Goal: Task Accomplishment & Management: Manage account settings

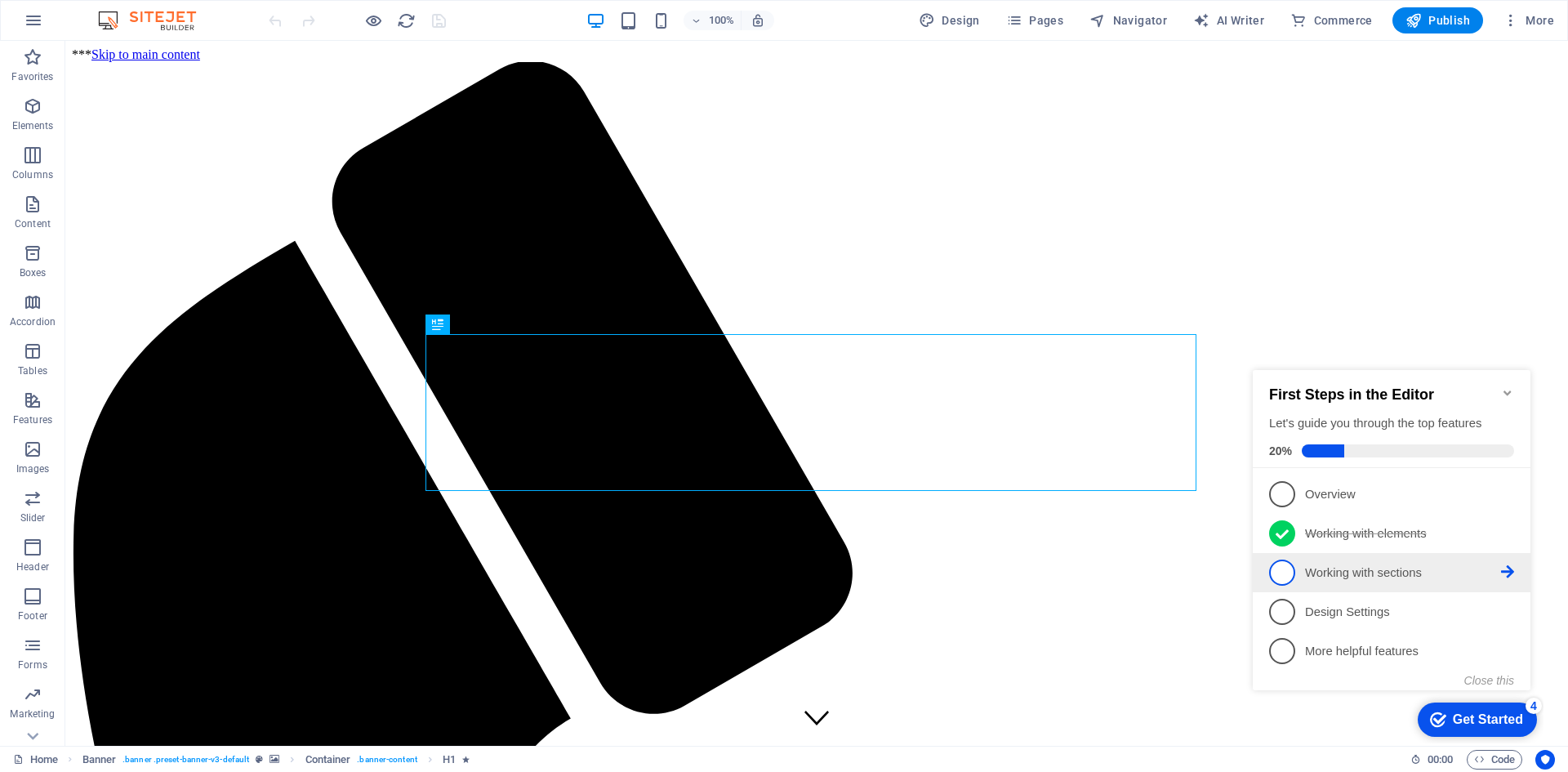
click at [1502, 567] on icon at bounding box center [1507, 572] width 13 height 13
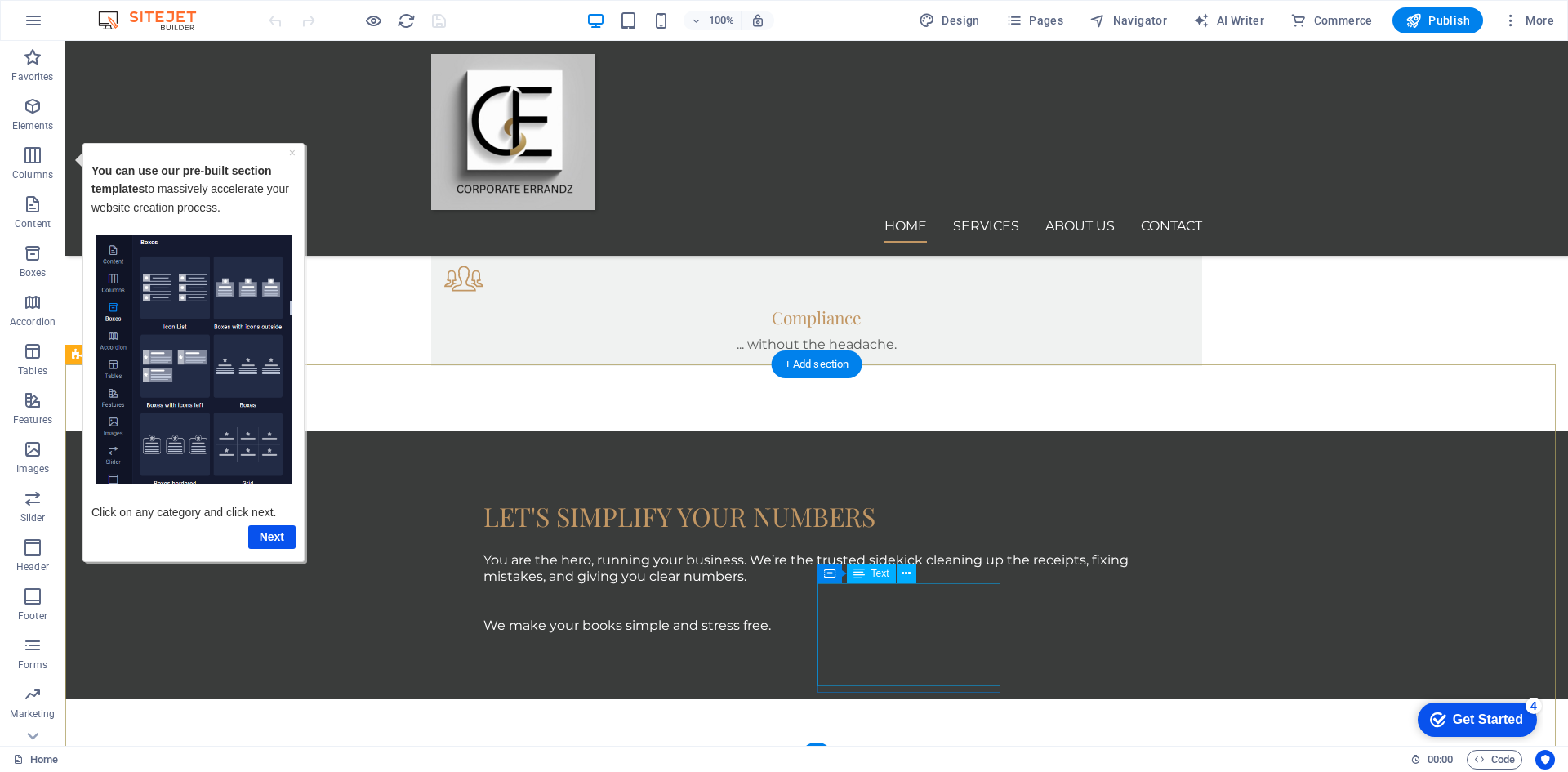
scroll to position [1438, 0]
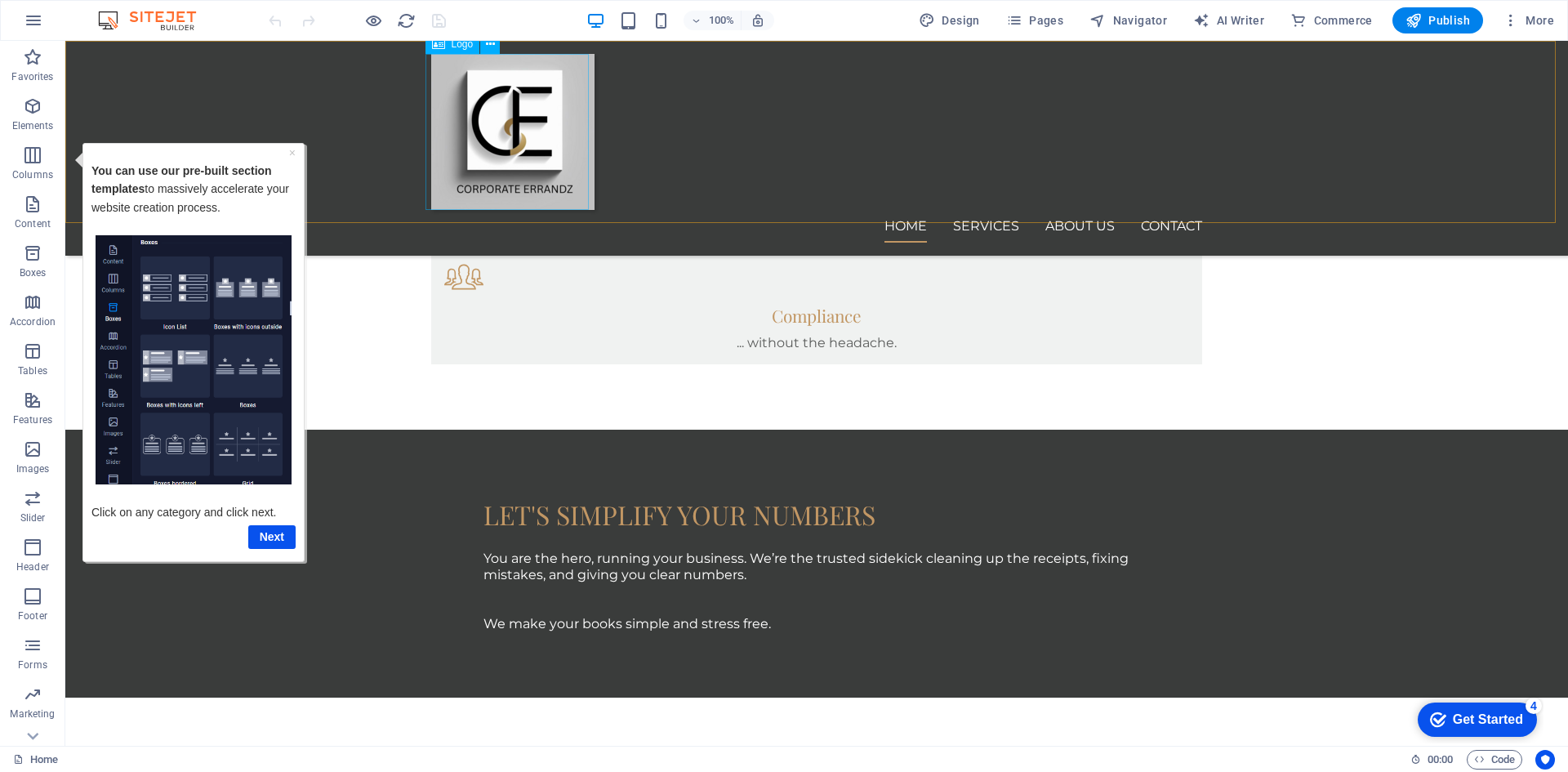
click at [493, 103] on div at bounding box center [816, 132] width 771 height 156
click at [491, 44] on icon at bounding box center [489, 45] width 9 height 17
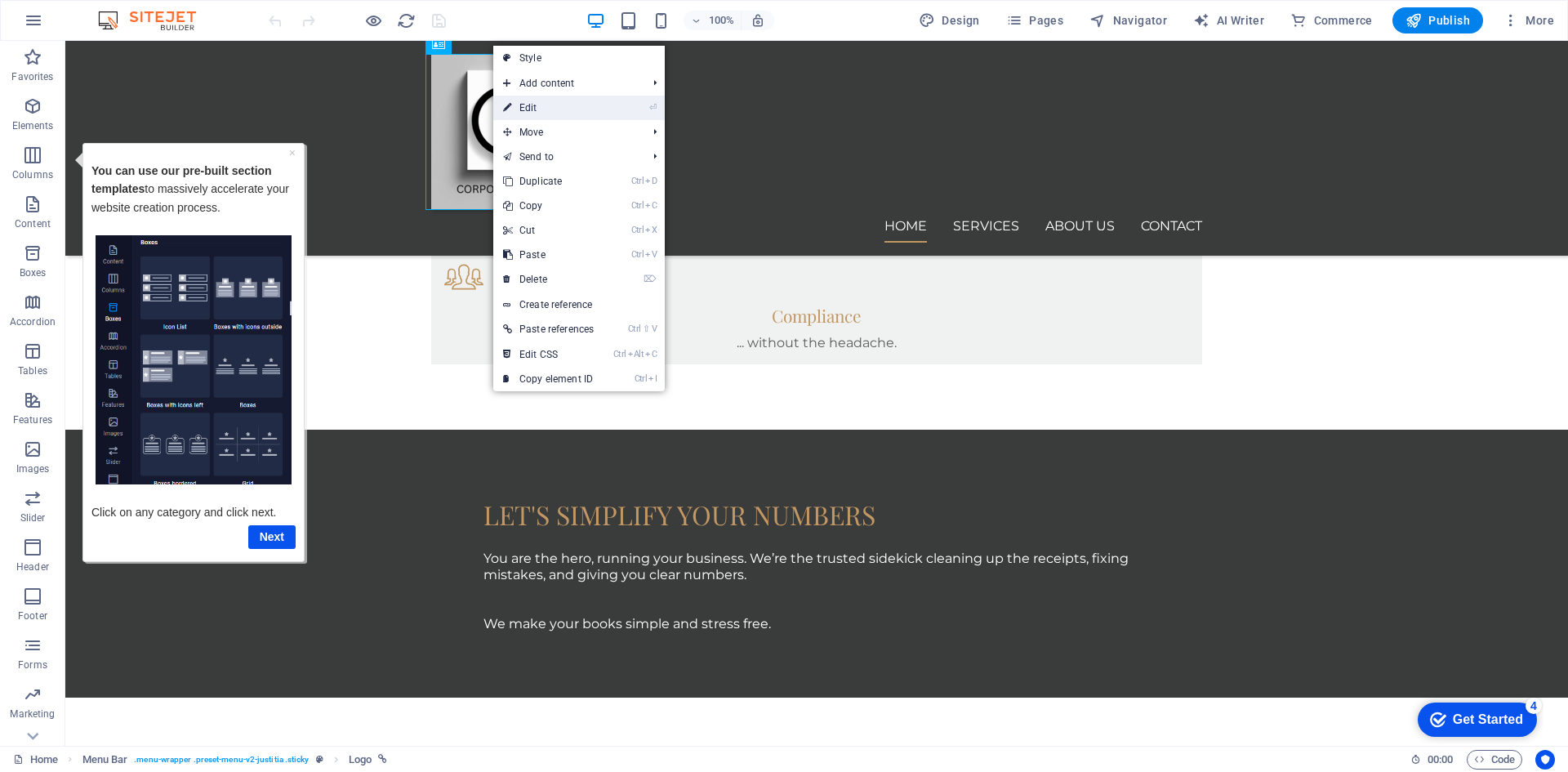
drag, startPoint x: 159, startPoint y: 65, endPoint x: 511, endPoint y: 107, distance: 354.5
click at [511, 107] on icon at bounding box center [507, 108] width 9 height 25
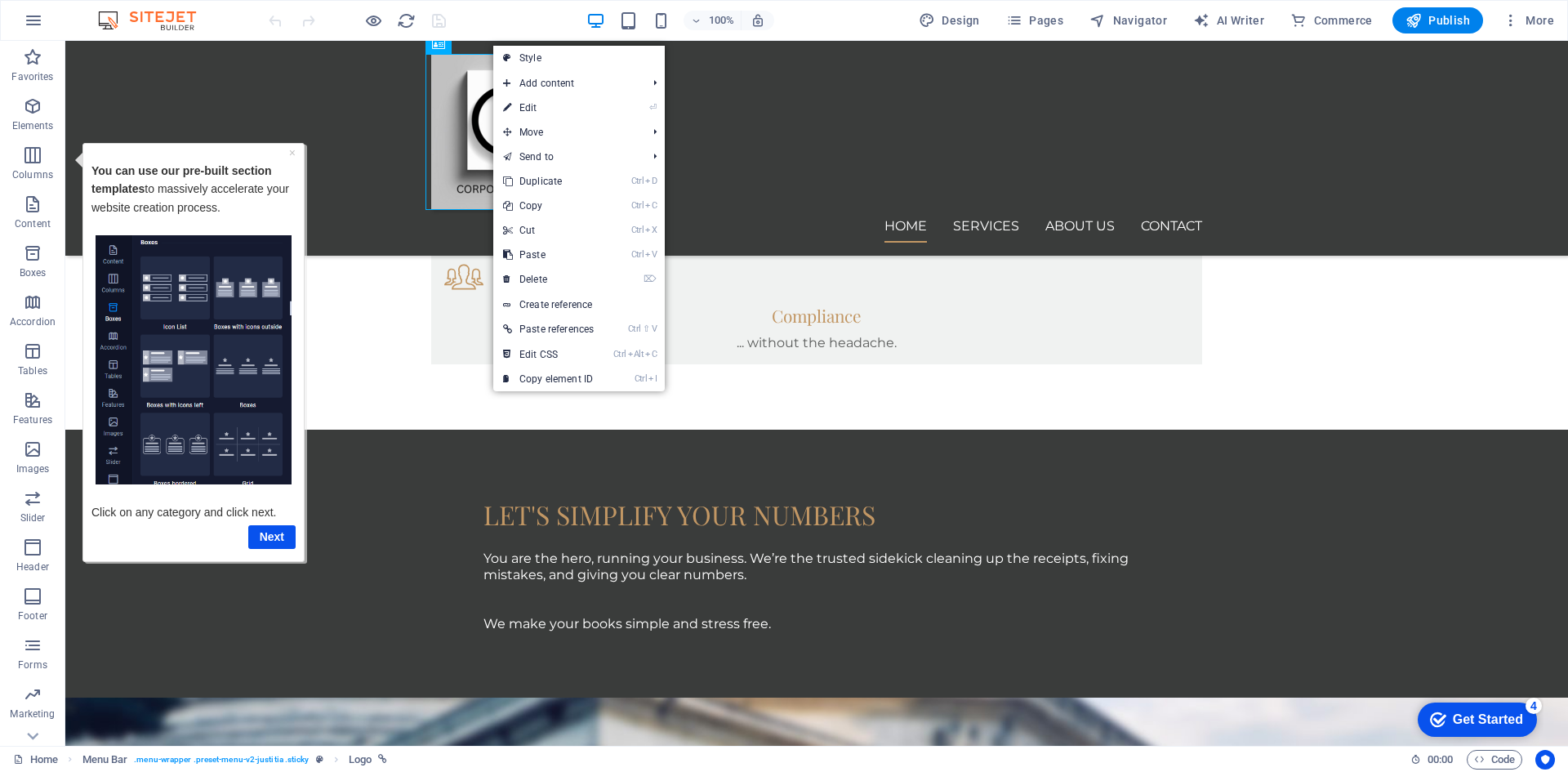
select select "px"
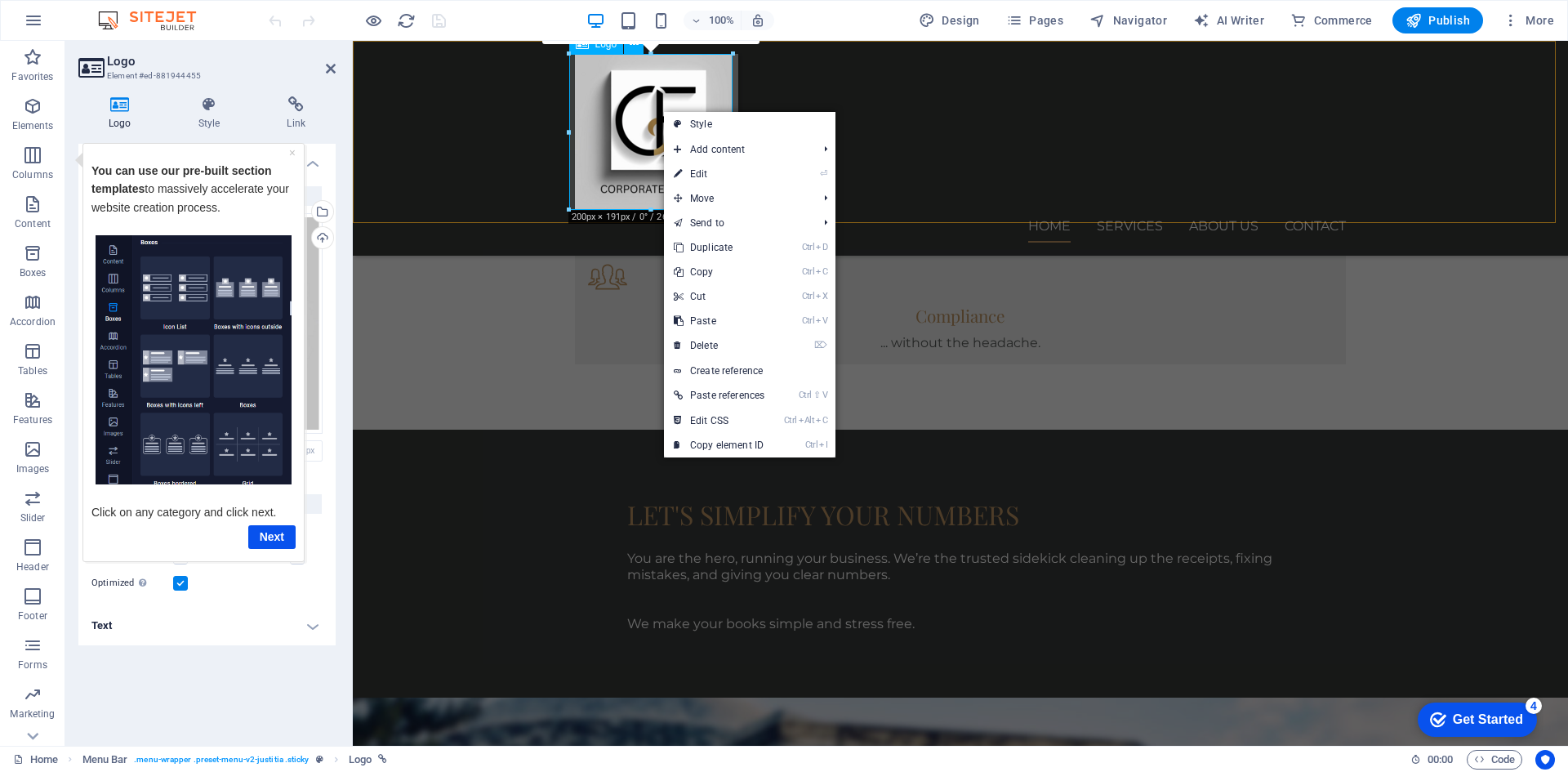
click at [632, 133] on div at bounding box center [960, 132] width 771 height 156
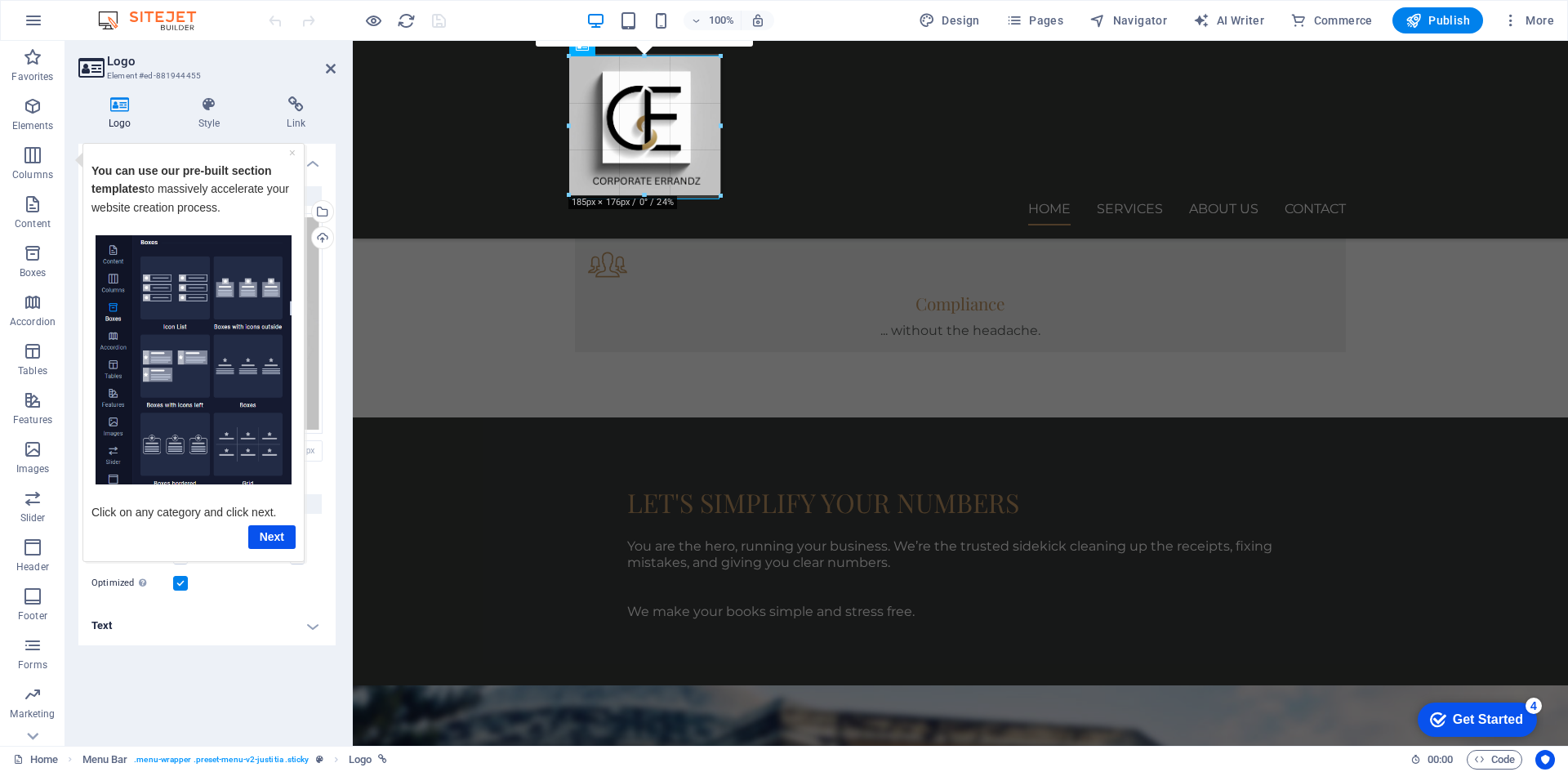
scroll to position [1422, 0]
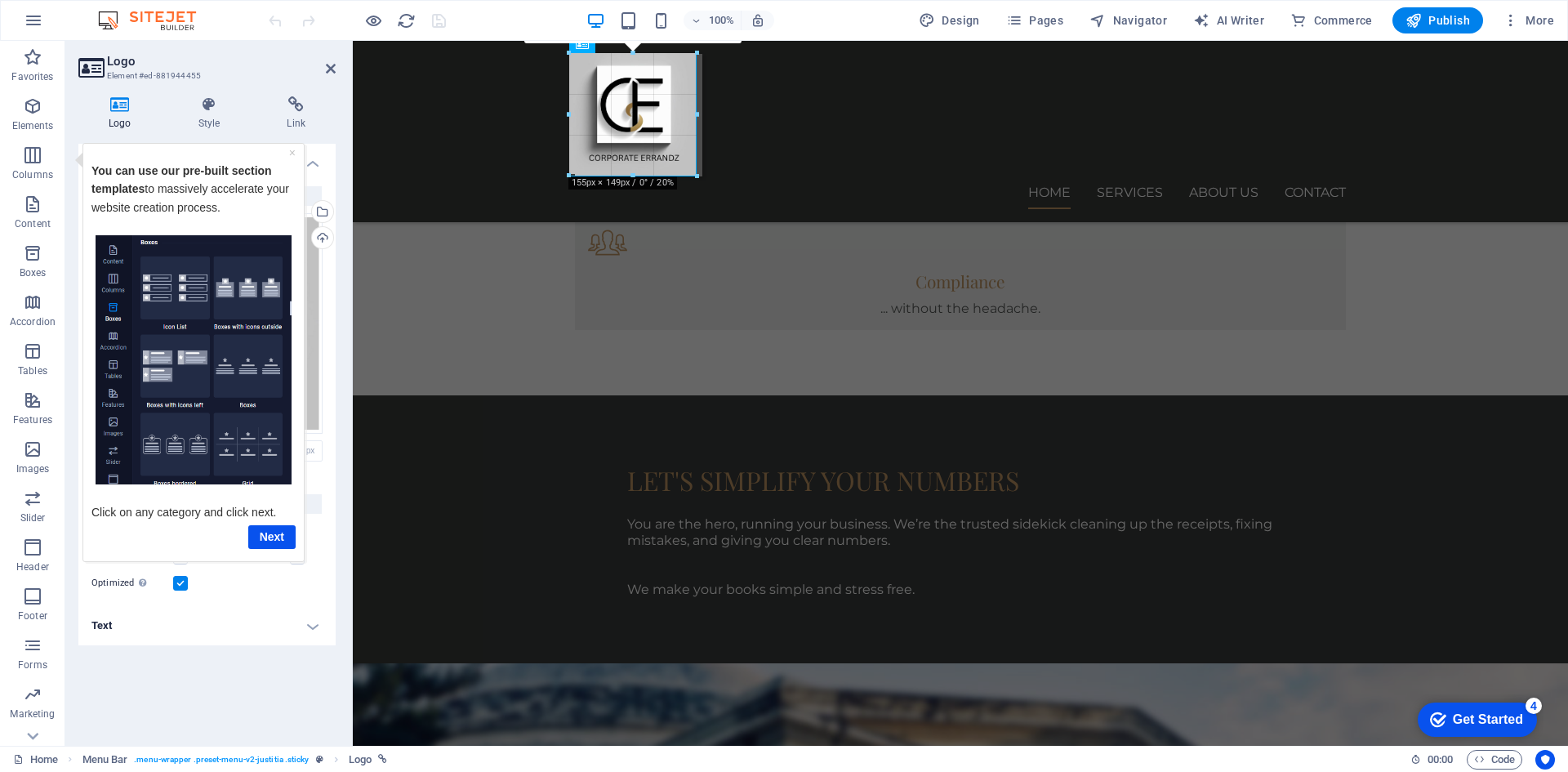
drag, startPoint x: 733, startPoint y: 134, endPoint x: 694, endPoint y: 133, distance: 39.0
type input "156"
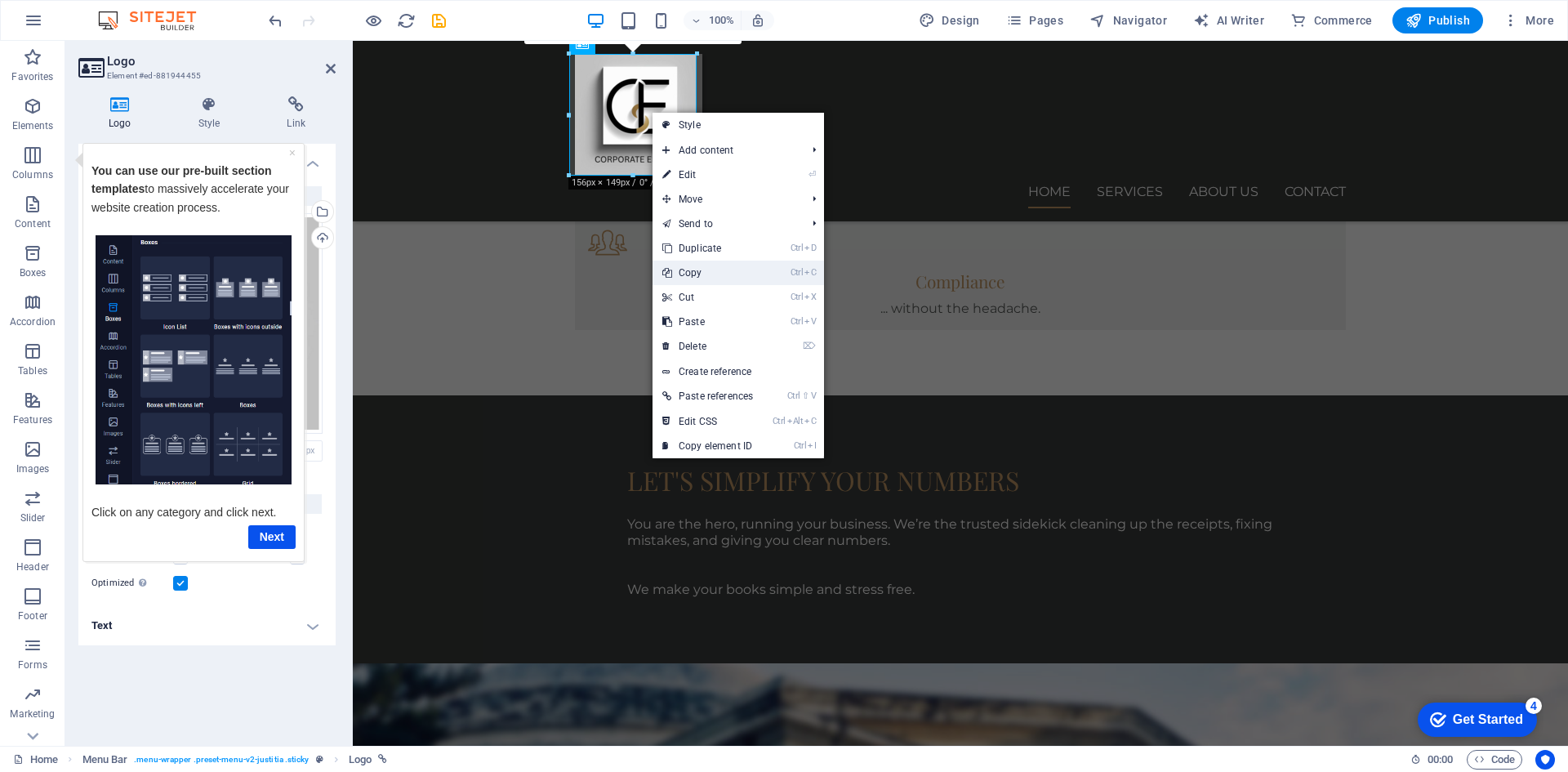
click at [699, 268] on link "Ctrl C Copy" at bounding box center [708, 273] width 110 height 25
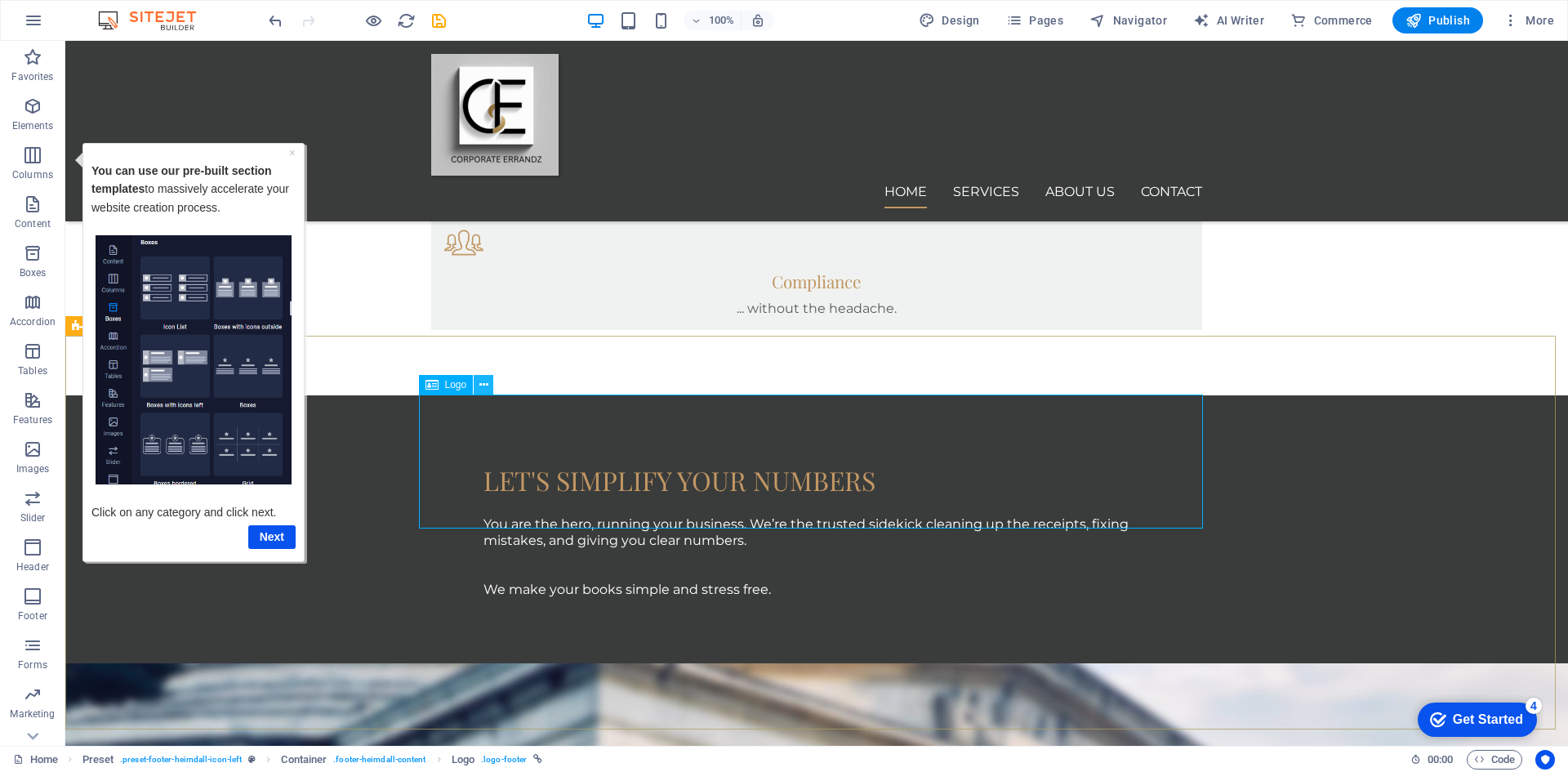
click at [482, 385] on icon at bounding box center [483, 385] width 9 height 17
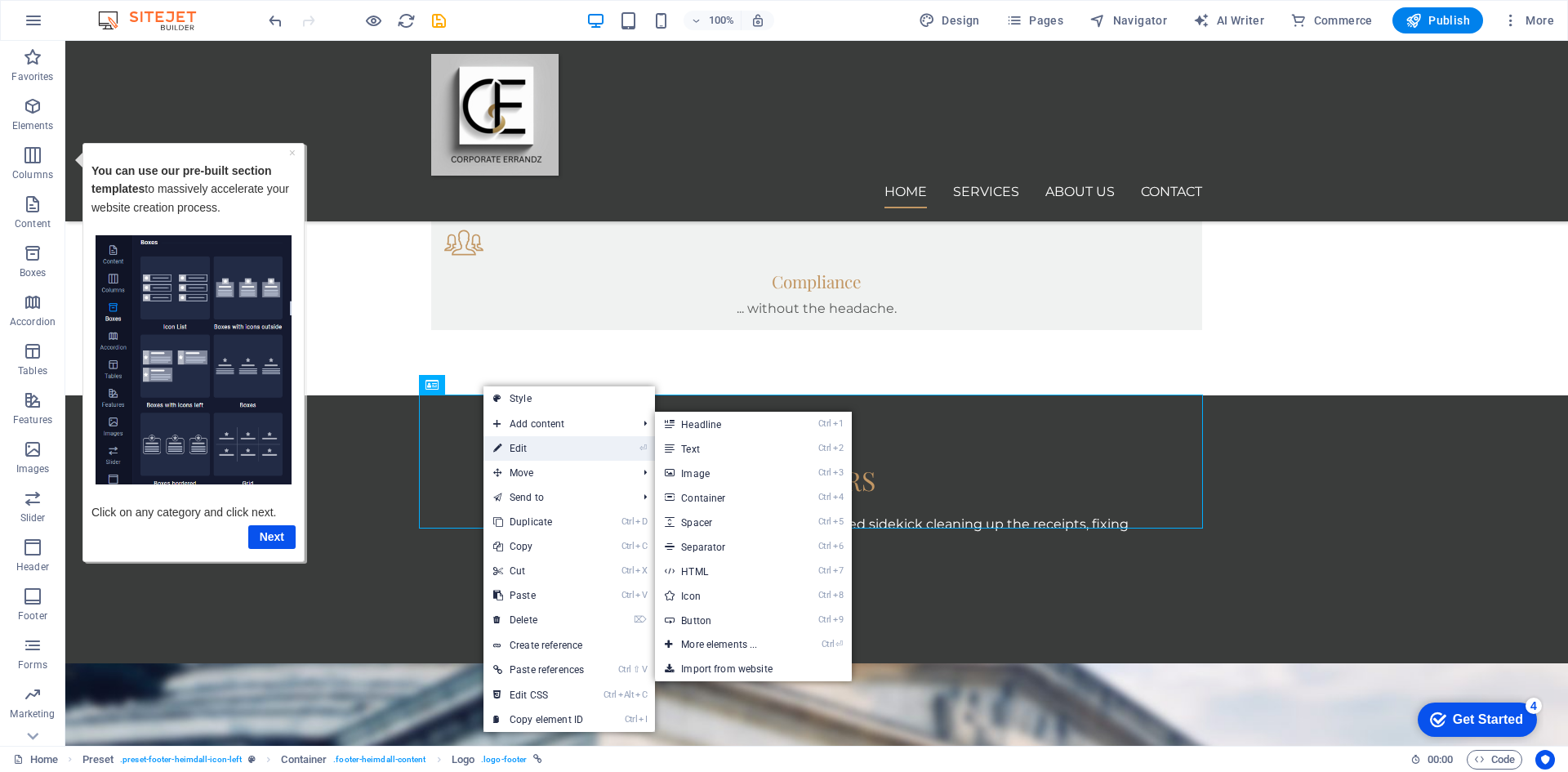
click at [505, 453] on link "⏎ Edit" at bounding box center [539, 449] width 110 height 25
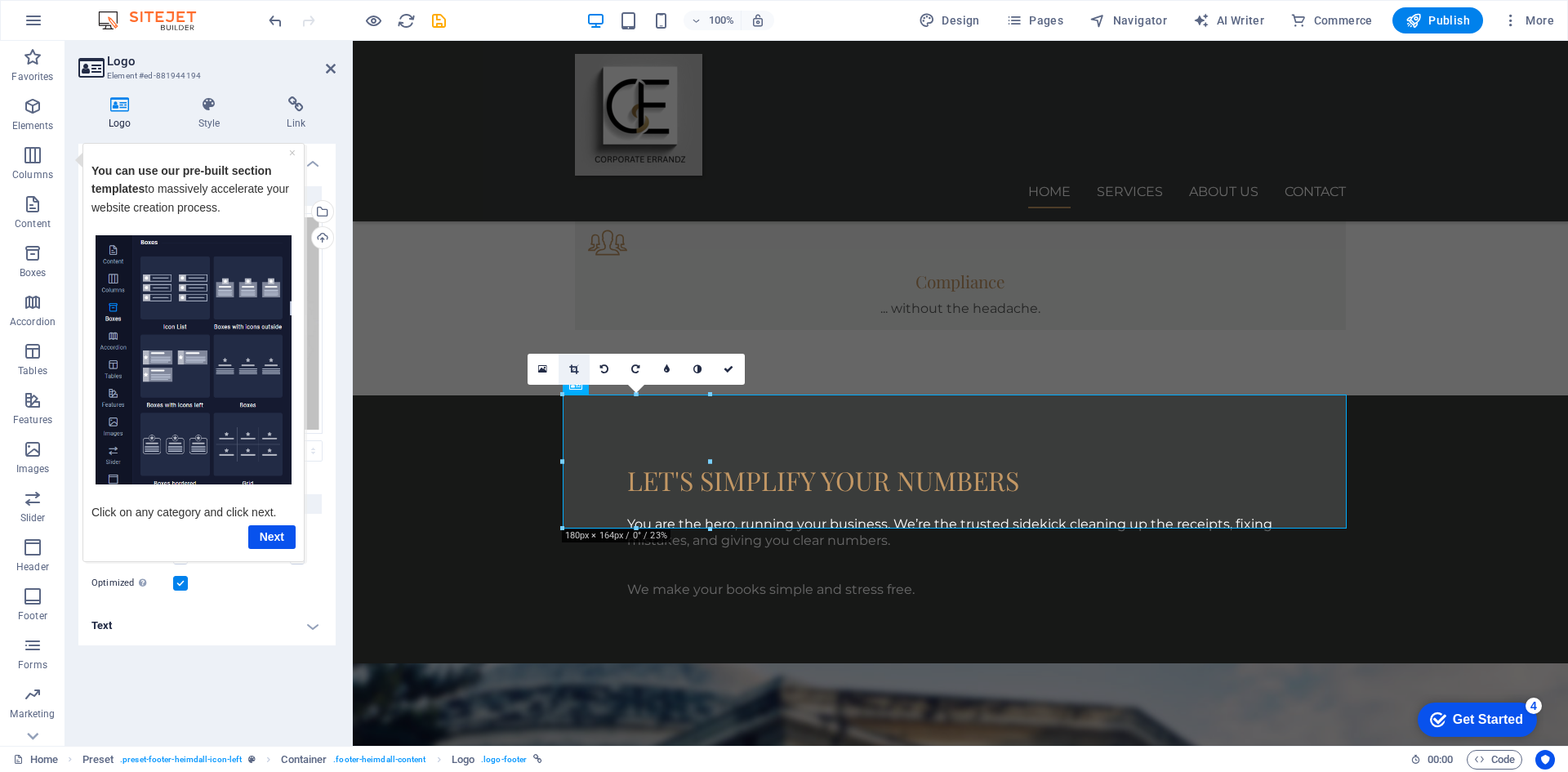
click at [576, 373] on icon at bounding box center [573, 369] width 9 height 10
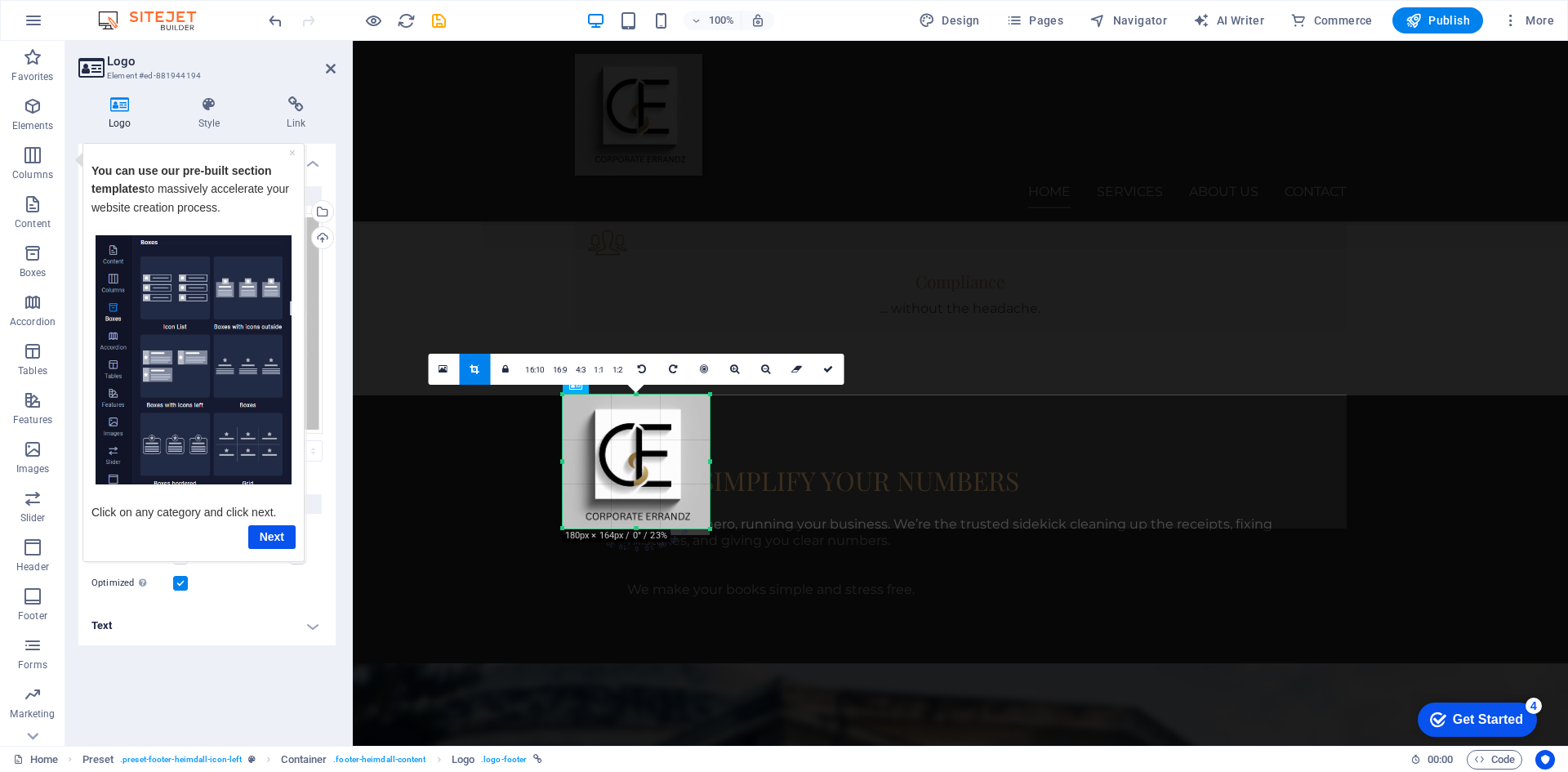
scroll to position [1399, 0]
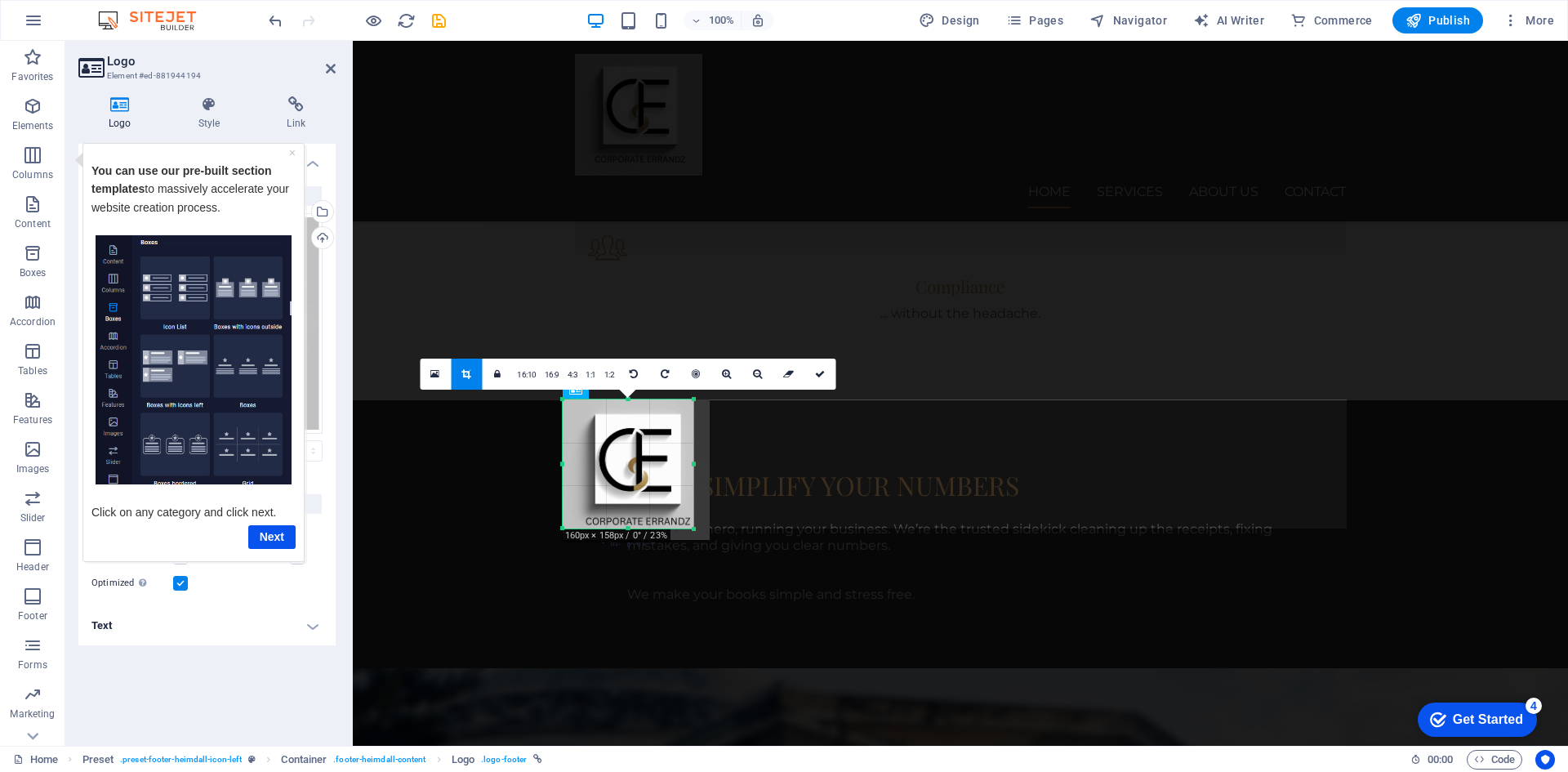
drag, startPoint x: 710, startPoint y: 465, endPoint x: 694, endPoint y: 463, distance: 16.1
click at [694, 463] on div at bounding box center [694, 464] width 6 height 129
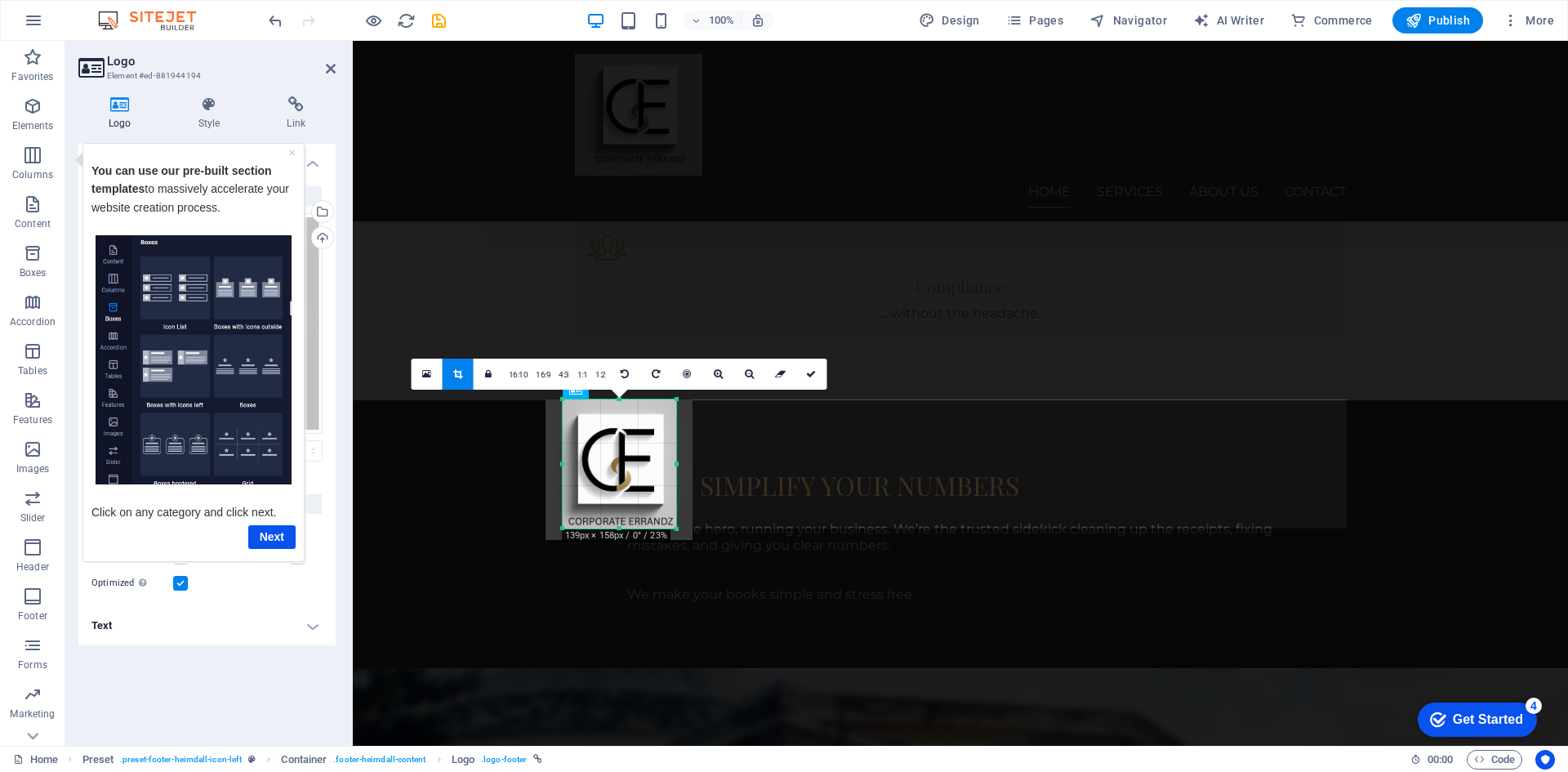
drag, startPoint x: 560, startPoint y: 464, endPoint x: 577, endPoint y: 462, distance: 17.1
click at [577, 462] on div "180 170 160 150 140 130 120 110 100 90 80 70 60 50 40 30 20 10 0 -10 -20 -30 -4…" at bounding box center [619, 464] width 113 height 129
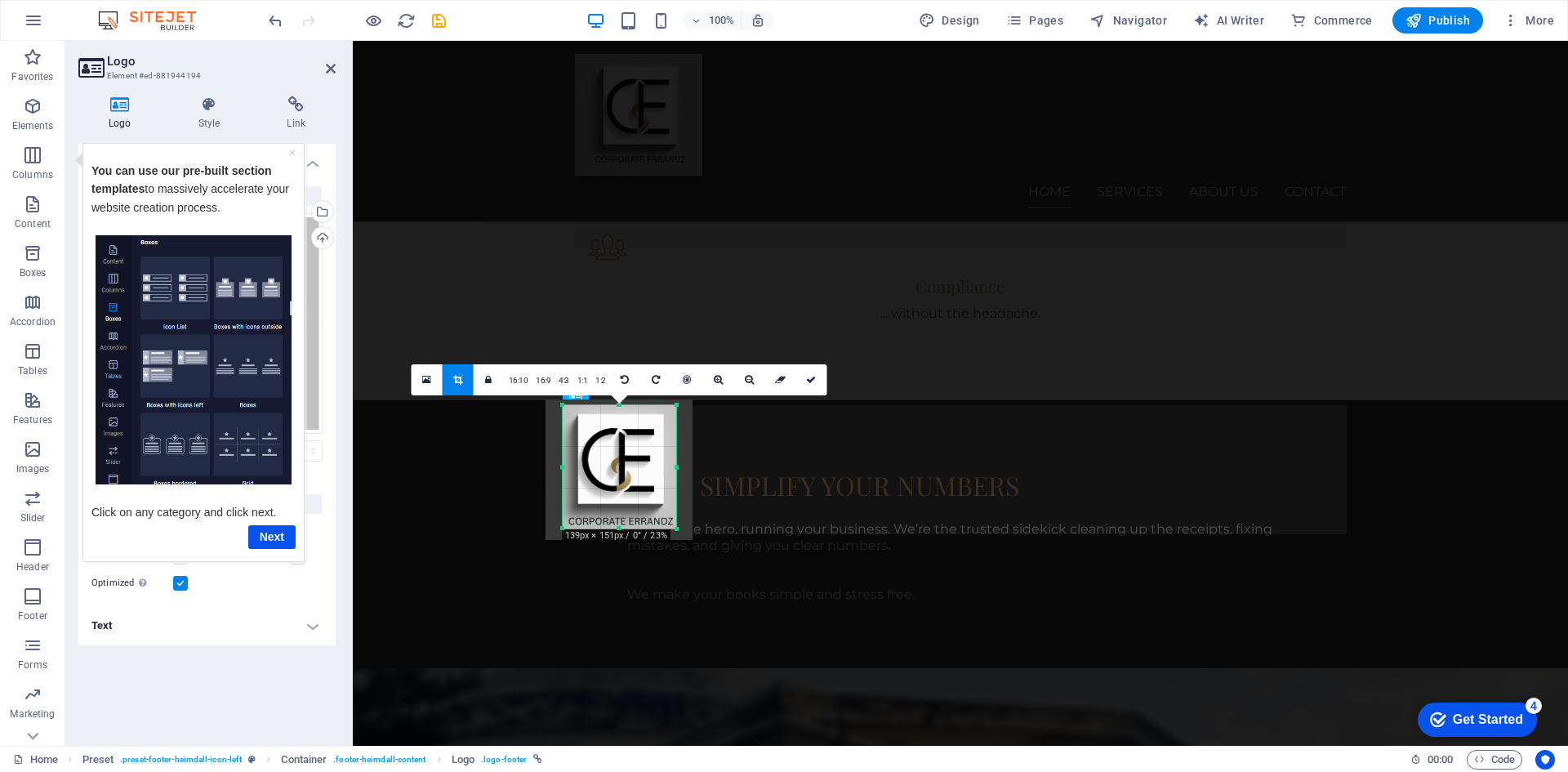
scroll to position [1393, 0]
click at [617, 403] on div at bounding box center [619, 405] width 113 height 6
click at [813, 378] on icon at bounding box center [811, 379] width 10 height 10
type input "139"
select select "px"
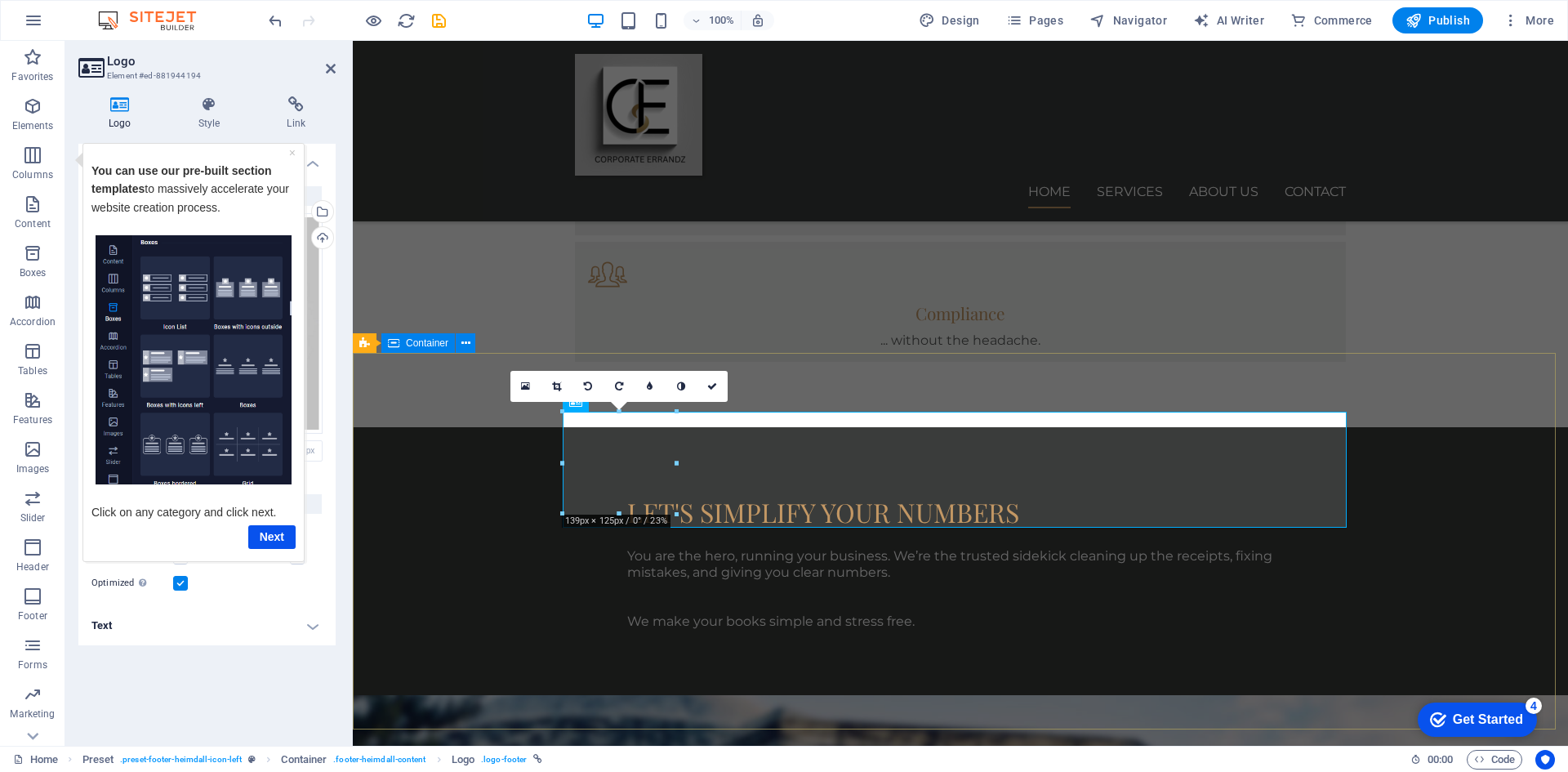
scroll to position [1386, 0]
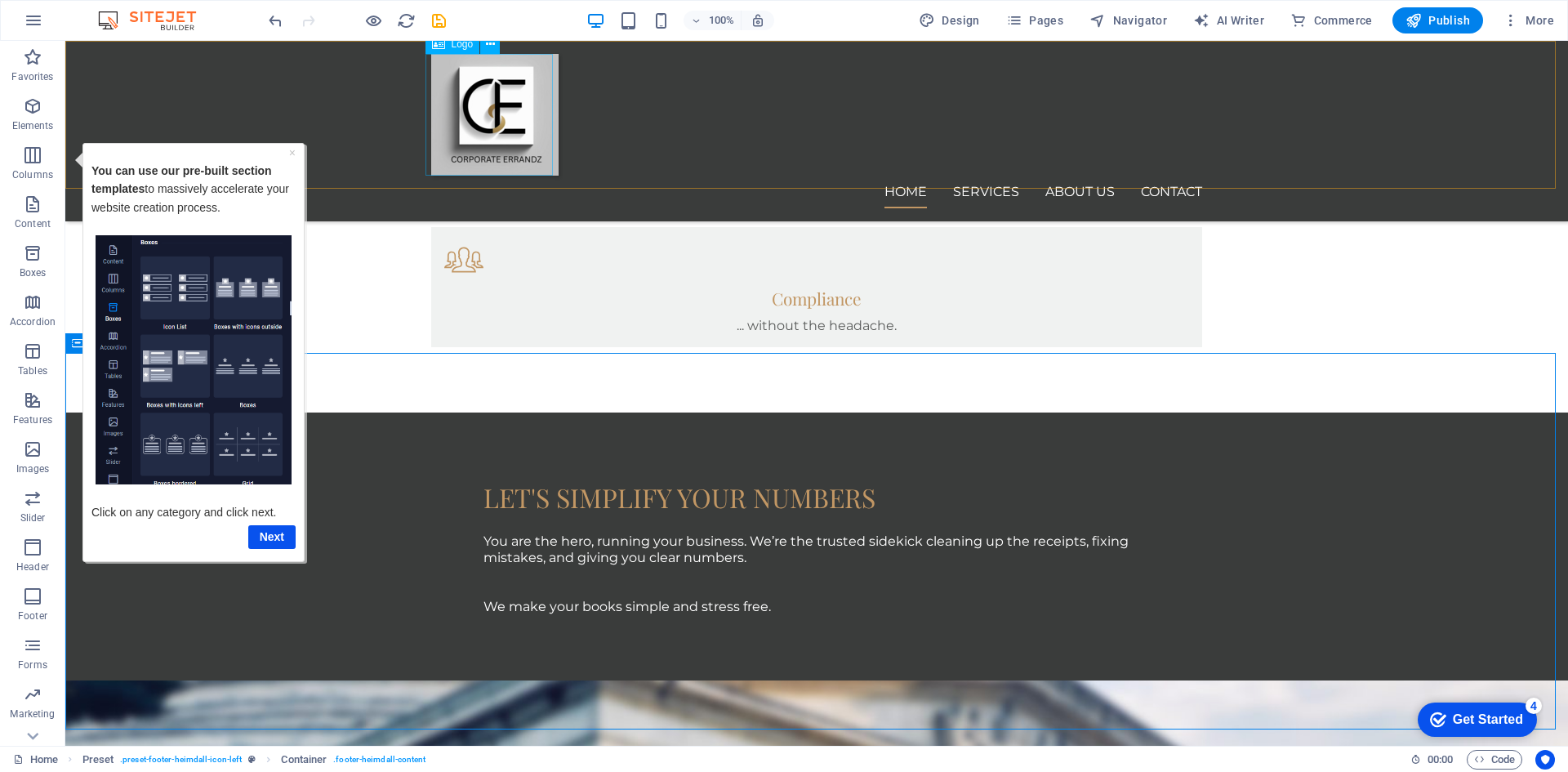
click at [519, 117] on div at bounding box center [816, 115] width 771 height 122
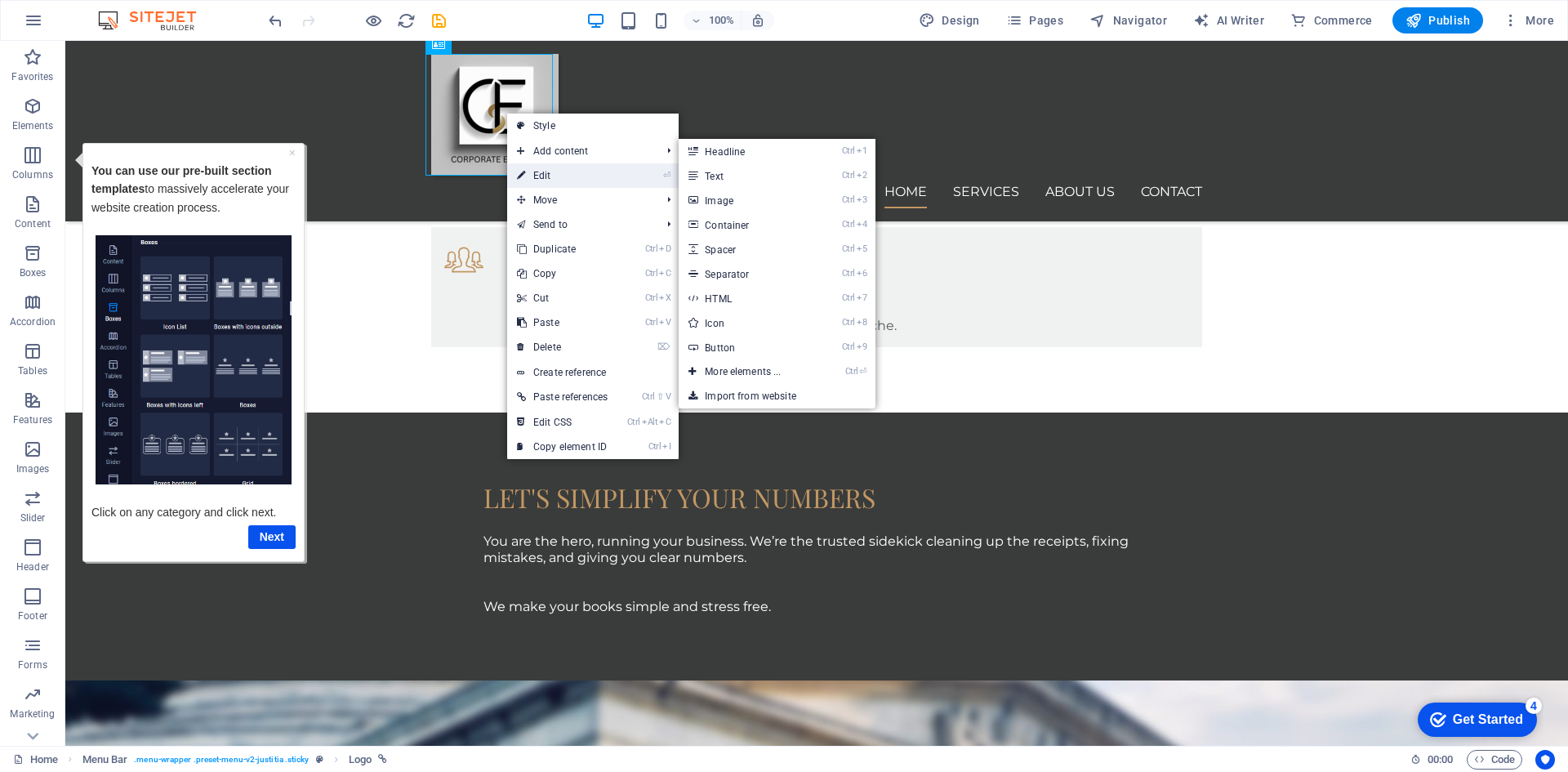
click at [526, 174] on link "⏎ Edit" at bounding box center [563, 176] width 110 height 25
select select "px"
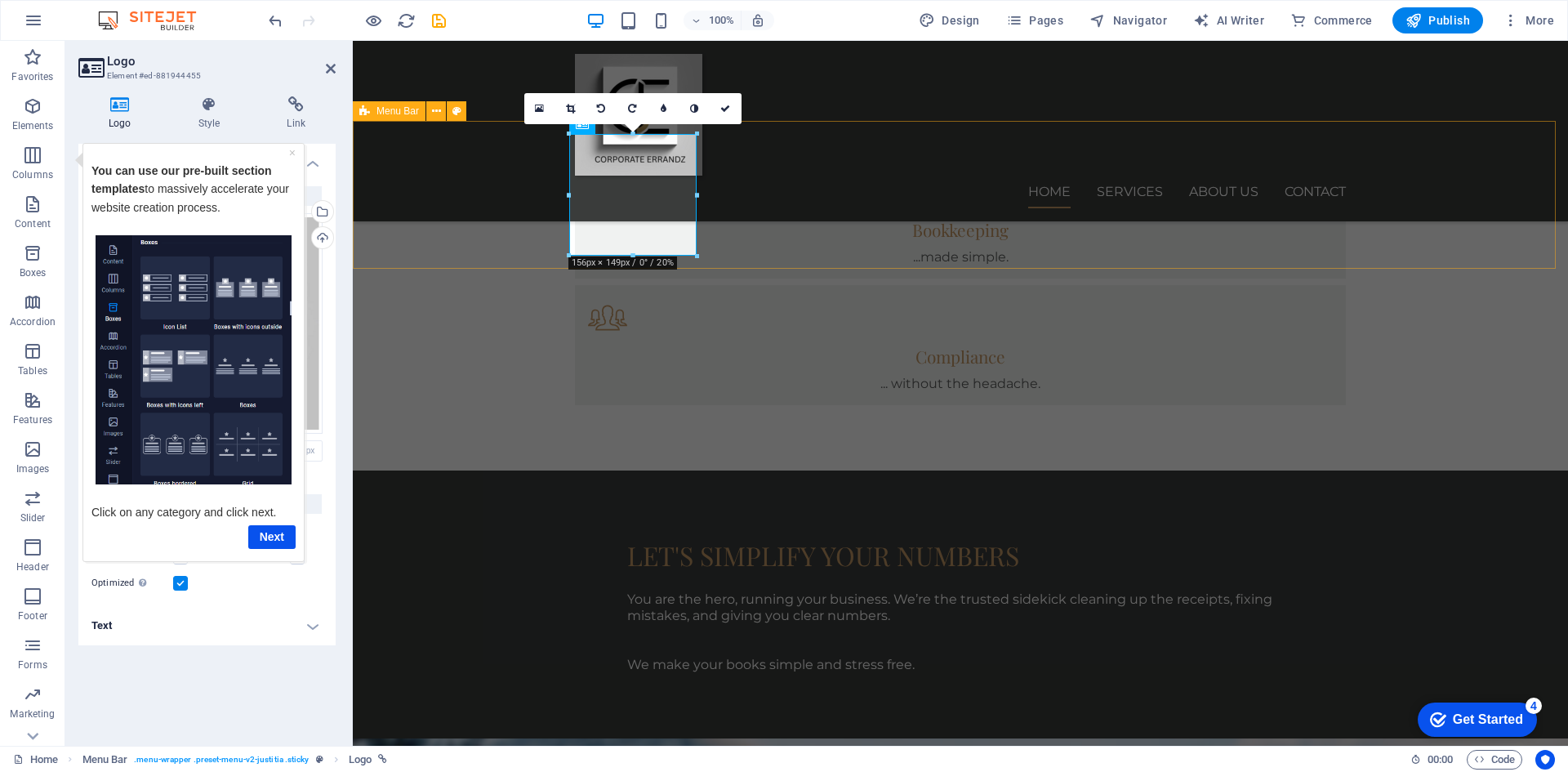
scroll to position [1304, 0]
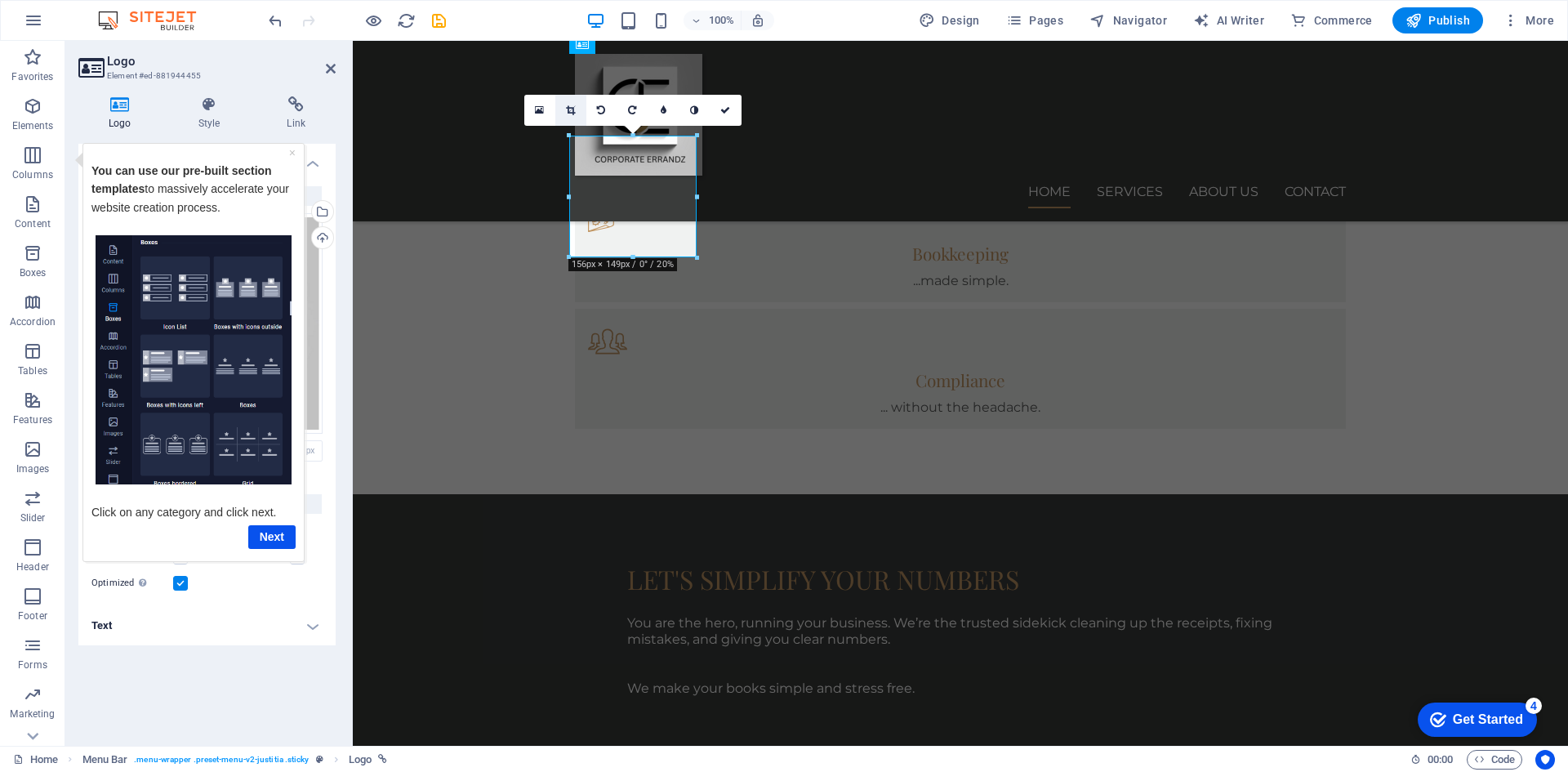
click at [571, 105] on link at bounding box center [570, 110] width 31 height 31
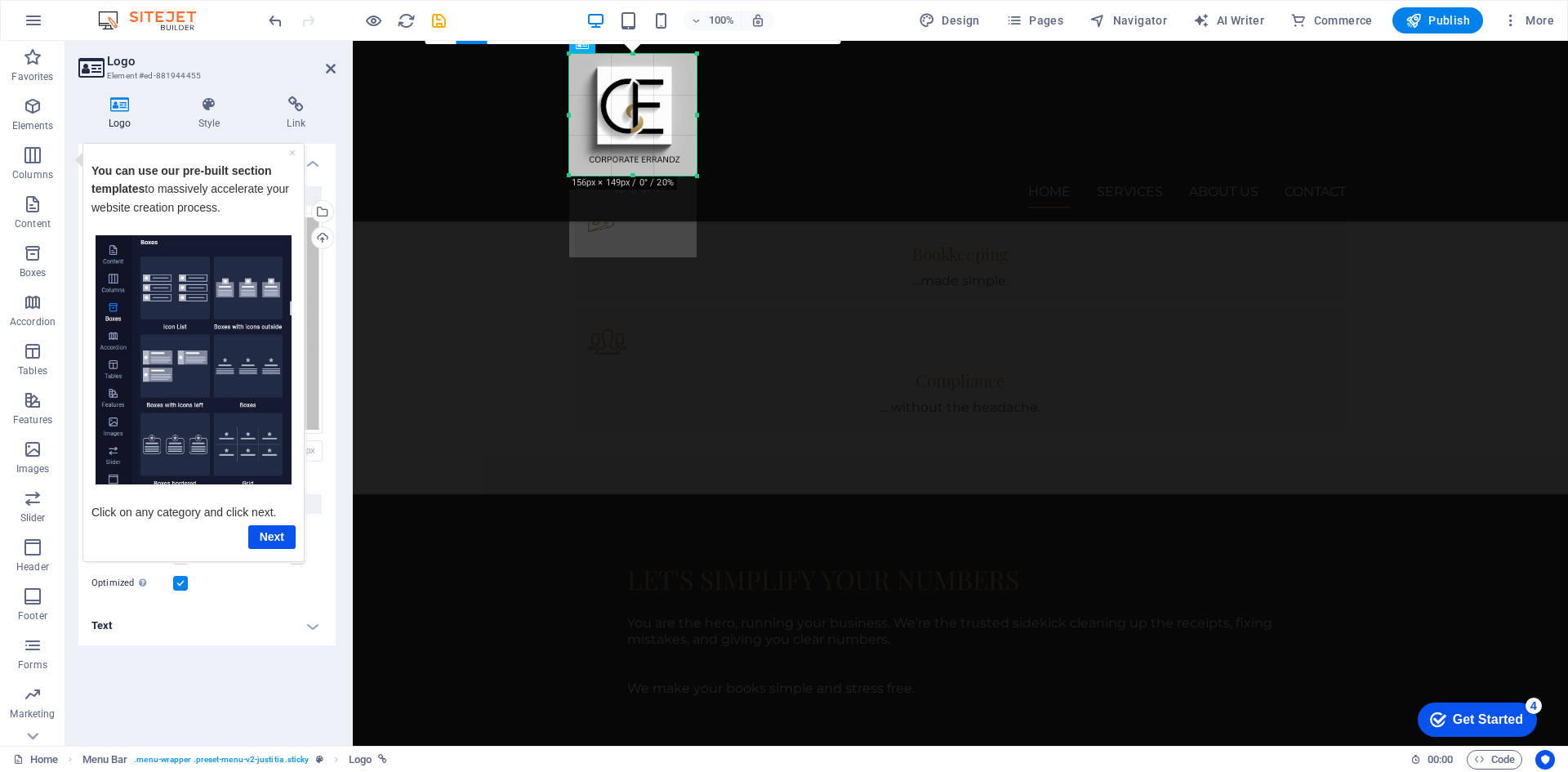
click at [696, 114] on div at bounding box center [697, 115] width 6 height 122
drag, startPoint x: 696, startPoint y: 114, endPoint x: 681, endPoint y: 114, distance: 15.0
click at [681, 114] on div at bounding box center [683, 115] width 6 height 122
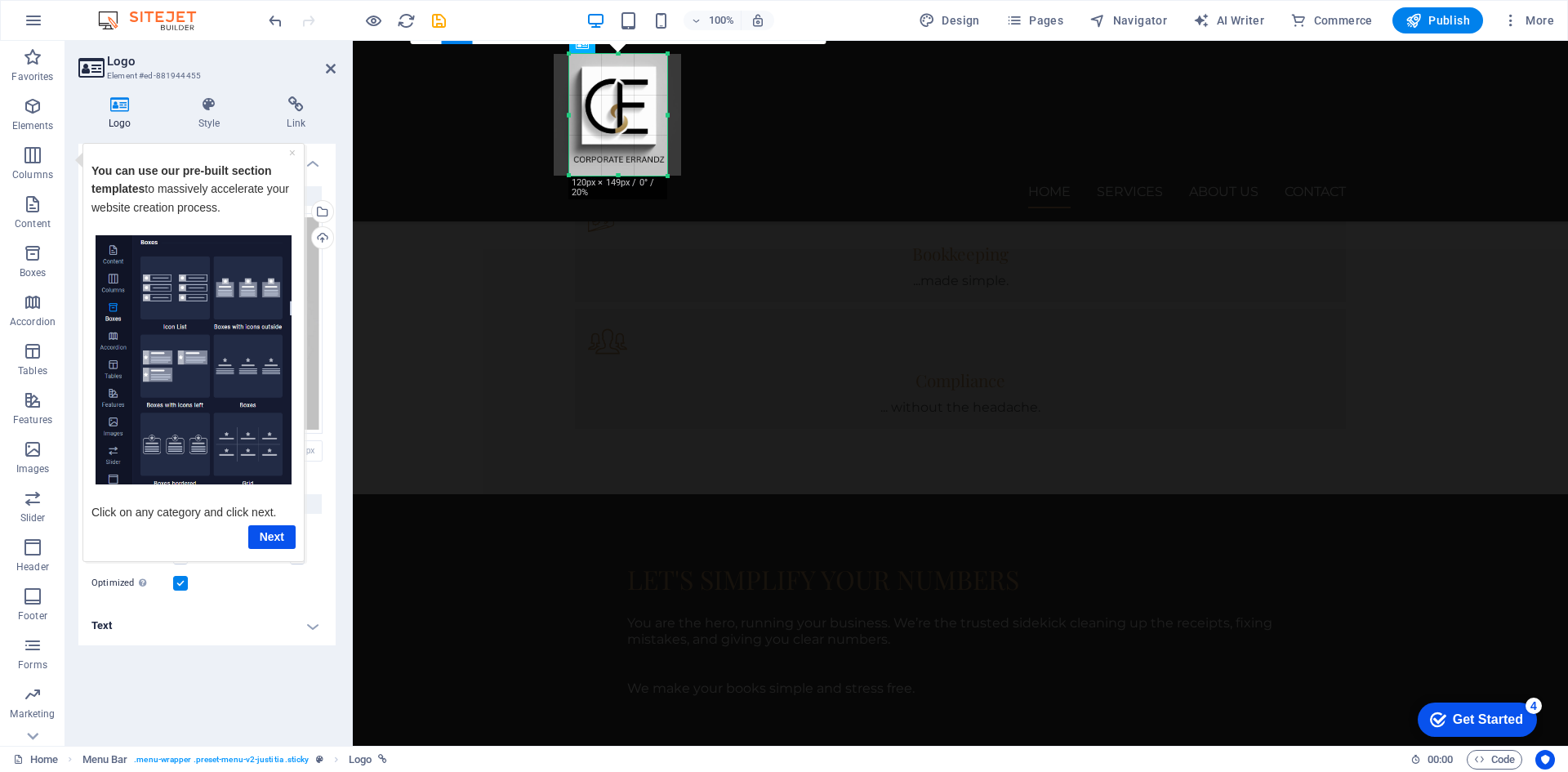
drag, startPoint x: 568, startPoint y: 117, endPoint x: 583, endPoint y: 115, distance: 15.1
click at [583, 115] on div "180 170 160 150 140 130 120 110 100 90 80 70 60 50 40 30 20 10 0 -10 -20 -30 -4…" at bounding box center [618, 115] width 98 height 122
click at [620, 176] on div at bounding box center [618, 176] width 98 height 6
click at [618, 168] on div at bounding box center [618, 115] width 127 height 122
click at [618, 177] on div at bounding box center [618, 176] width 98 height 6
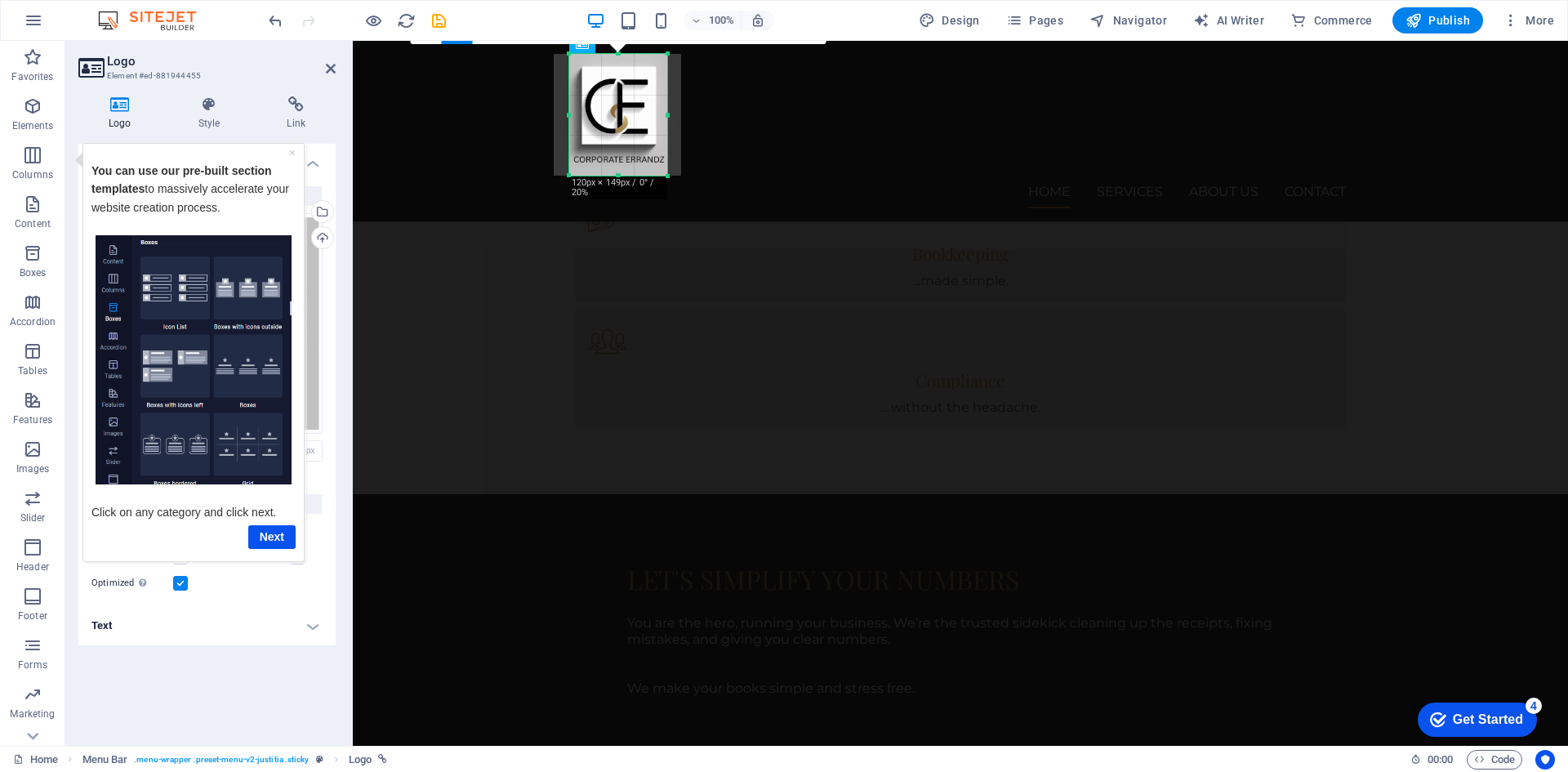
click at [618, 171] on div at bounding box center [618, 115] width 127 height 122
click at [618, 172] on div at bounding box center [618, 115] width 127 height 122
click at [618, 177] on div at bounding box center [618, 176] width 98 height 6
click at [616, 164] on div at bounding box center [618, 115] width 127 height 122
click at [616, 55] on div at bounding box center [618, 53] width 98 height 6
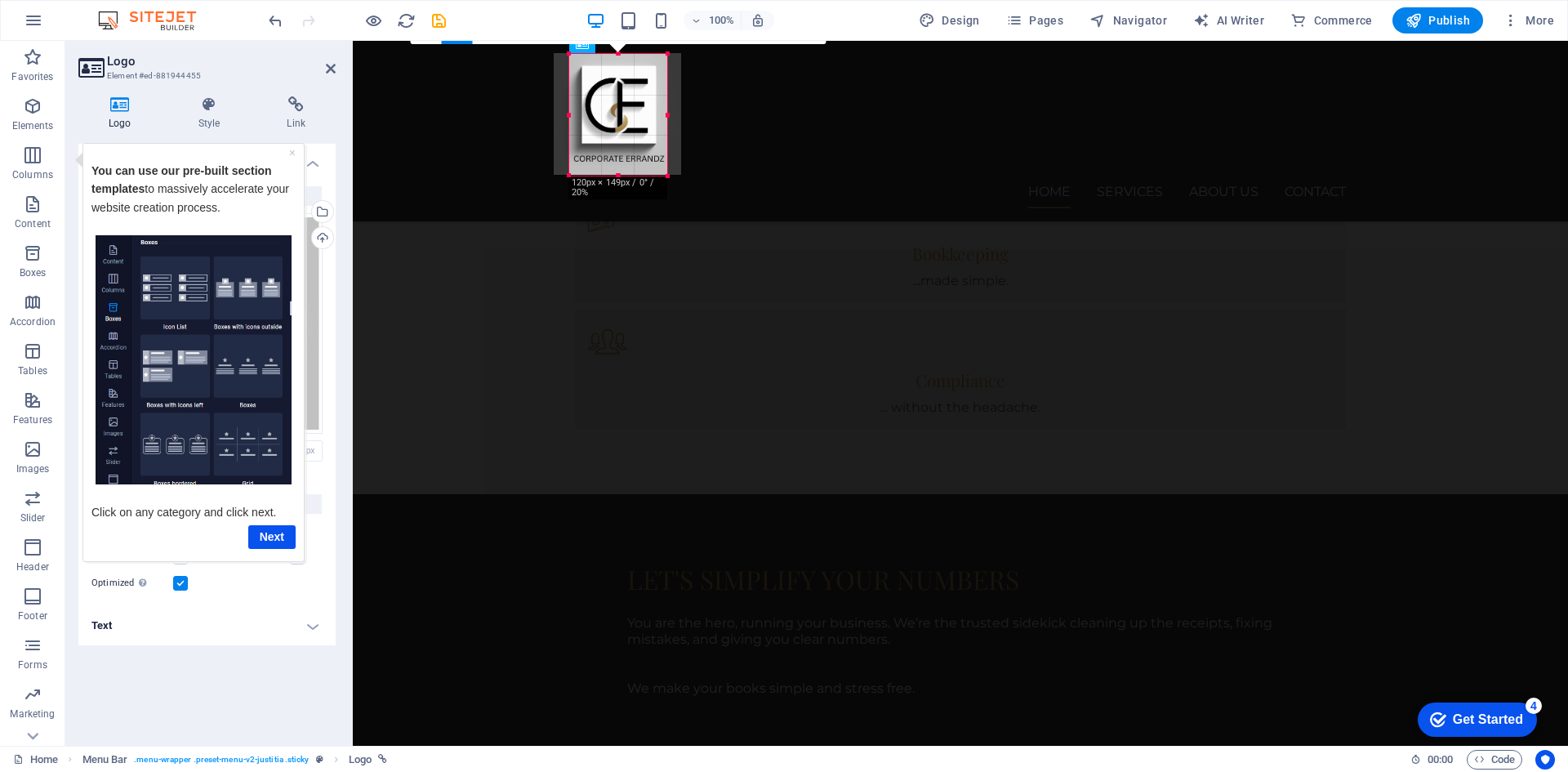
click at [617, 55] on div at bounding box center [618, 53] width 98 height 6
click at [617, 55] on div at bounding box center [618, 54] width 98 height 6
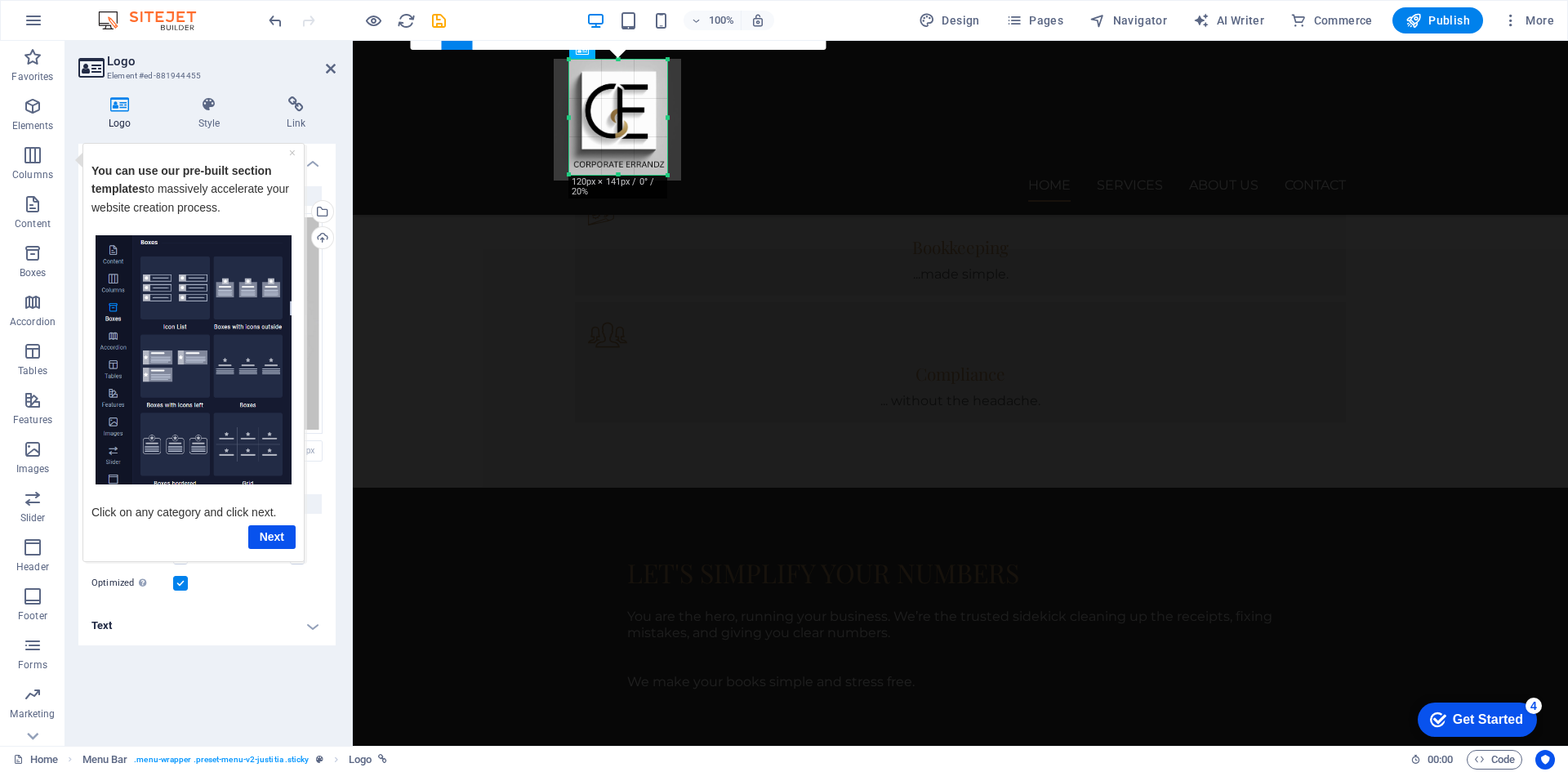
scroll to position [1298, 0]
click at [618, 172] on div at bounding box center [618, 175] width 98 height 6
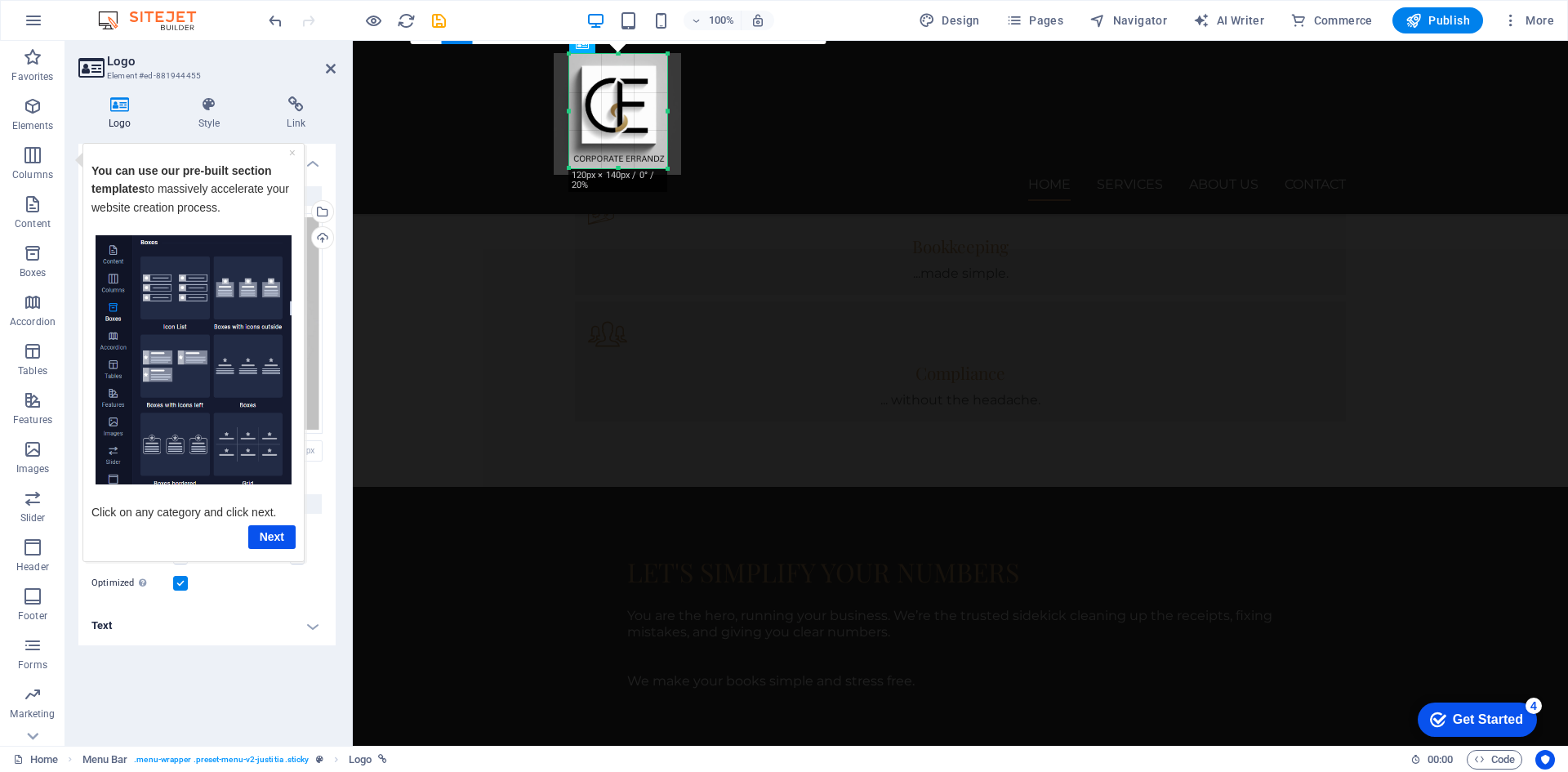
click at [618, 167] on div at bounding box center [618, 168] width 98 height 6
drag, startPoint x: 889, startPoint y: 106, endPoint x: 1176, endPoint y: 126, distance: 287.7
click at [1176, 168] on nav "Home Services About us Contact" at bounding box center [960, 184] width 771 height 32
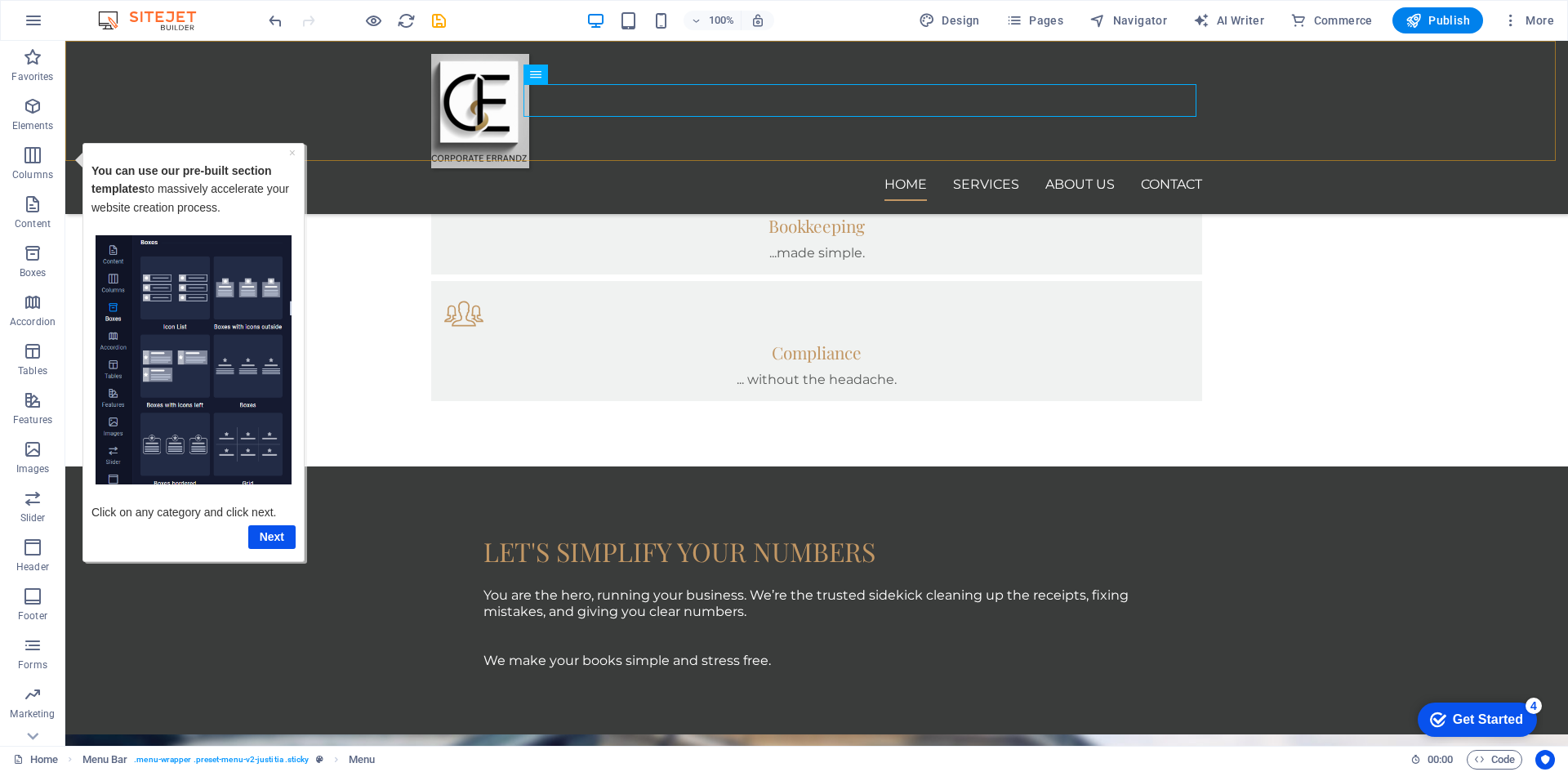
click at [888, 155] on div "Home Services About us Contact" at bounding box center [816, 127] width 1502 height 173
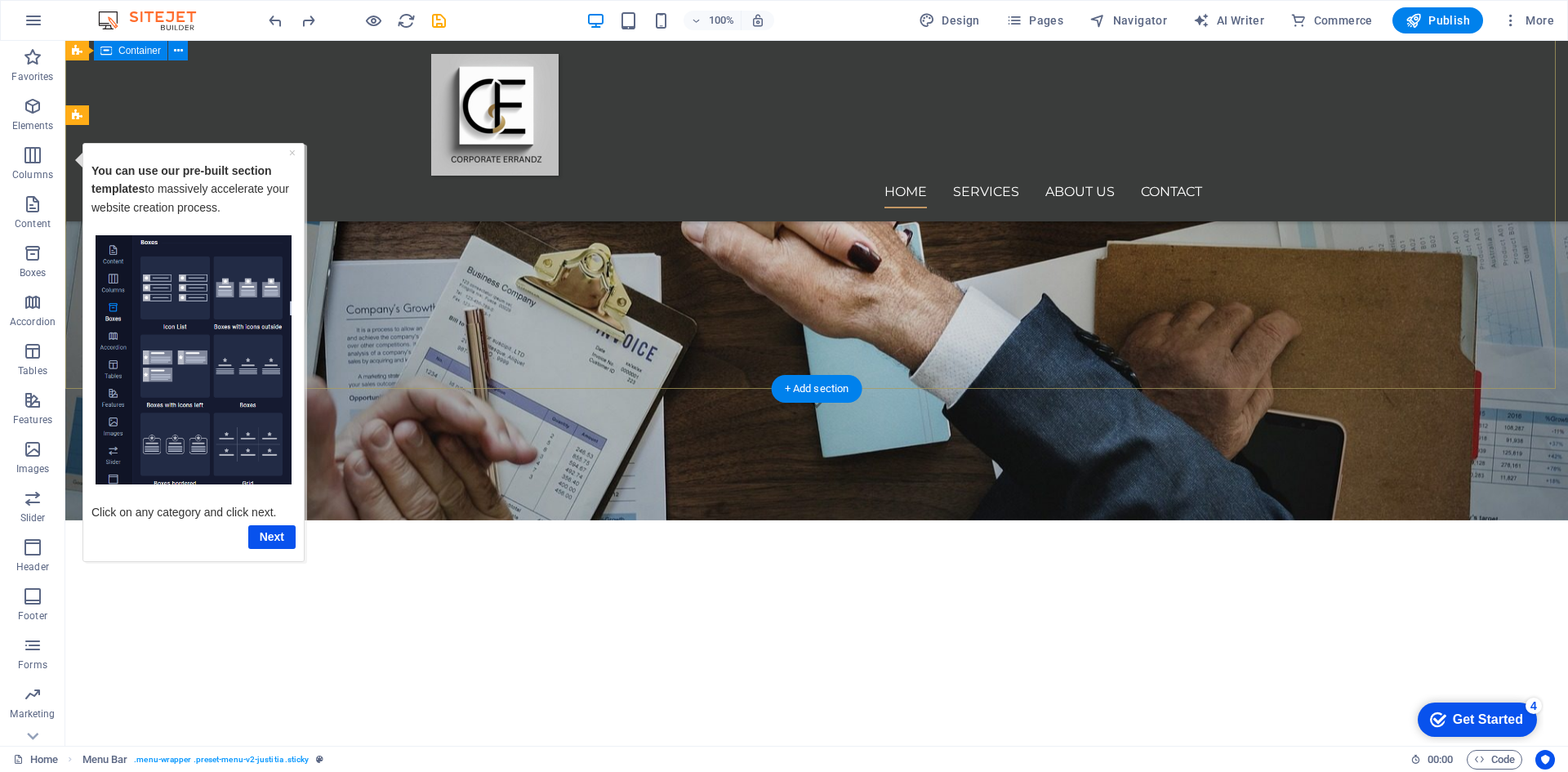
scroll to position [0, 0]
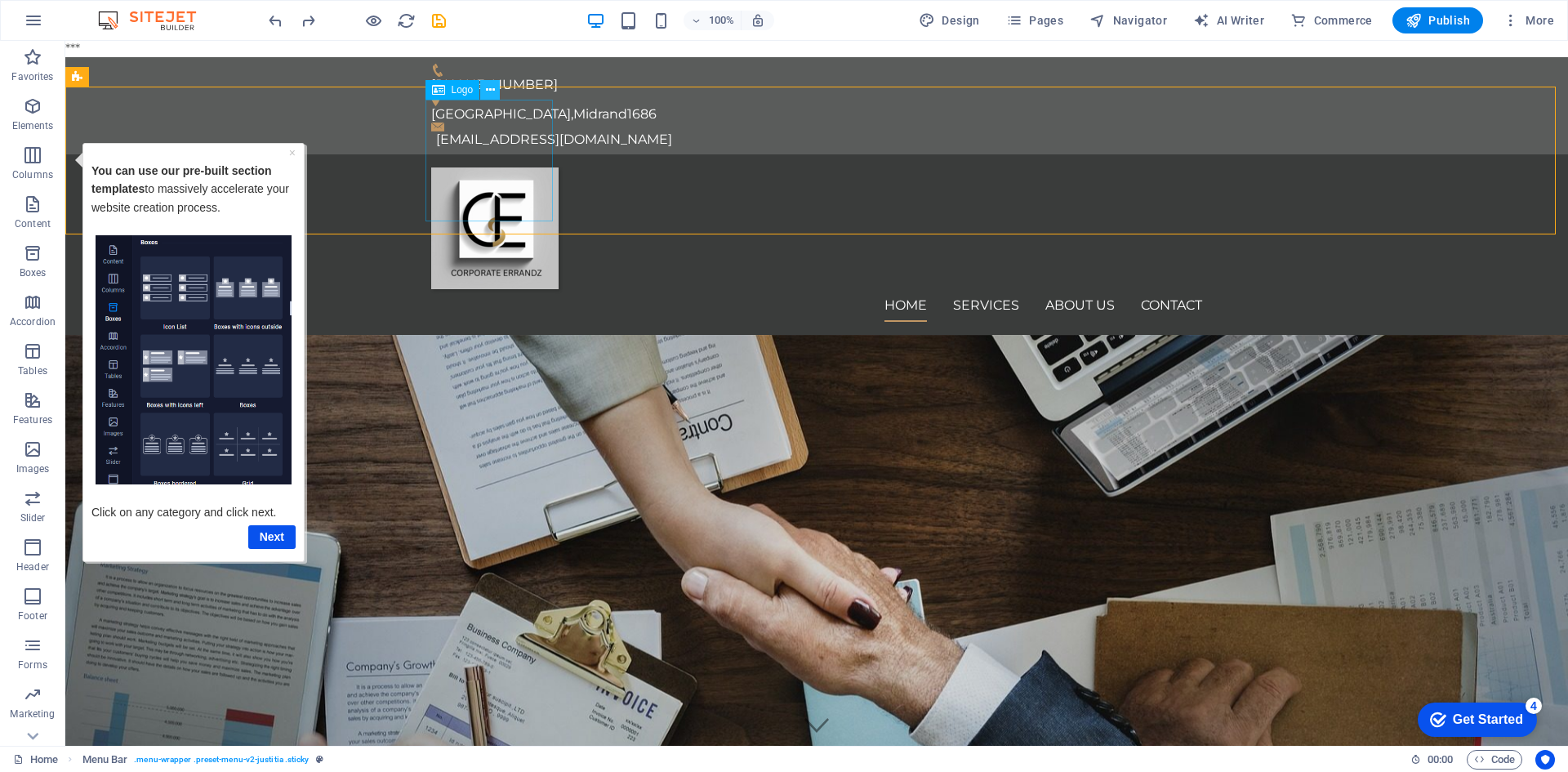
click at [488, 90] on icon at bounding box center [489, 90] width 9 height 17
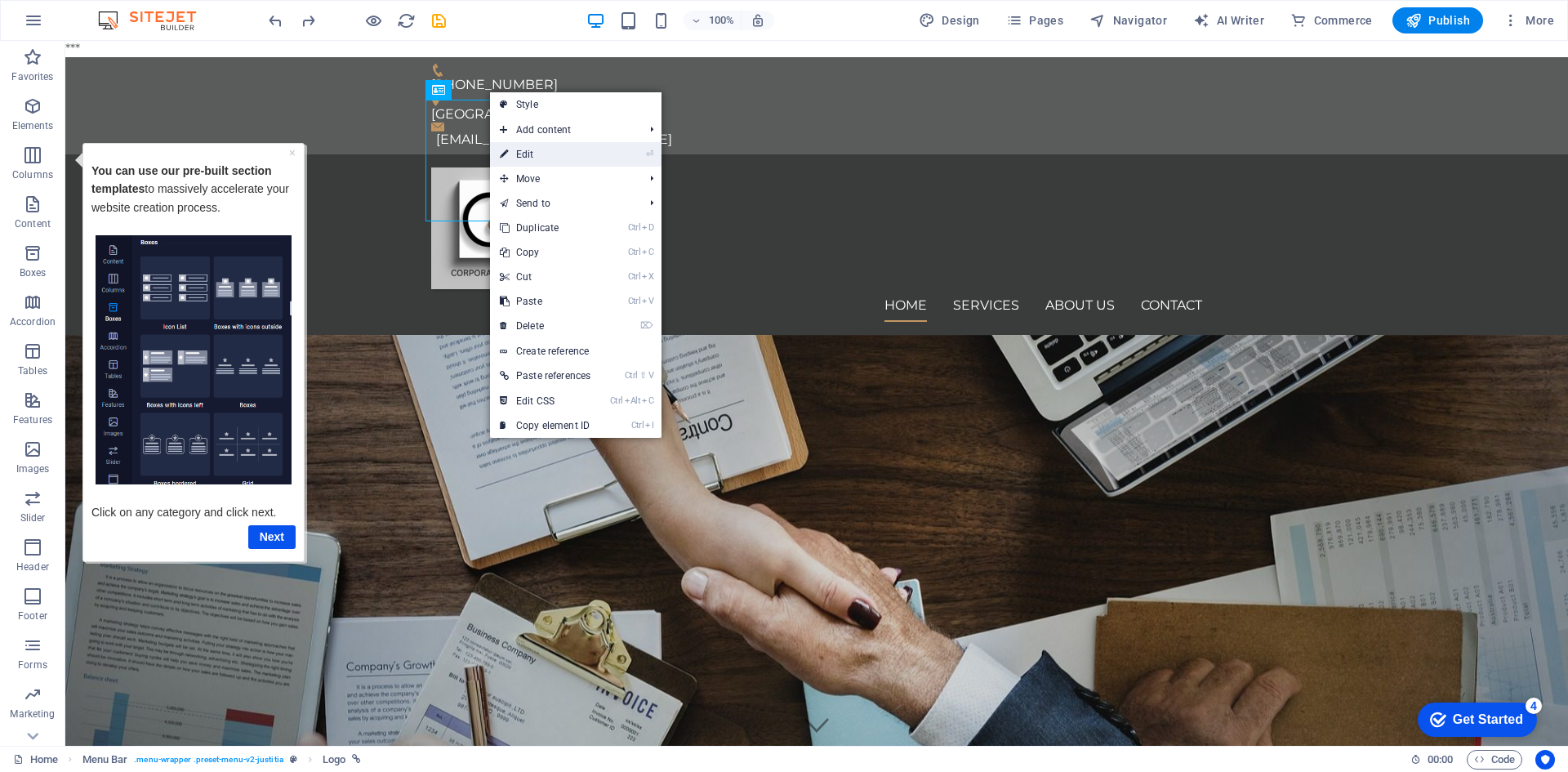
click at [508, 154] on link "⏎ Edit" at bounding box center [545, 155] width 110 height 25
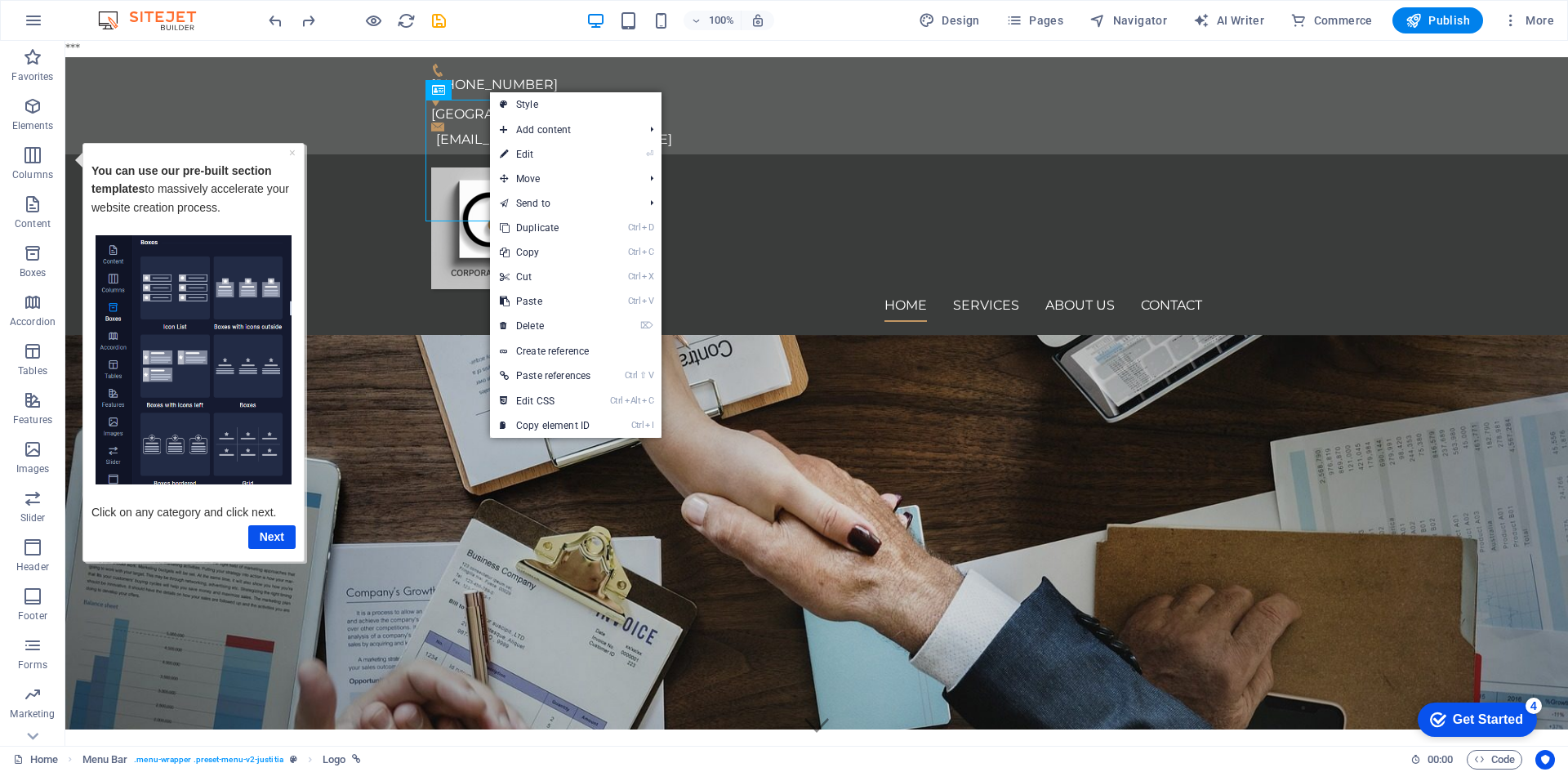
select select "px"
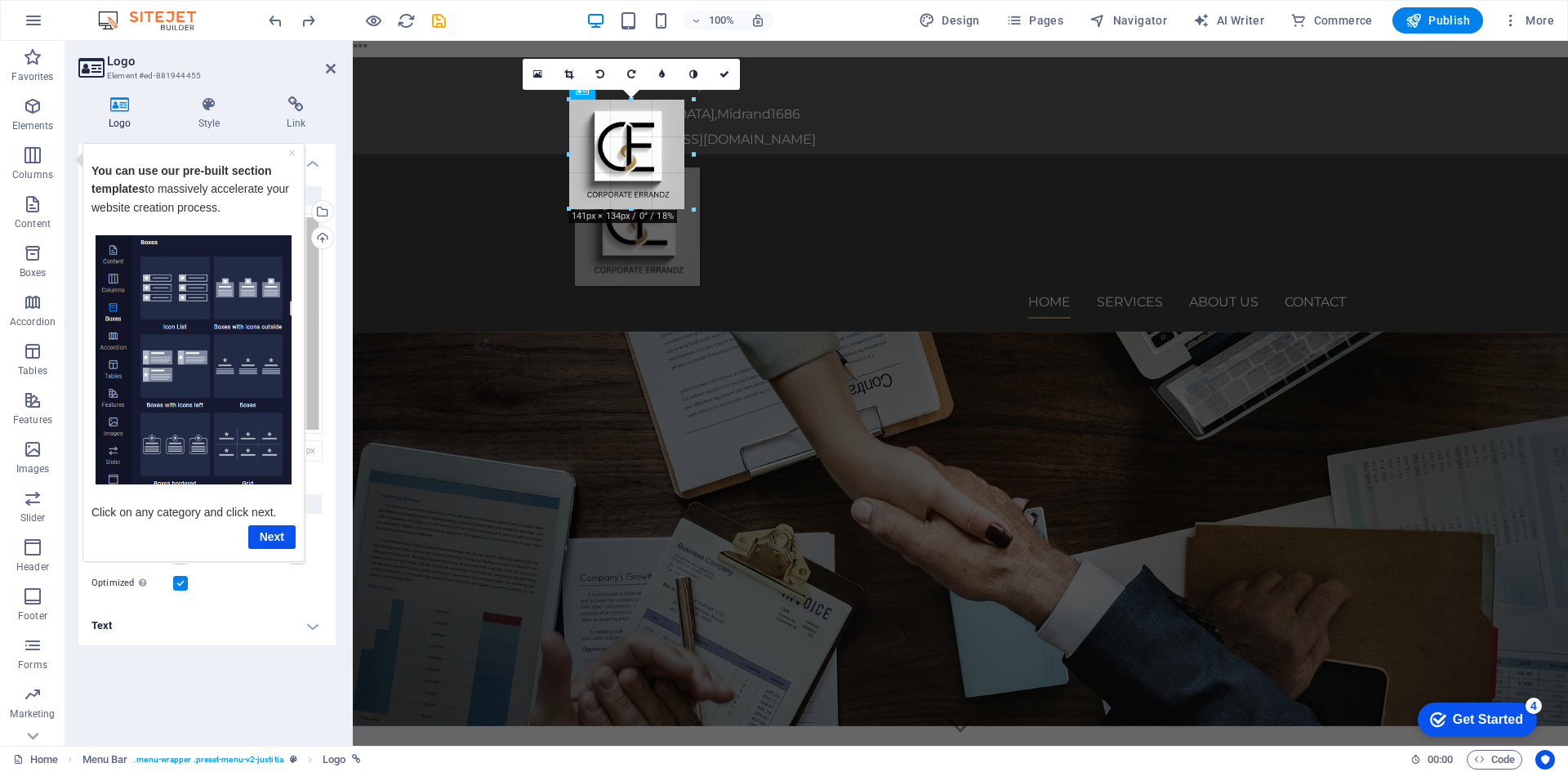
drag, startPoint x: 631, startPoint y: 220, endPoint x: 266, endPoint y: 177, distance: 367.5
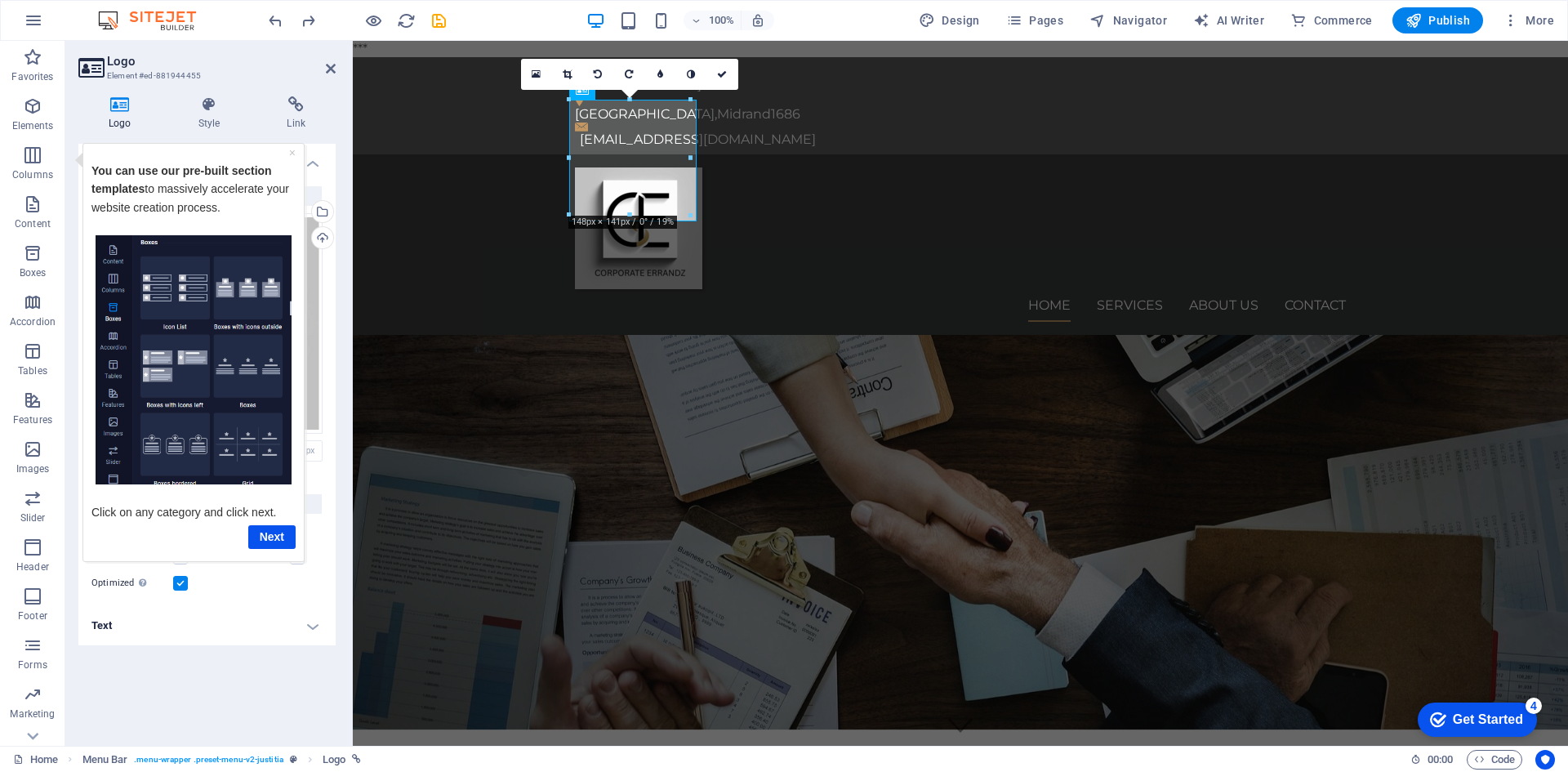
click at [561, 74] on link at bounding box center [567, 74] width 31 height 31
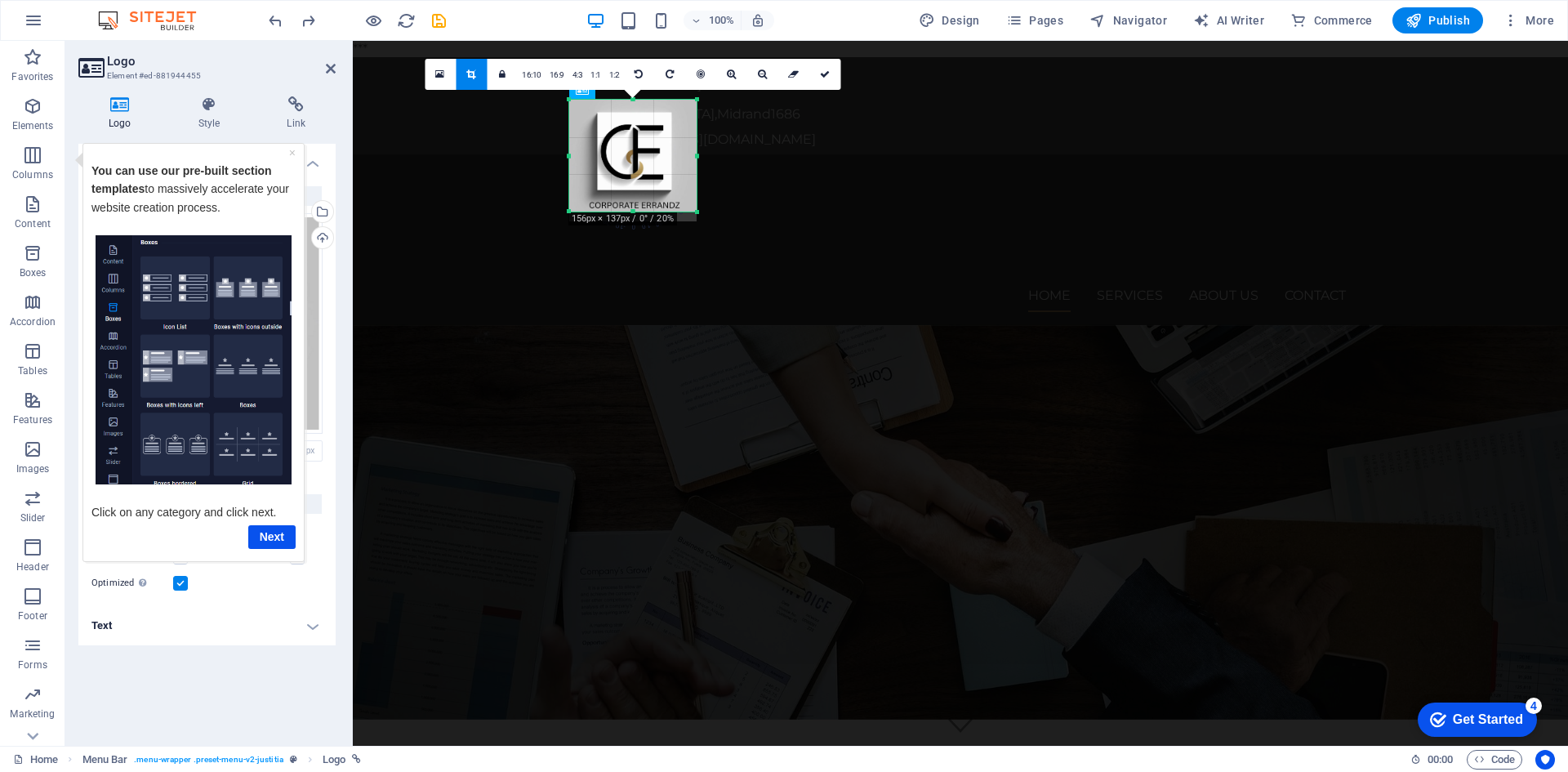
drag, startPoint x: 635, startPoint y: 222, endPoint x: 635, endPoint y: 212, distance: 10.0
click at [635, 212] on div at bounding box center [633, 212] width 127 height 6
click at [568, 158] on div at bounding box center [569, 156] width 6 height 112
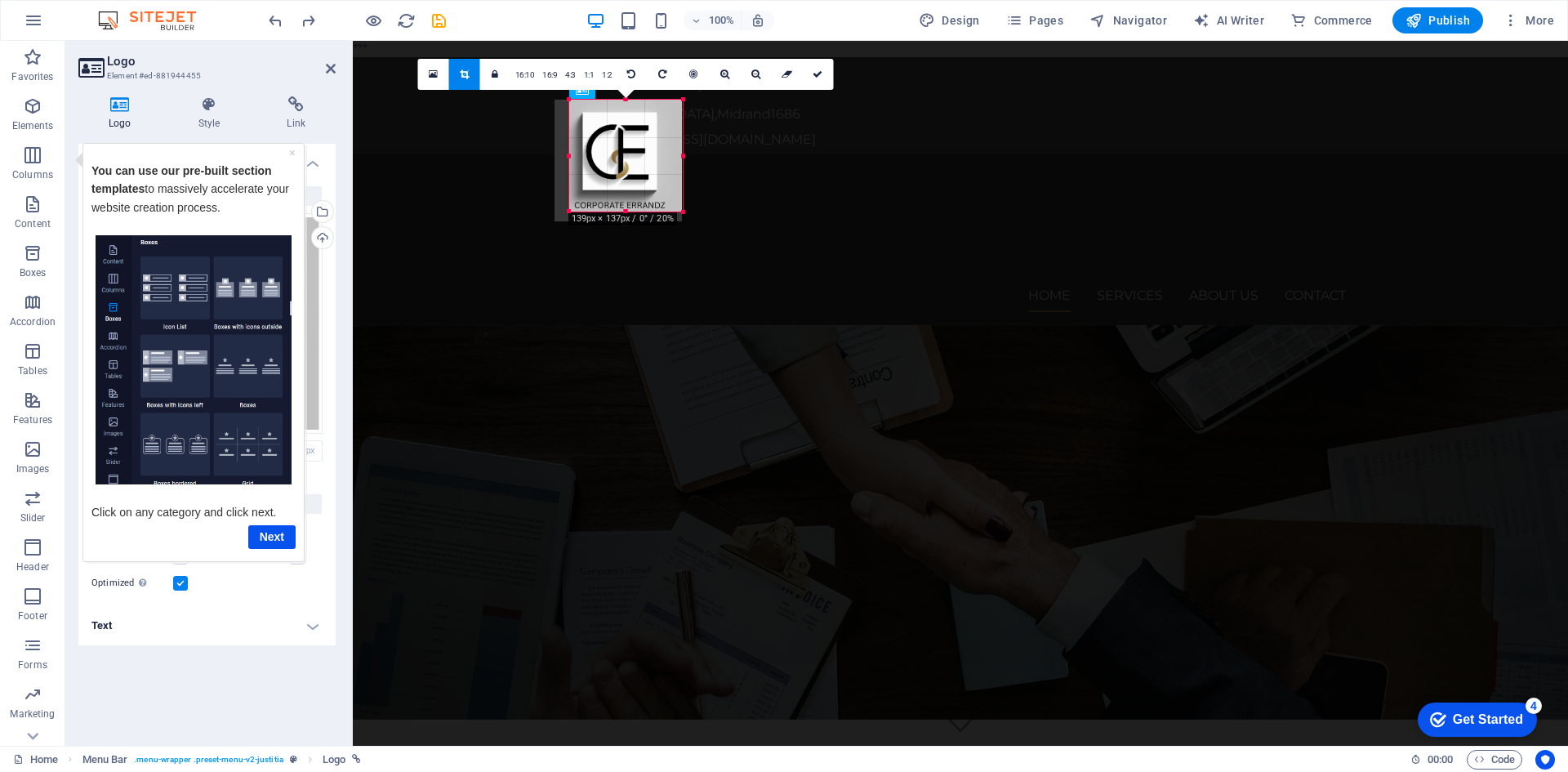
drag, startPoint x: 568, startPoint y: 158, endPoint x: 583, endPoint y: 158, distance: 15.0
click at [583, 158] on div "180 170 160 150 140 130 120 110 100 90 80 70 60 50 40 30 20 10 0 -10 -20 -30 -4…" at bounding box center [625, 156] width 113 height 112
click at [681, 160] on div at bounding box center [682, 156] width 6 height 112
click at [673, 160] on div at bounding box center [618, 161] width 127 height 122
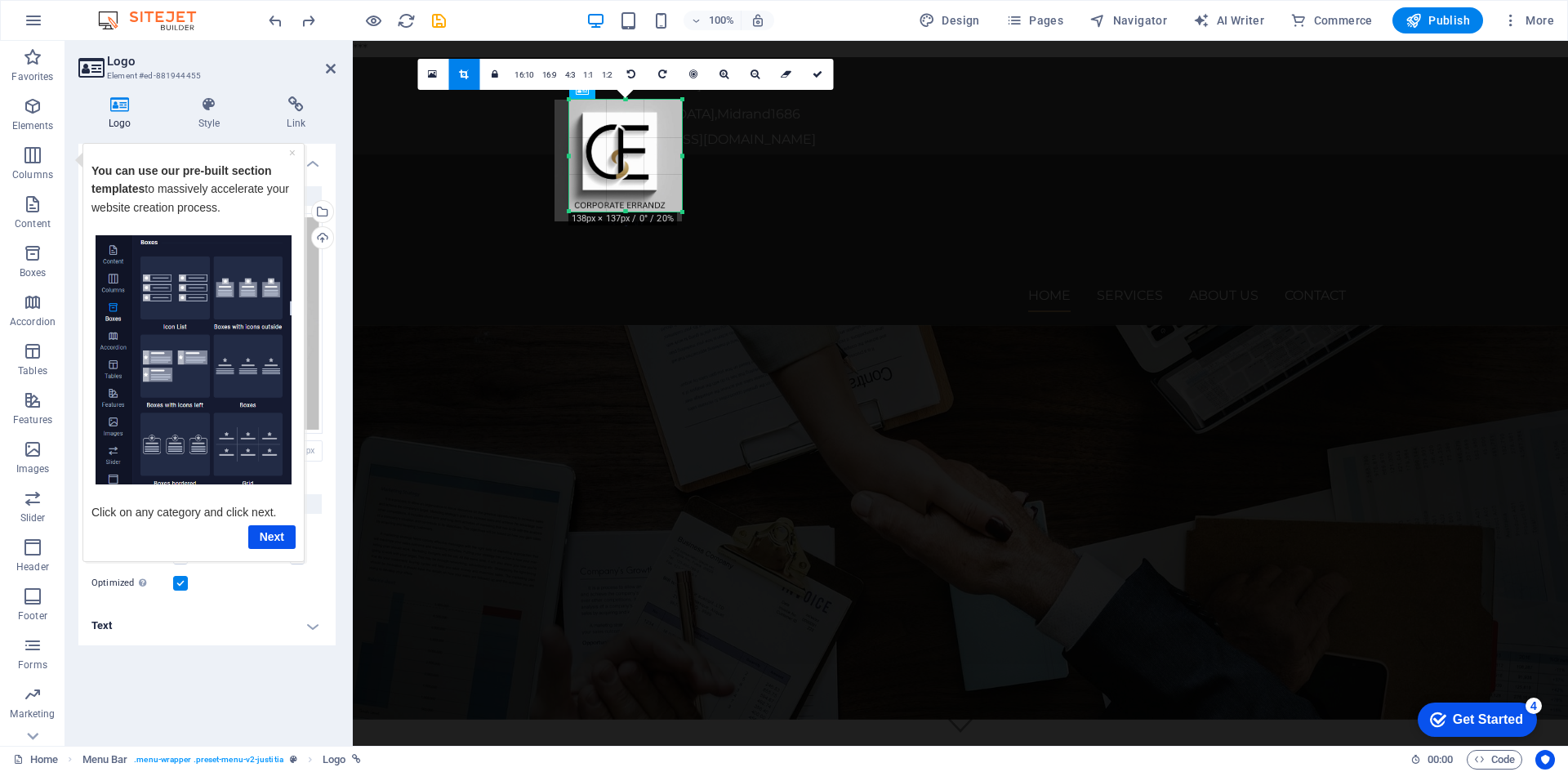
click at [682, 155] on div at bounding box center [682, 156] width 6 height 112
drag, startPoint x: 682, startPoint y: 155, endPoint x: 674, endPoint y: 155, distance: 8.0
click at [674, 155] on div at bounding box center [675, 156] width 6 height 112
click at [670, 155] on div at bounding box center [673, 156] width 6 height 112
click at [670, 155] on div at bounding box center [671, 156] width 6 height 112
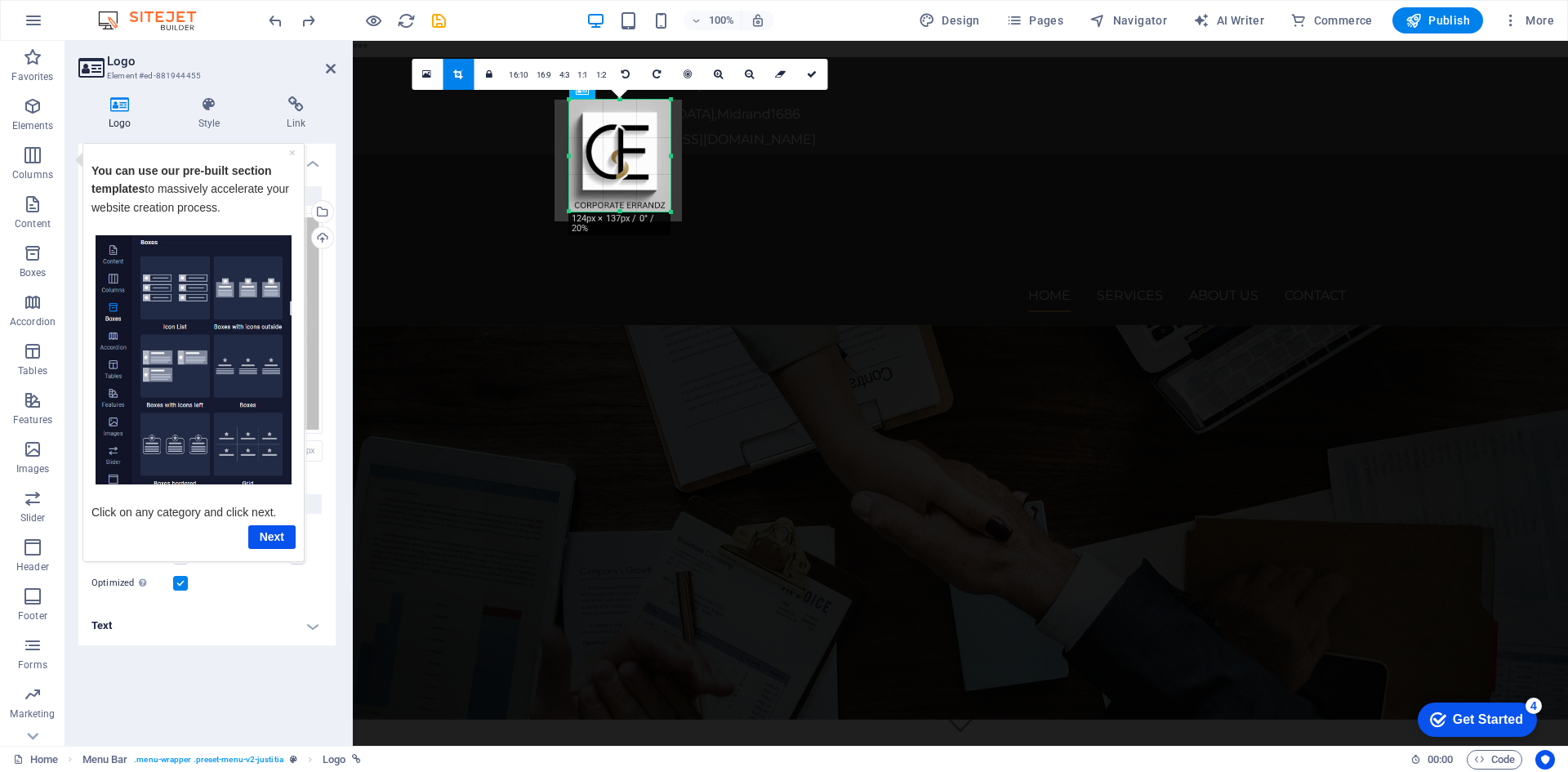
click at [670, 155] on div at bounding box center [671, 156] width 6 height 112
click at [807, 69] on icon at bounding box center [812, 74] width 10 height 10
type input "124"
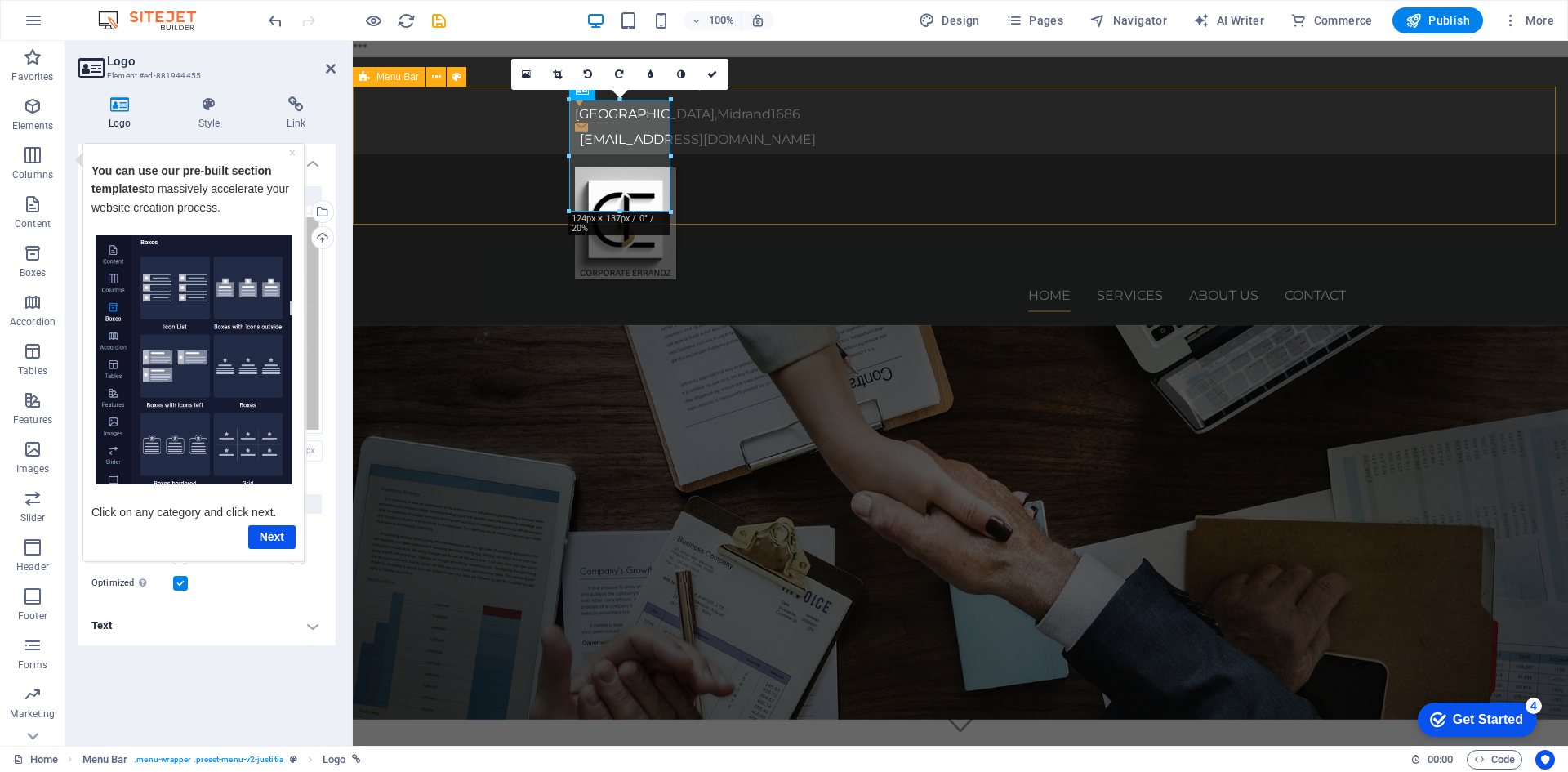
drag, startPoint x: 1494, startPoint y: 196, endPoint x: 1767, endPoint y: 187, distance: 273.1
click at [1567, 194] on div "Home Services About us Contact" at bounding box center [960, 240] width 1215 height 171
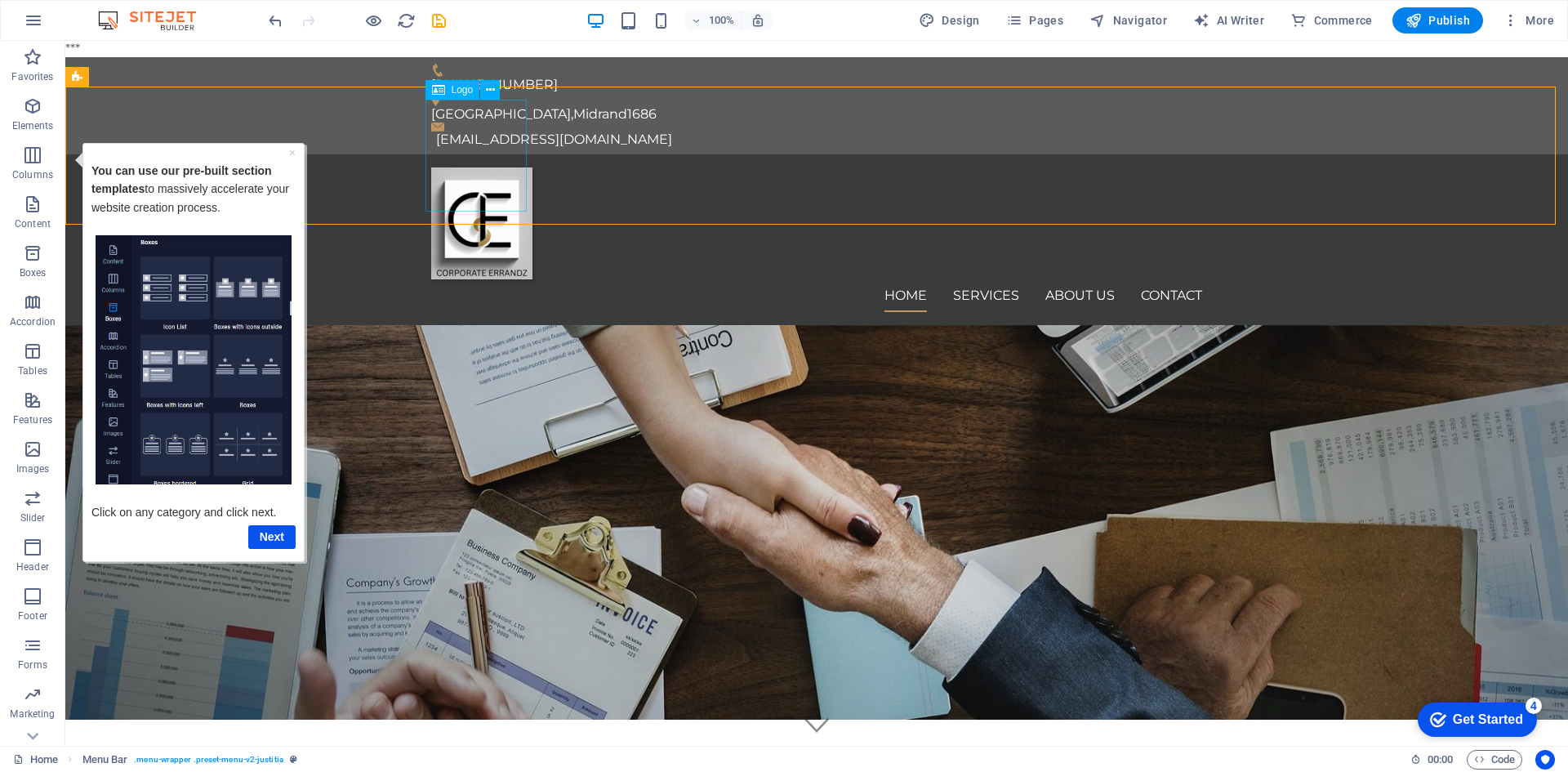
click at [459, 92] on span "Logo" at bounding box center [462, 89] width 22 height 10
click at [481, 167] on div at bounding box center [816, 223] width 771 height 112
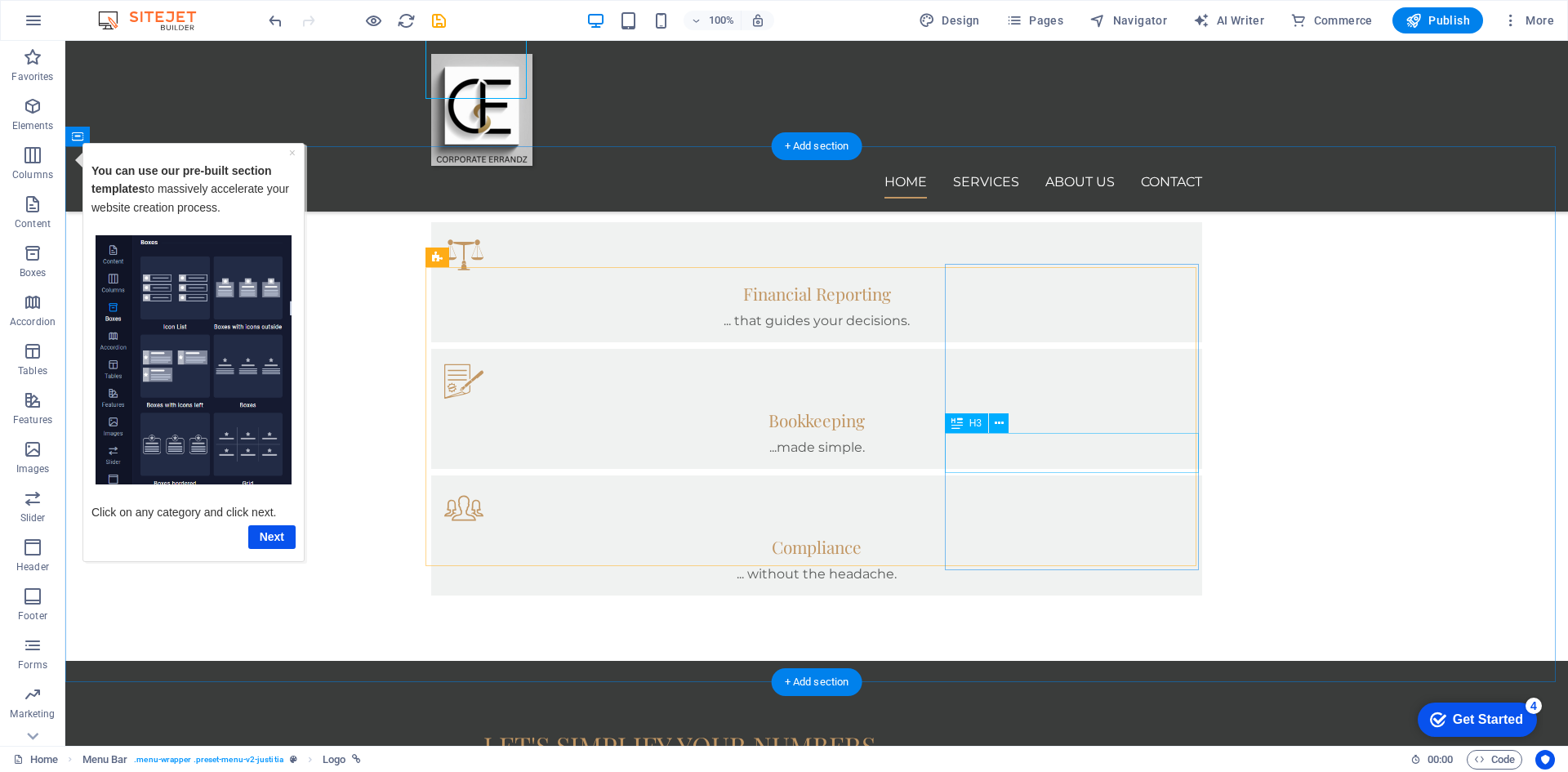
scroll to position [1377, 0]
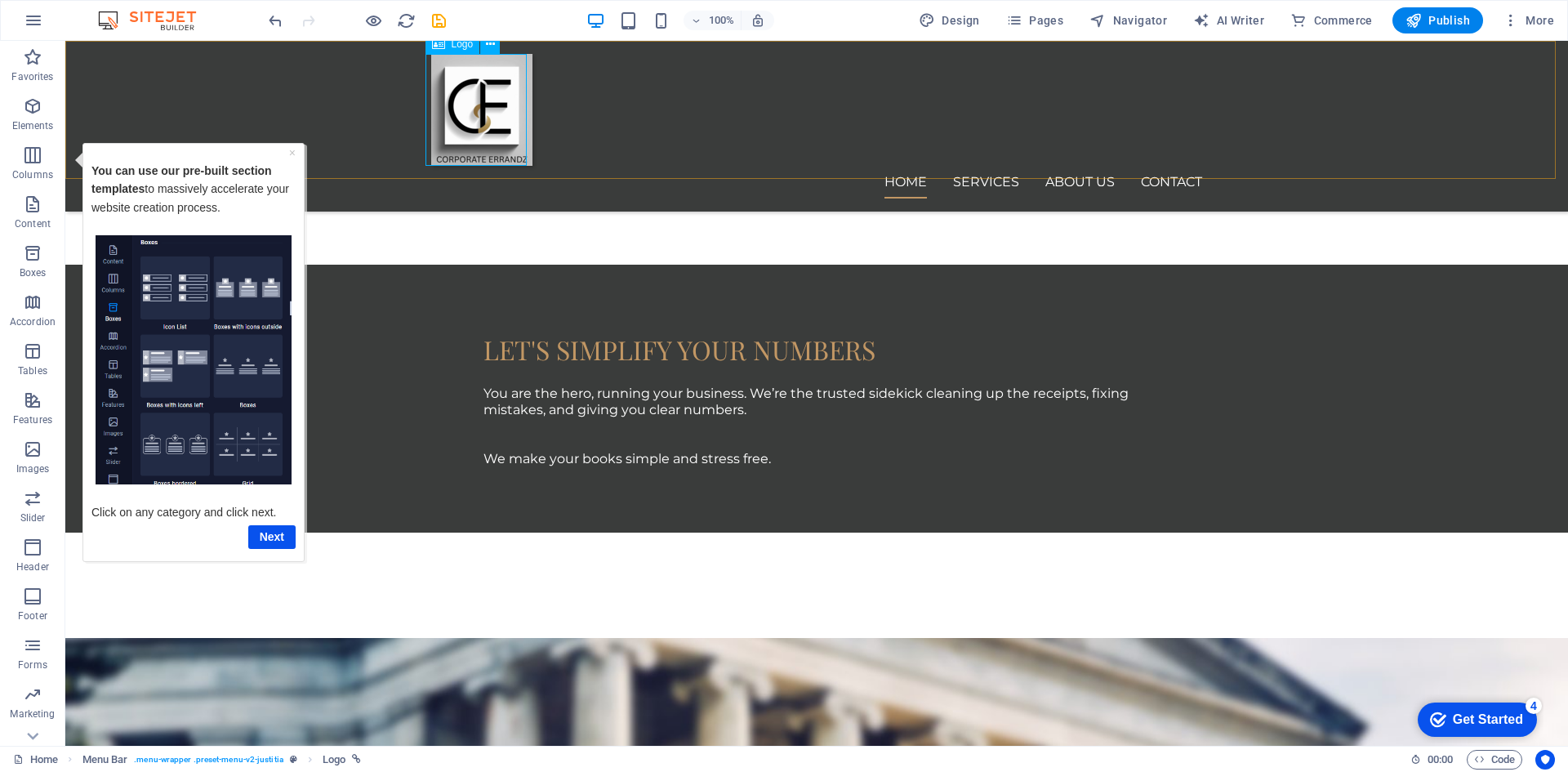
click at [485, 125] on div at bounding box center [816, 110] width 771 height 112
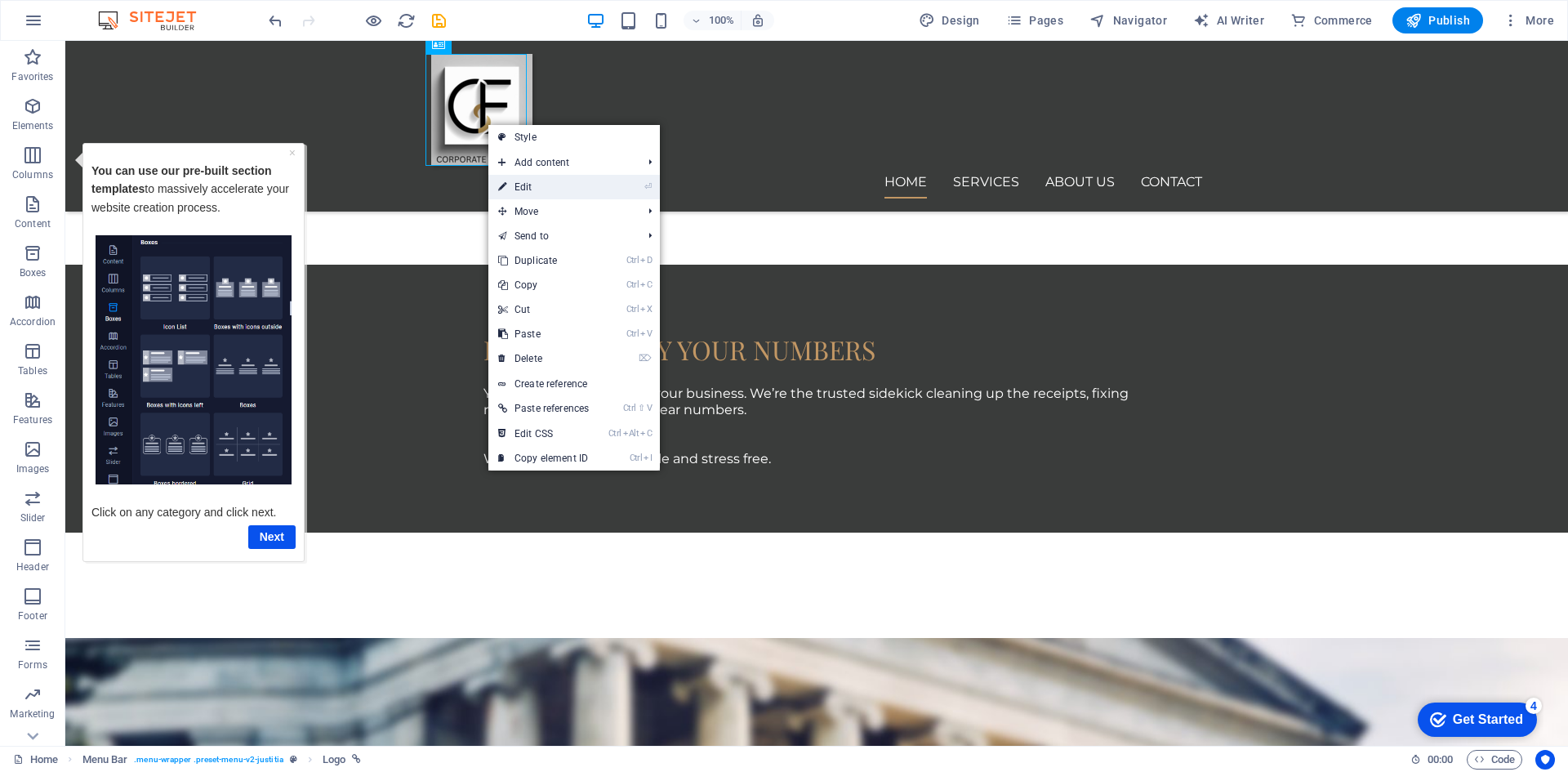
click at [507, 188] on link "⏎ Edit" at bounding box center [544, 187] width 110 height 25
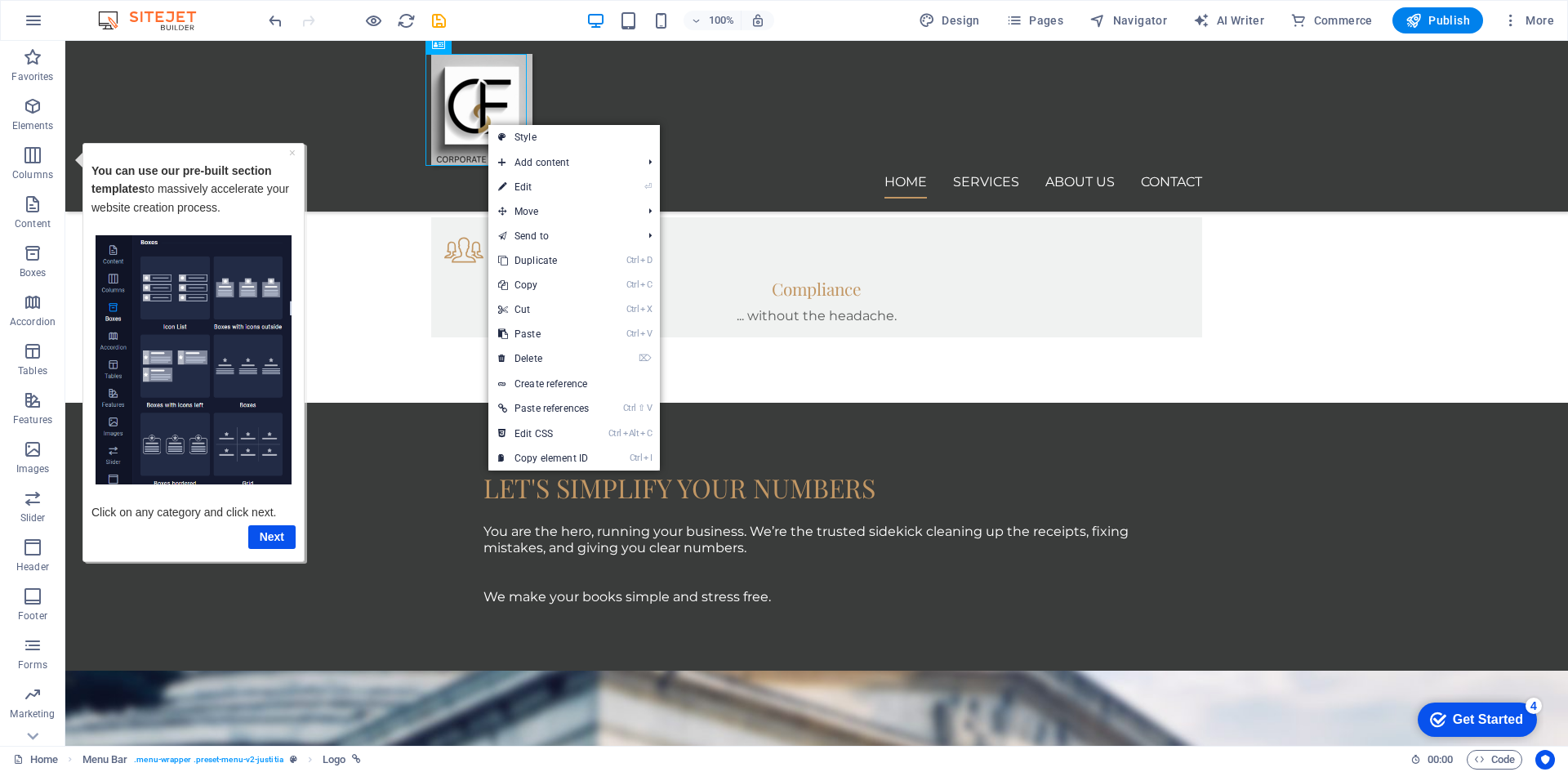
select select "px"
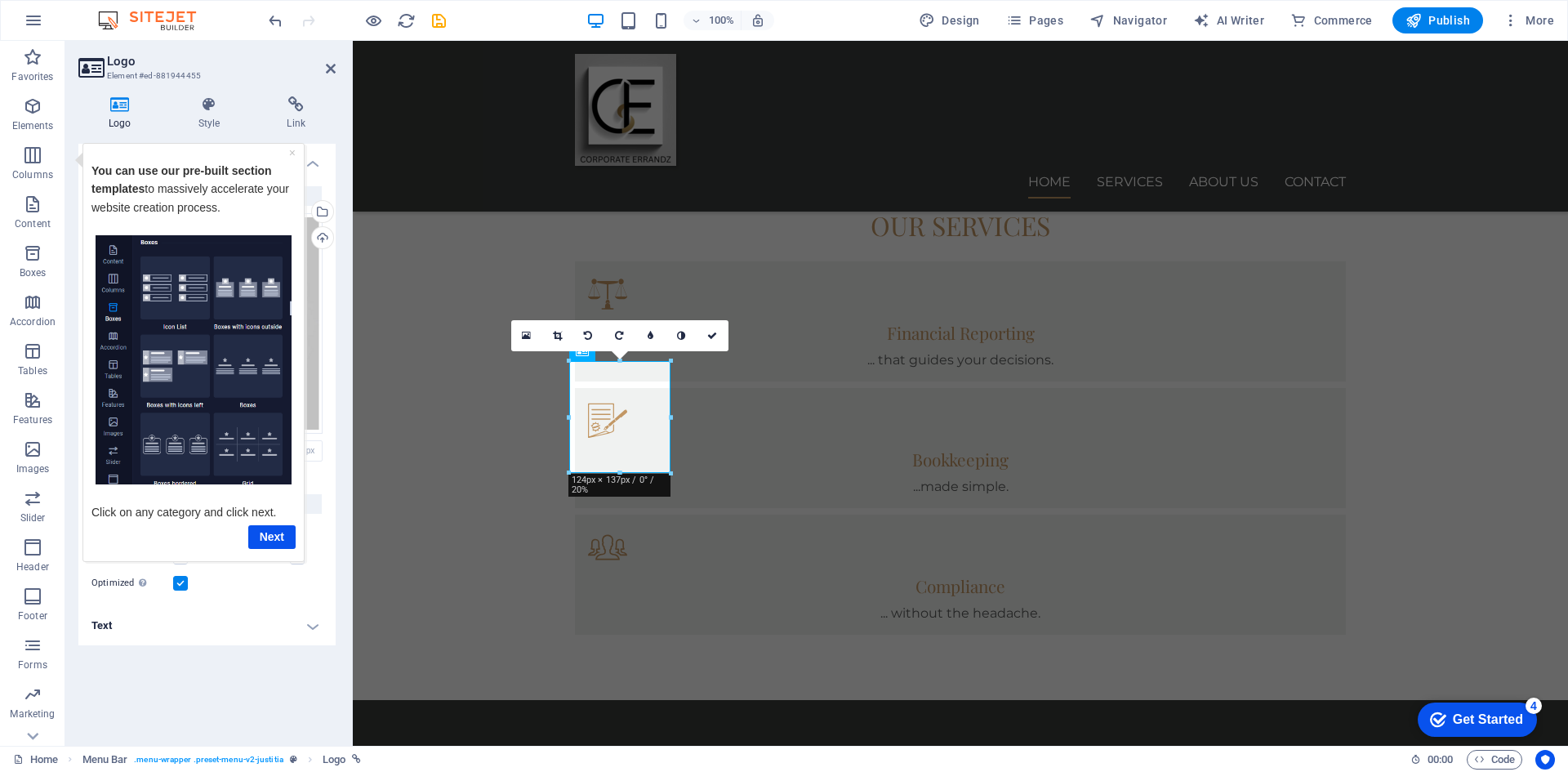
scroll to position [1070, 0]
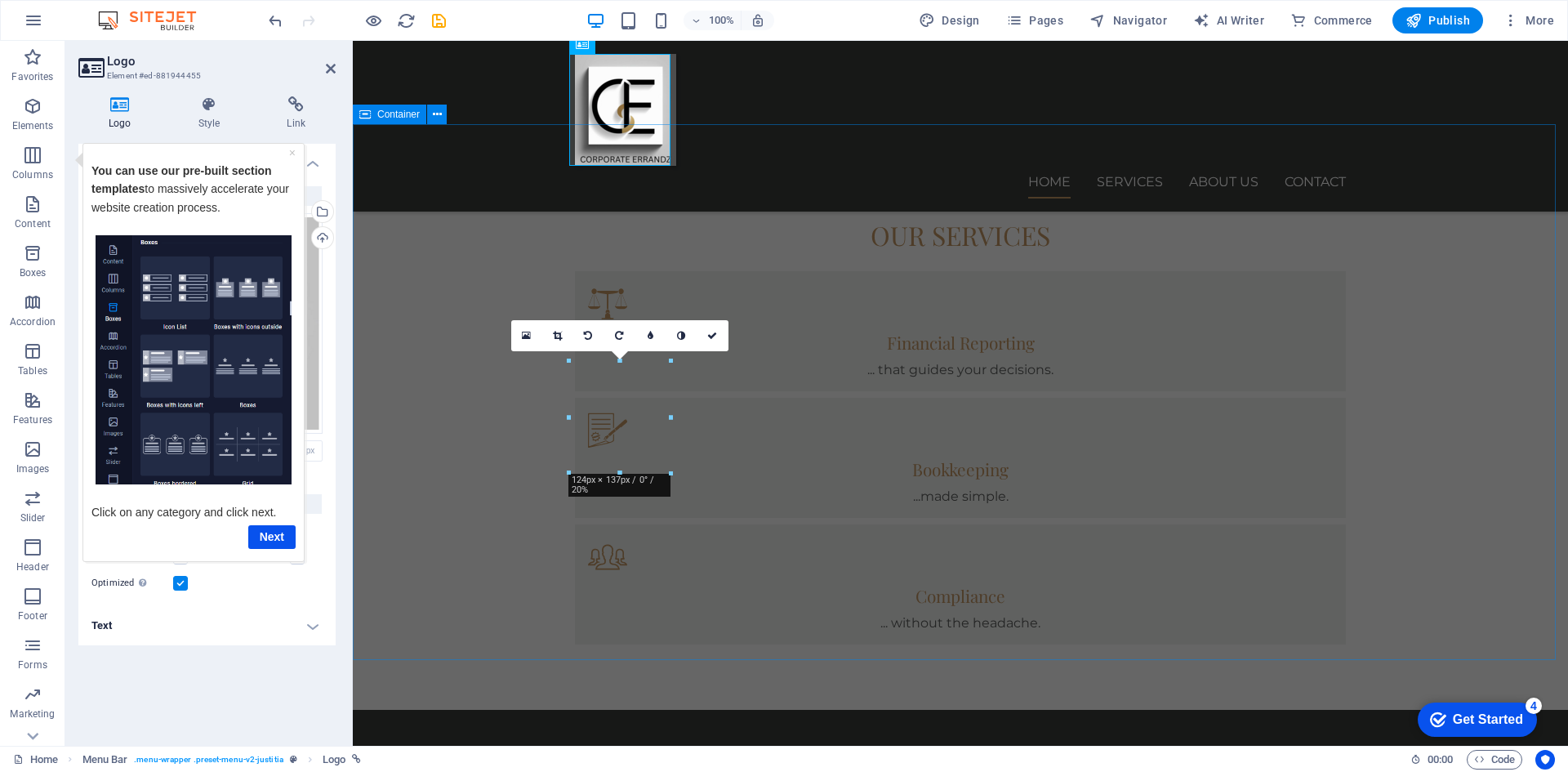
drag, startPoint x: 1477, startPoint y: 461, endPoint x: 1772, endPoint y: 444, distance: 295.5
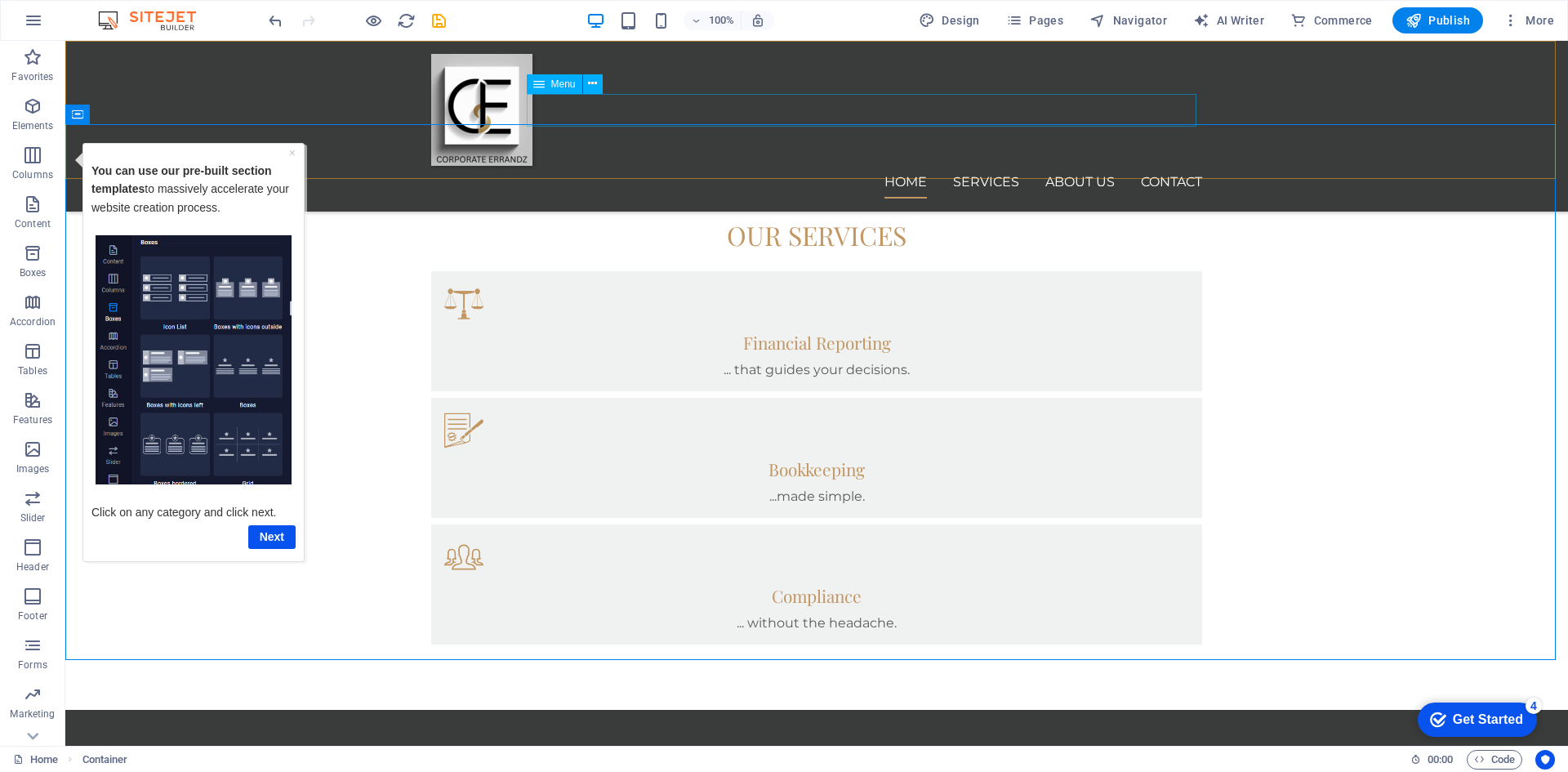
drag, startPoint x: 989, startPoint y: 111, endPoint x: 980, endPoint y: 108, distance: 9.5
click at [988, 165] on nav "Home Services About us Contact" at bounding box center [816, 182] width 771 height 32
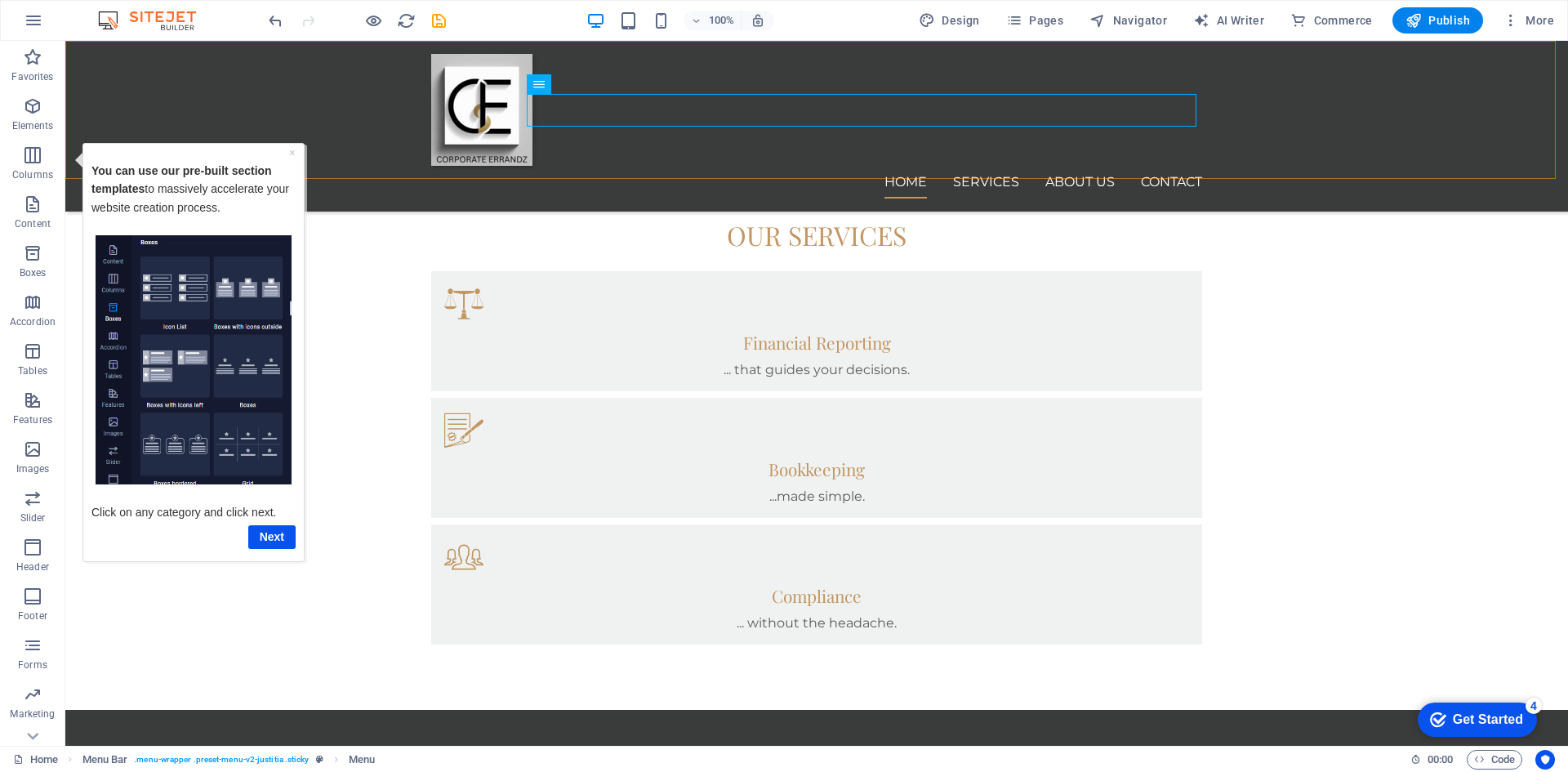
click at [1381, 67] on div "Home Services About us Contact" at bounding box center [816, 126] width 1502 height 171
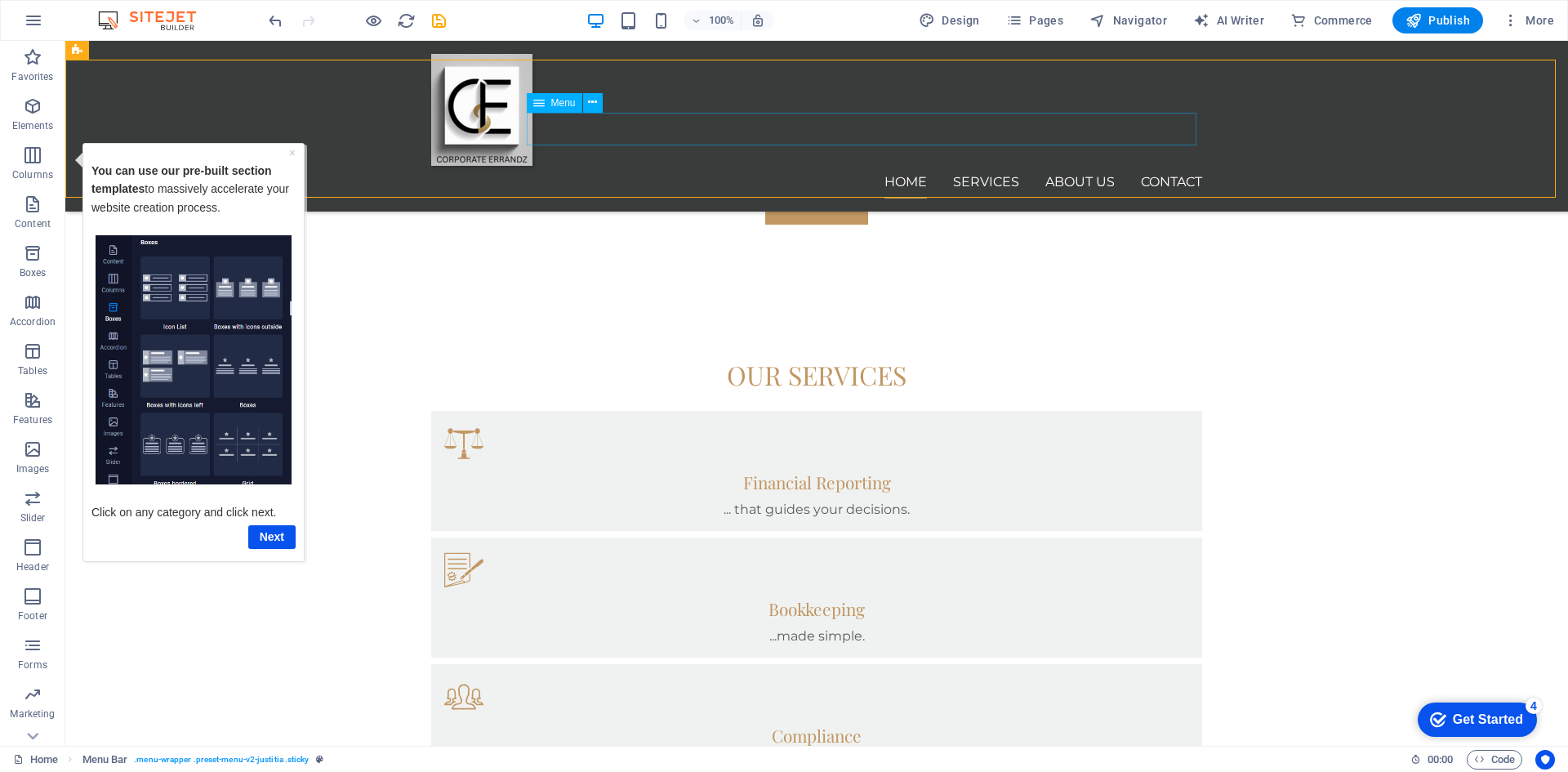
scroll to position [661, 0]
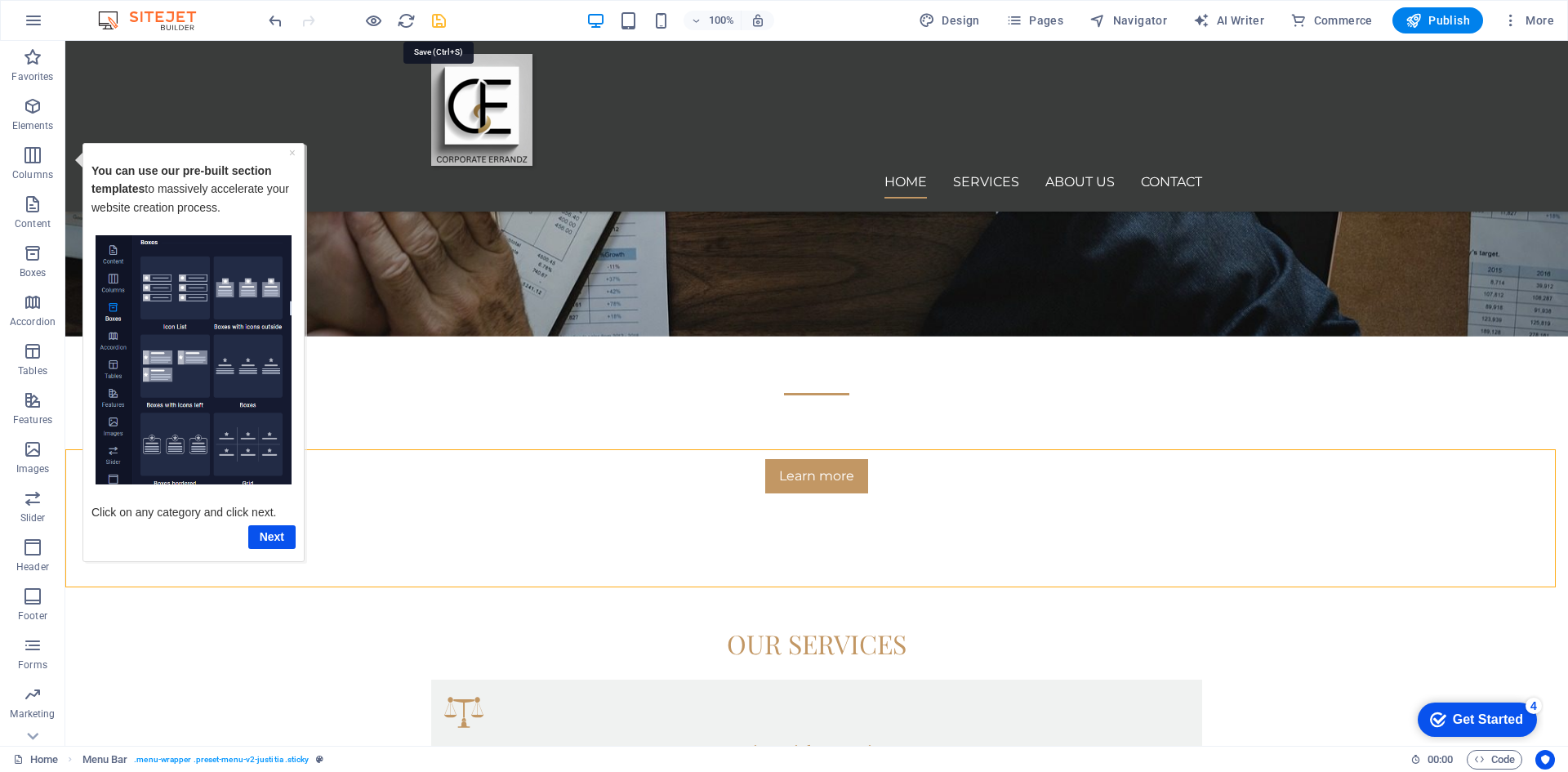
click at [441, 19] on icon "save" at bounding box center [439, 21] width 19 height 19
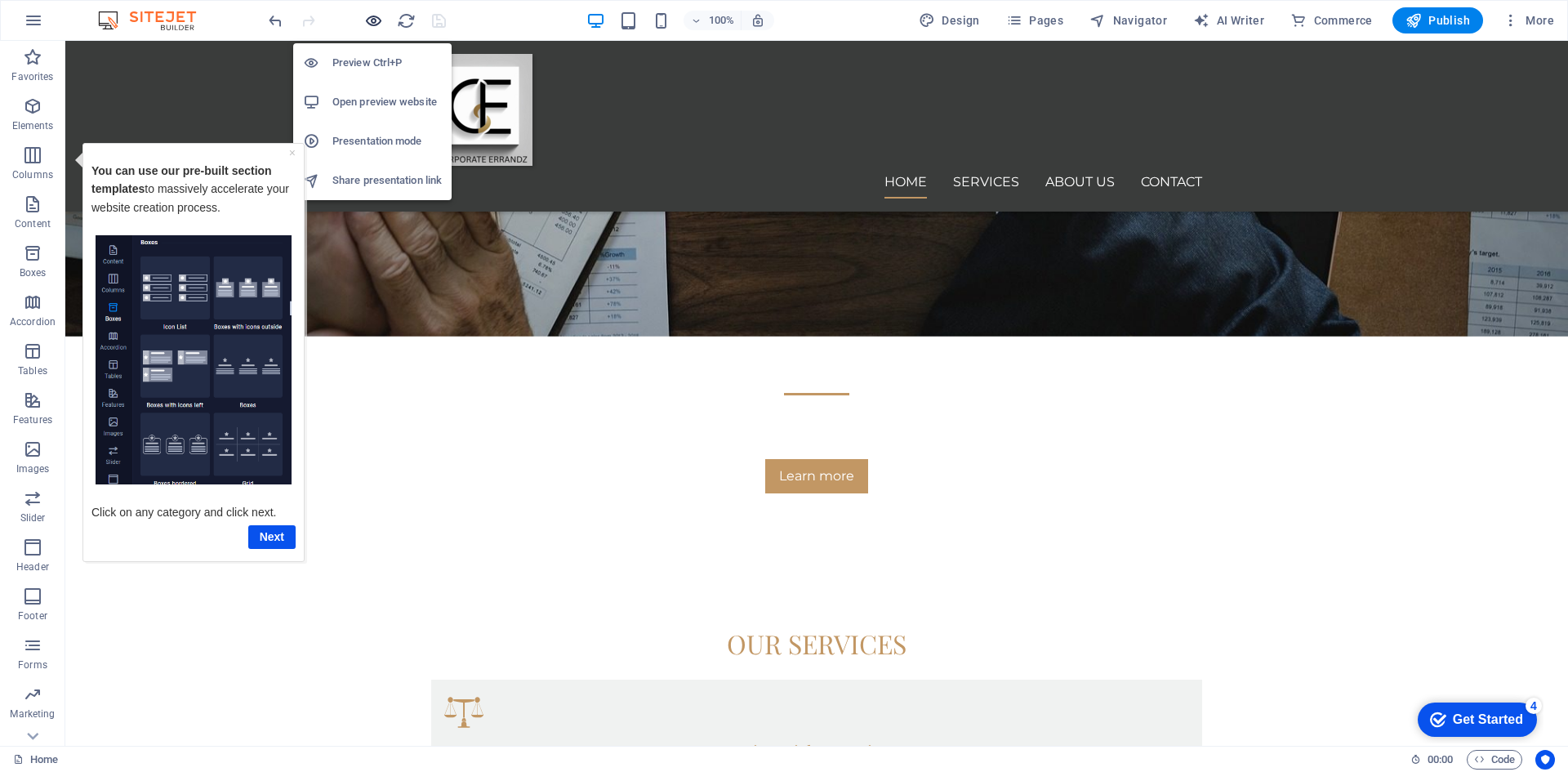
click at [373, 20] on icon "button" at bounding box center [373, 21] width 19 height 19
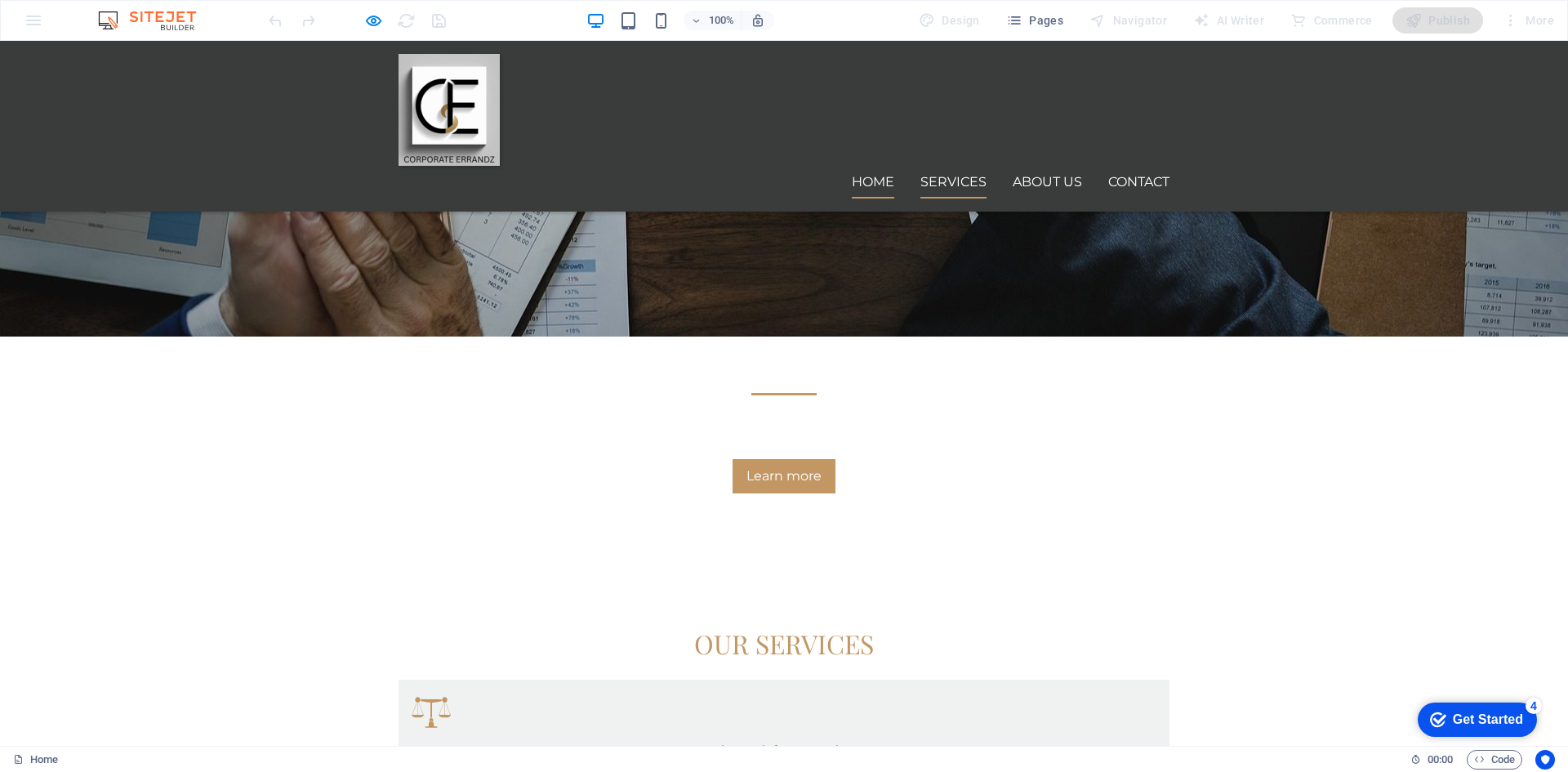
click at [958, 165] on link "Services" at bounding box center [953, 182] width 67 height 32
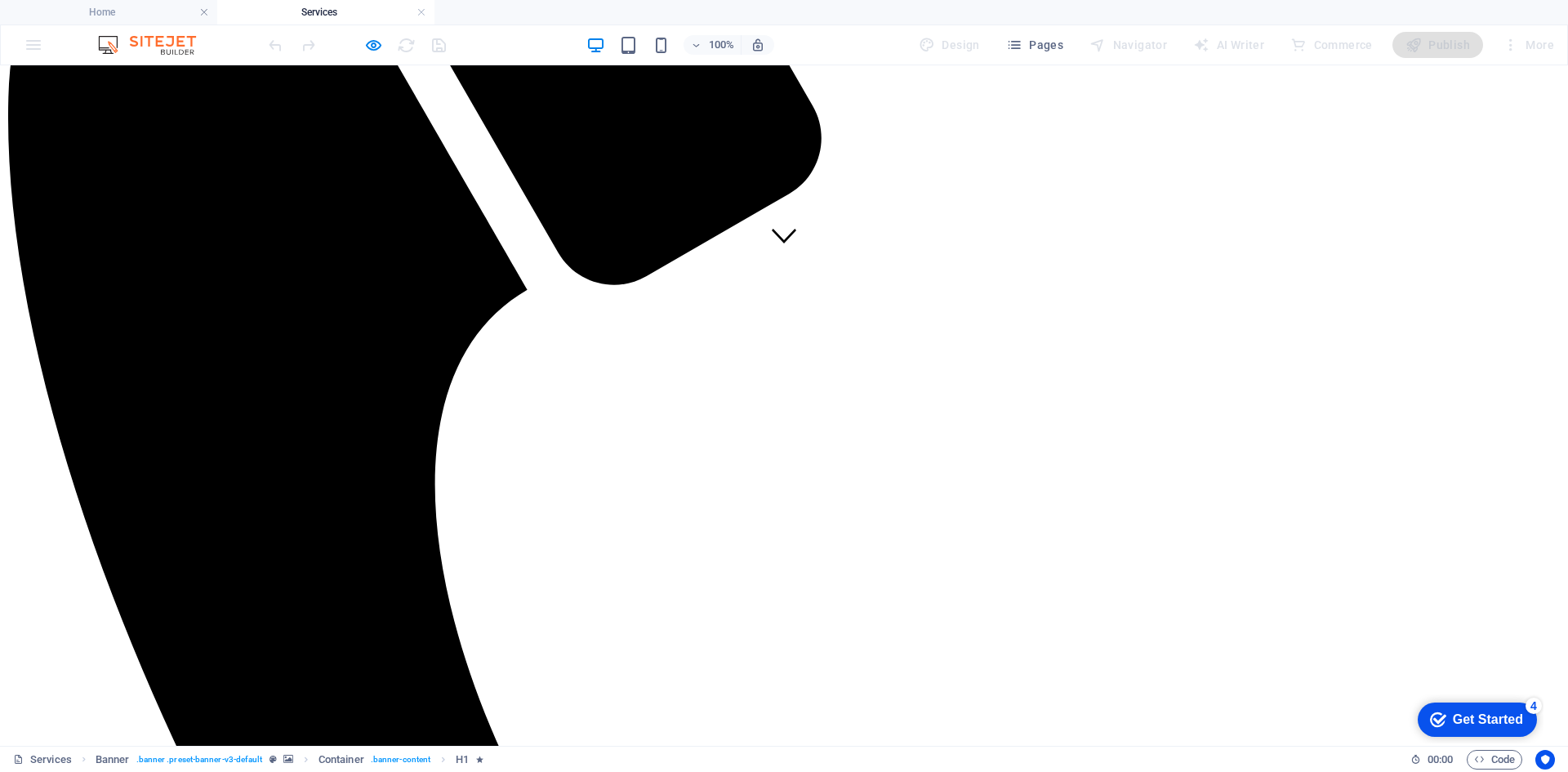
scroll to position [491, 0]
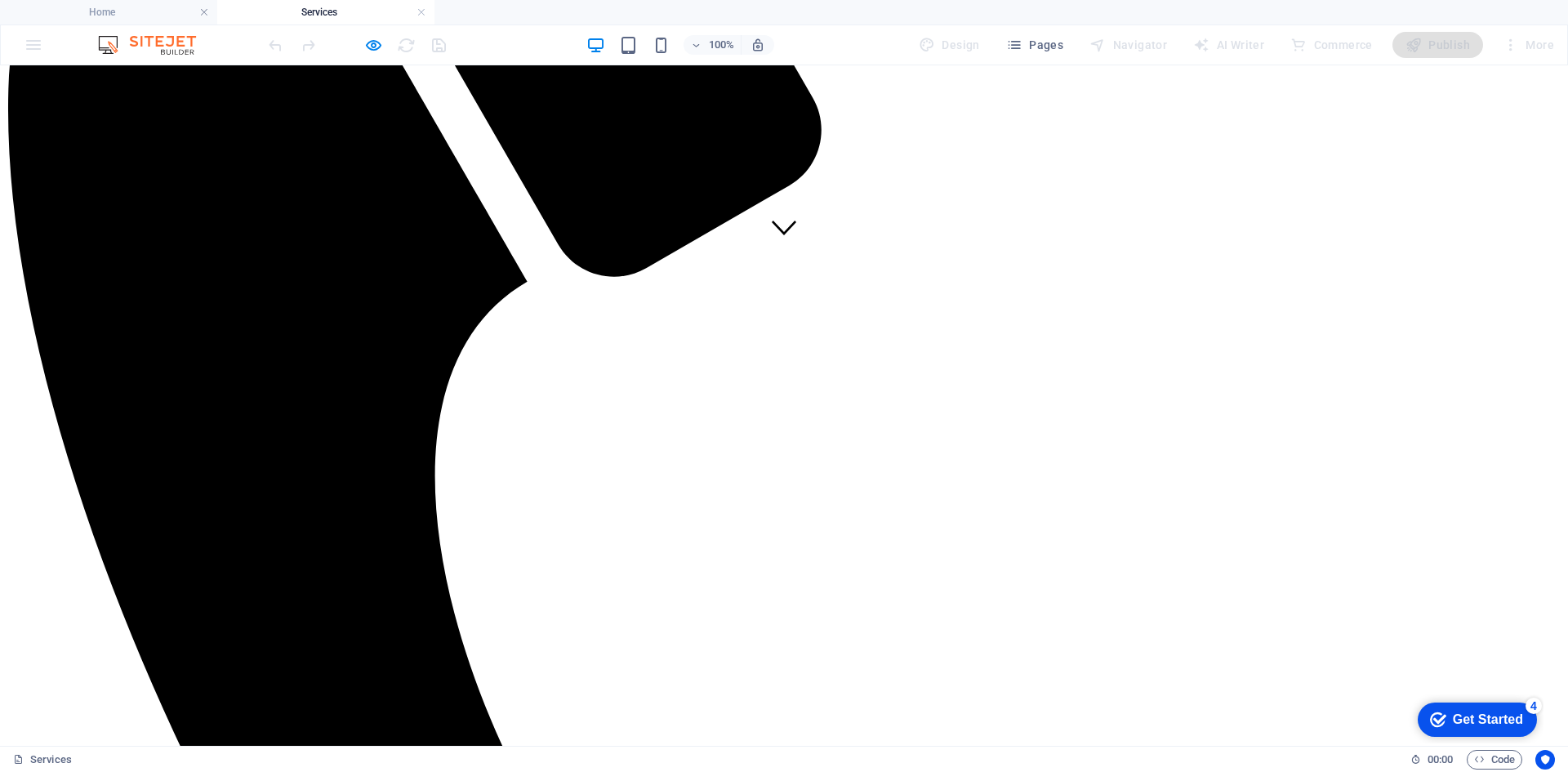
drag, startPoint x: 1094, startPoint y: 451, endPoint x: 1061, endPoint y: 444, distance: 33.7
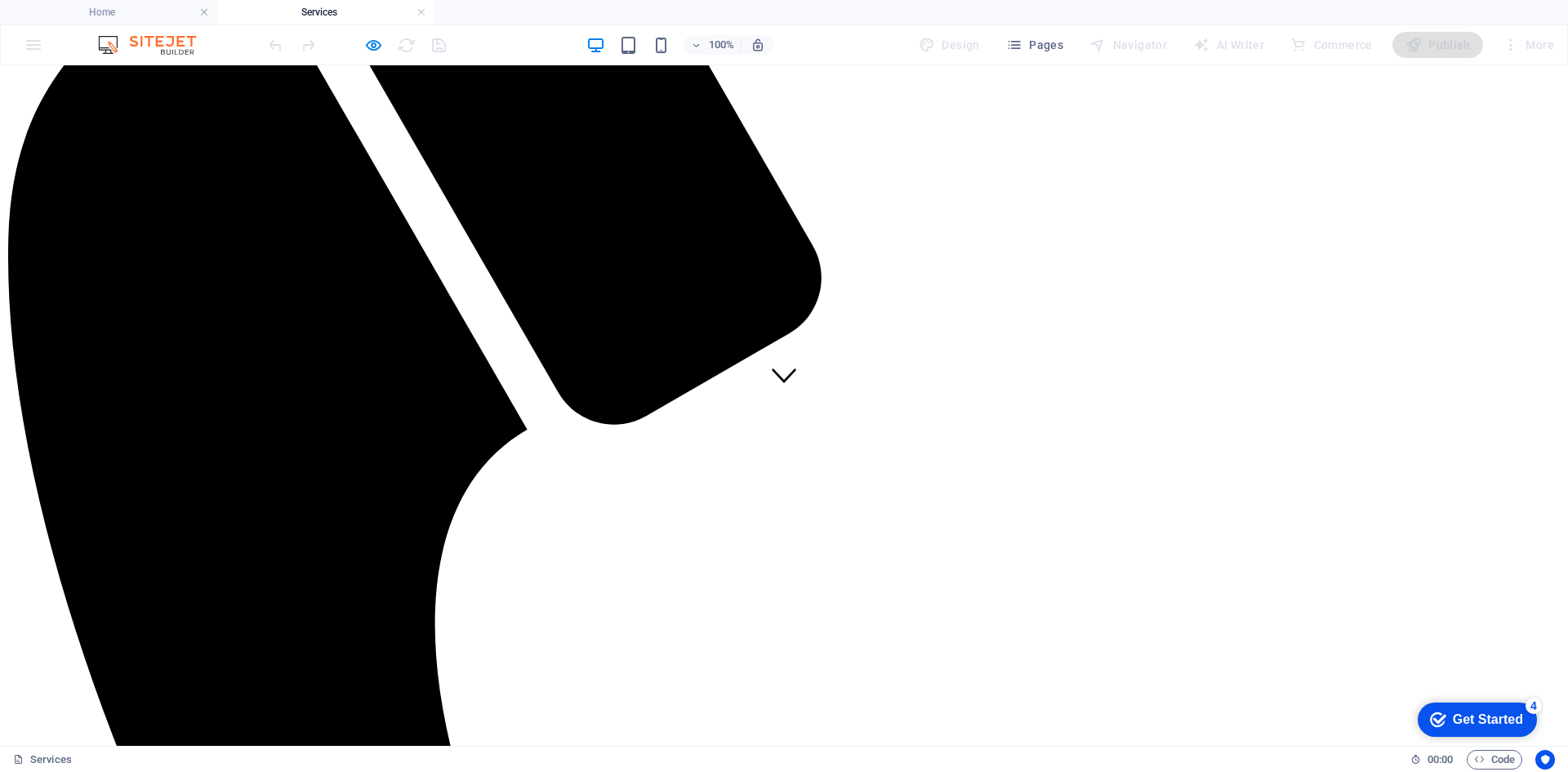
scroll to position [409, 0]
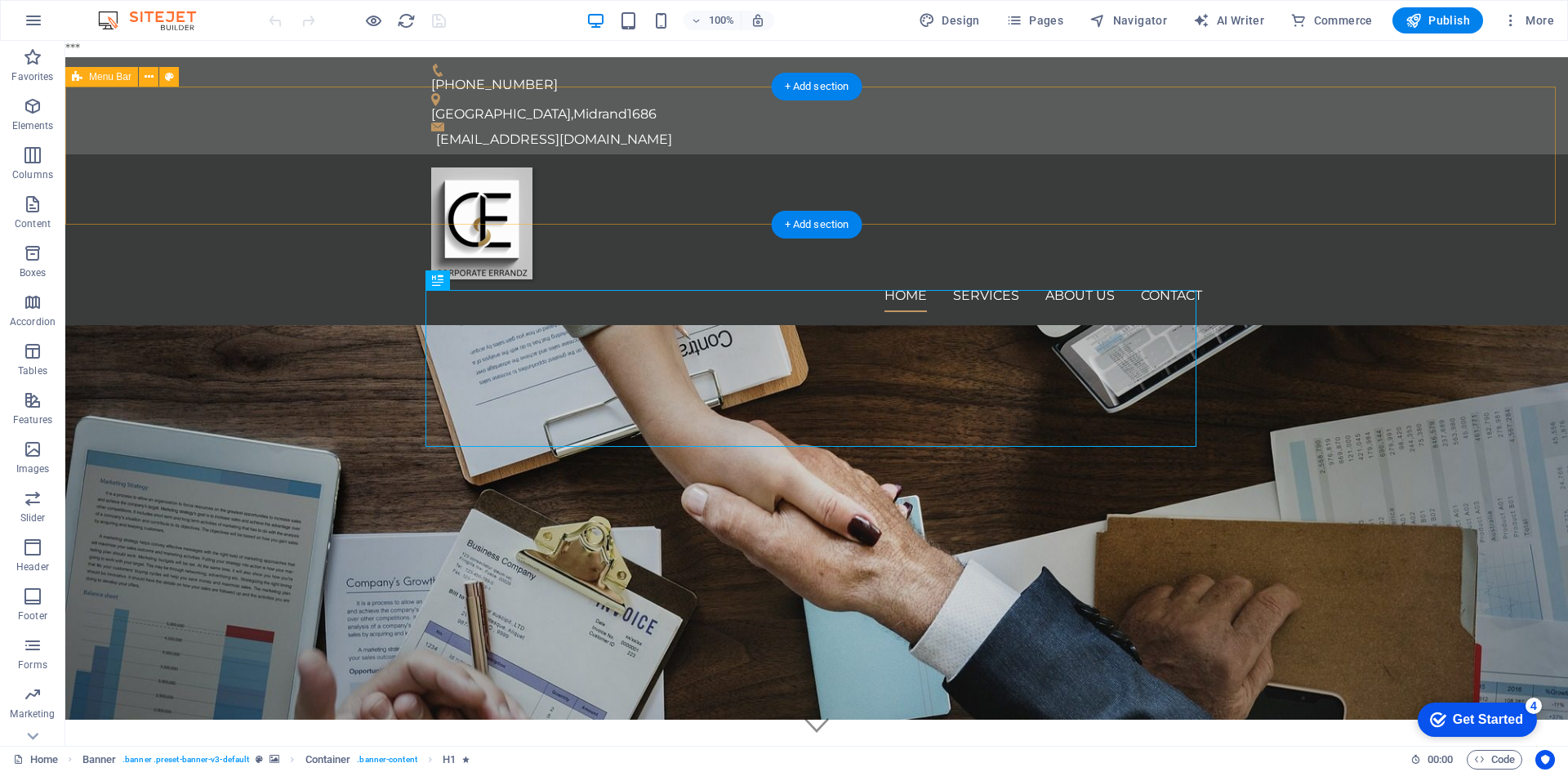
click at [1241, 159] on div "Home Services About us Contact" at bounding box center [816, 240] width 1502 height 171
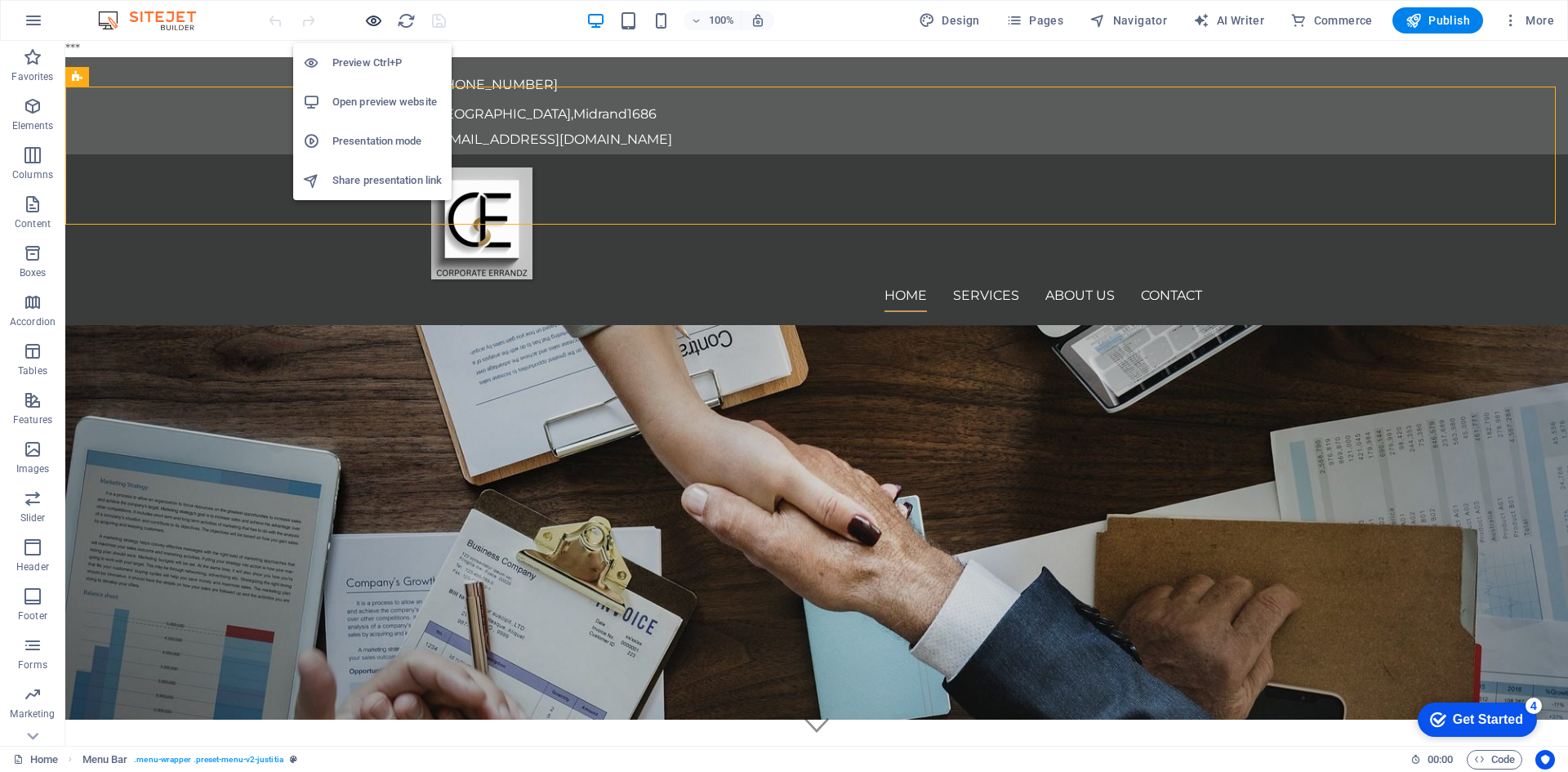
click at [370, 23] on icon "button" at bounding box center [373, 21] width 19 height 19
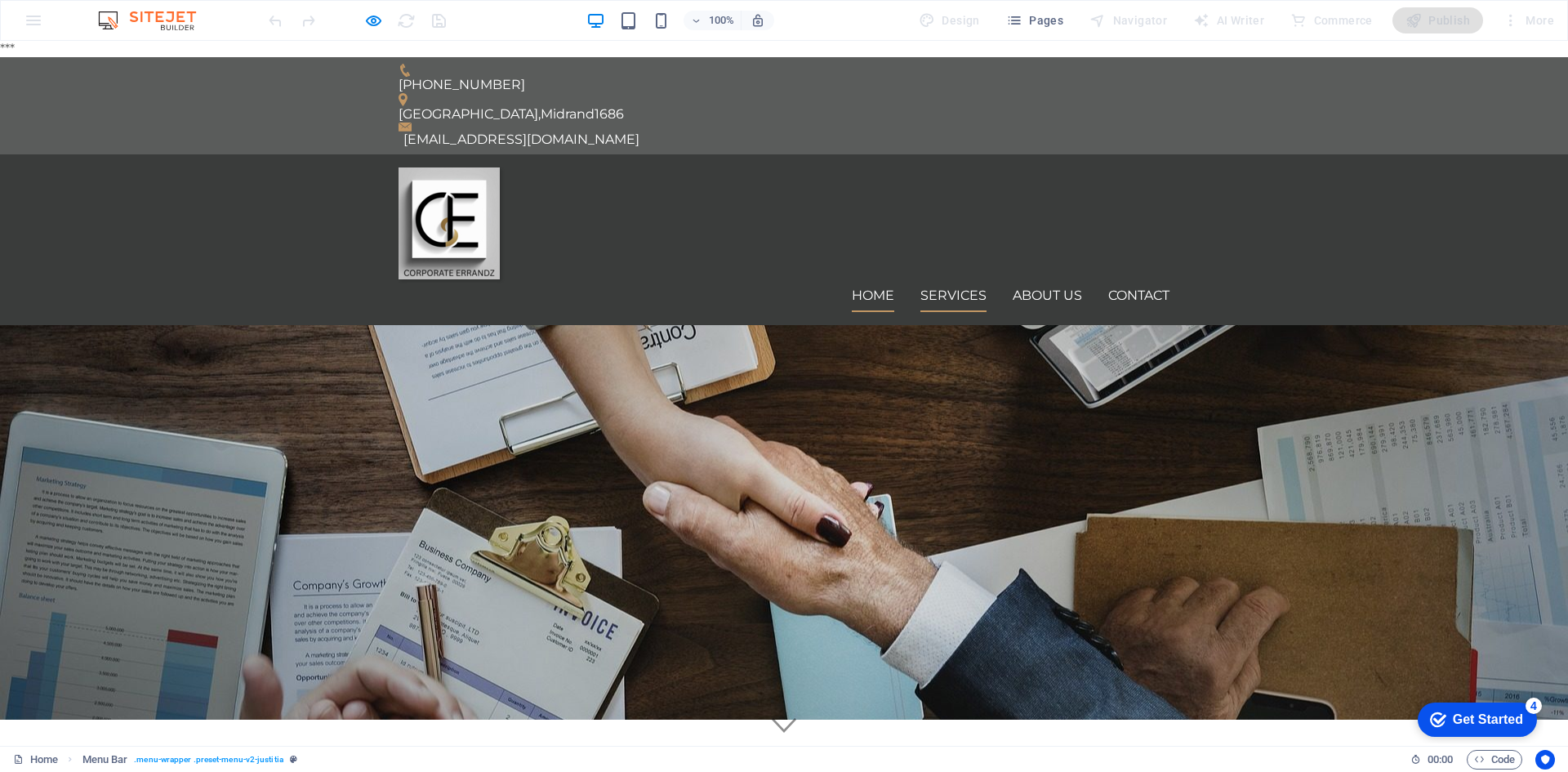
click at [930, 280] on link "Services" at bounding box center [953, 296] width 67 height 32
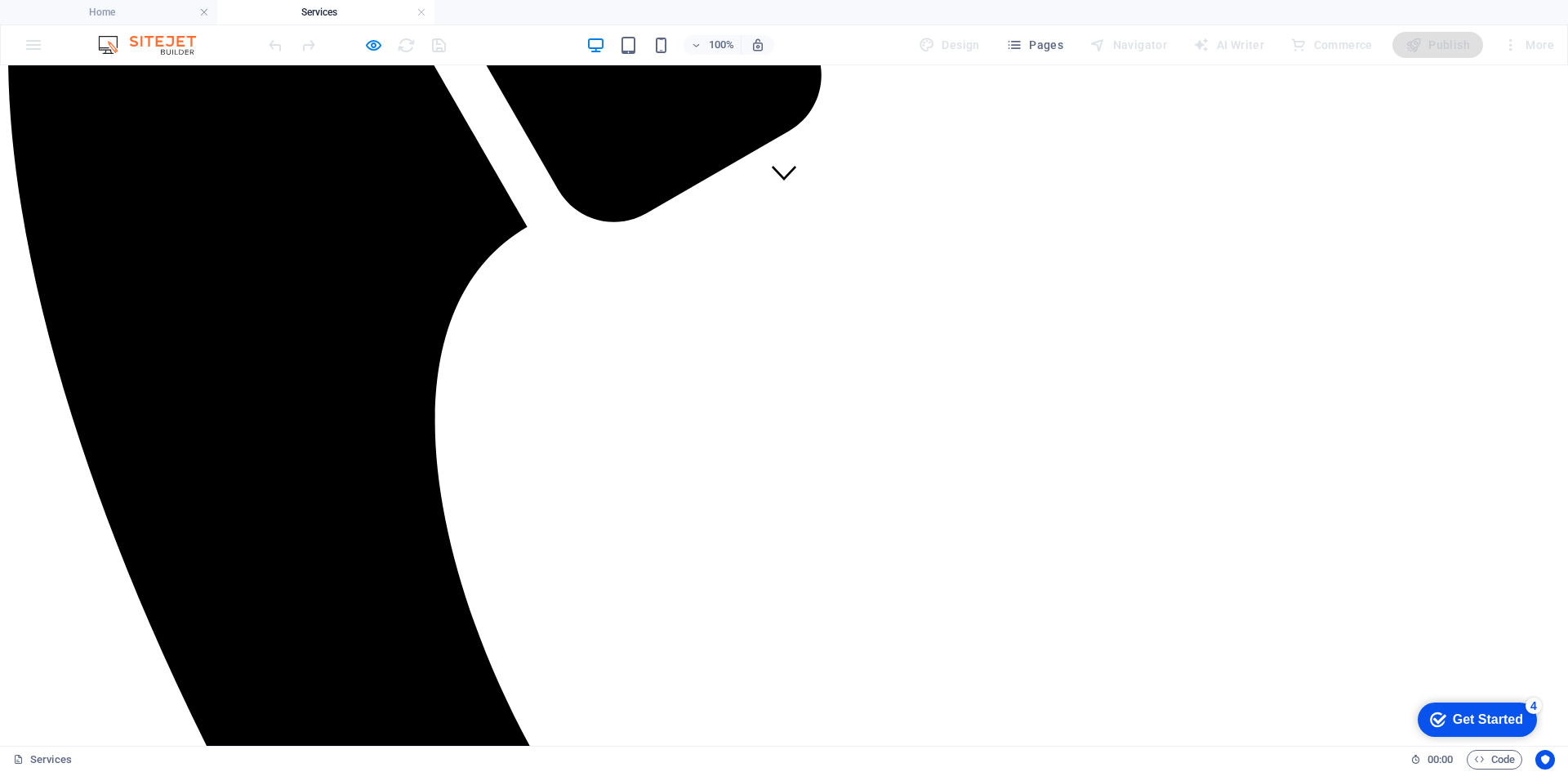
scroll to position [571, 0]
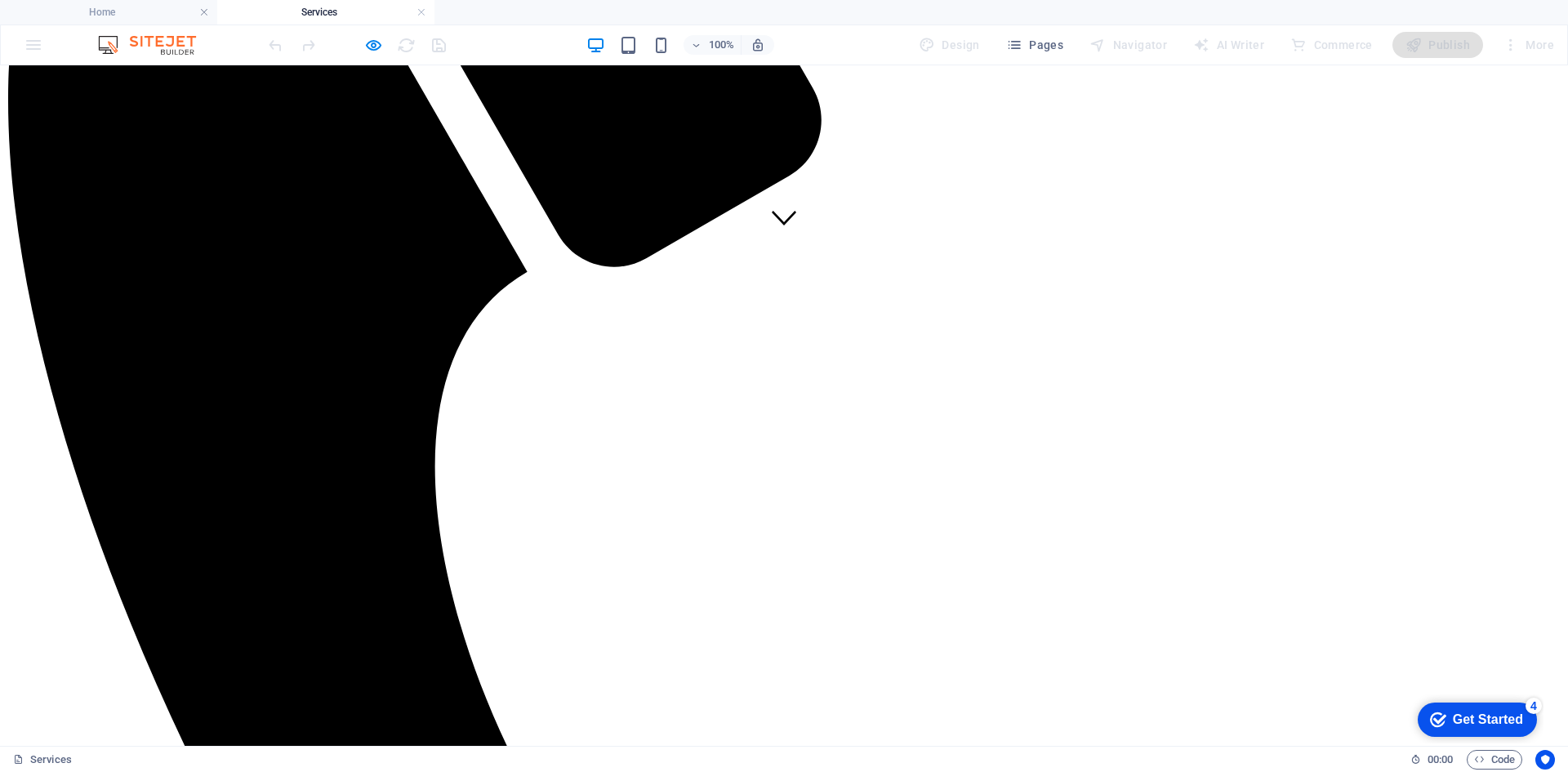
scroll to position [409, 0]
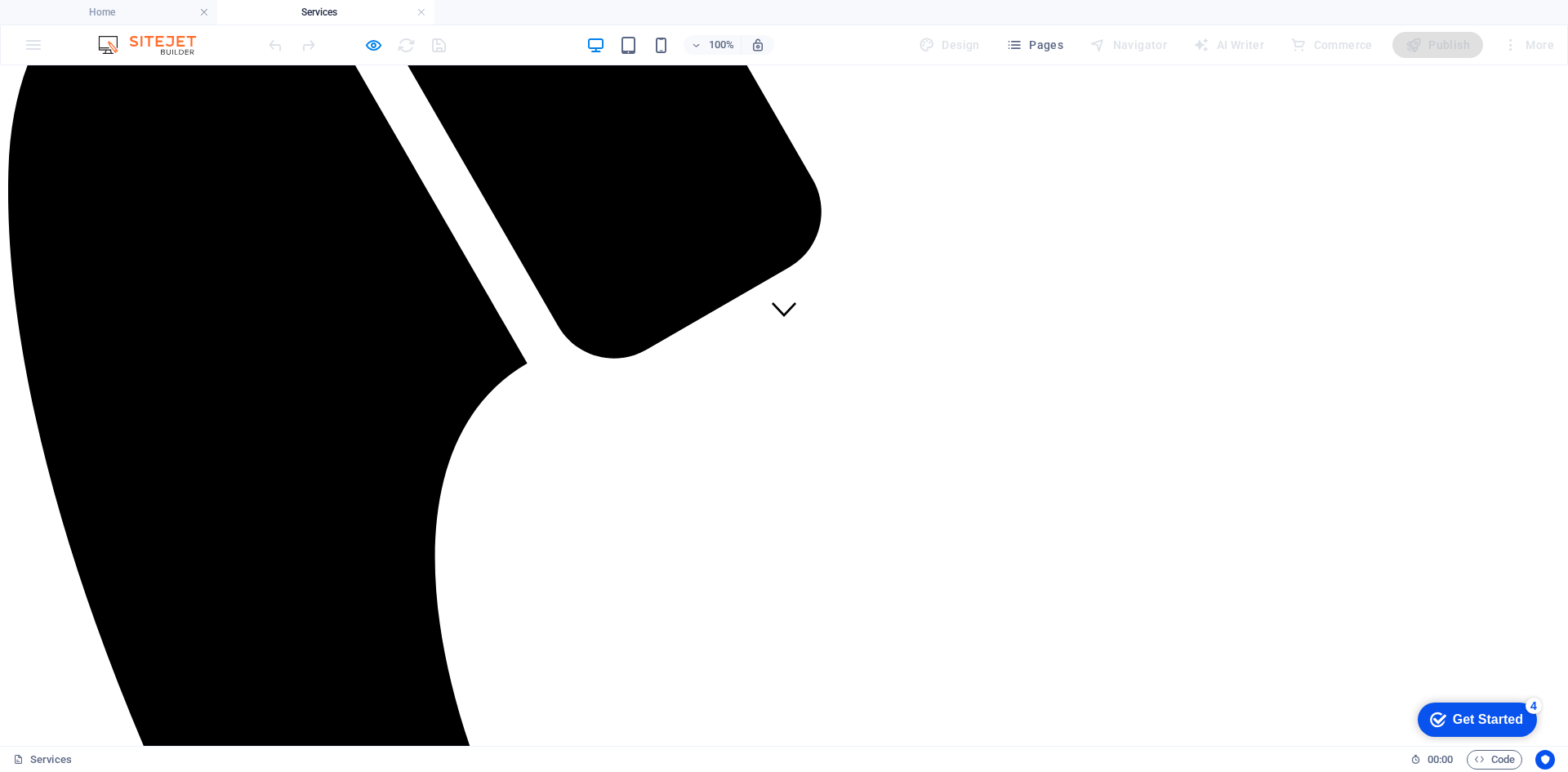
drag, startPoint x: 1002, startPoint y: 396, endPoint x: 804, endPoint y: 388, distance: 198.2
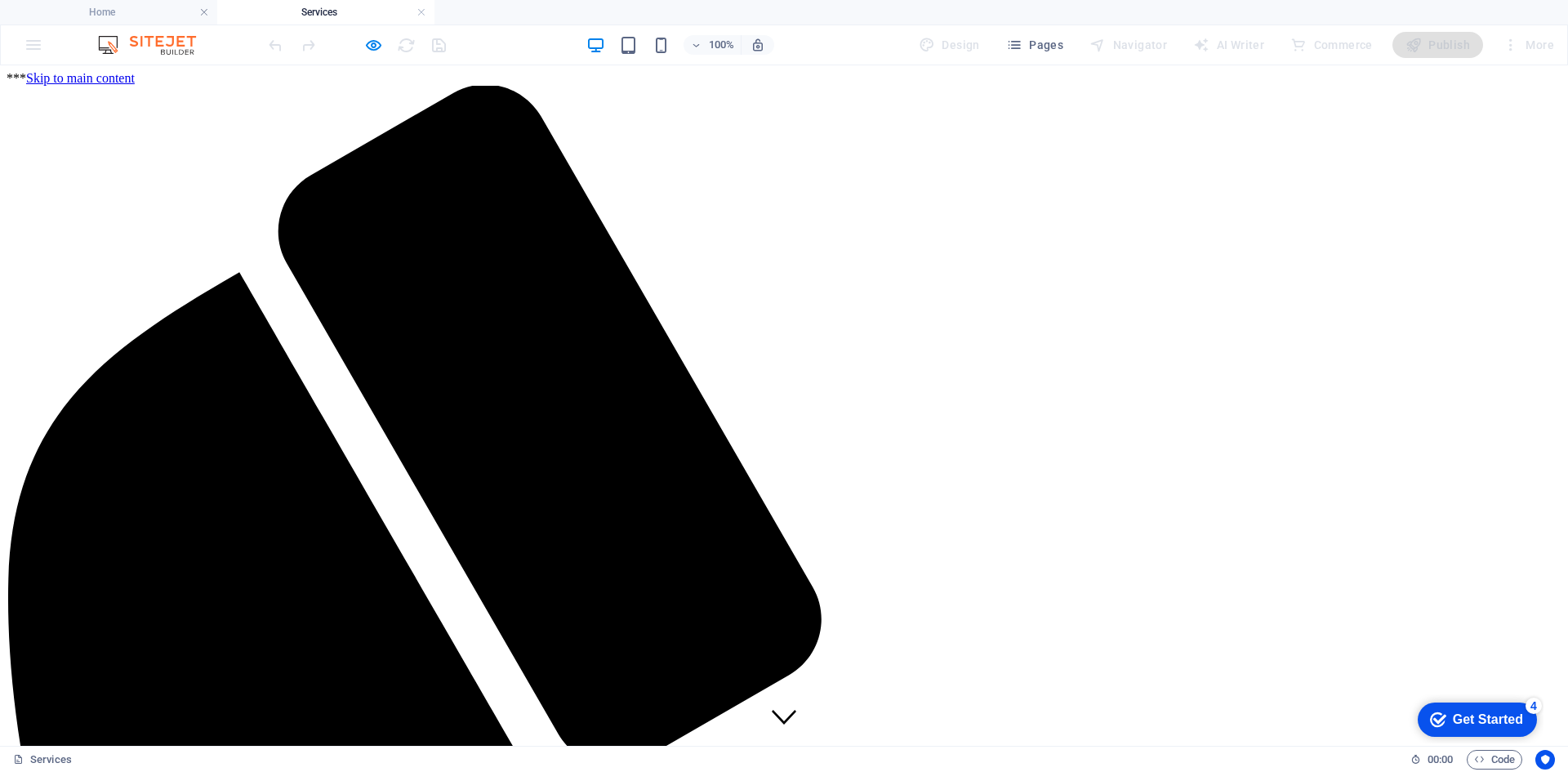
scroll to position [0, 0]
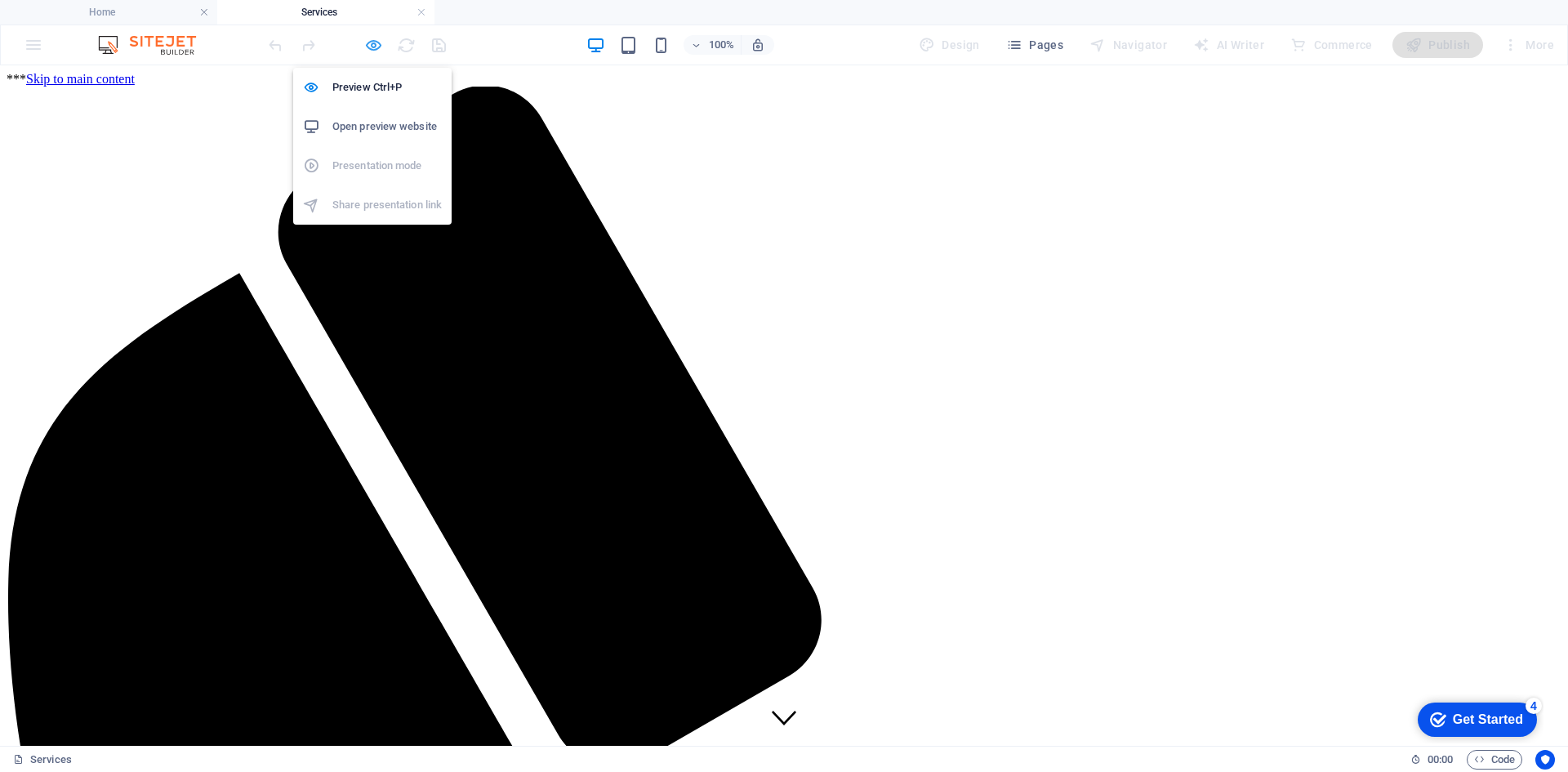
click at [369, 48] on icon "button" at bounding box center [373, 46] width 19 height 19
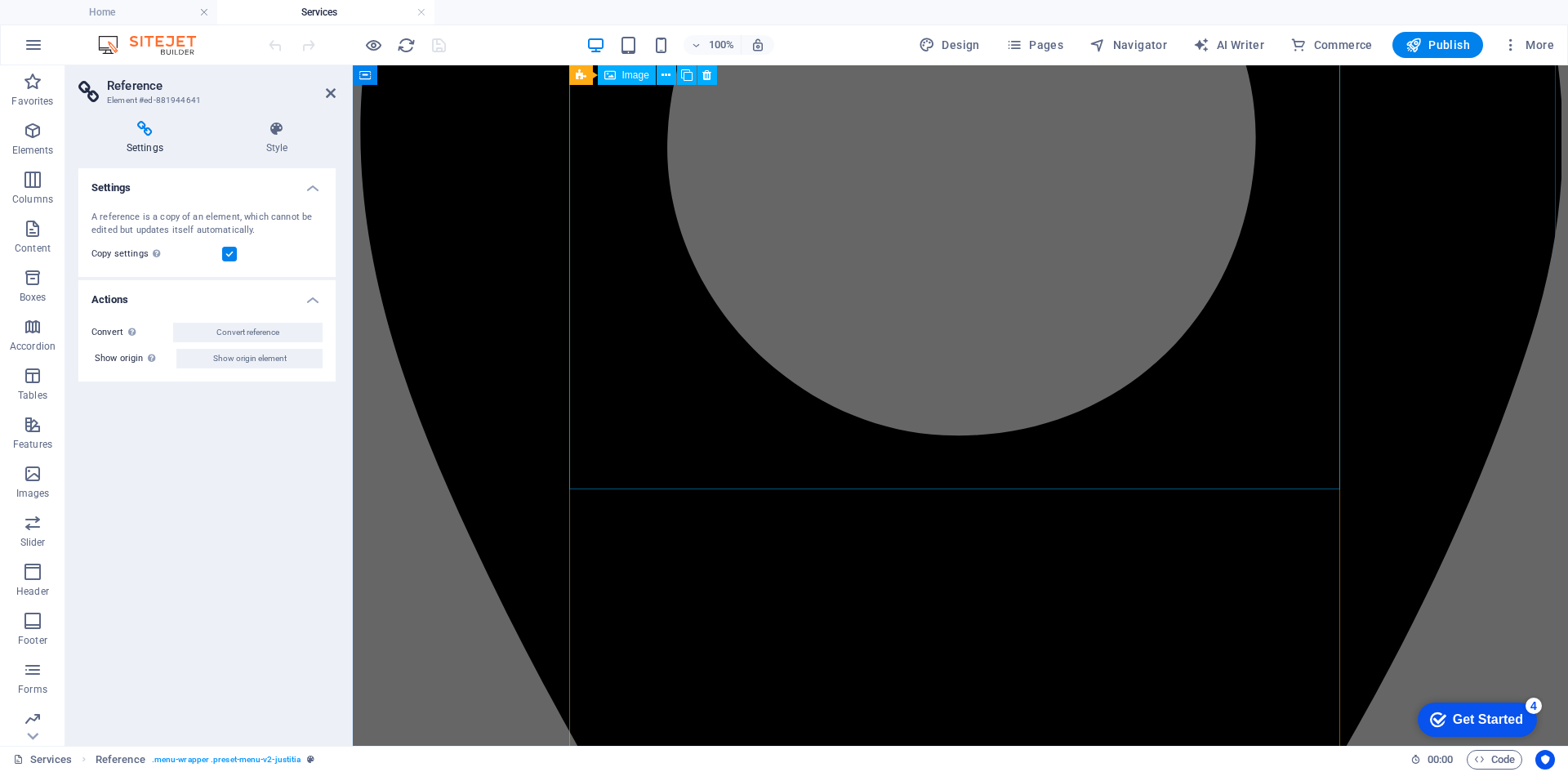
scroll to position [1960, 0]
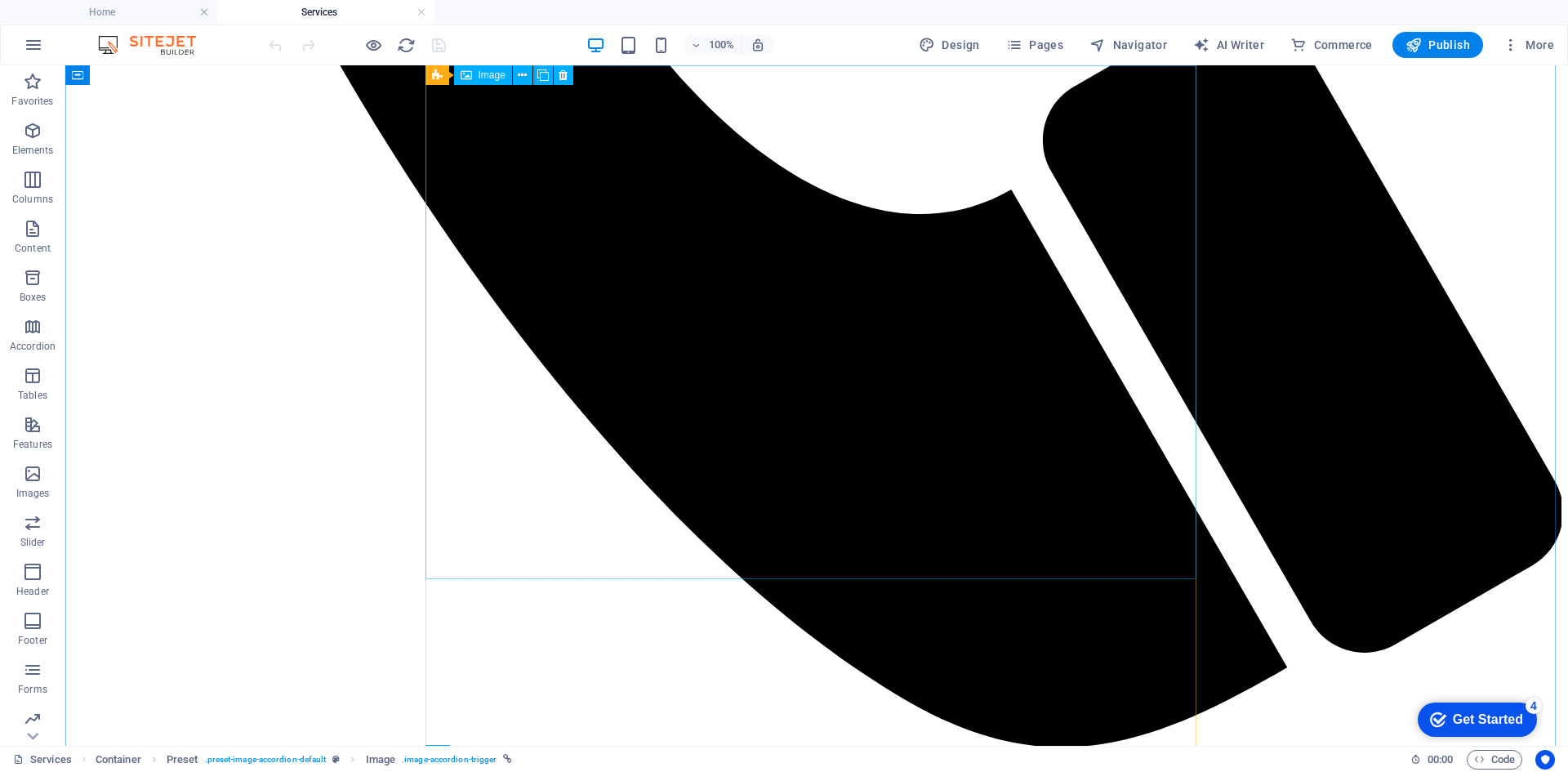
scroll to position [1226, 0]
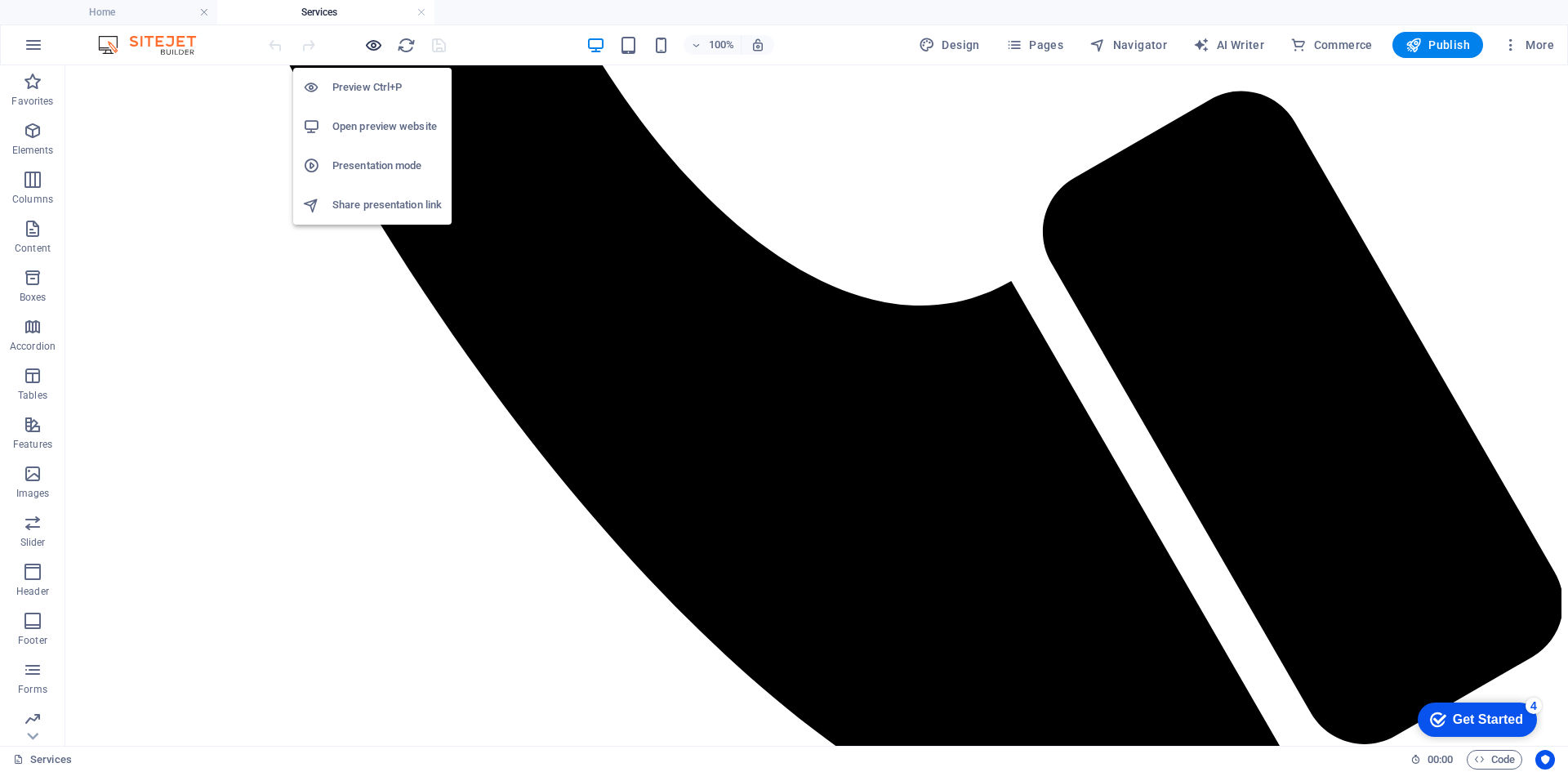
click at [374, 48] on icon "button" at bounding box center [373, 46] width 19 height 19
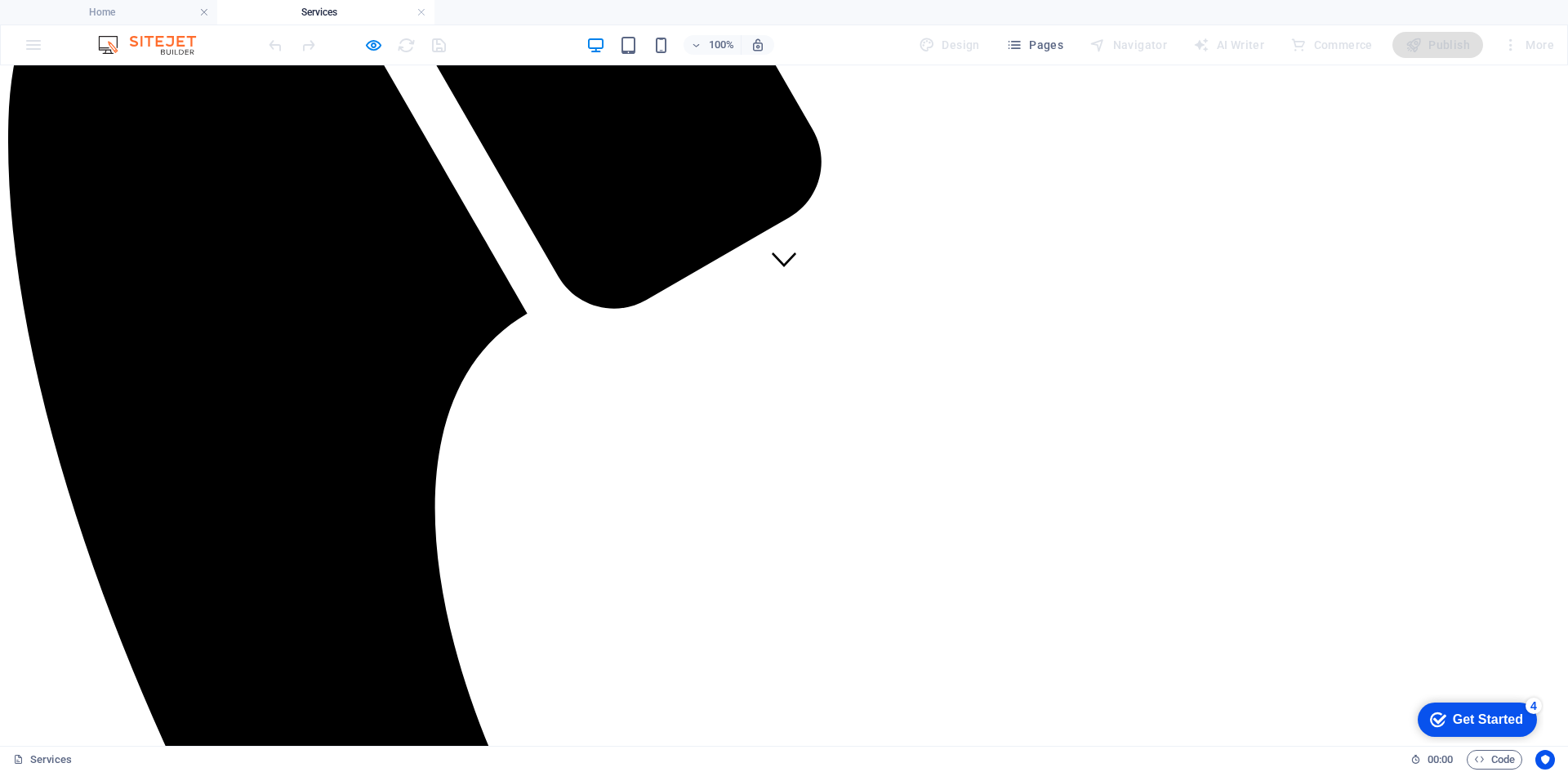
scroll to position [450, 0]
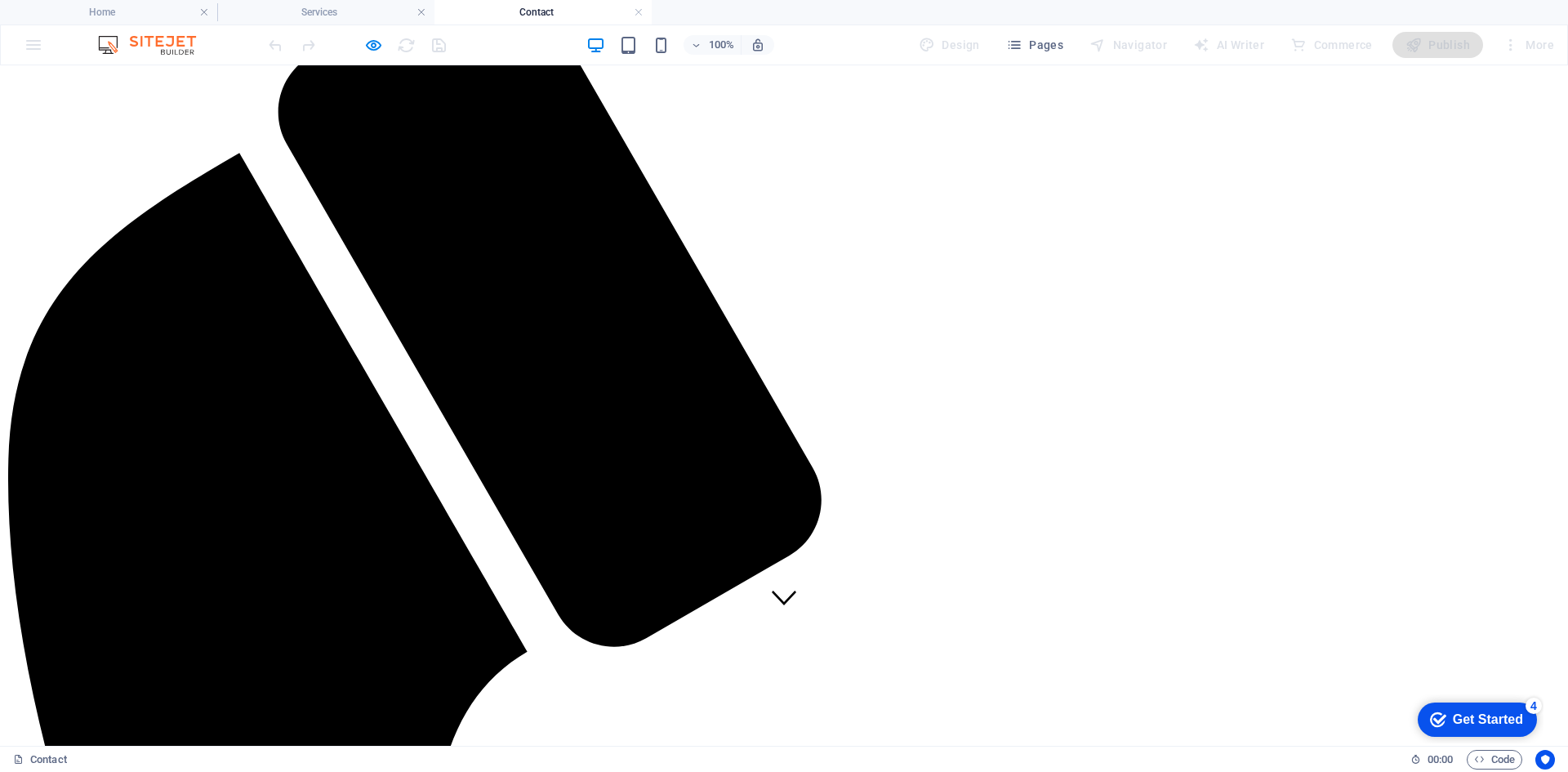
scroll to position [82, 0]
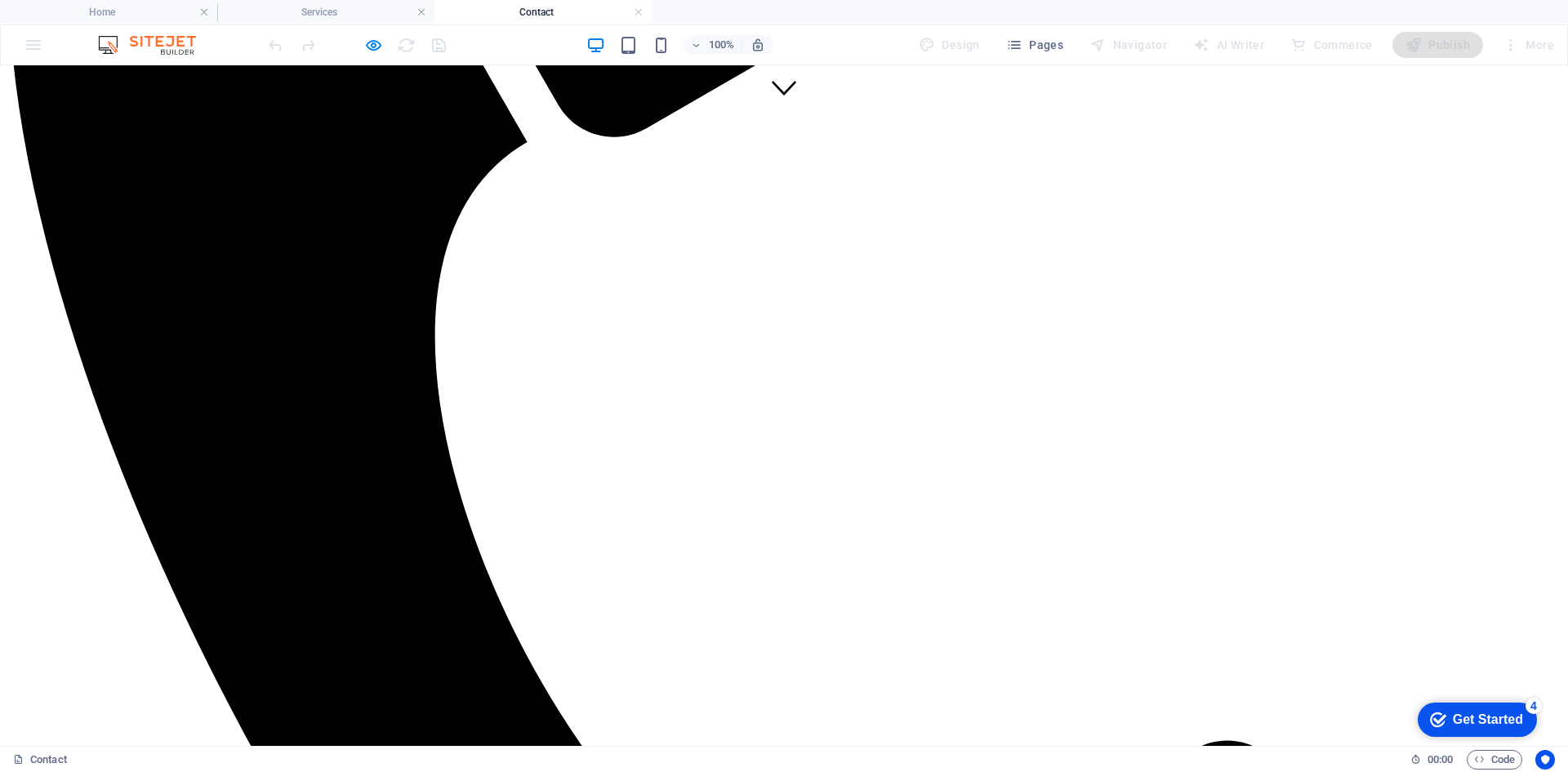
scroll to position [630, 0]
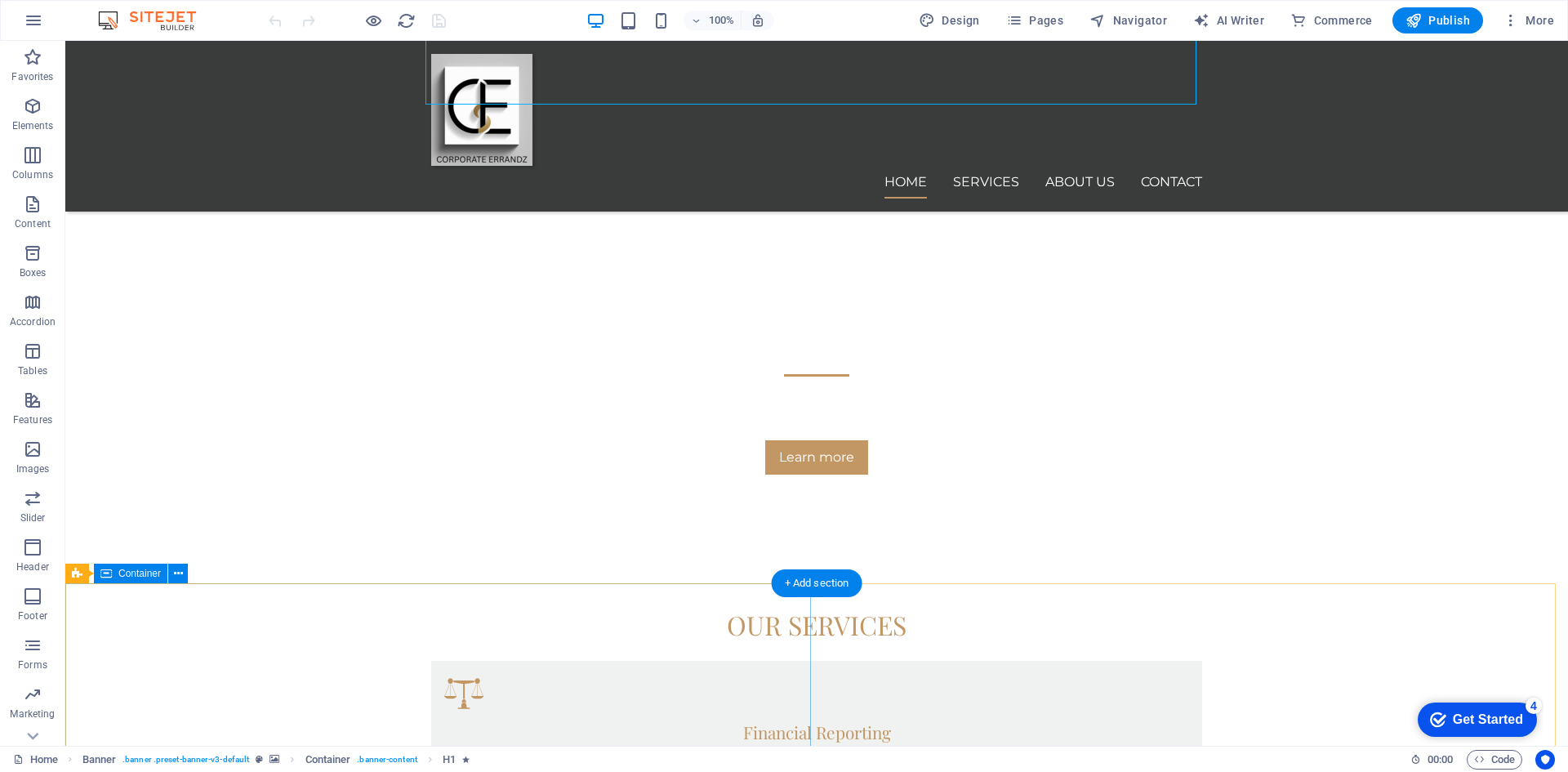
scroll to position [571, 0]
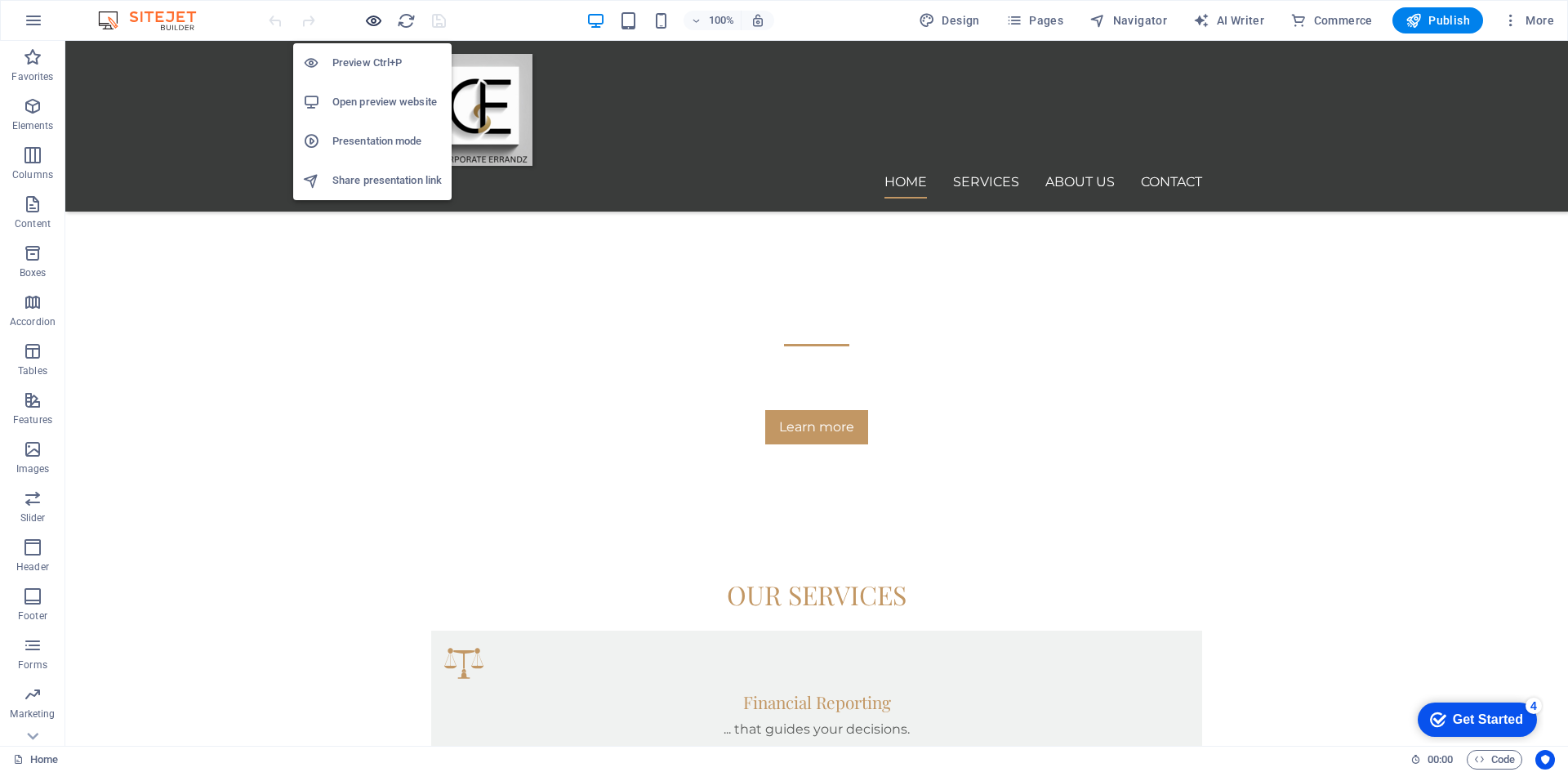
click at [372, 25] on icon "button" at bounding box center [373, 21] width 19 height 19
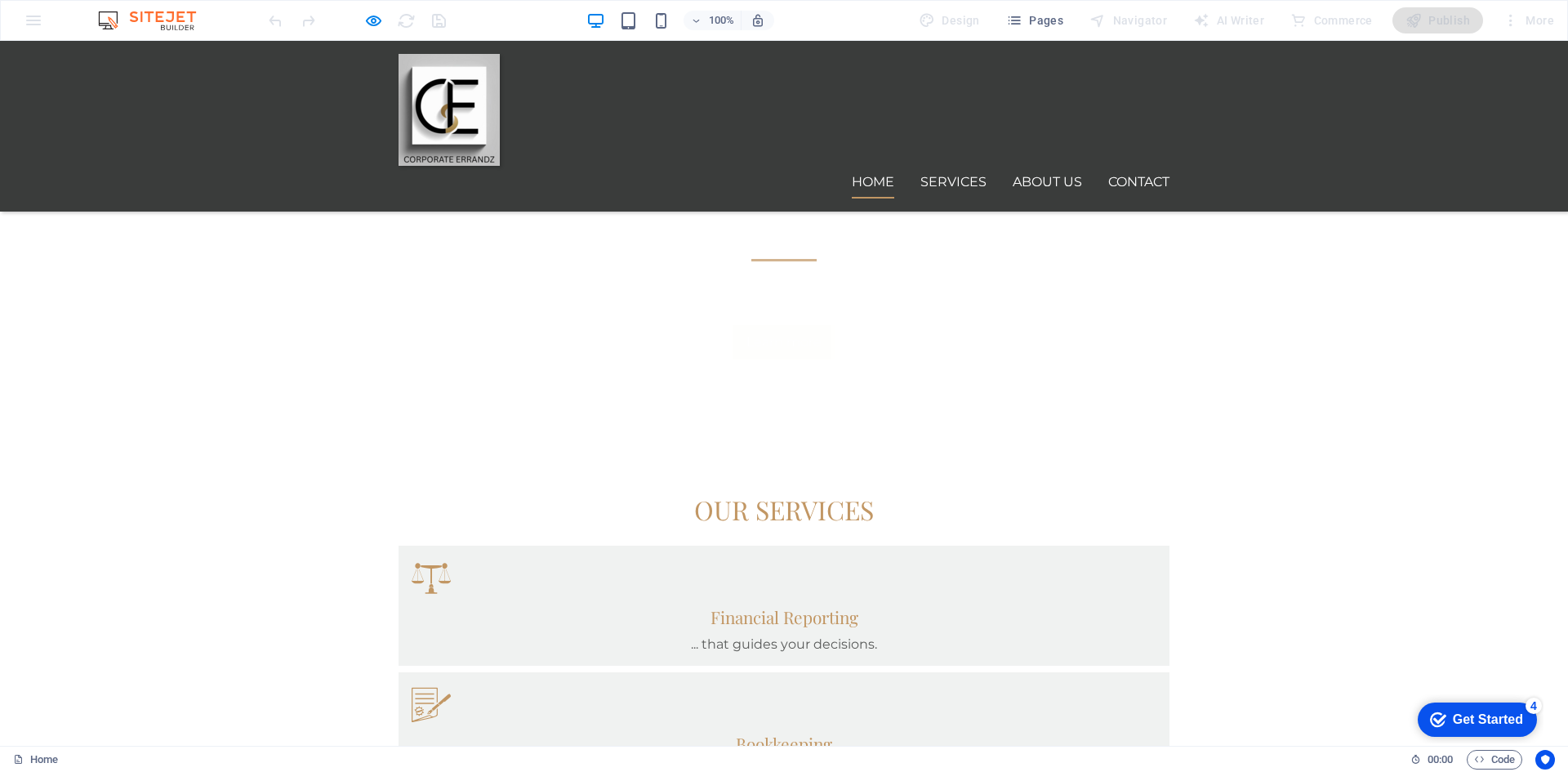
scroll to position [1144, 0]
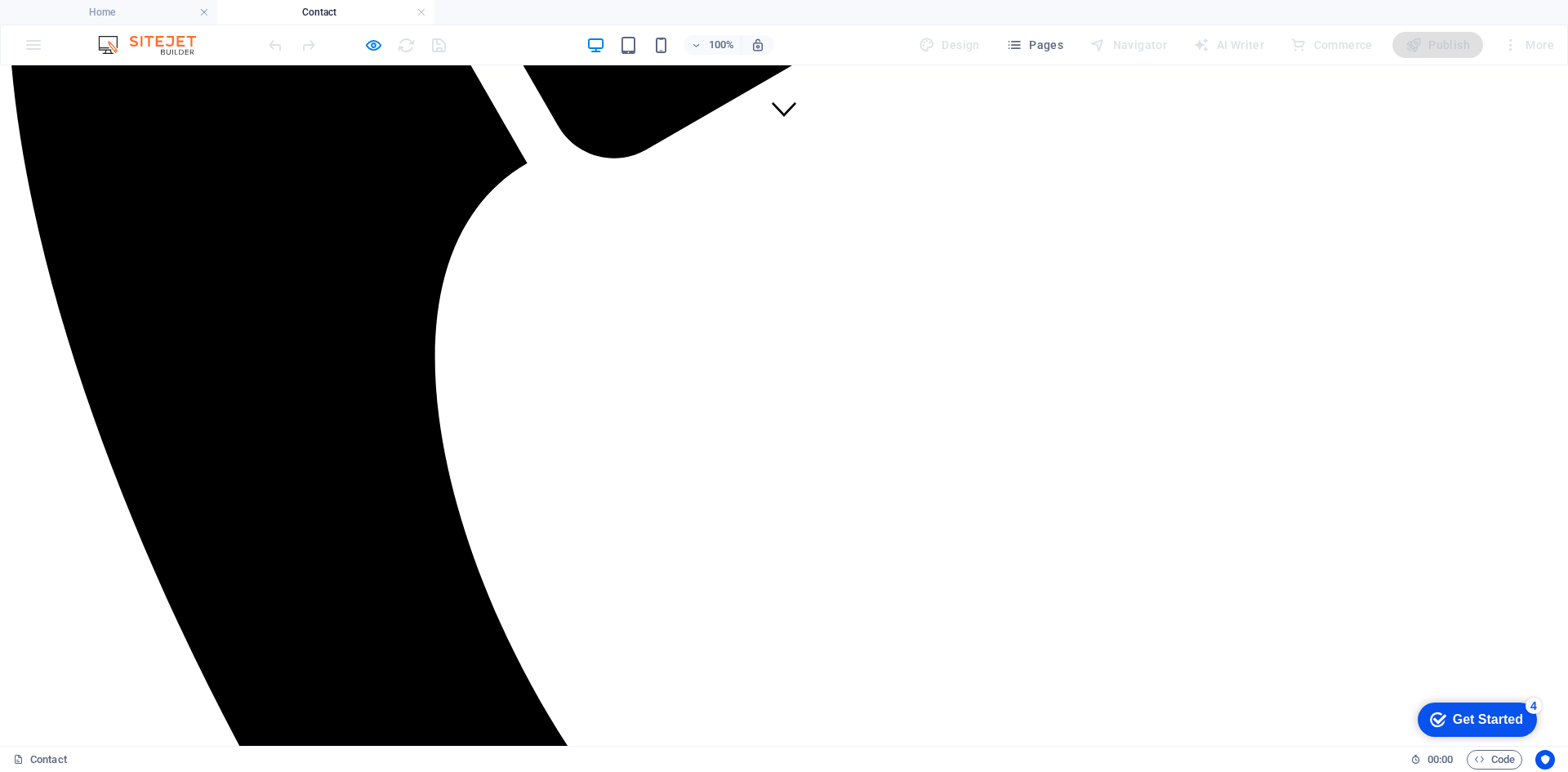
scroll to position [630, 0]
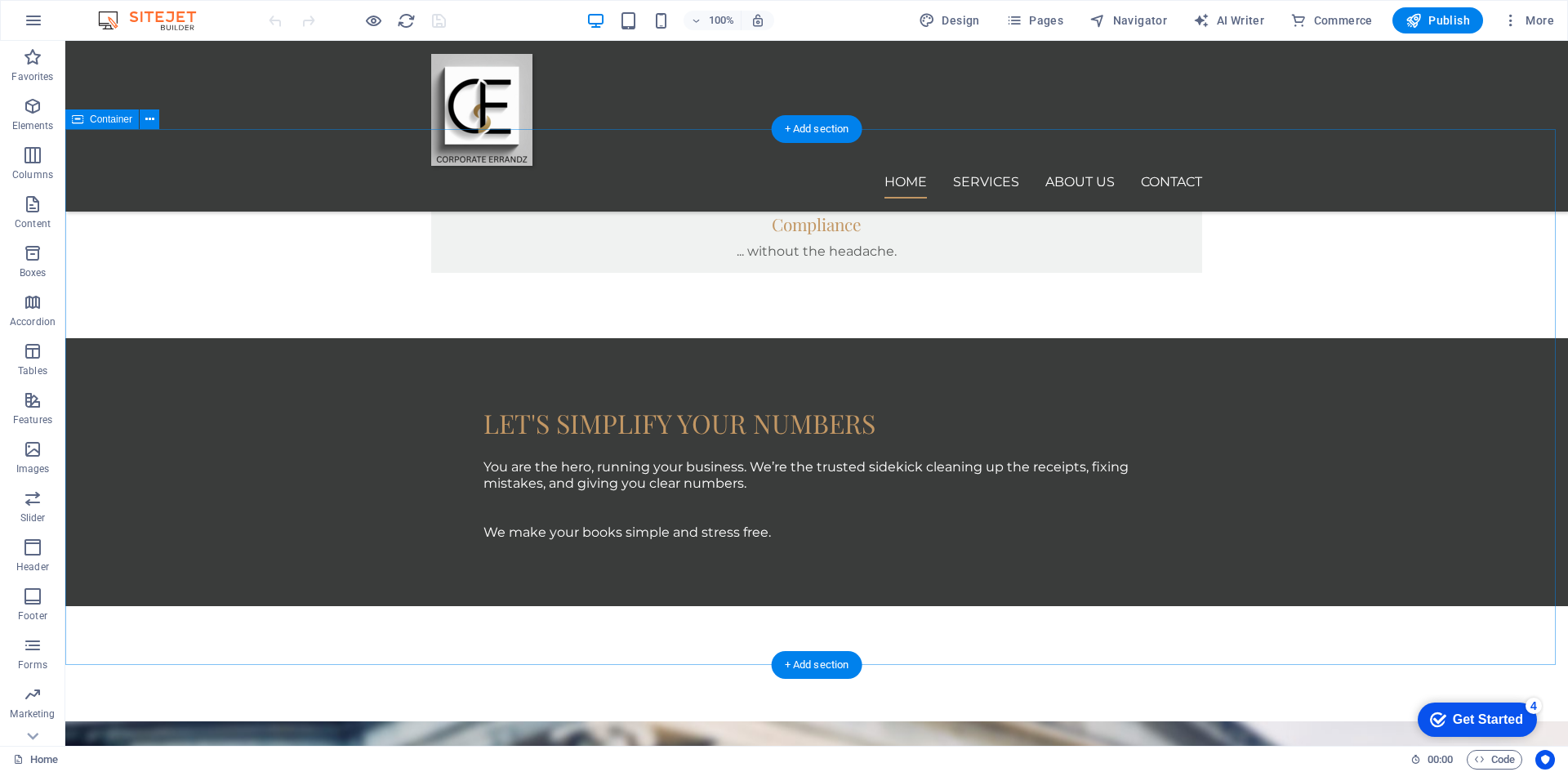
scroll to position [1307, 0]
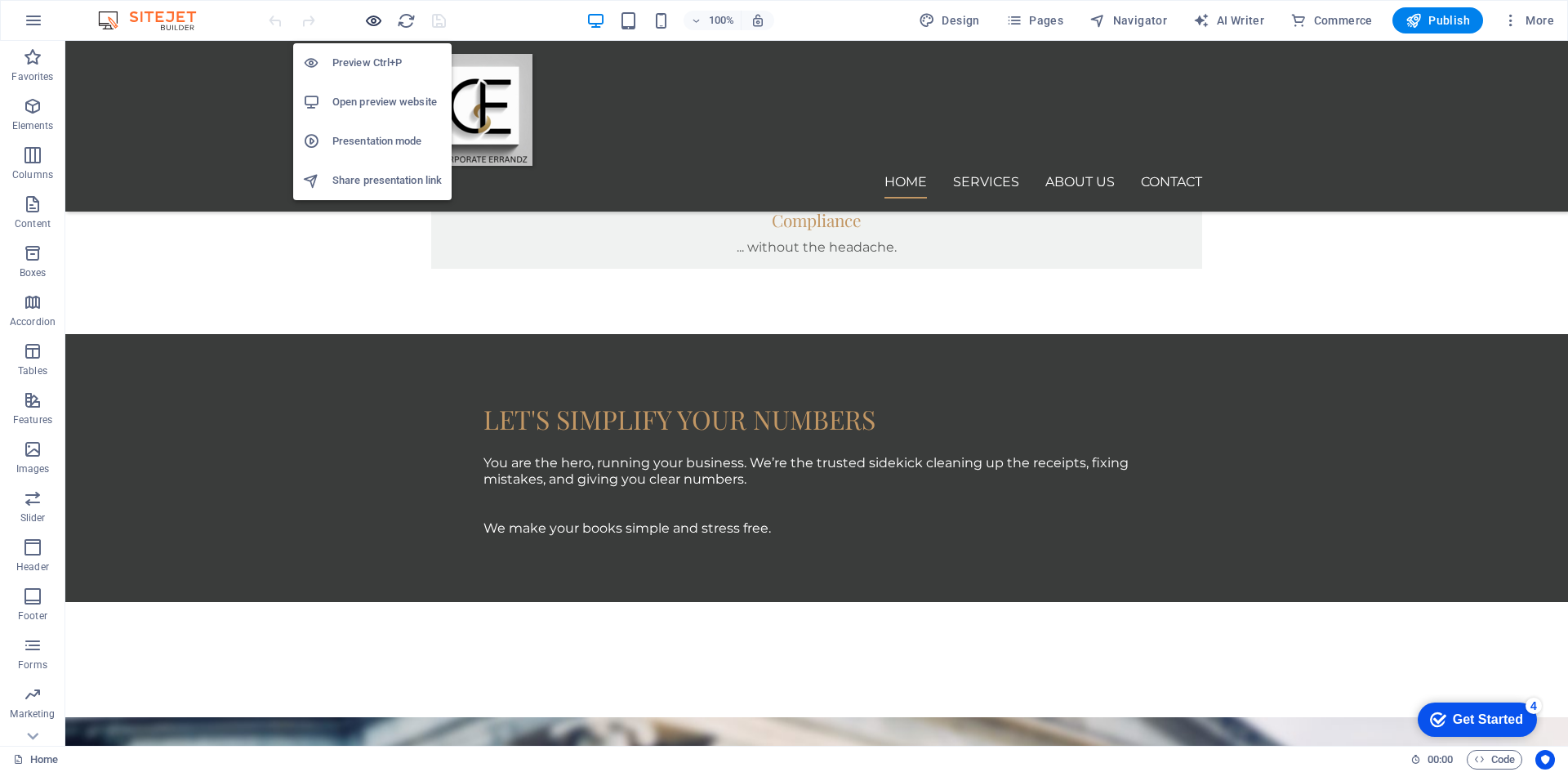
click at [377, 21] on icon "button" at bounding box center [373, 21] width 19 height 19
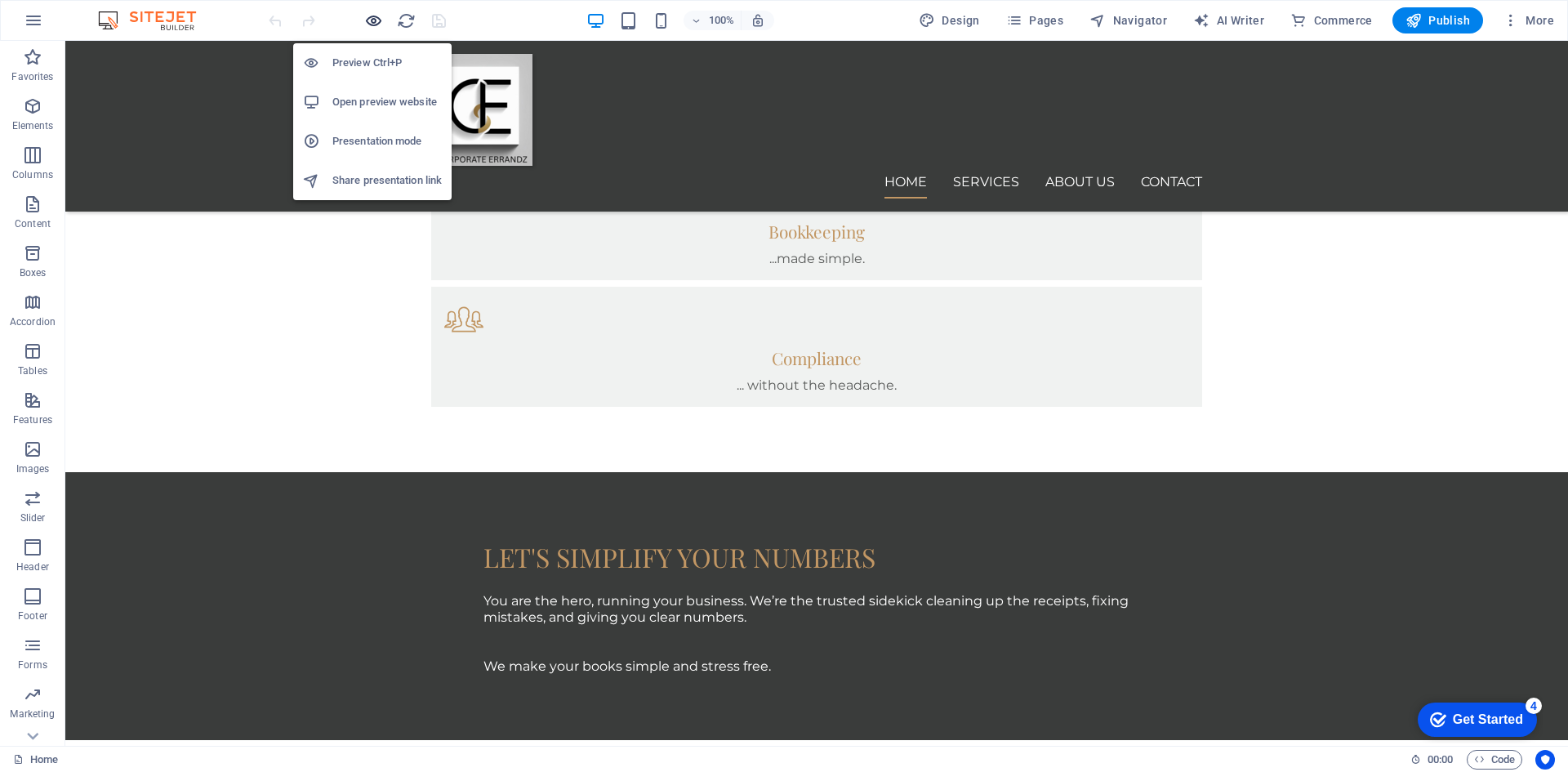
scroll to position [1102, 0]
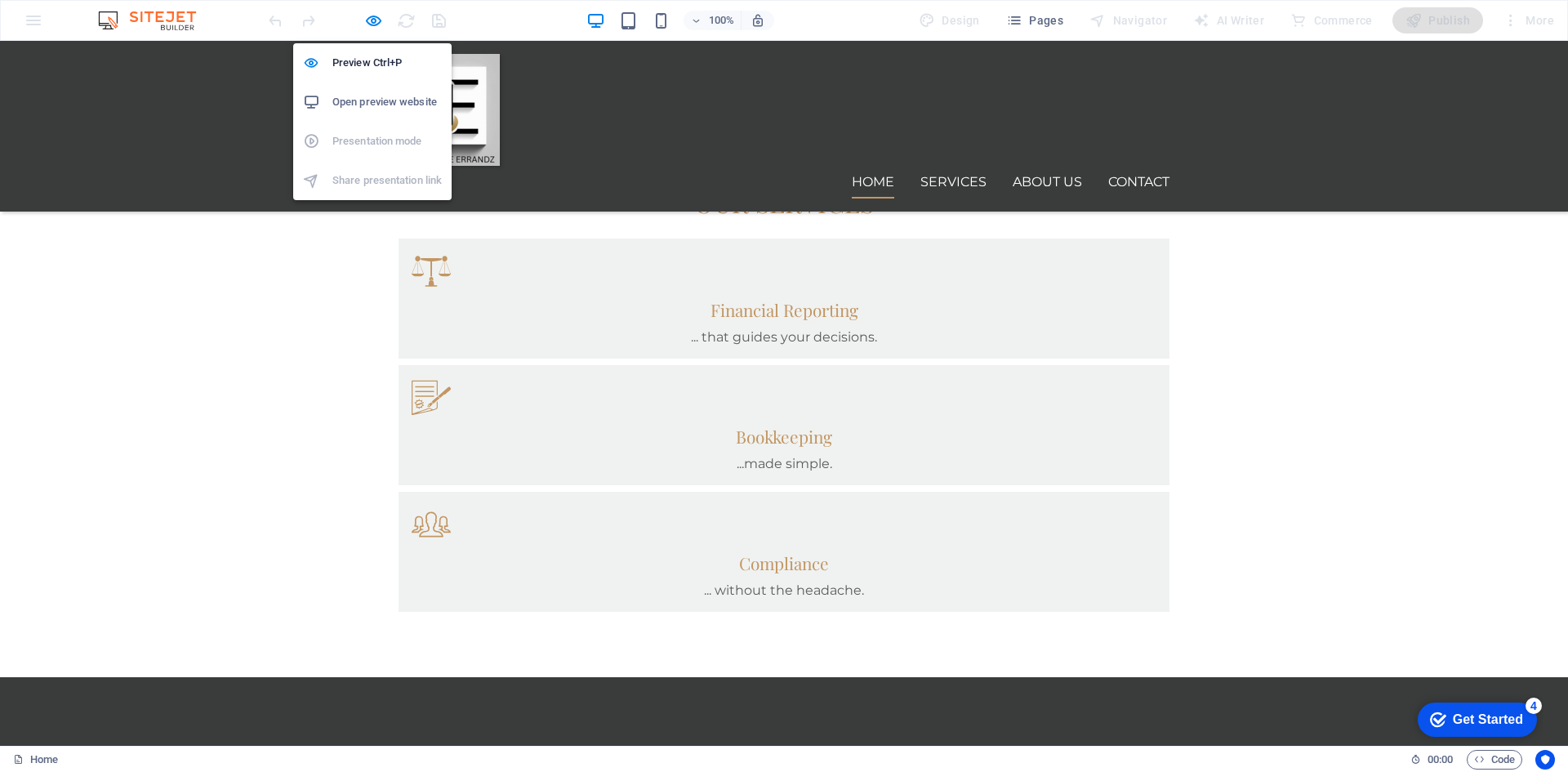
click at [377, 102] on h6 "Open preview website" at bounding box center [387, 102] width 109 height 20
click at [375, 21] on icon "button" at bounding box center [373, 21] width 19 height 19
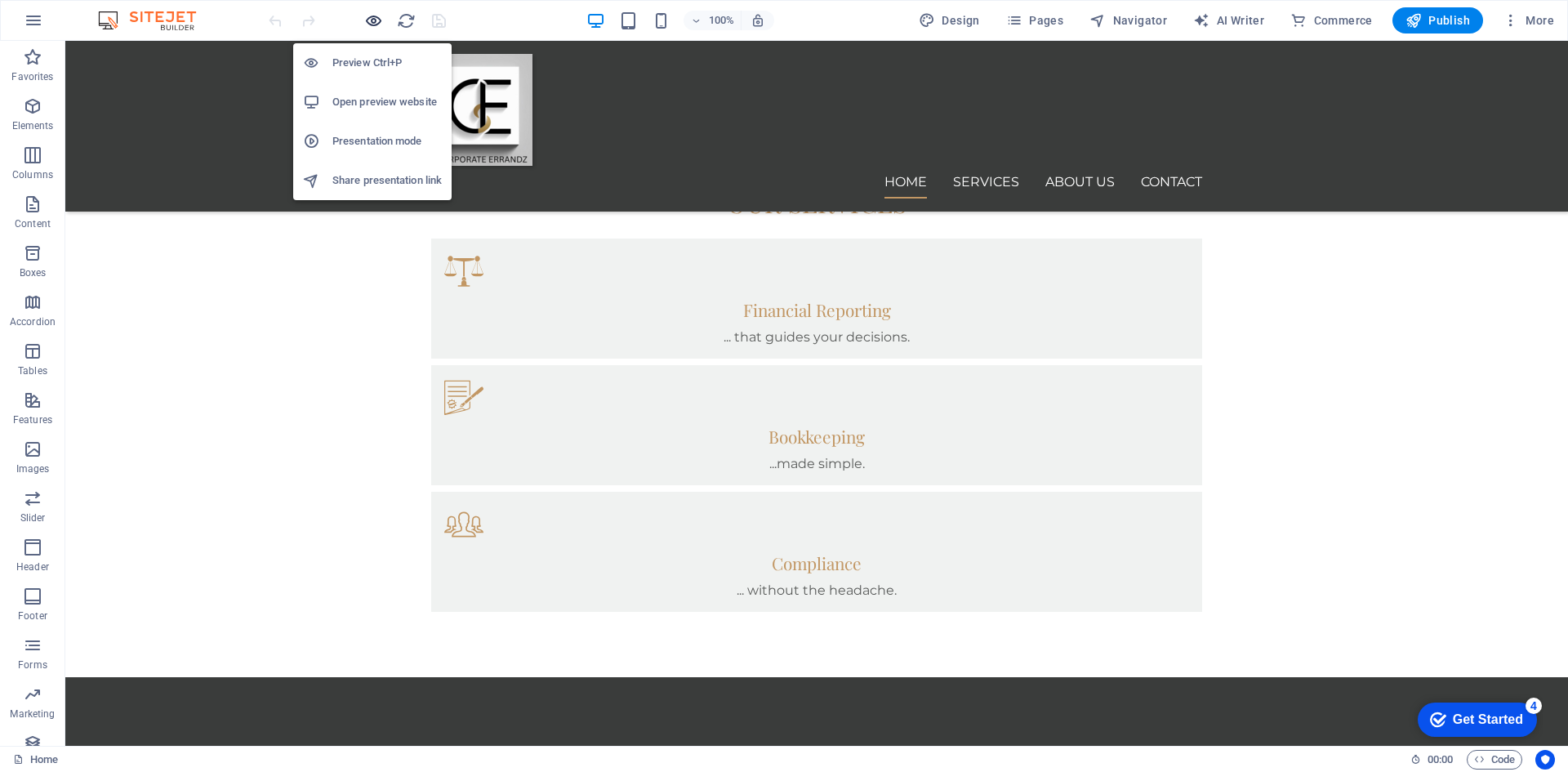
scroll to position [1307, 0]
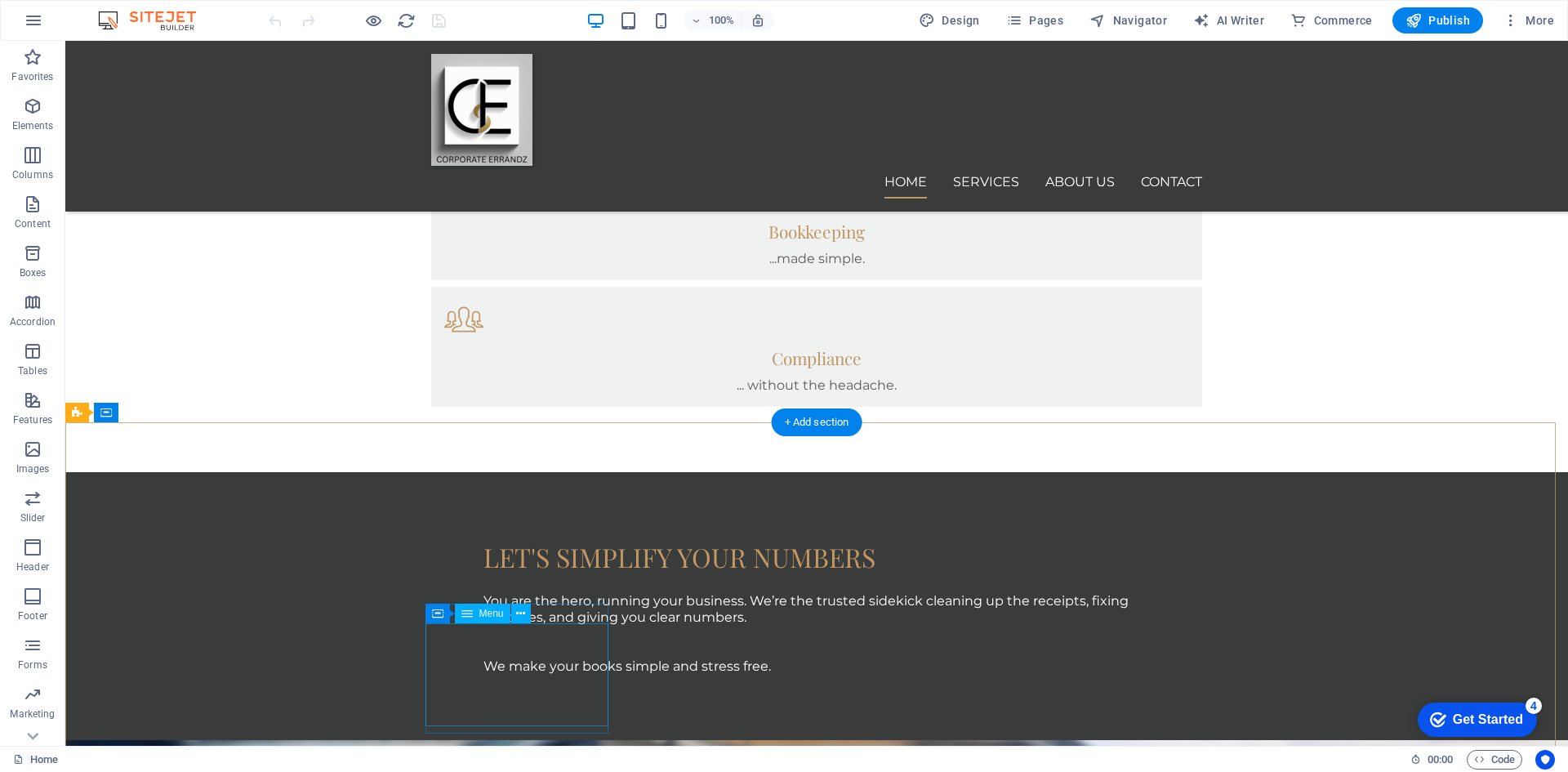
select select
select select "1"
select select
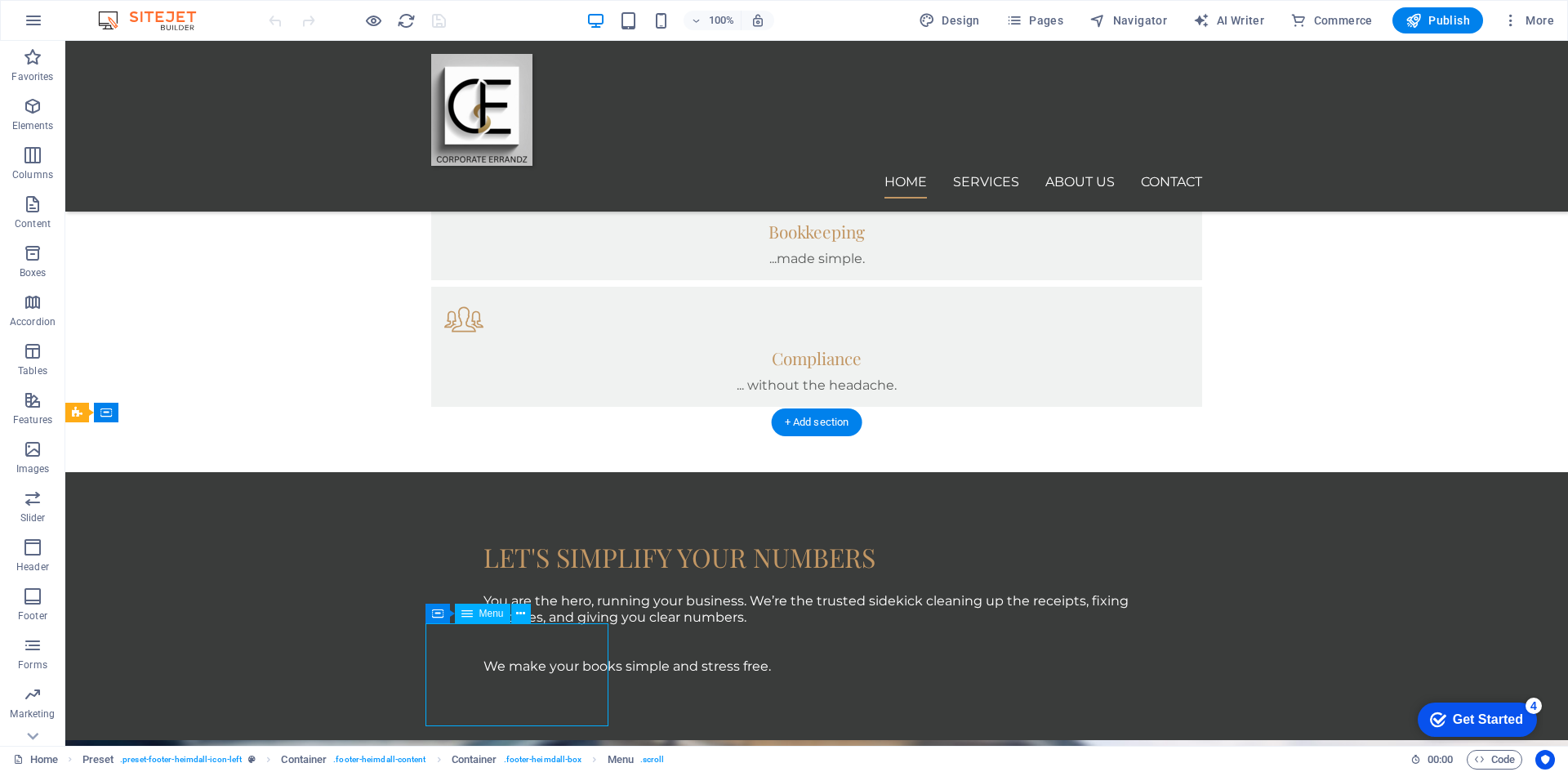
select select "2"
select select
select select "3"
select select
select select "4"
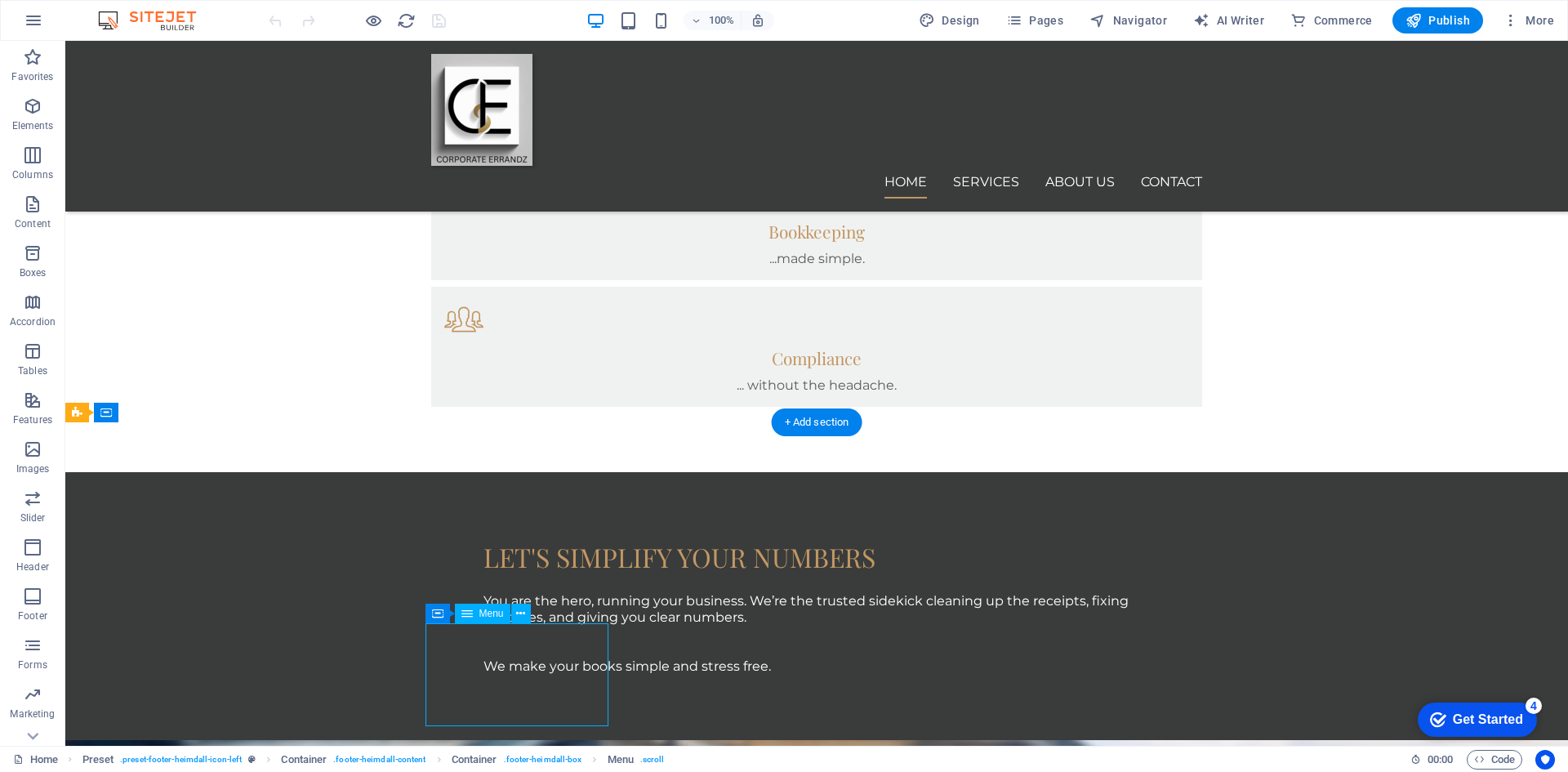
select select
select select "5"
select select
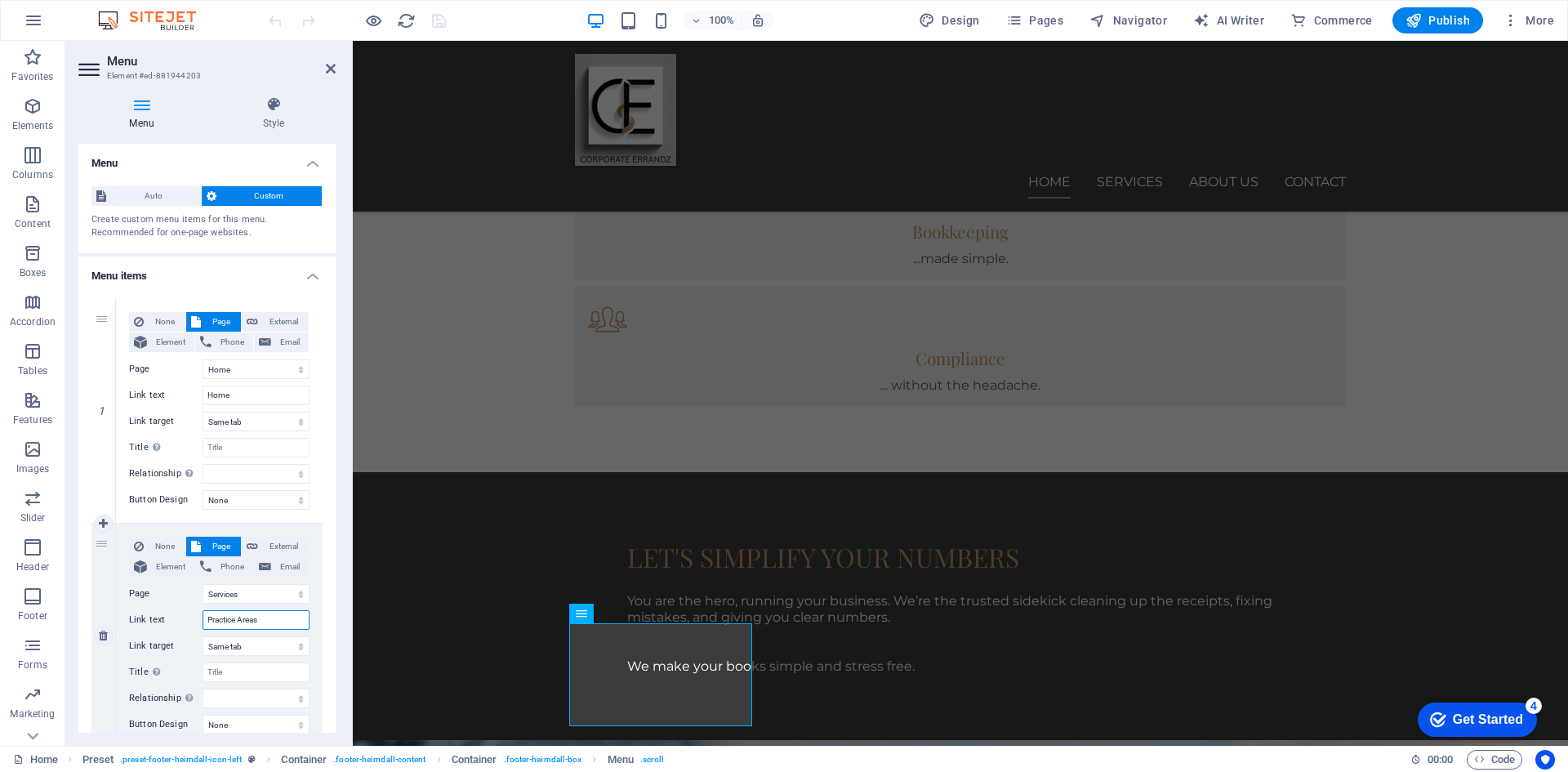
click at [279, 621] on input "Practice Areas" at bounding box center [256, 620] width 107 height 20
type input "P"
select select
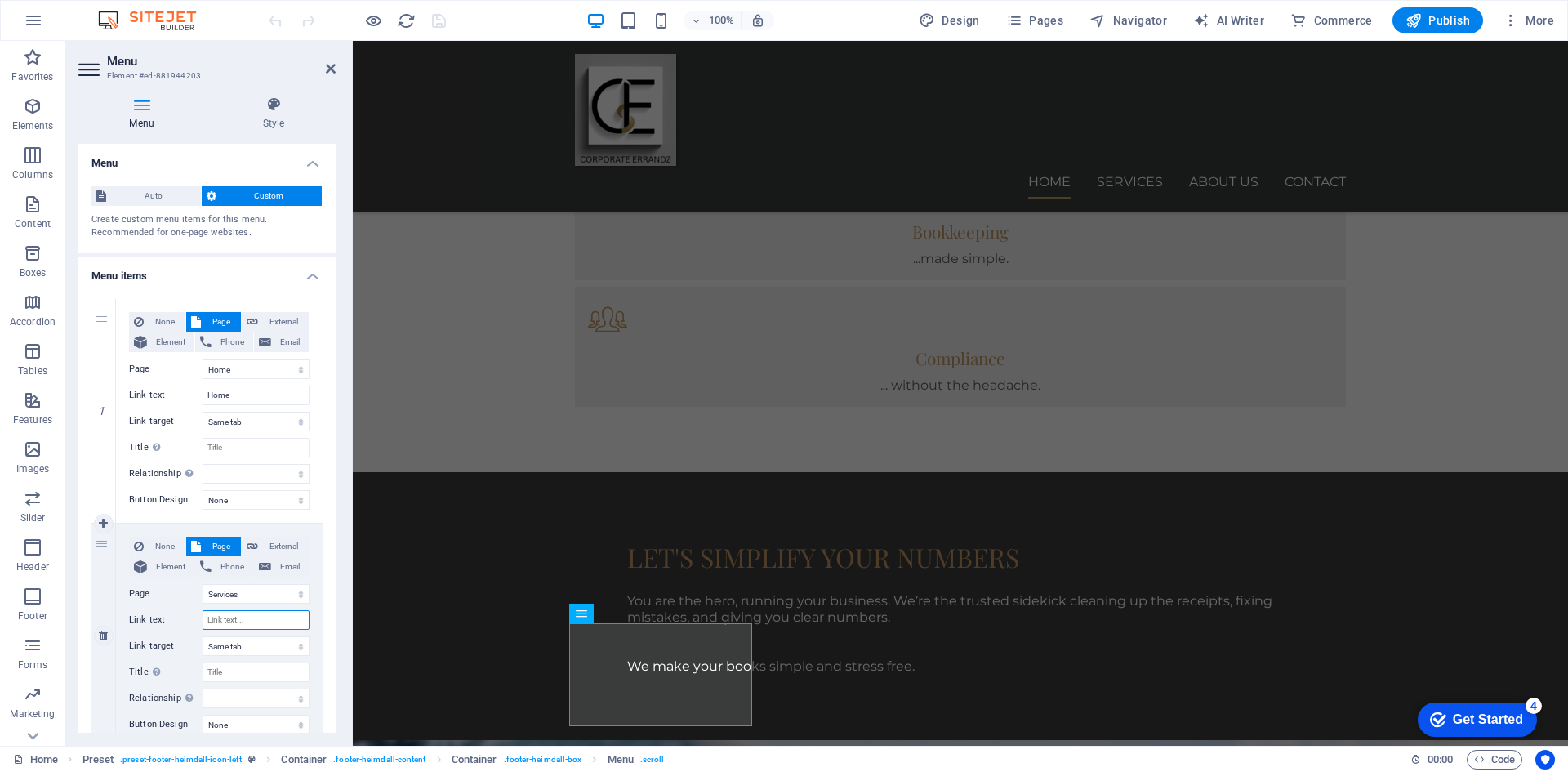
select select
type input "Servi"
select select
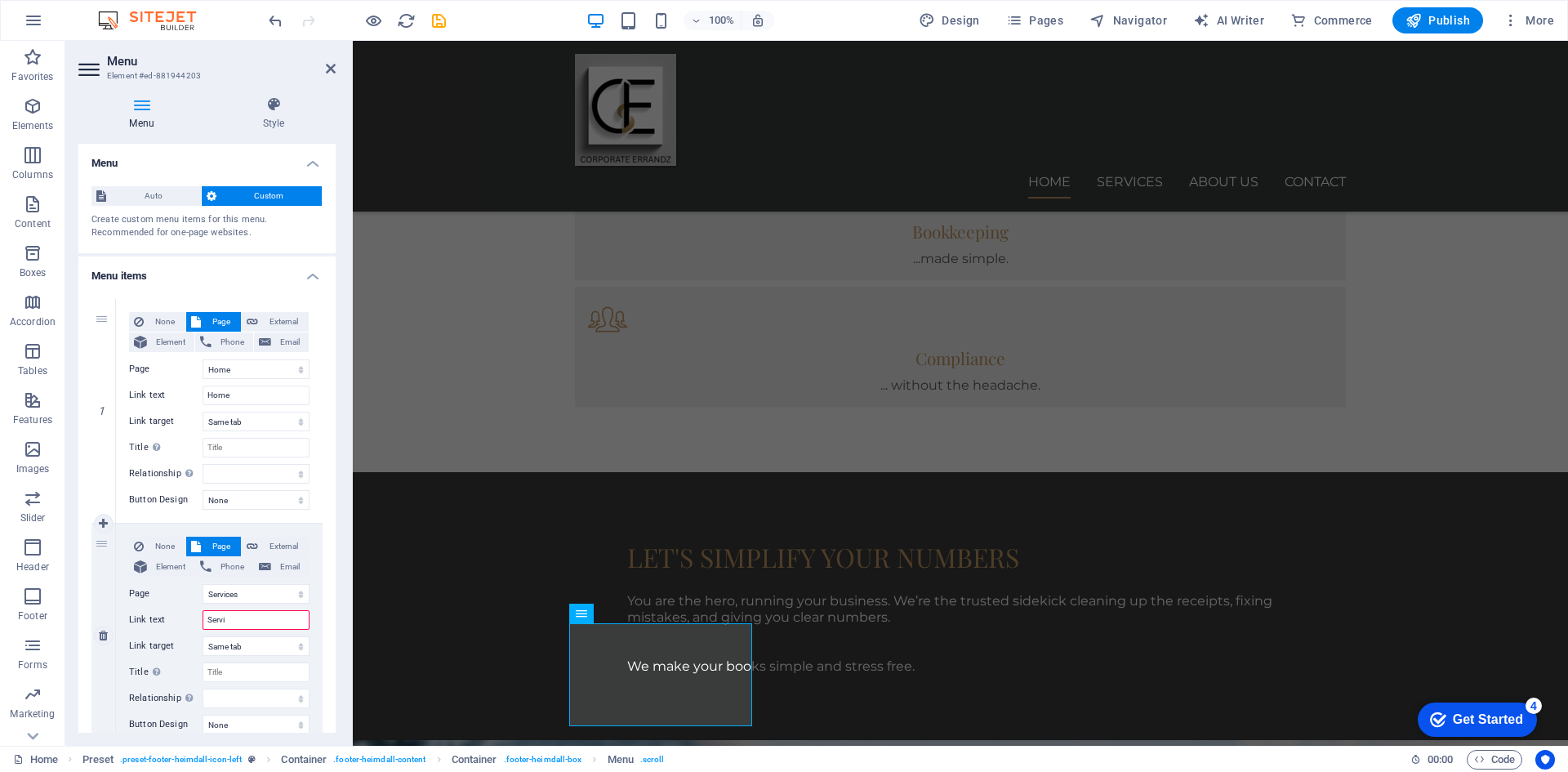
select select
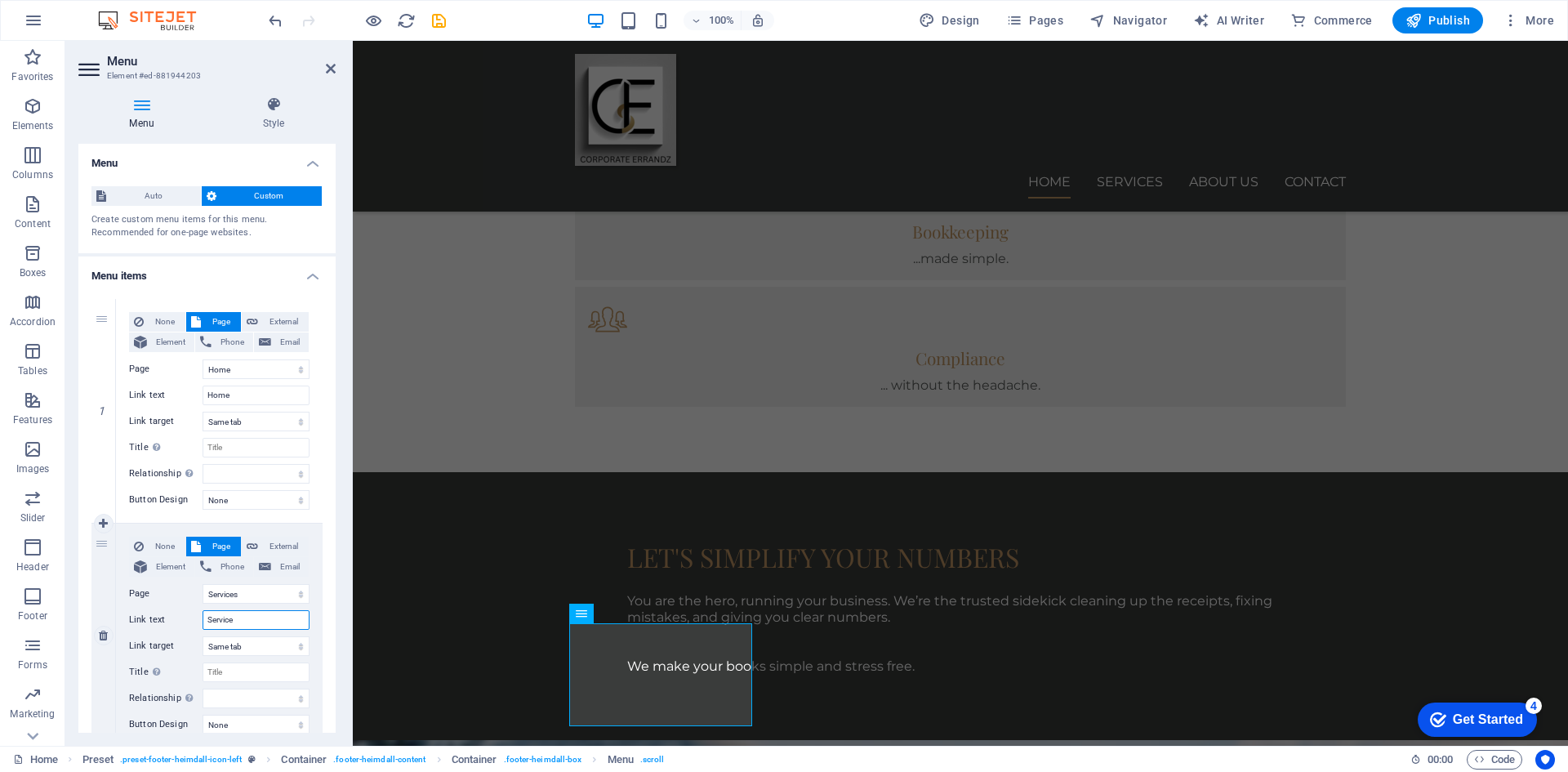
type input "Services"
select select
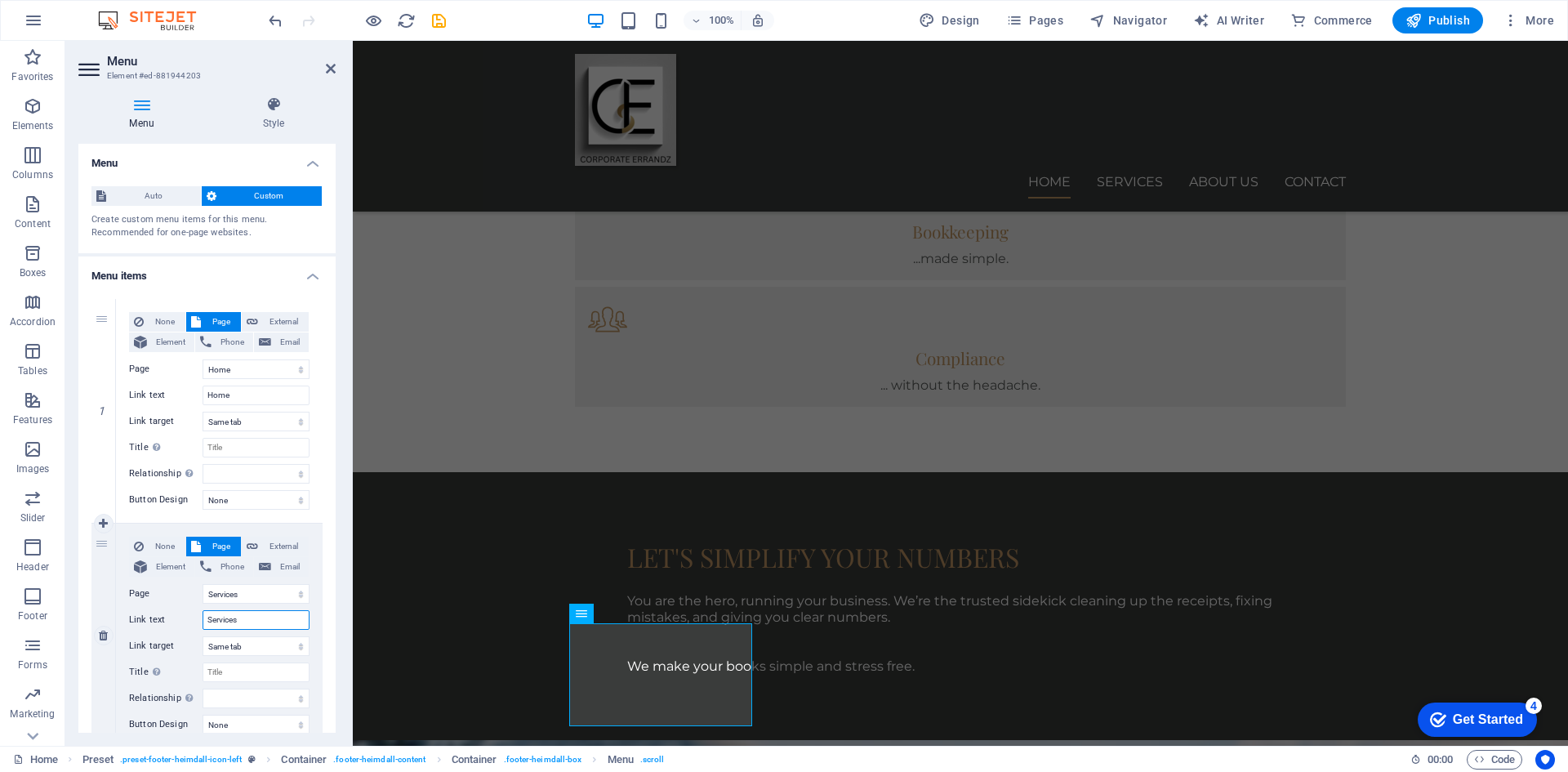
select select
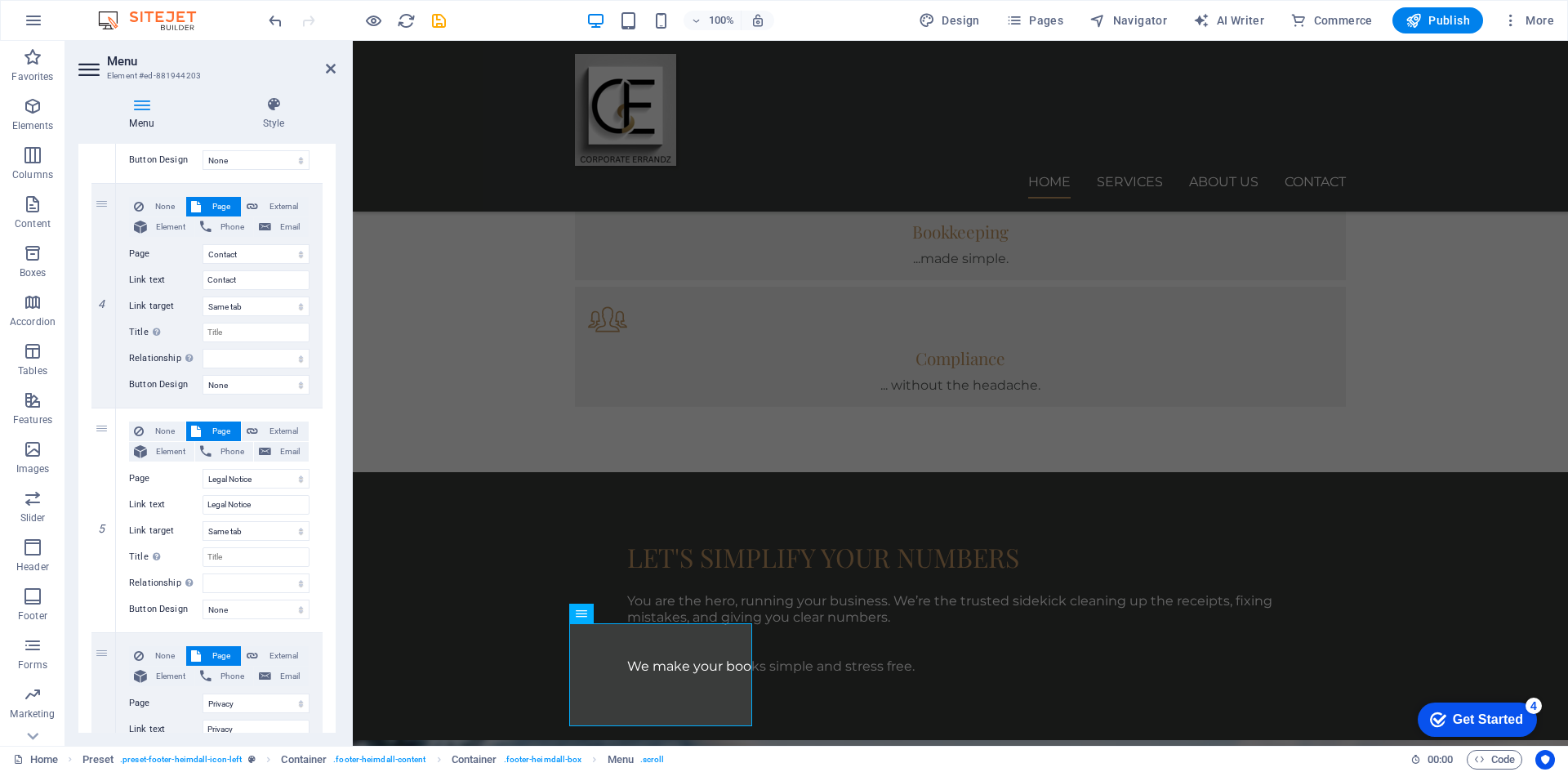
scroll to position [817, 0]
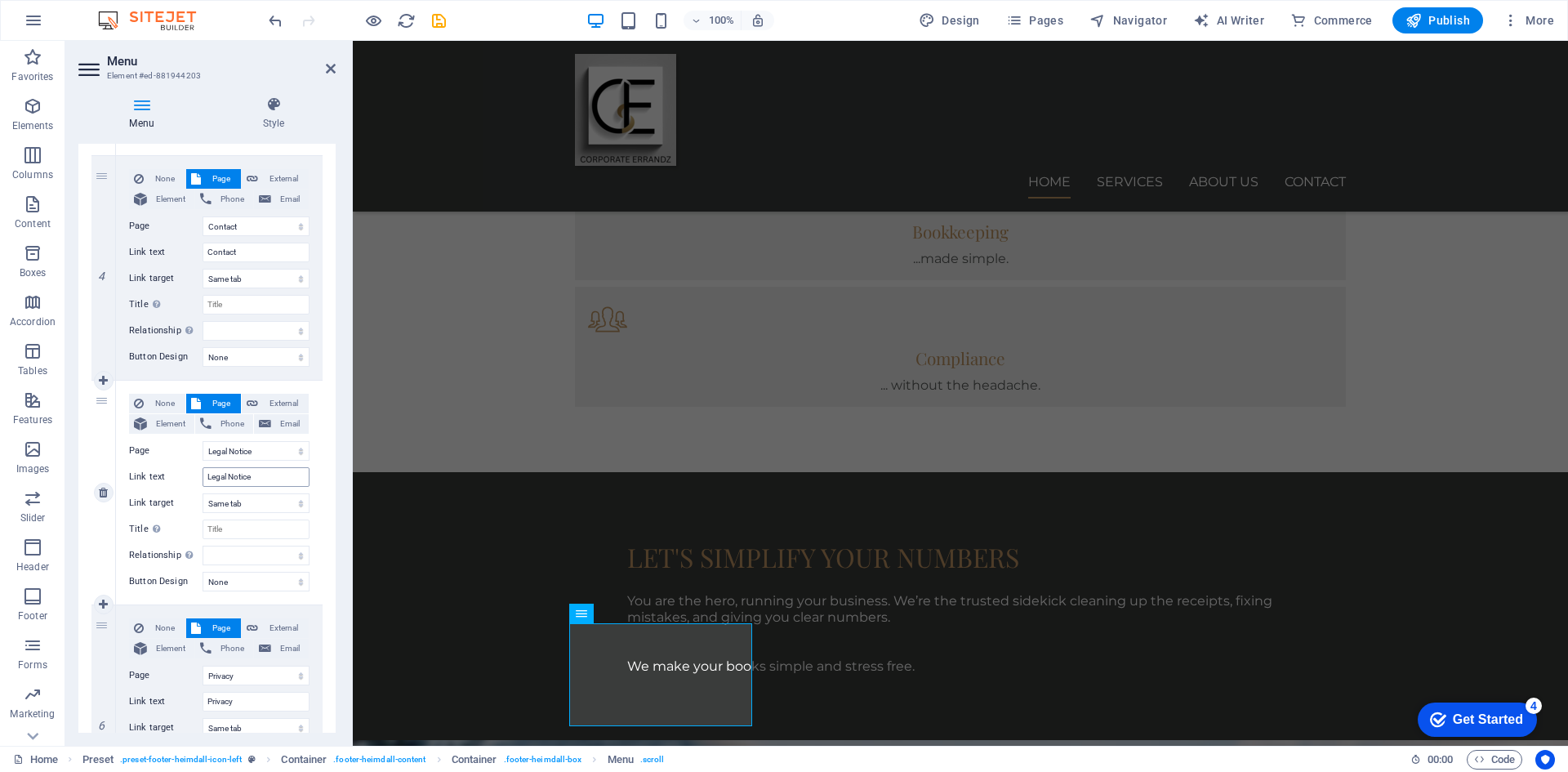
type input "Services"
click at [271, 480] on input "Legal Notice" at bounding box center [256, 476] width 107 height 20
type input "L"
select select
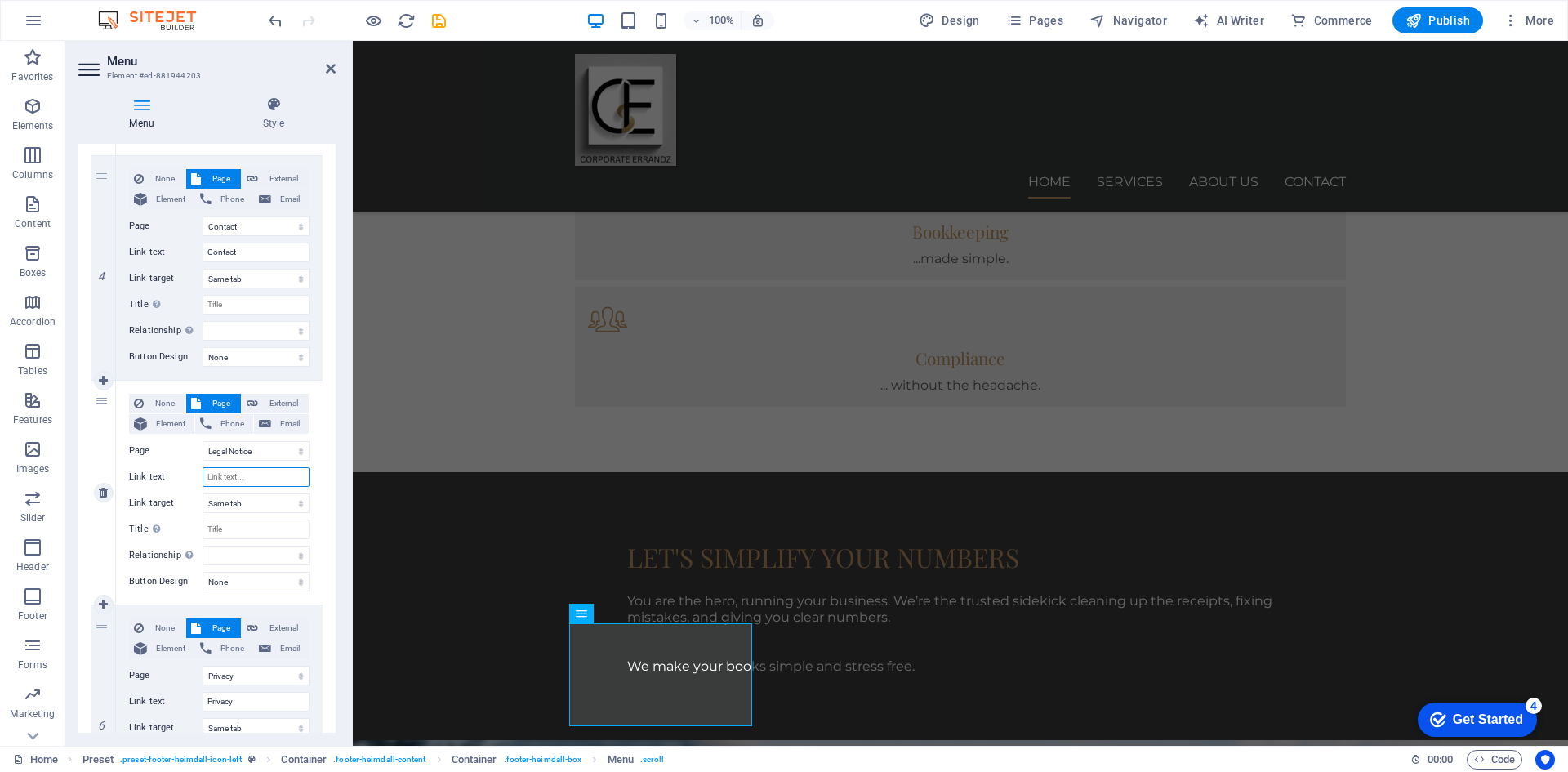
select select
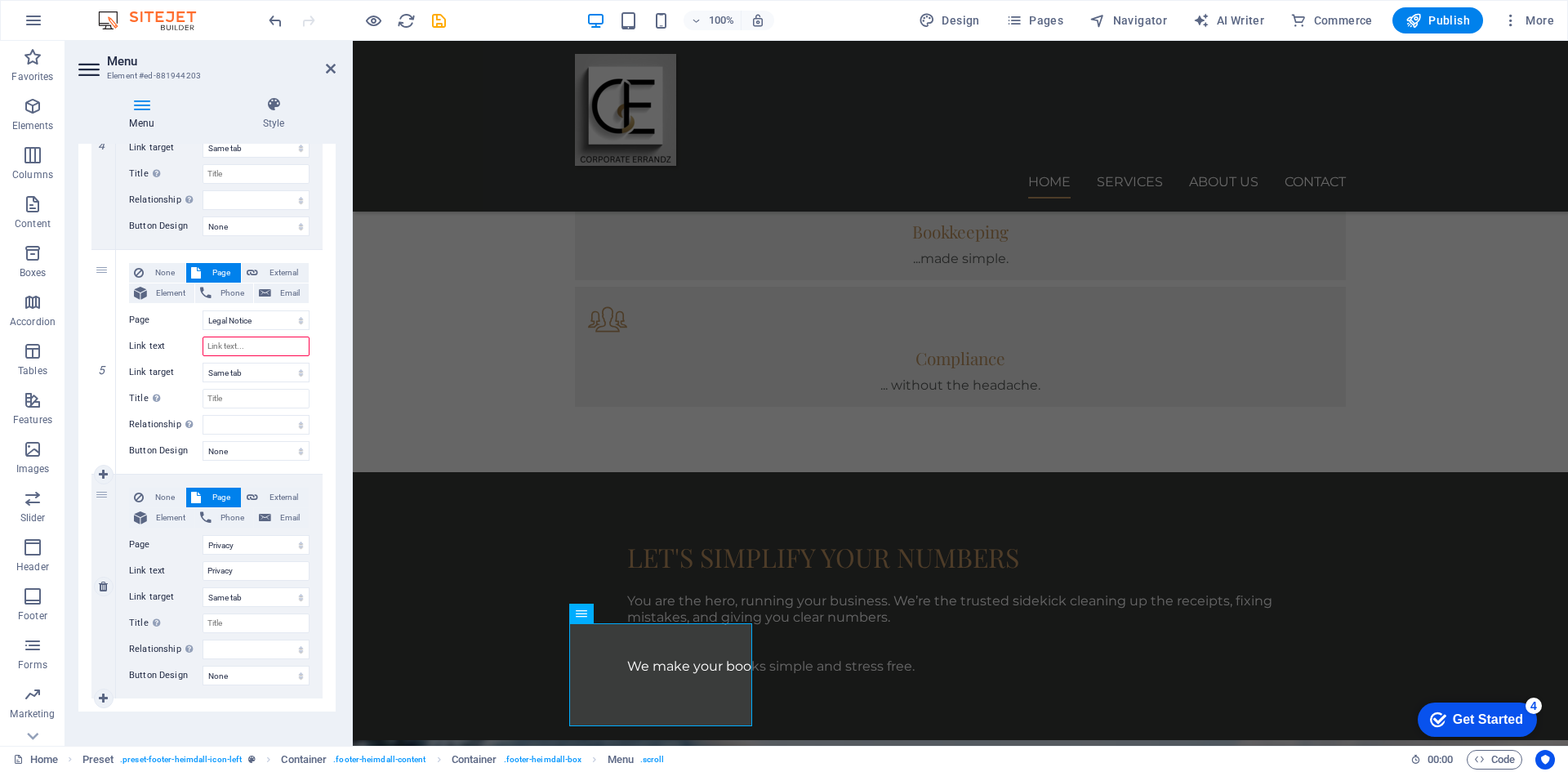
scroll to position [959, 0]
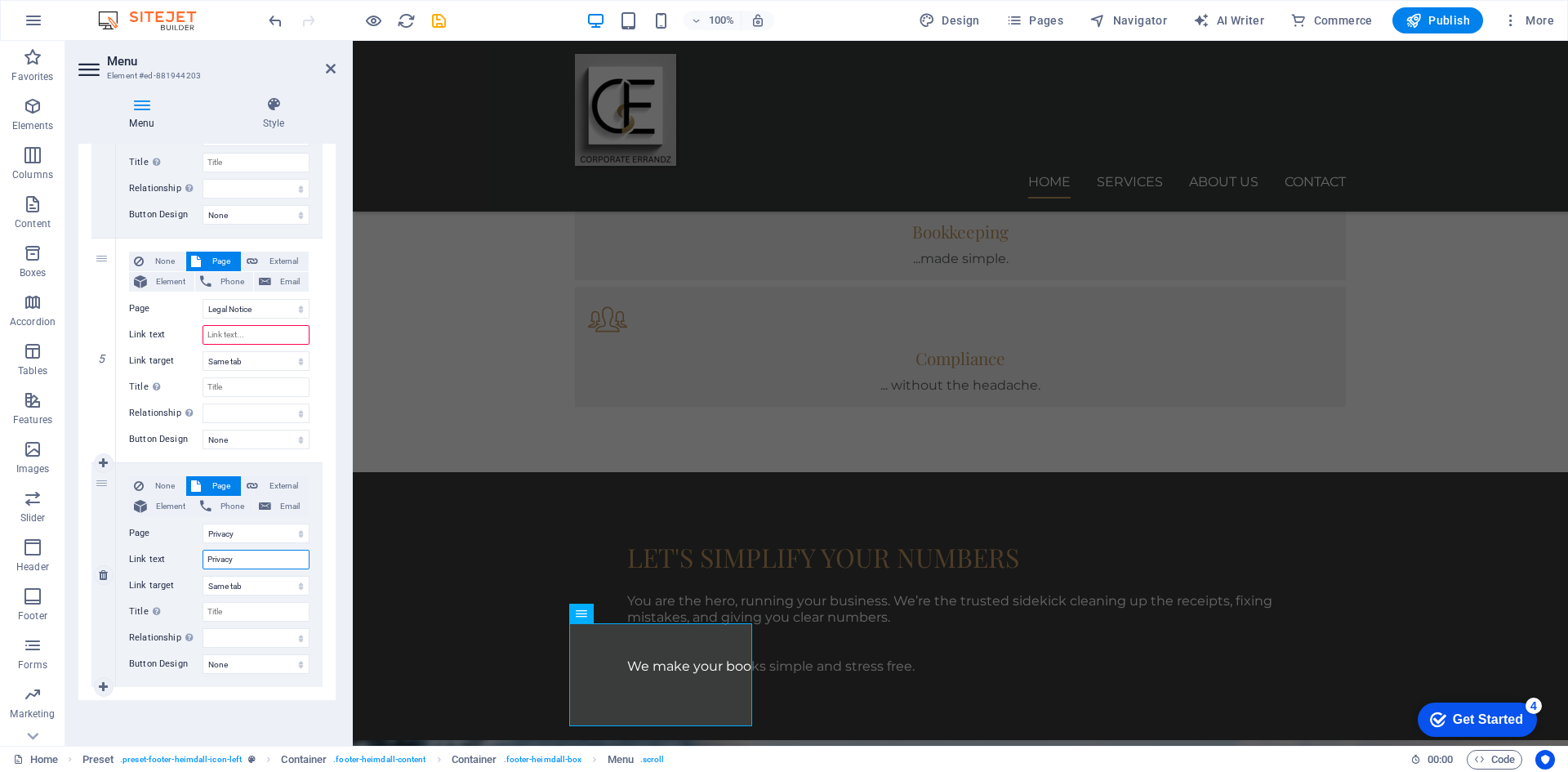
select select
type input "Legal Notice"
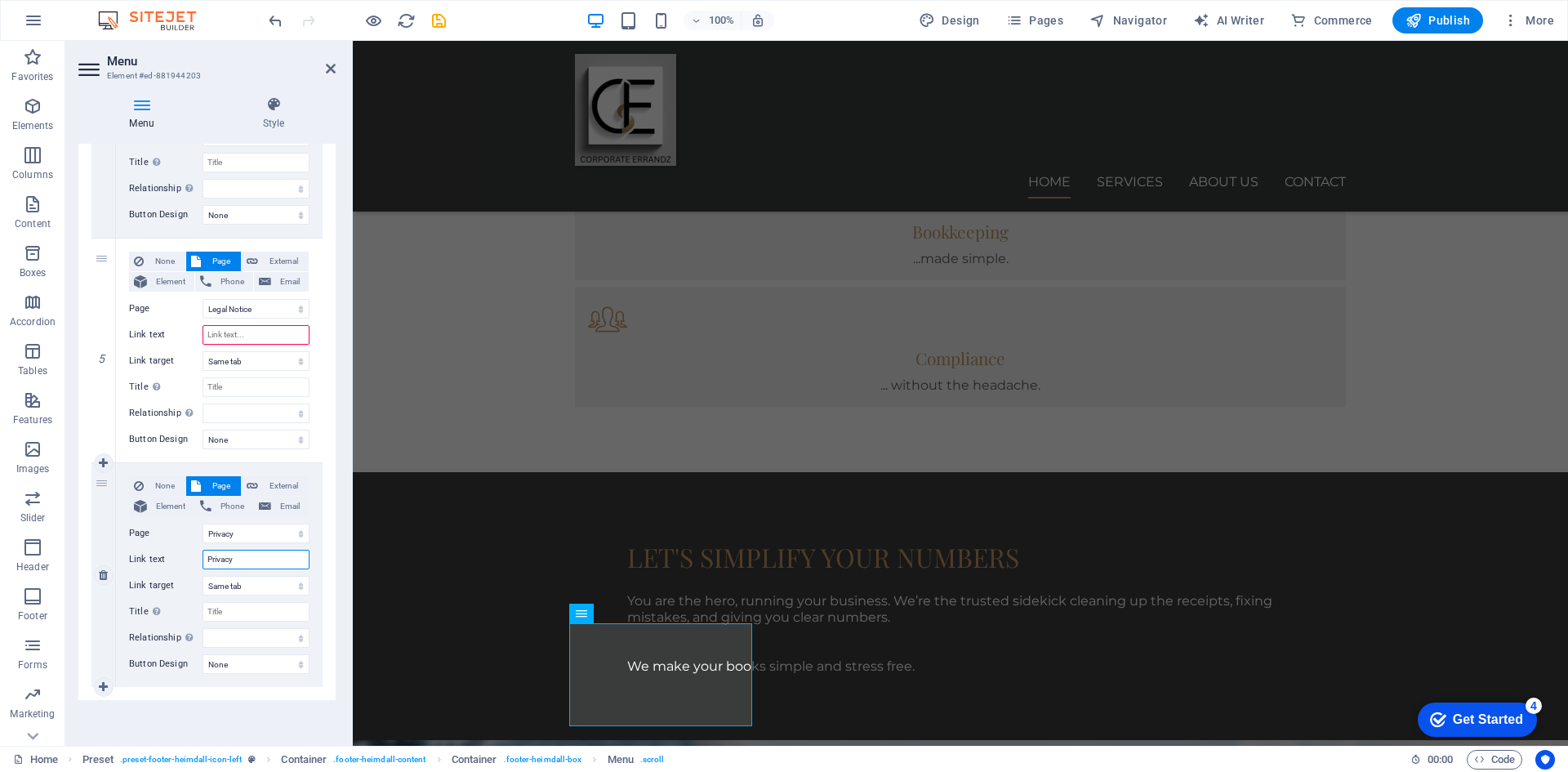
select select
click at [237, 564] on input "Privacy" at bounding box center [256, 559] width 107 height 20
type input "P"
select select
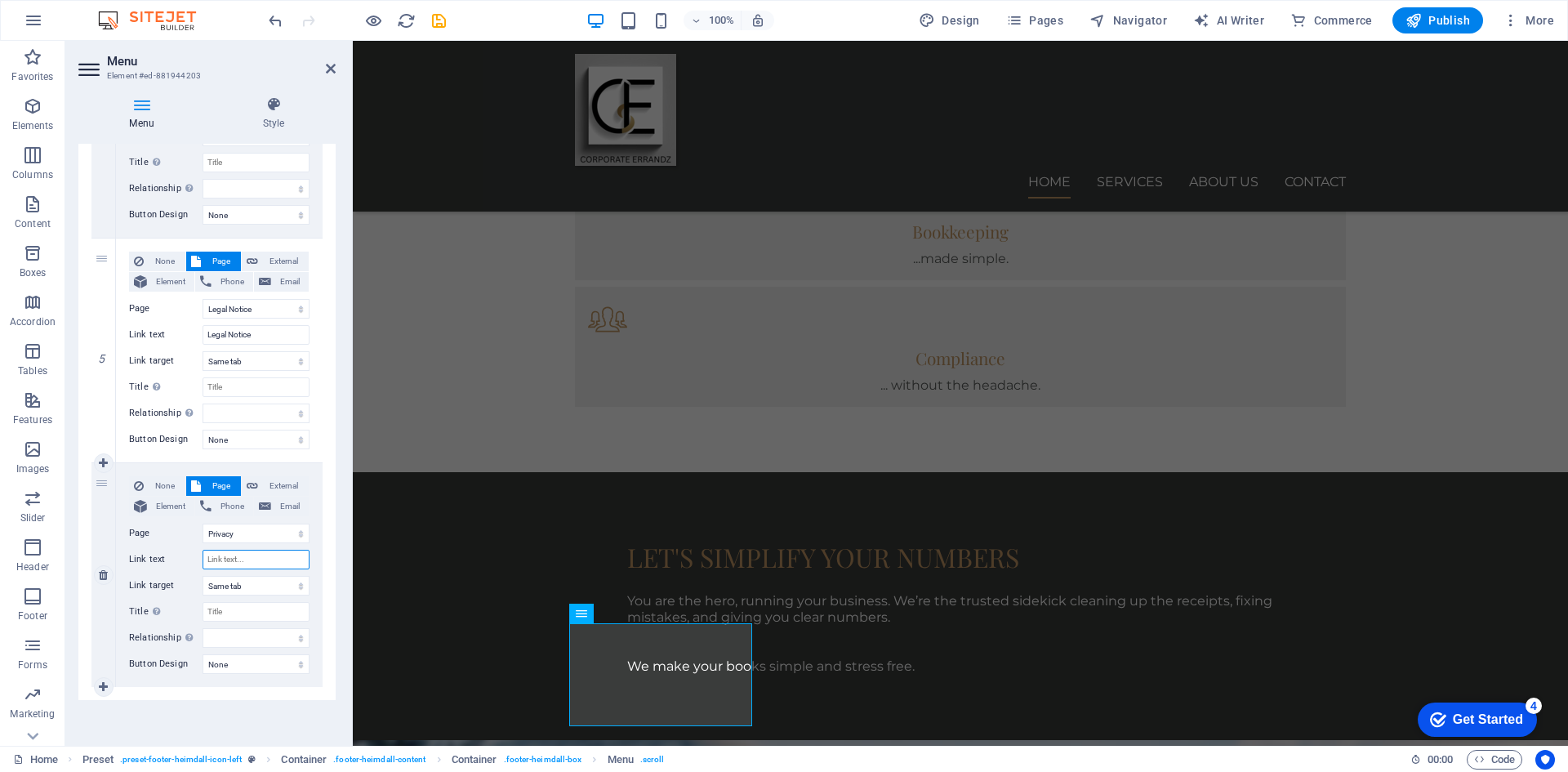
select select
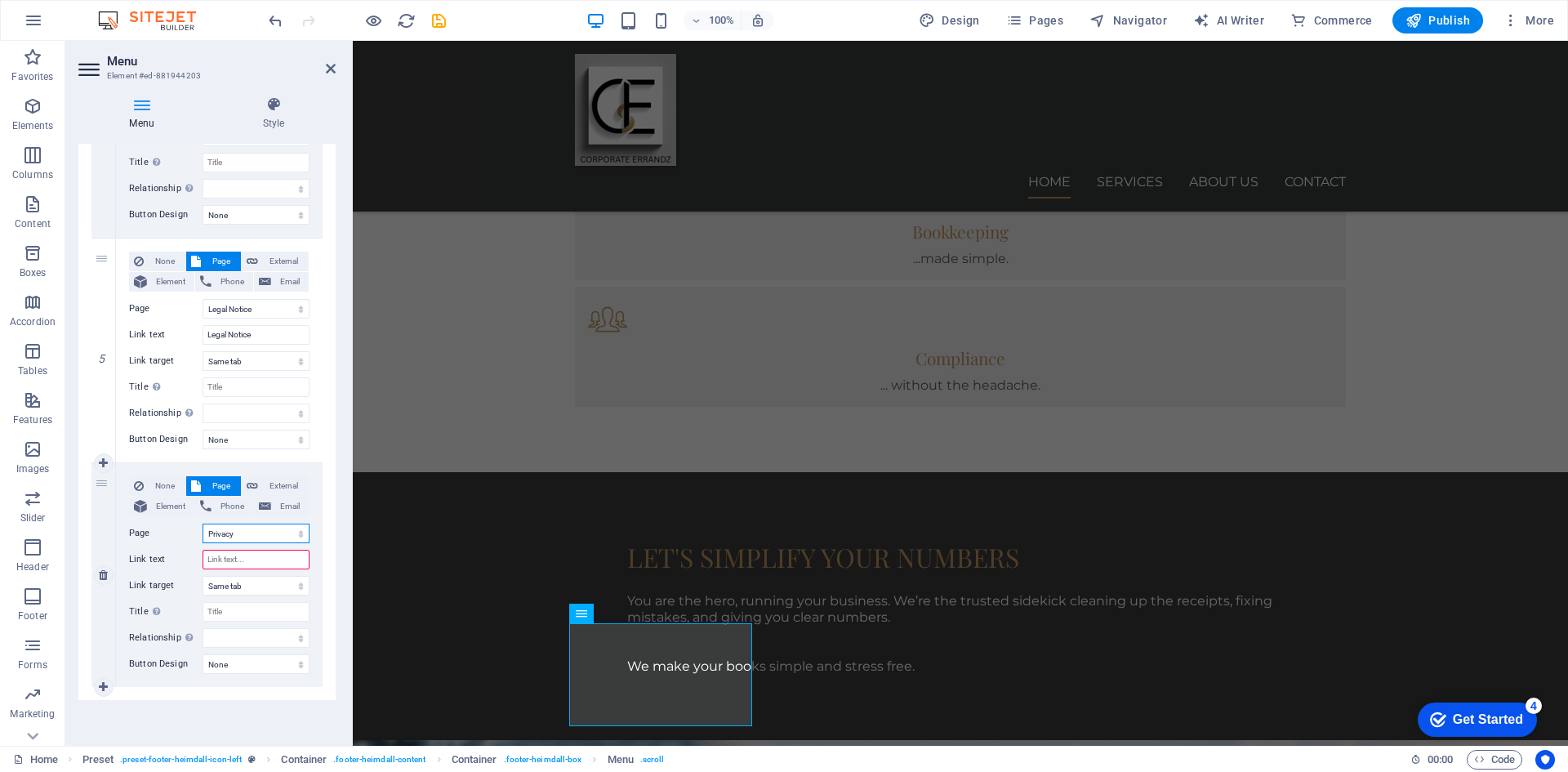
select select
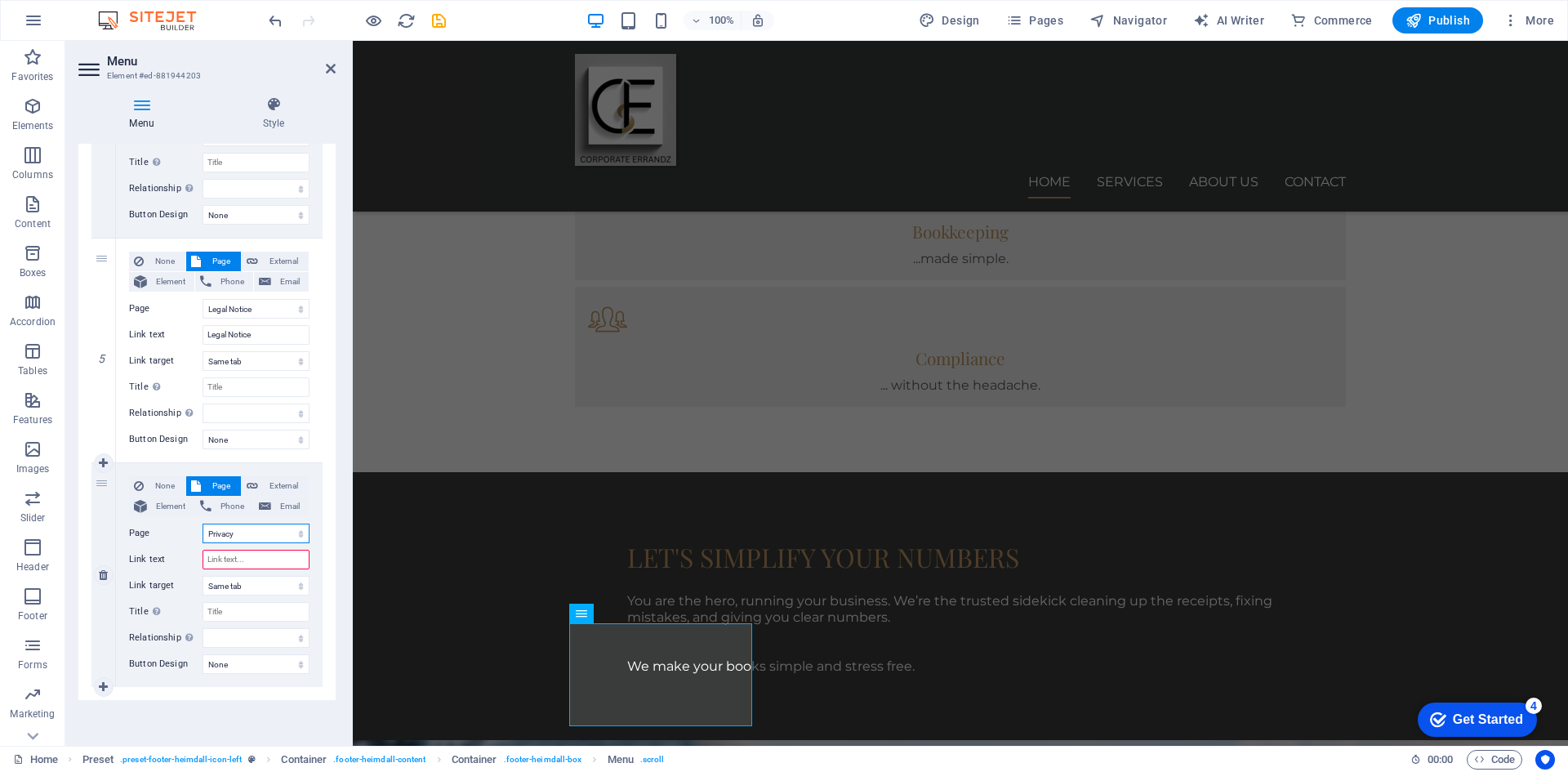
type input "Privacy"
select select
click at [245, 532] on select "Home Services About us Contact Legal Notice Privacy" at bounding box center [256, 533] width 107 height 20
click at [235, 559] on input "Privacy" at bounding box center [256, 559] width 107 height 20
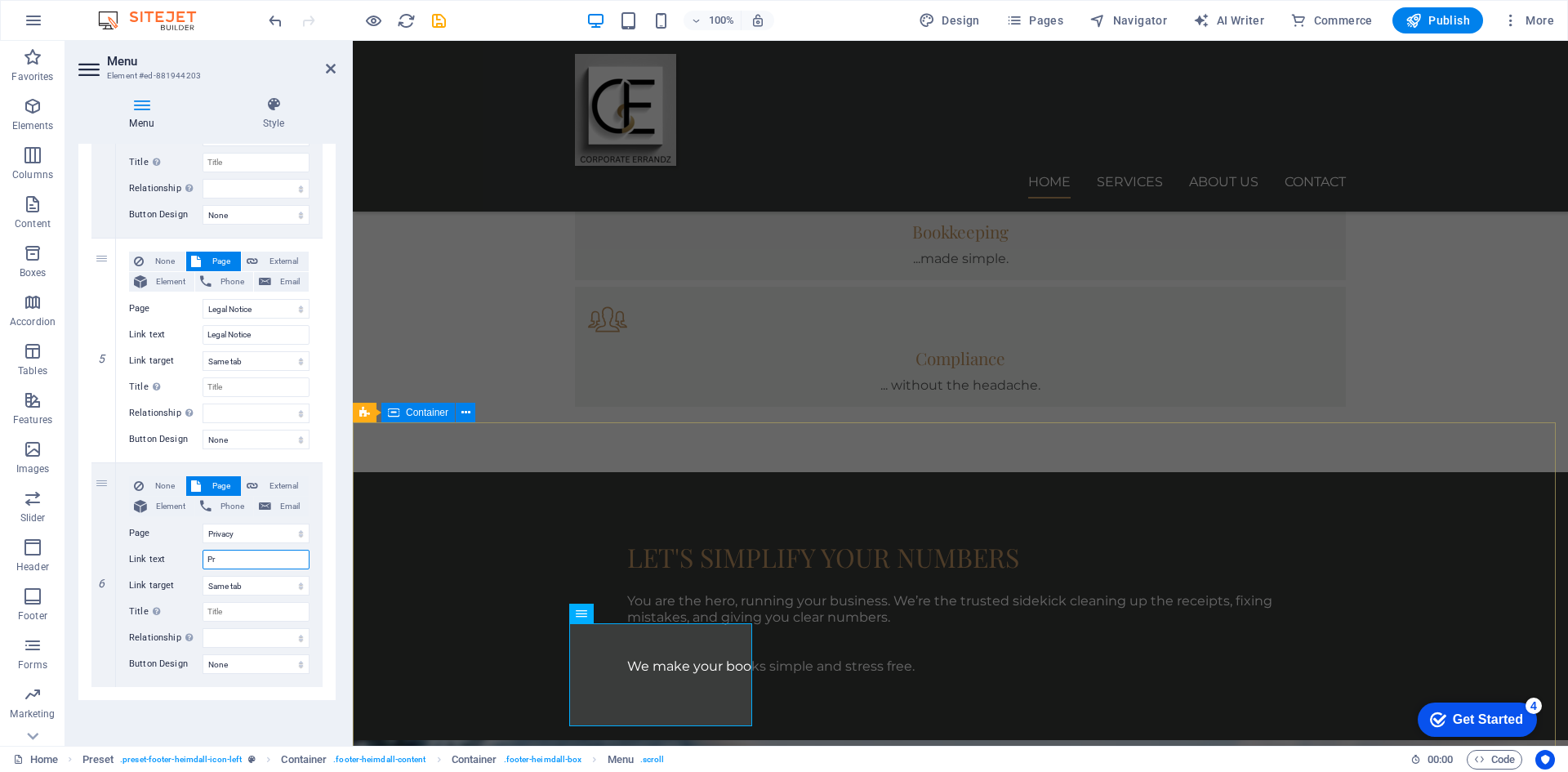
type input "P"
select select
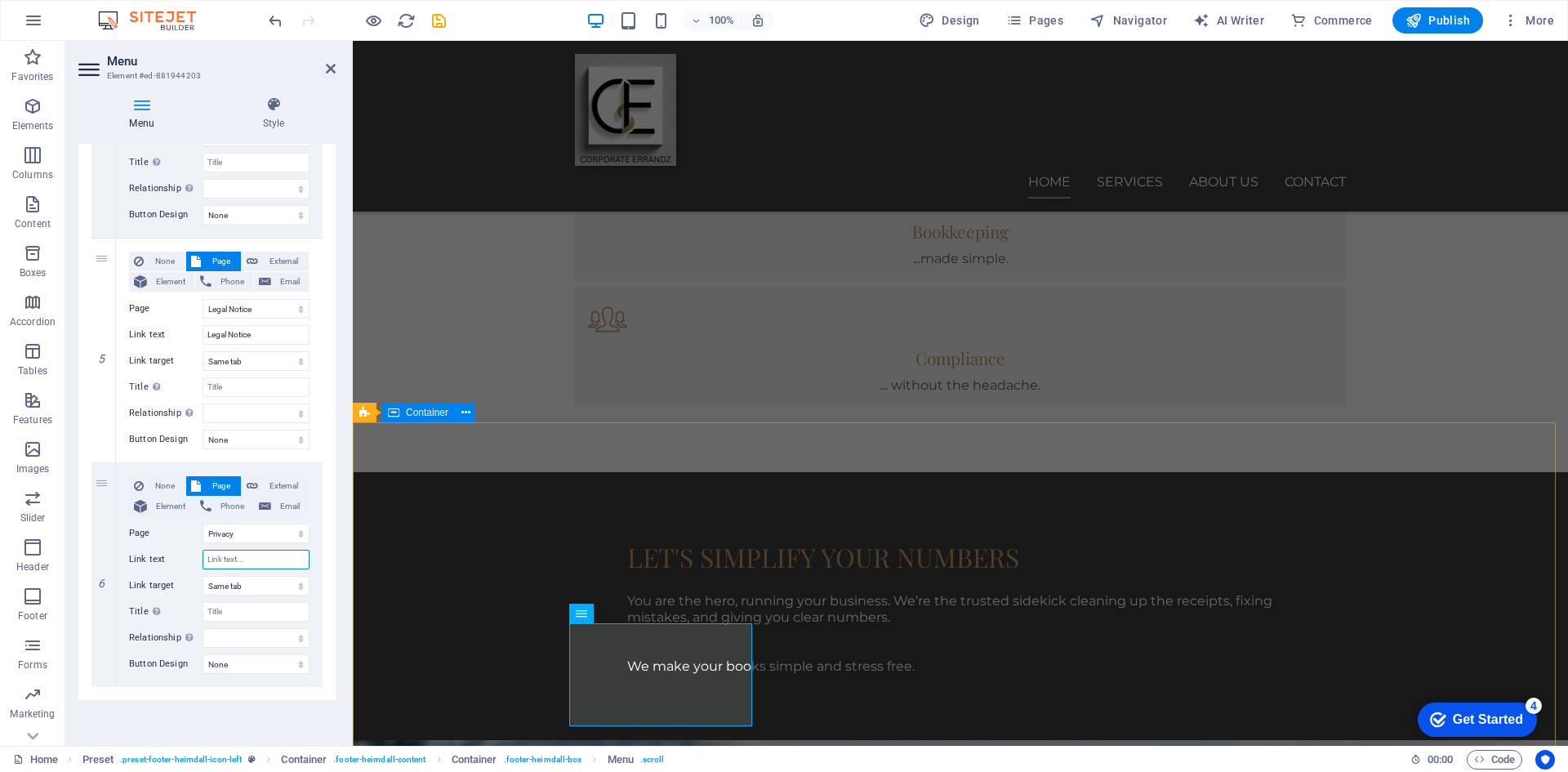
select select
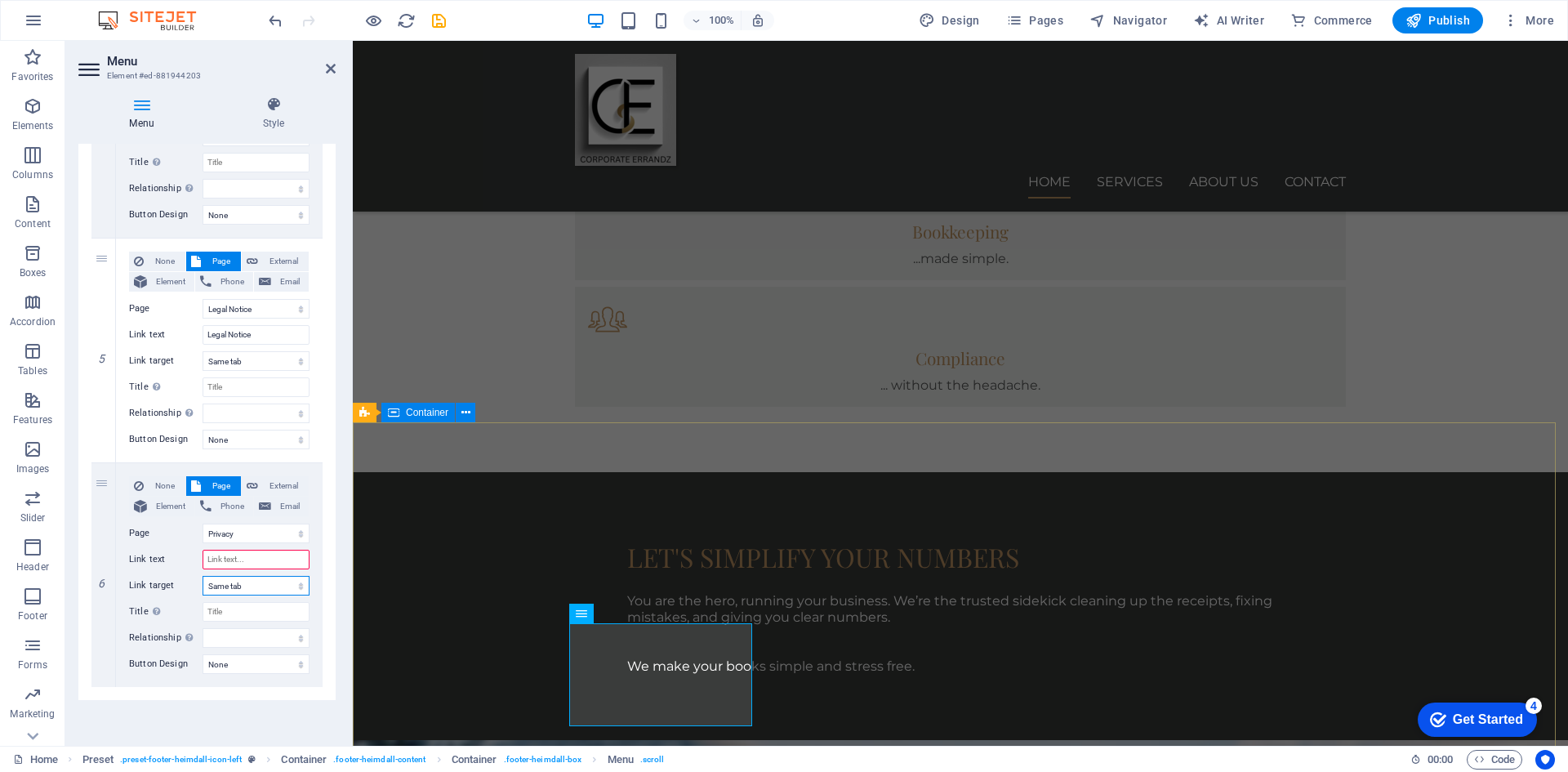
select select
type input "Privacy"
select select
click at [229, 559] on input "Privacy" at bounding box center [256, 559] width 107 height 20
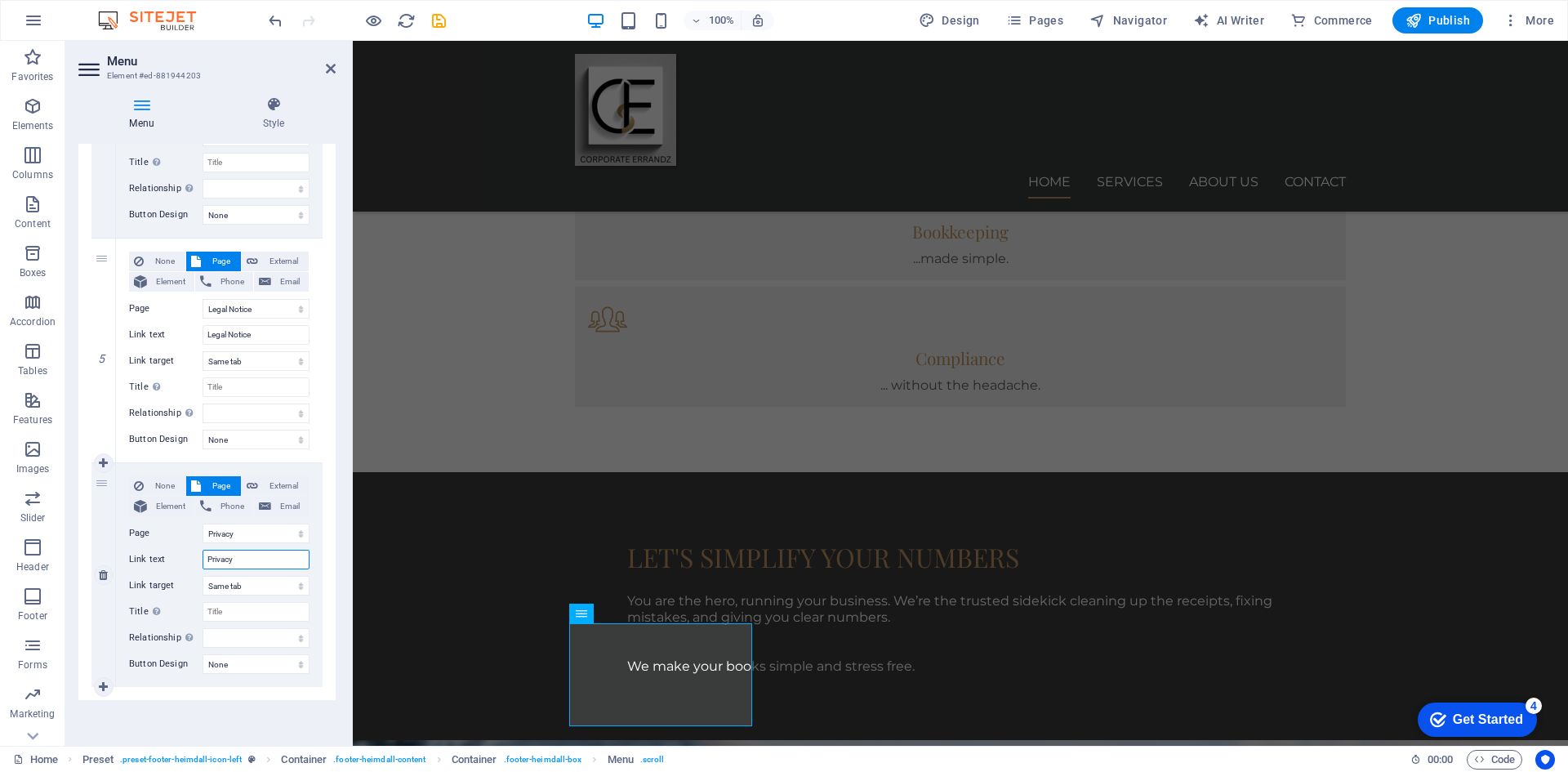
drag, startPoint x: 237, startPoint y: 558, endPoint x: 188, endPoint y: 554, distance: 49.2
click at [233, 559] on input "Privacy" at bounding box center [256, 559] width 107 height 20
drag, startPoint x: 254, startPoint y: 560, endPoint x: 191, endPoint y: 553, distance: 63.4
click at [191, 553] on div "Link text Privacy" at bounding box center [220, 559] width 181 height 20
click at [190, 552] on label "Link text" at bounding box center [165, 559] width 73 height 20
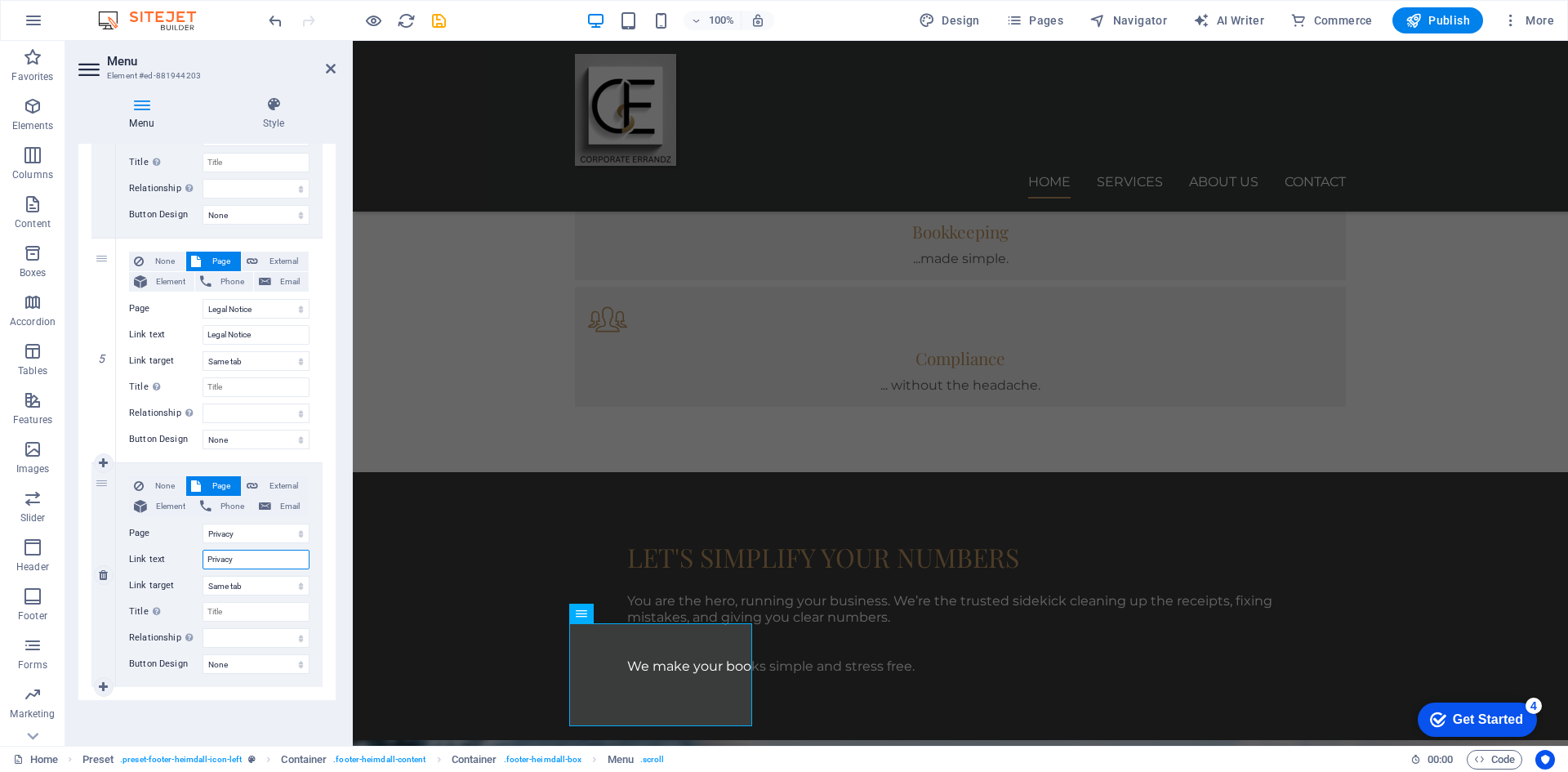
click at [202, 552] on input "Privacy" at bounding box center [256, 559] width 107 height 20
select select
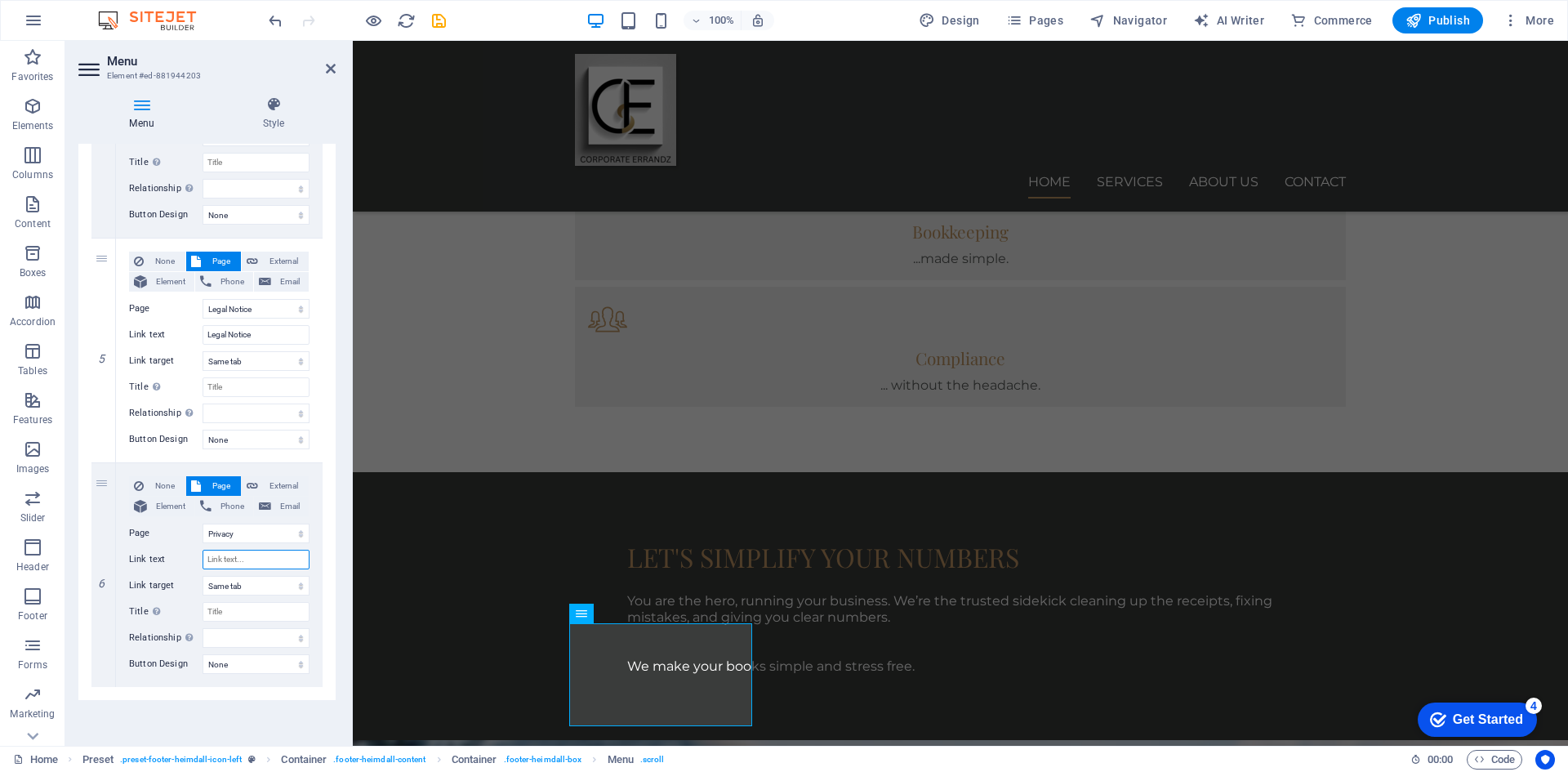
select select
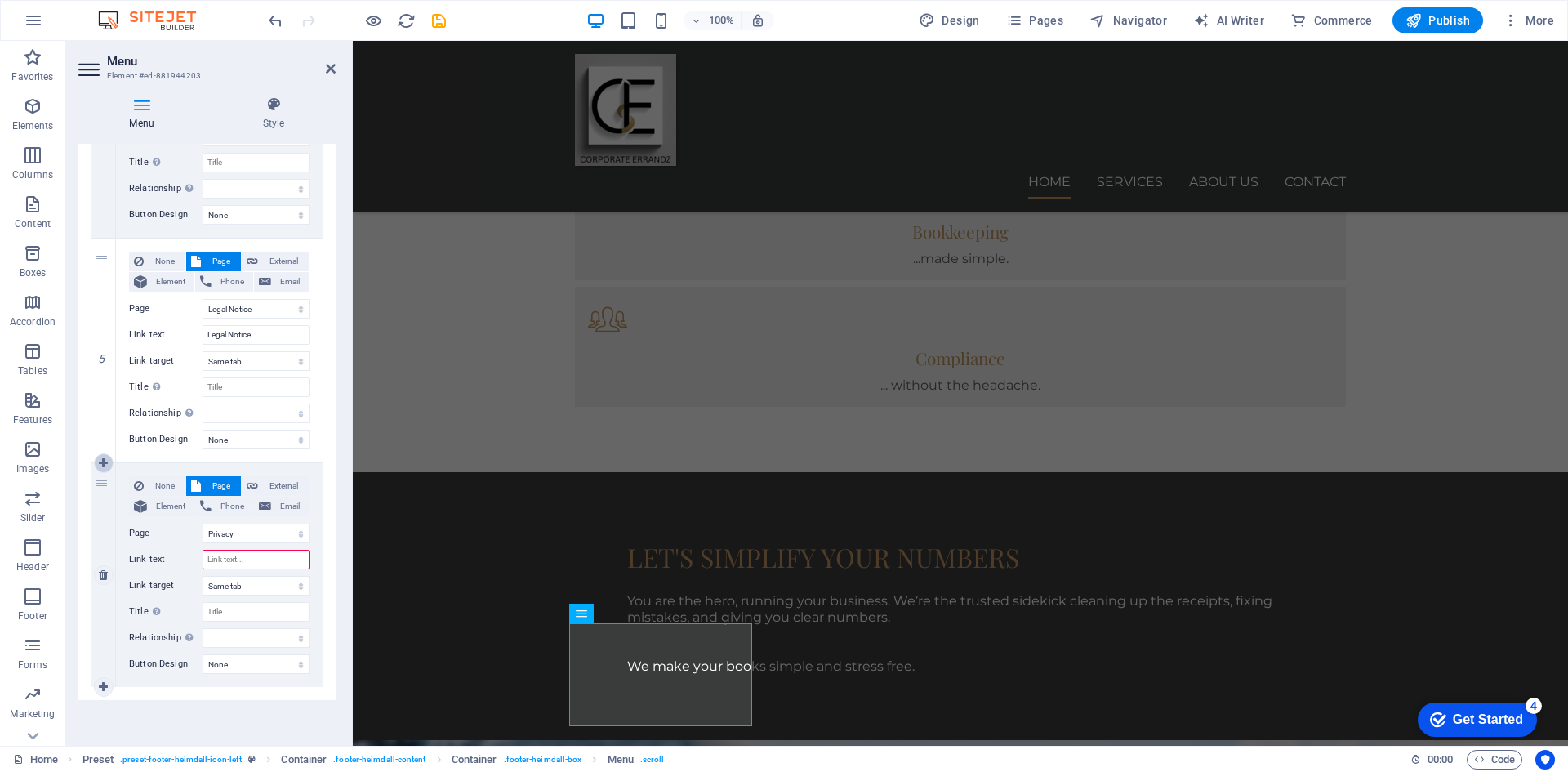
select select
type input "Privacy"
select select
click at [105, 465] on icon at bounding box center [103, 463] width 9 height 11
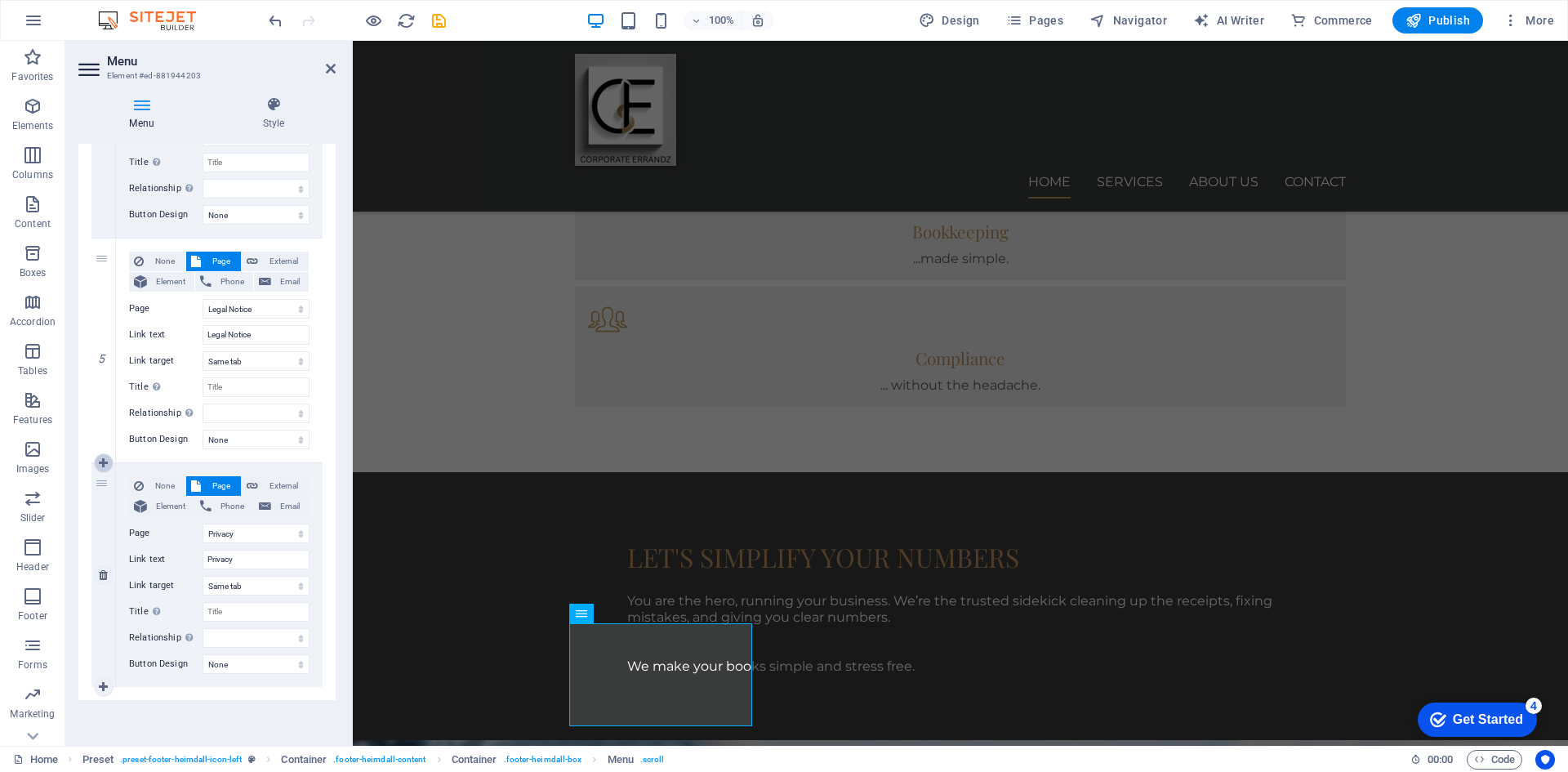
select select
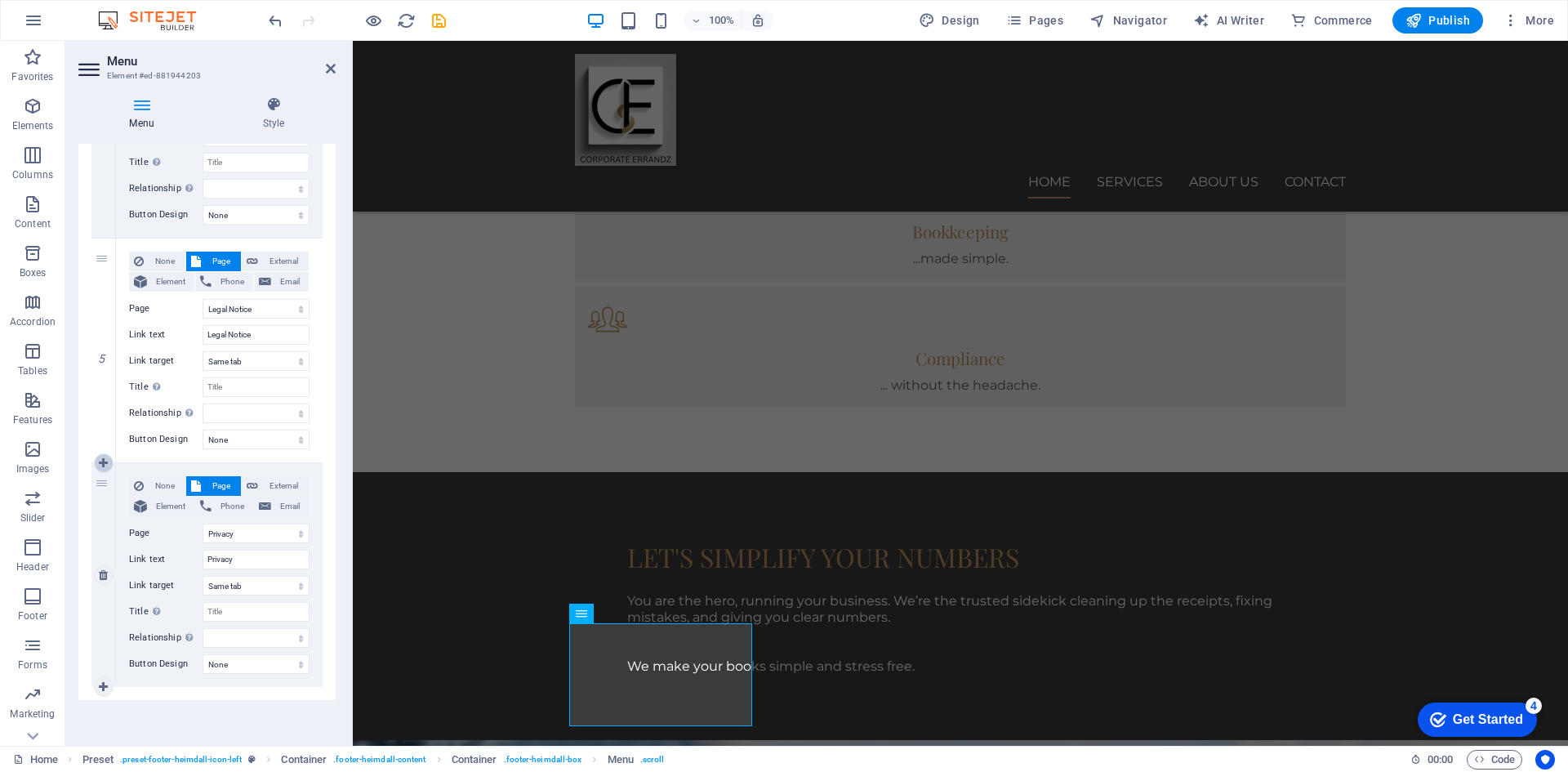
select select
select select "5"
select select
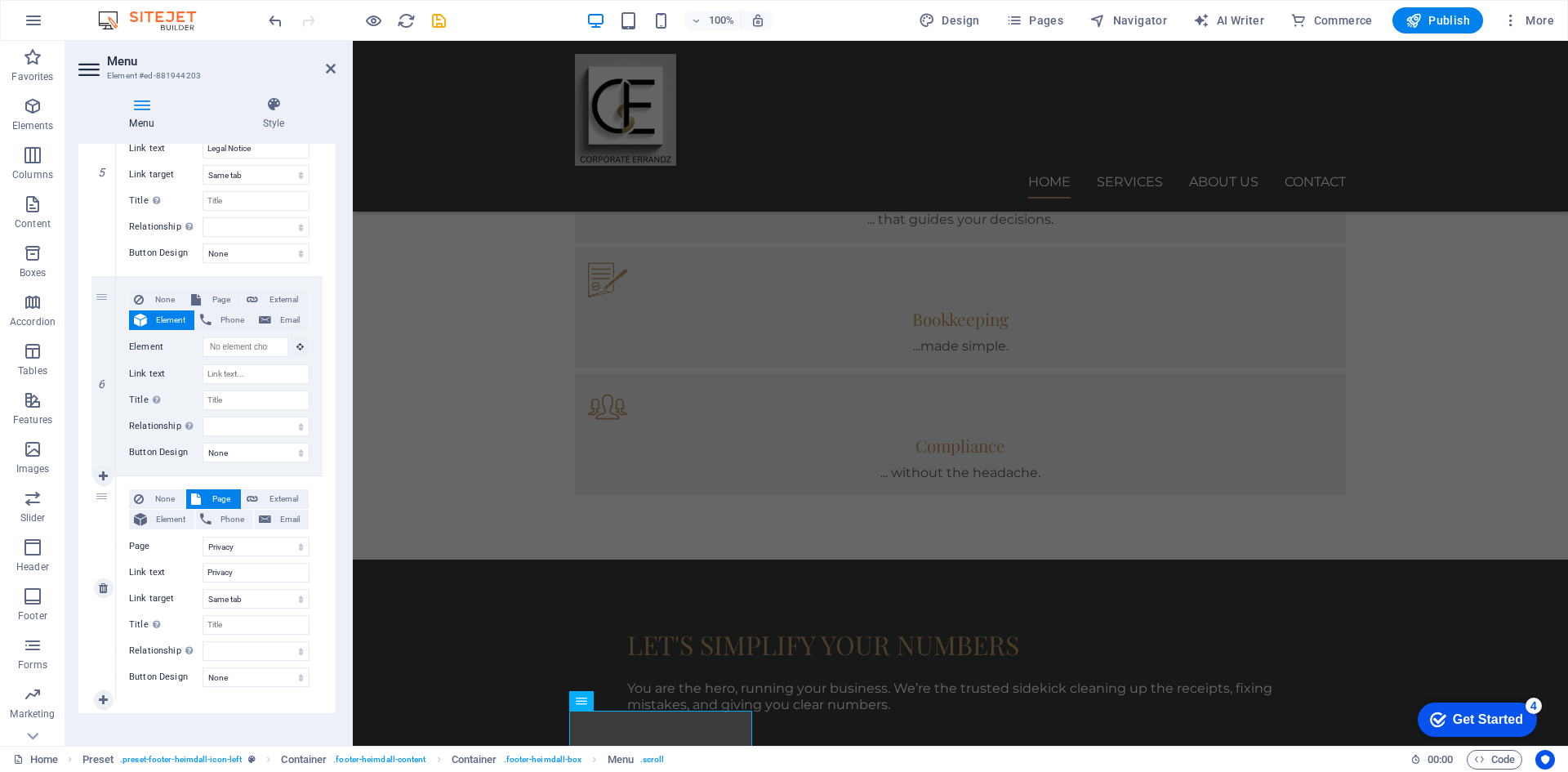
scroll to position [1158, 0]
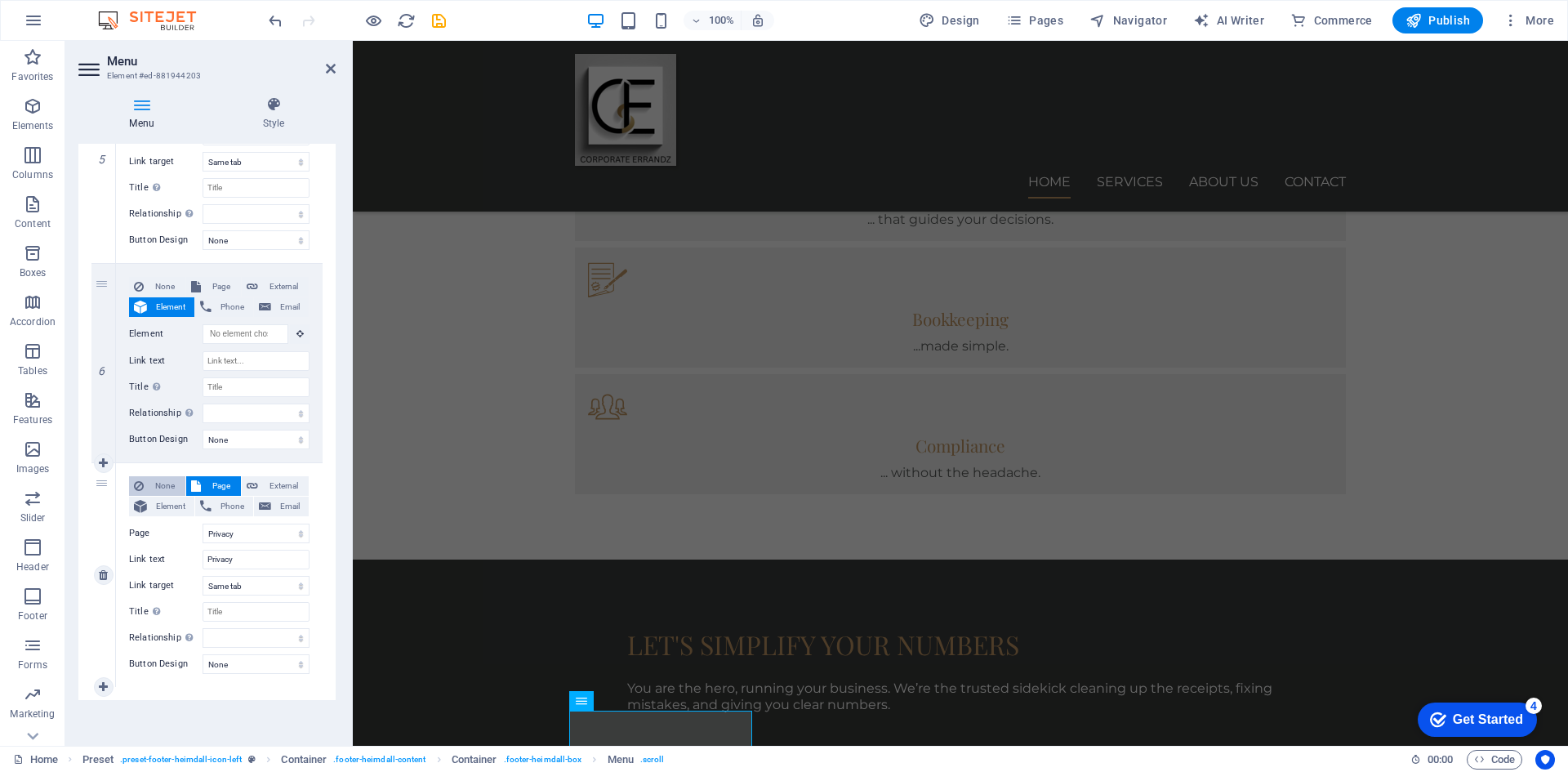
click at [156, 485] on span "None" at bounding box center [164, 486] width 32 height 20
select select
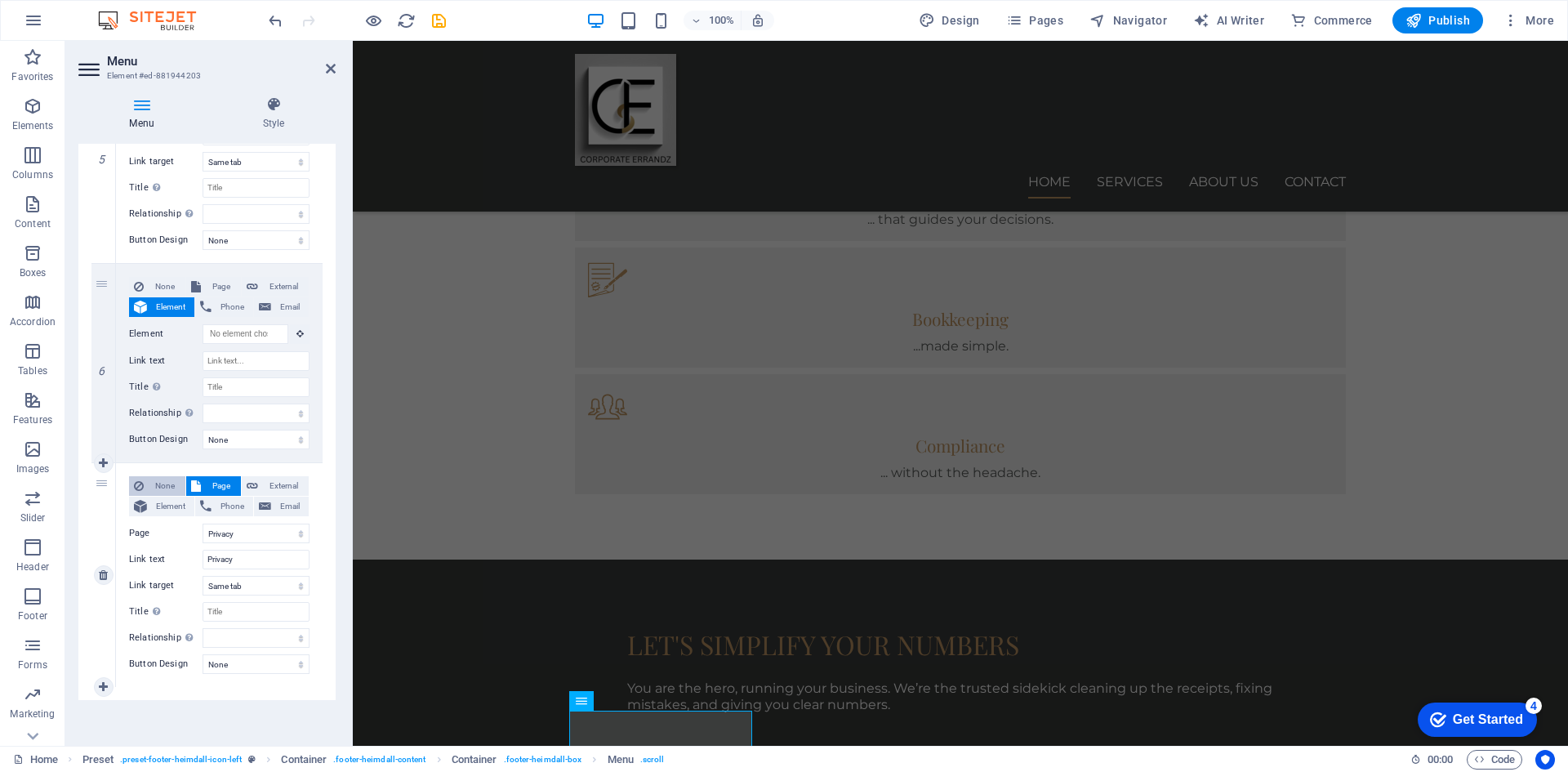
select select
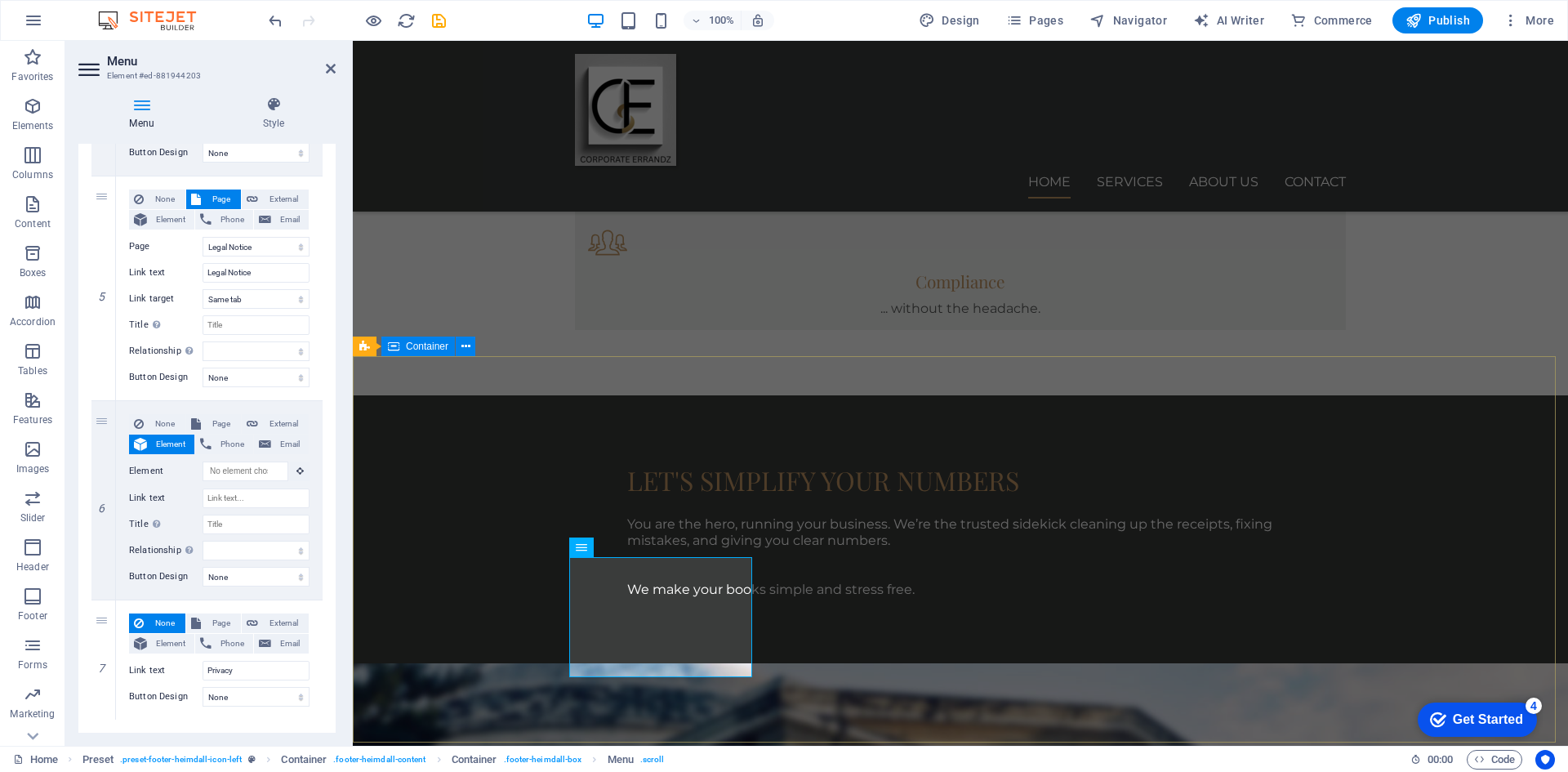
scroll to position [1386, 0]
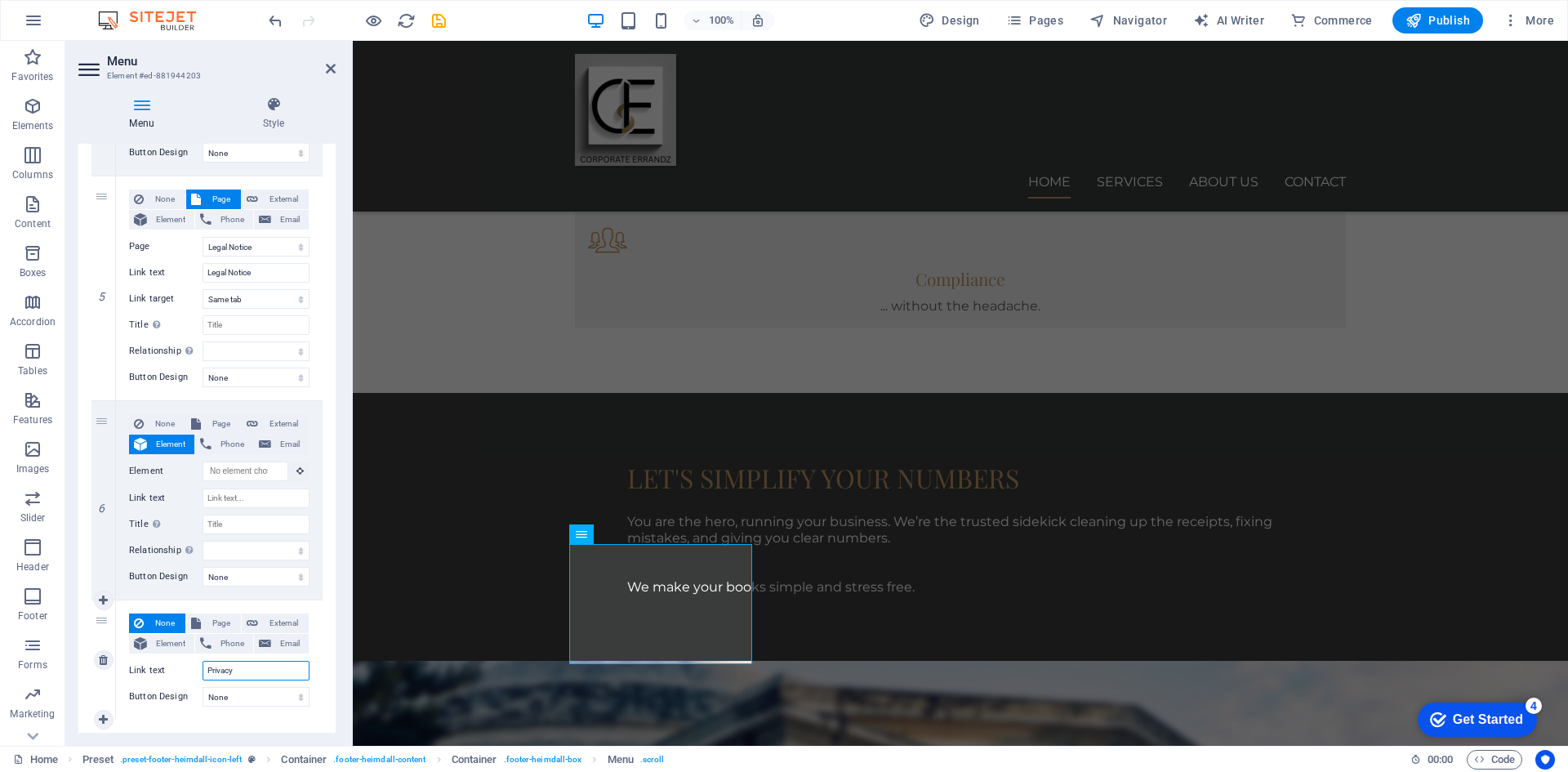
click at [248, 671] on input "Privacy" at bounding box center [256, 670] width 107 height 20
type input "P"
select select
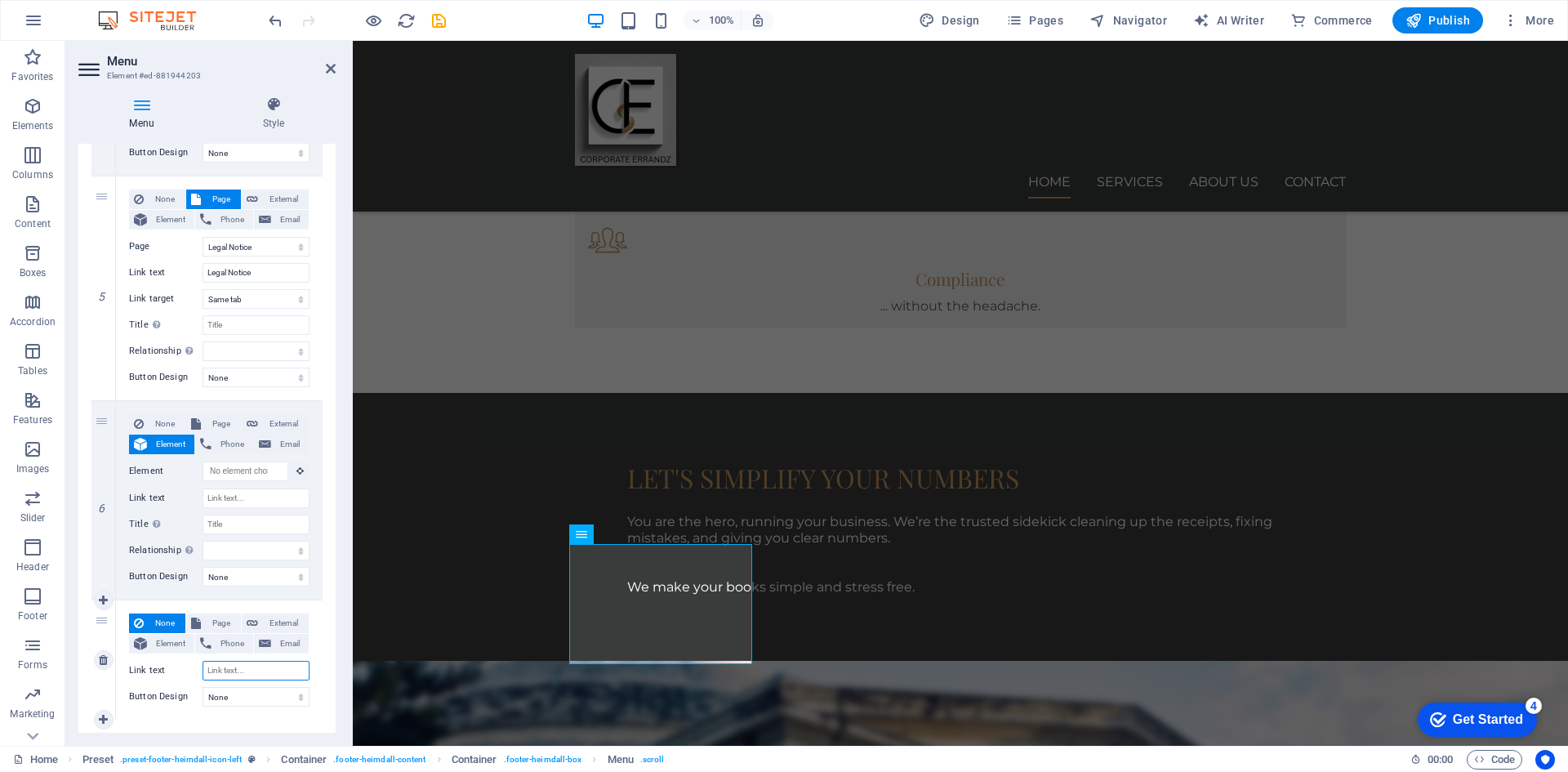
select select
click at [31, 599] on icon "button" at bounding box center [32, 596] width 20 height 20
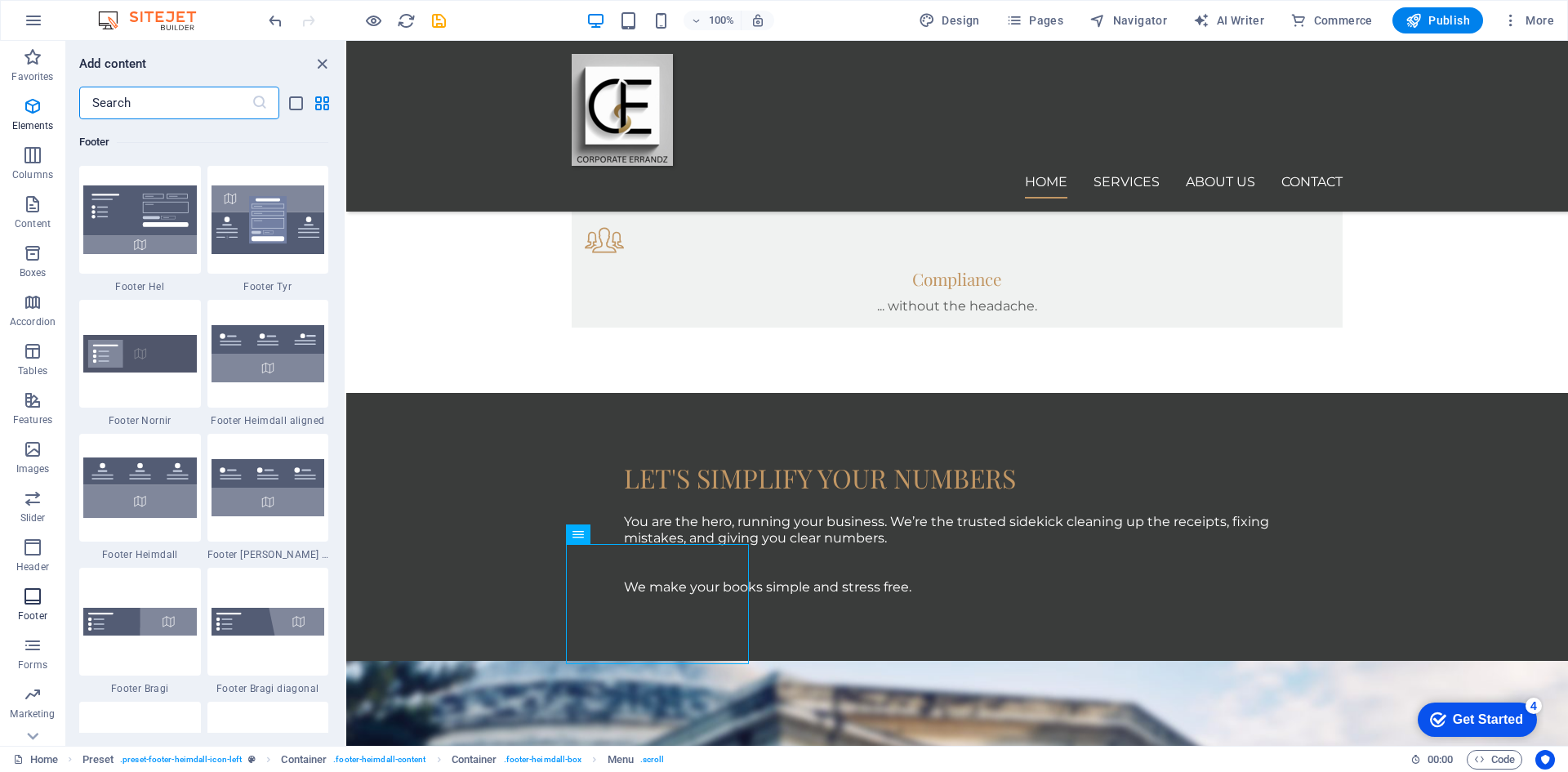
scroll to position [10816, 0]
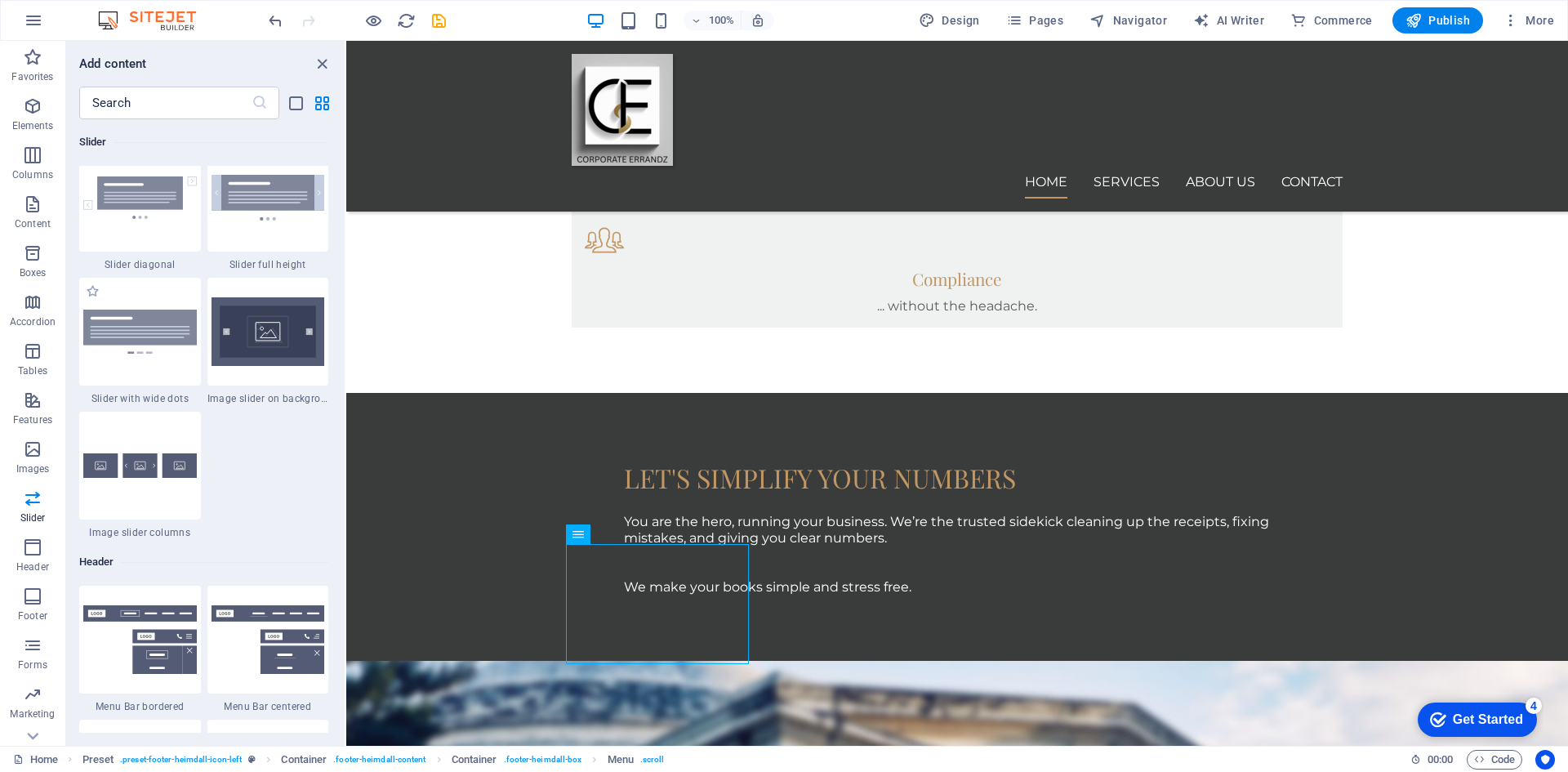
scroll to position [9263, 0]
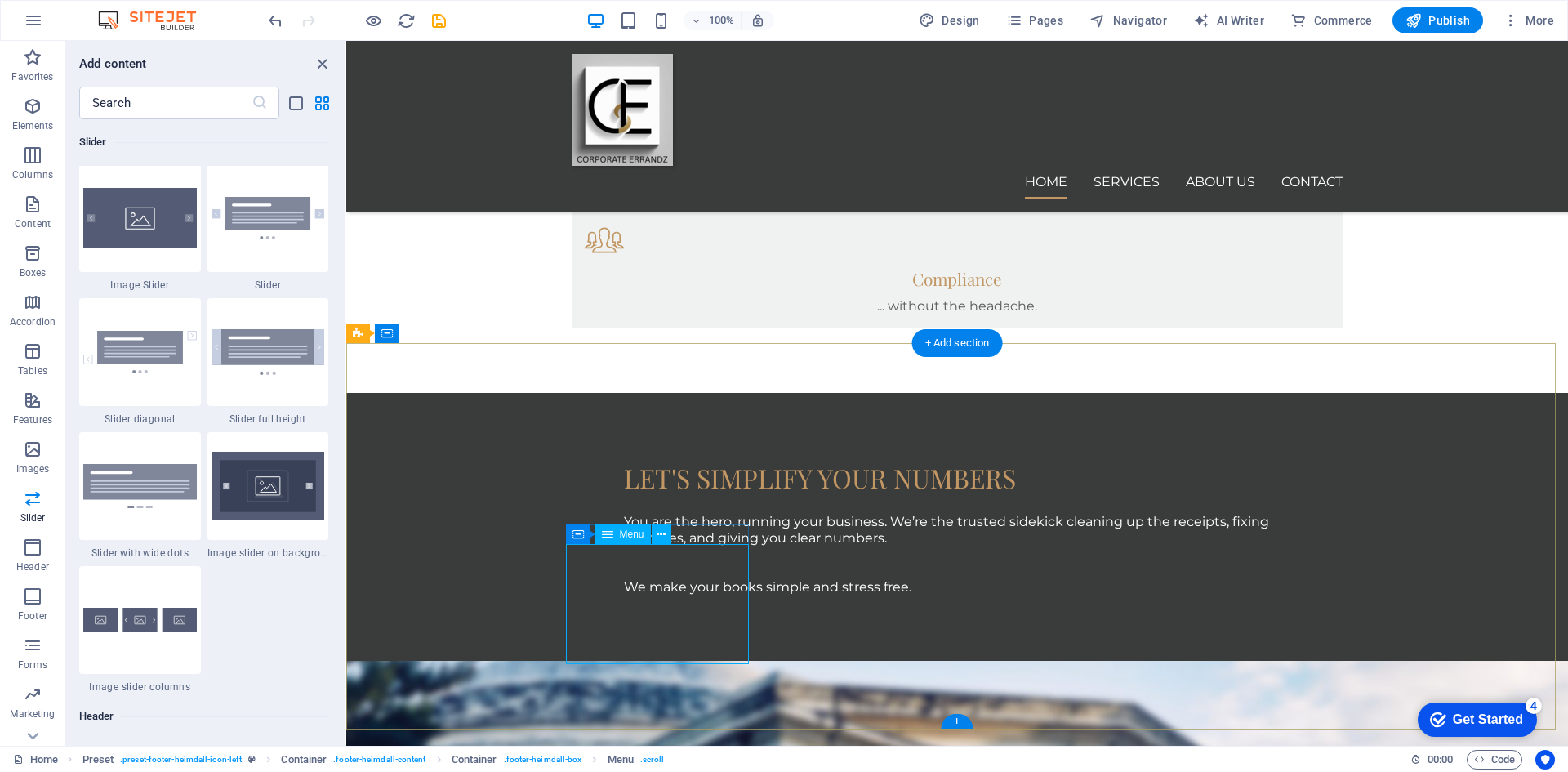
select select
select select "1"
select select
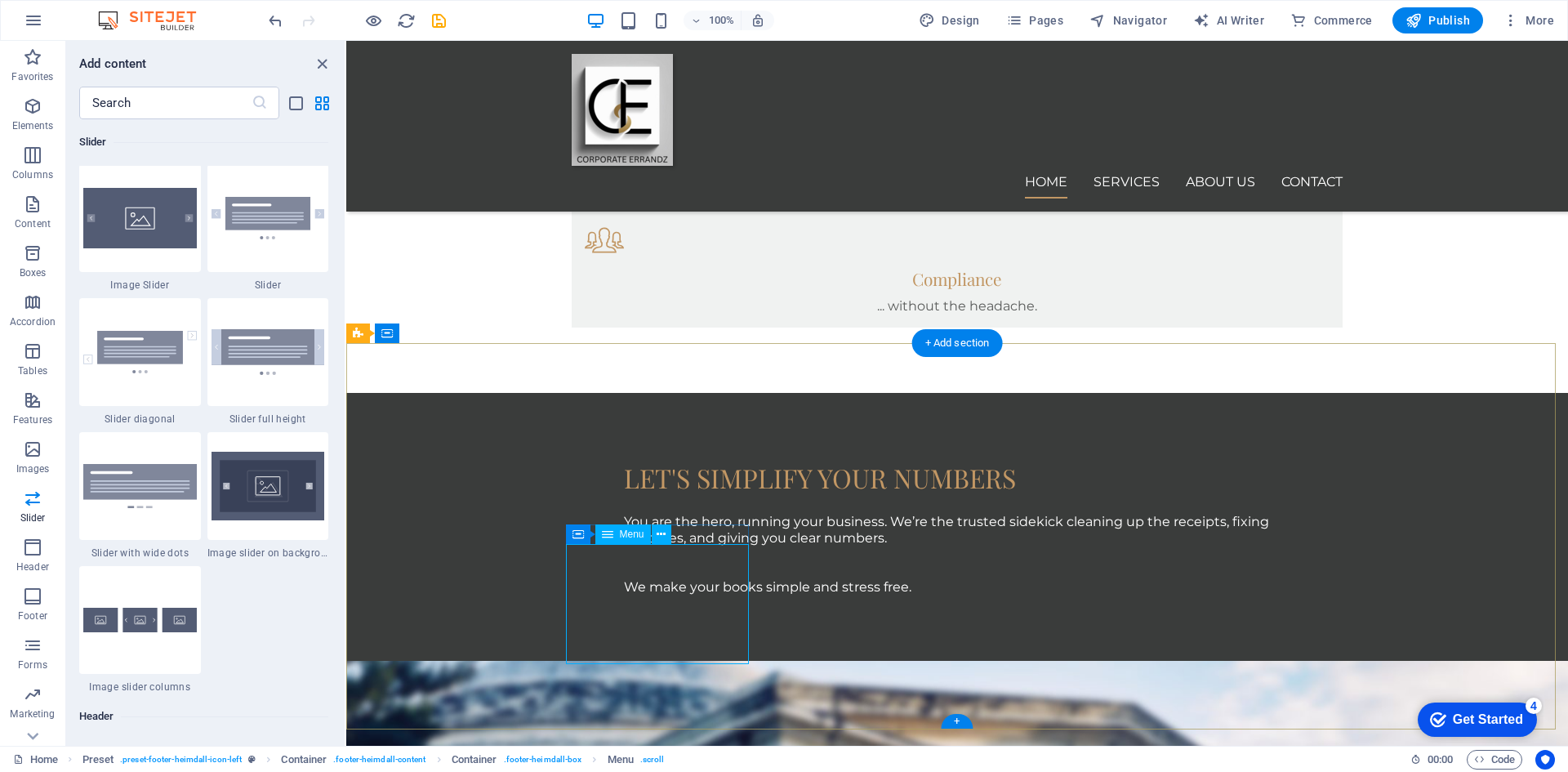
select select "2"
select select
select select "3"
select select
select select "4"
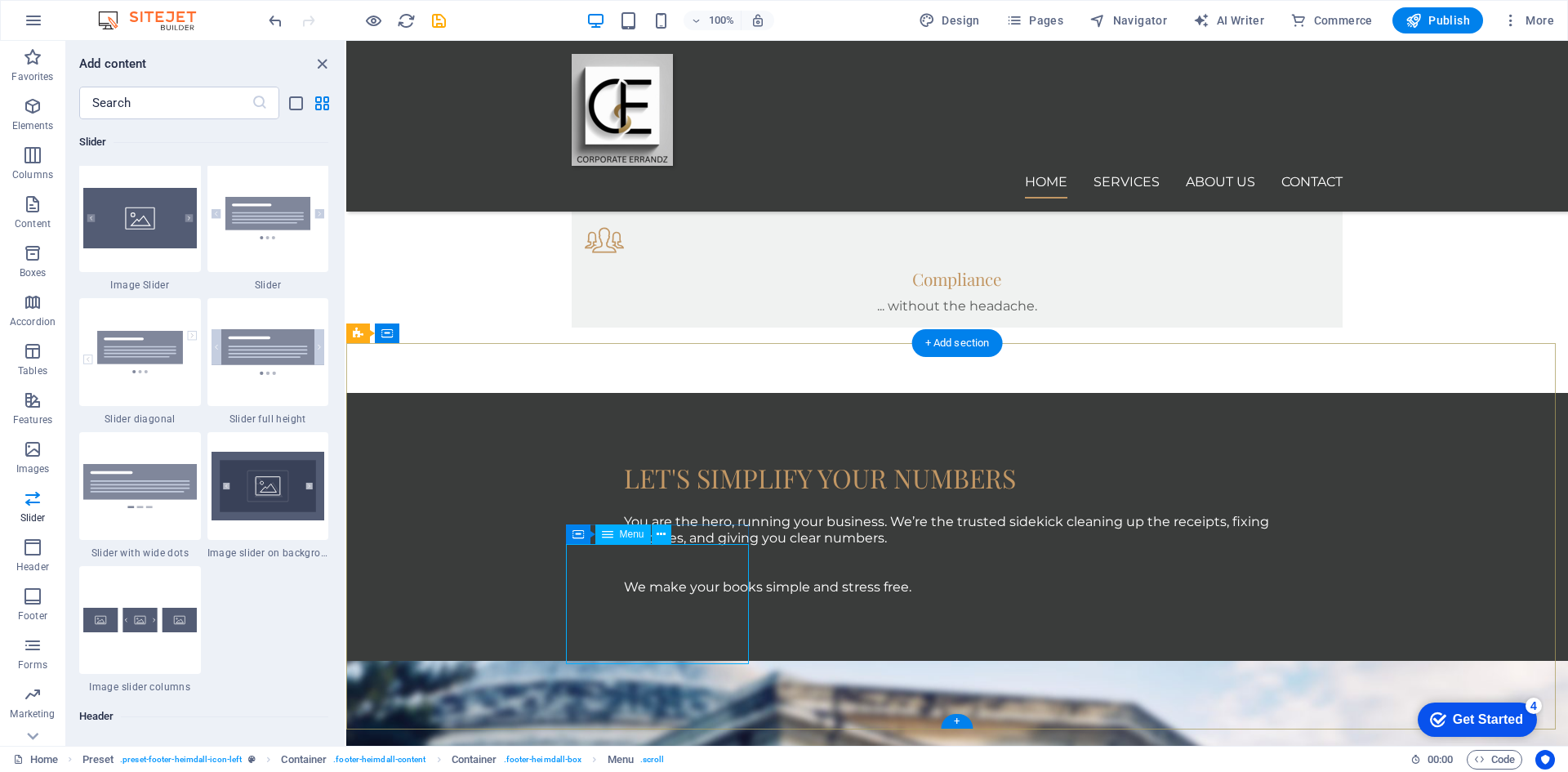
select select
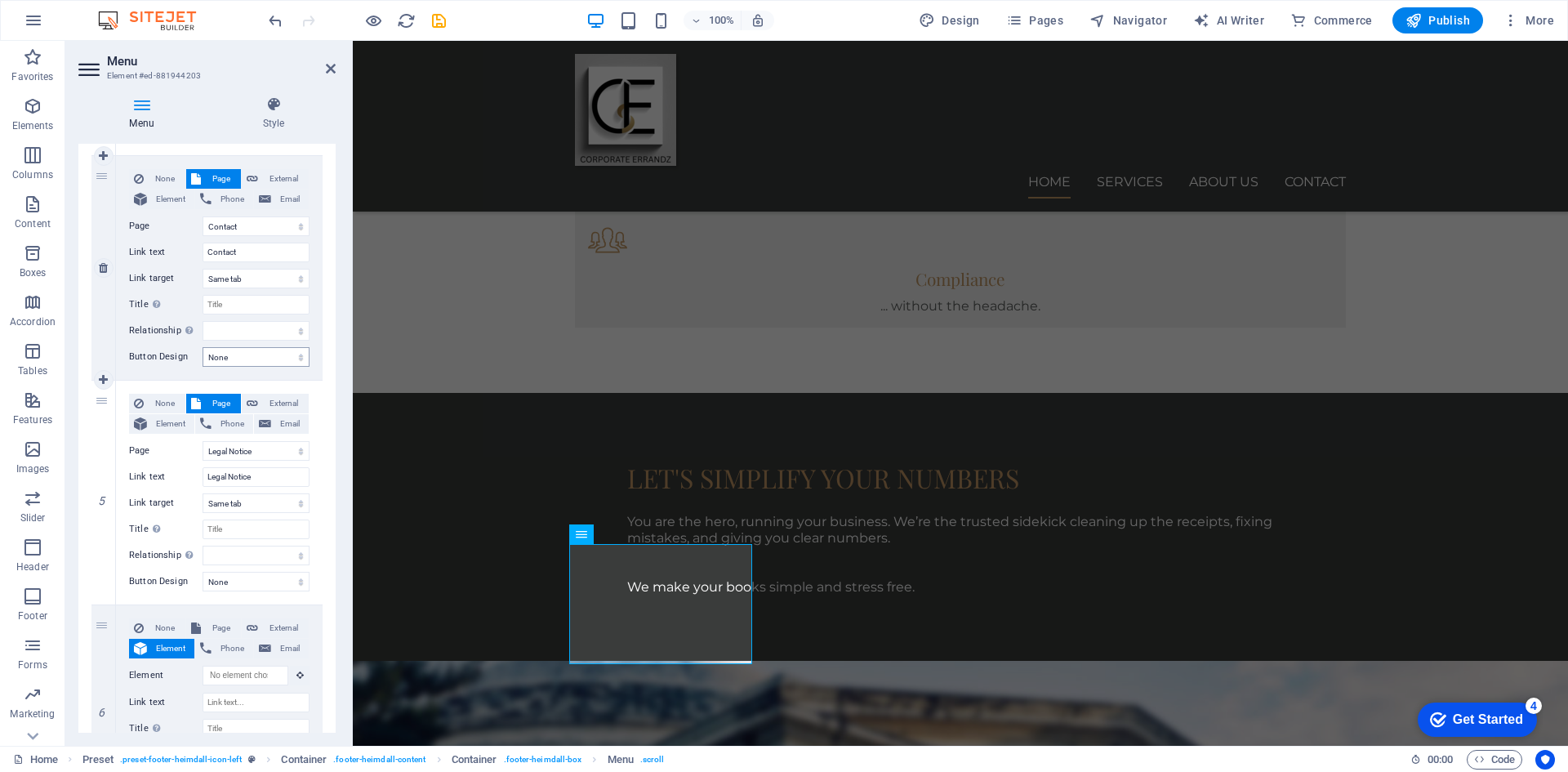
scroll to position [898, 0]
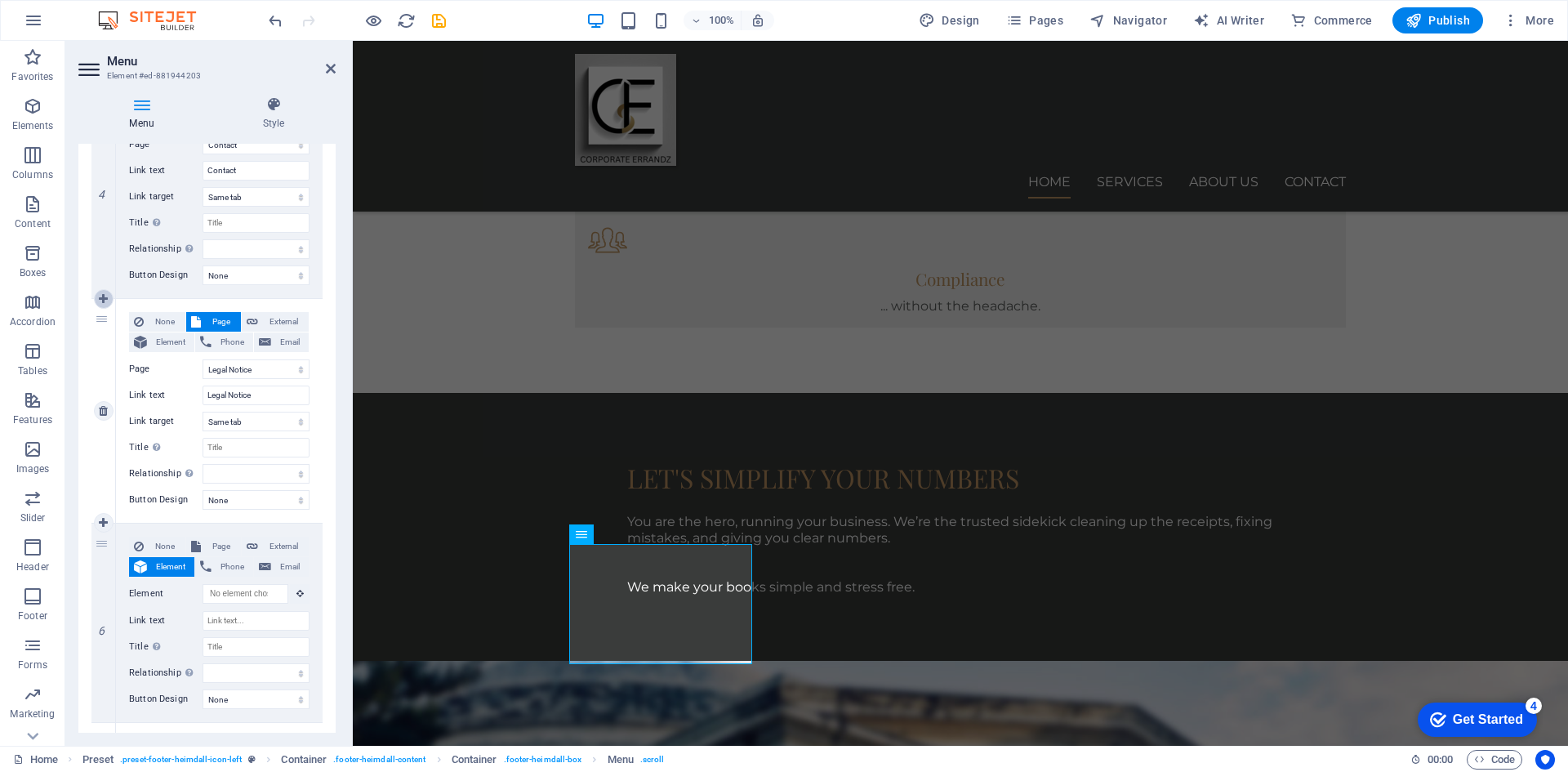
click at [106, 301] on icon at bounding box center [103, 299] width 9 height 11
select select
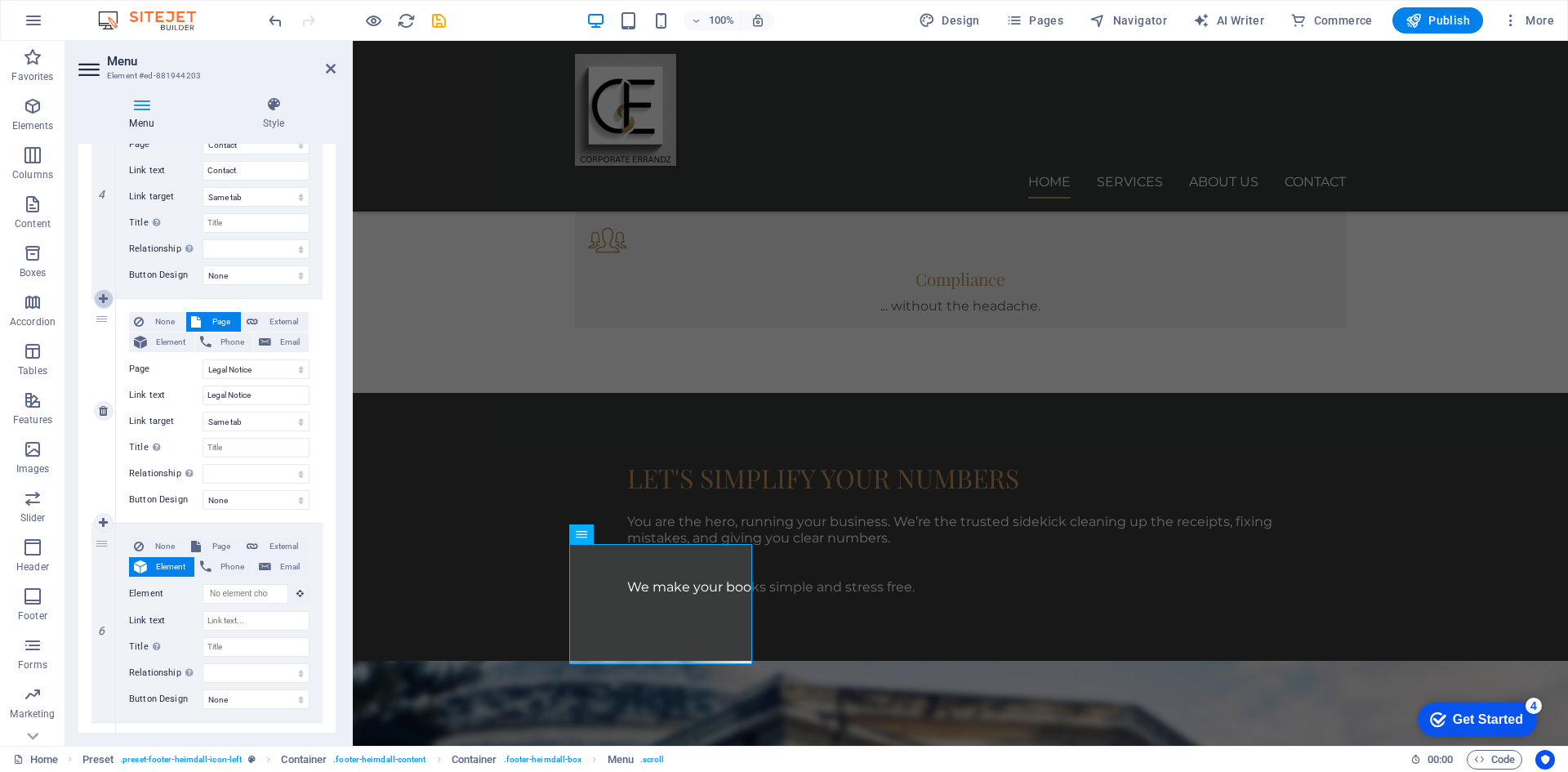
select select
select select "4"
type input "Legal Notice"
select select
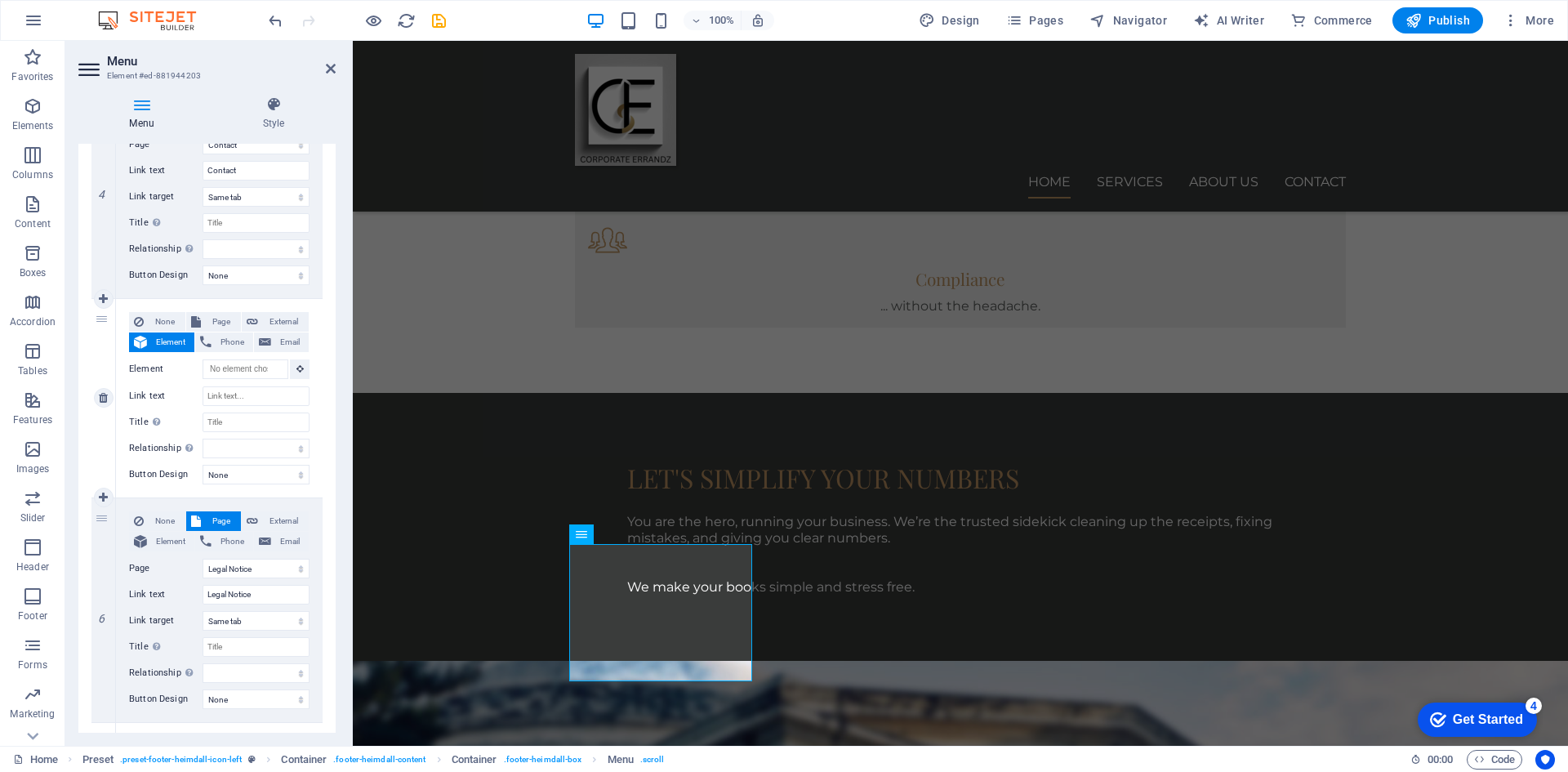
click at [102, 396] on icon at bounding box center [103, 397] width 9 height 11
select select
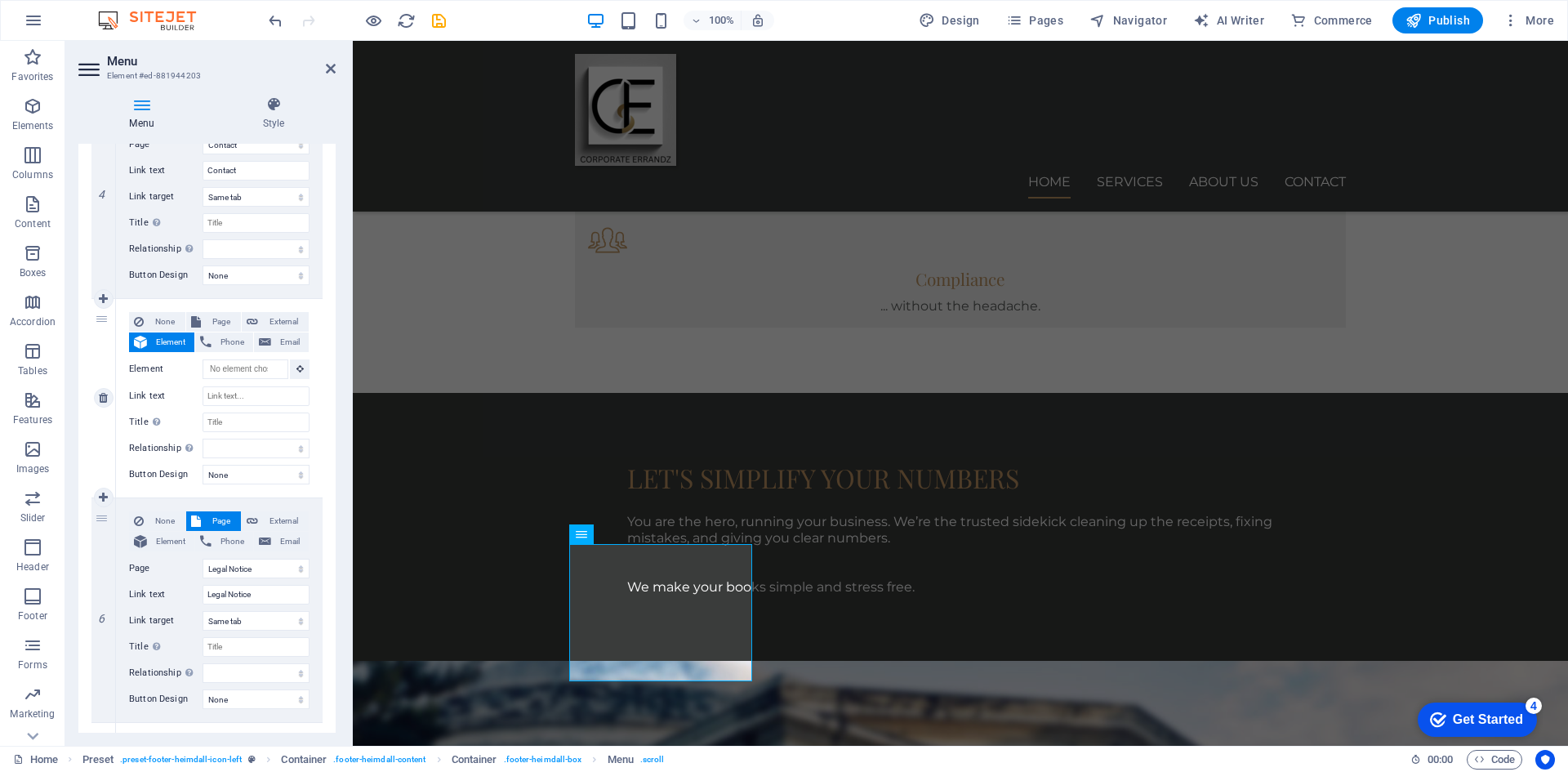
select select "4"
type input "Legal Notice"
select select
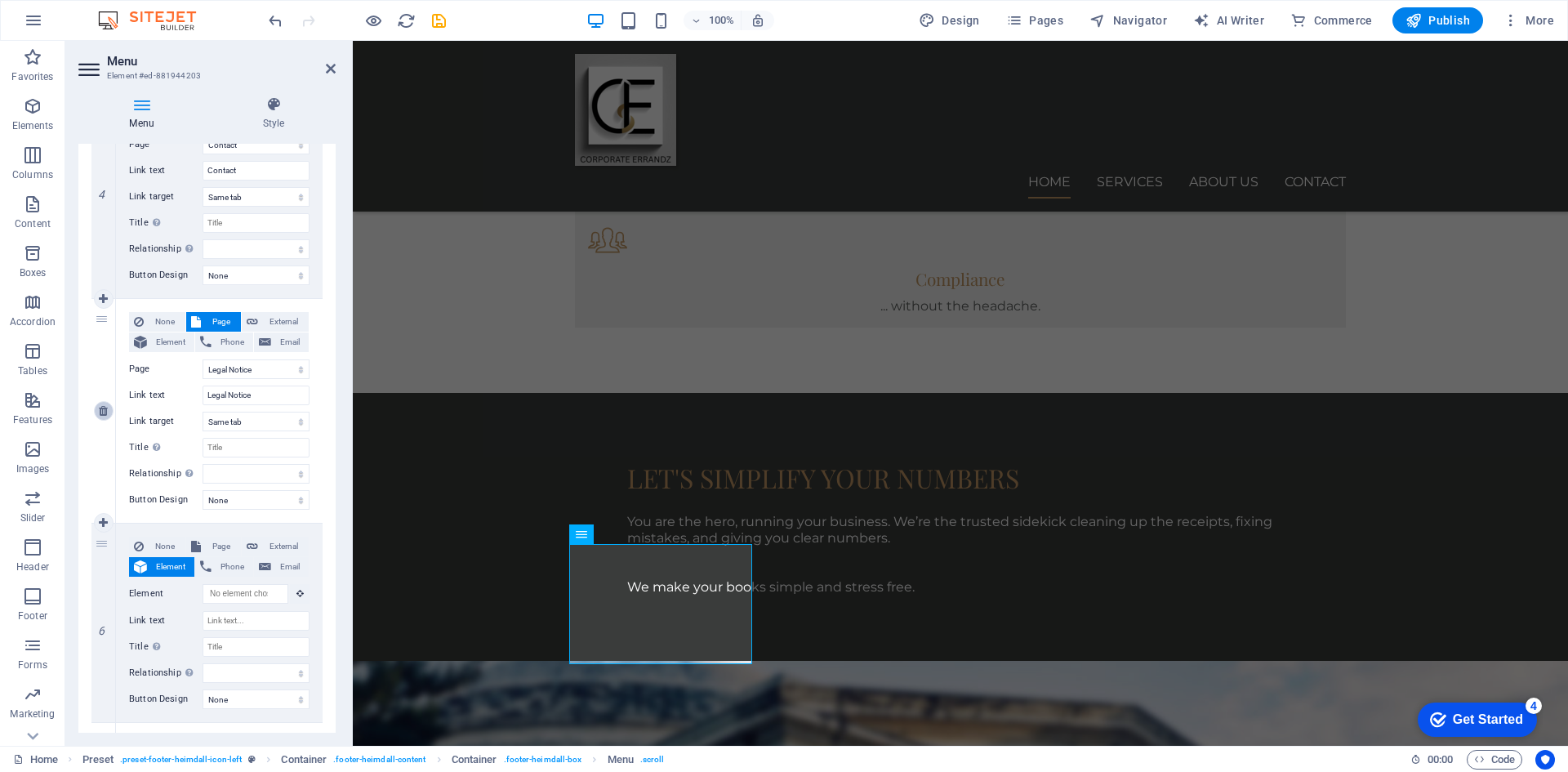
click at [103, 409] on icon at bounding box center [103, 411] width 9 height 11
select select
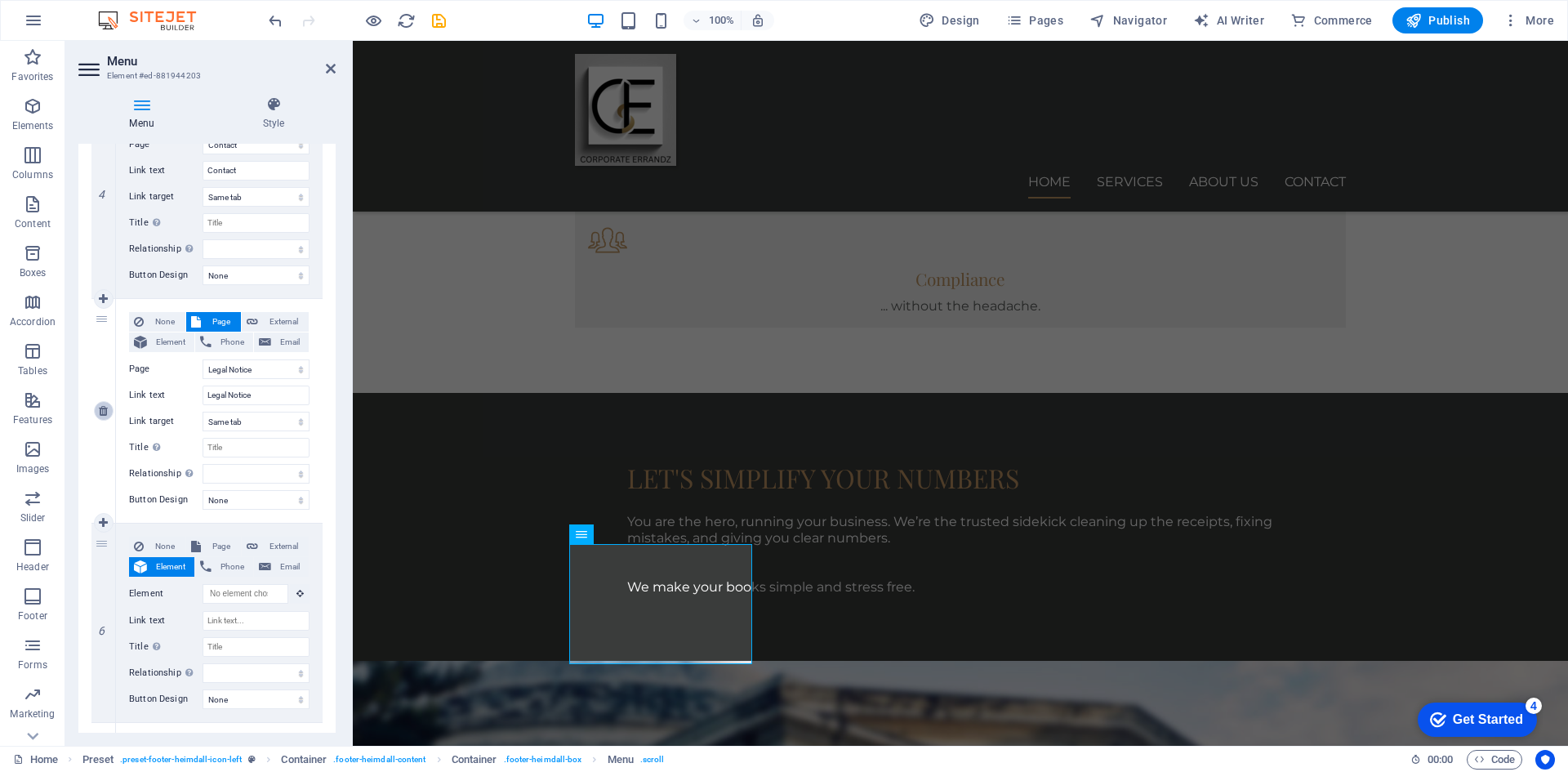
select select
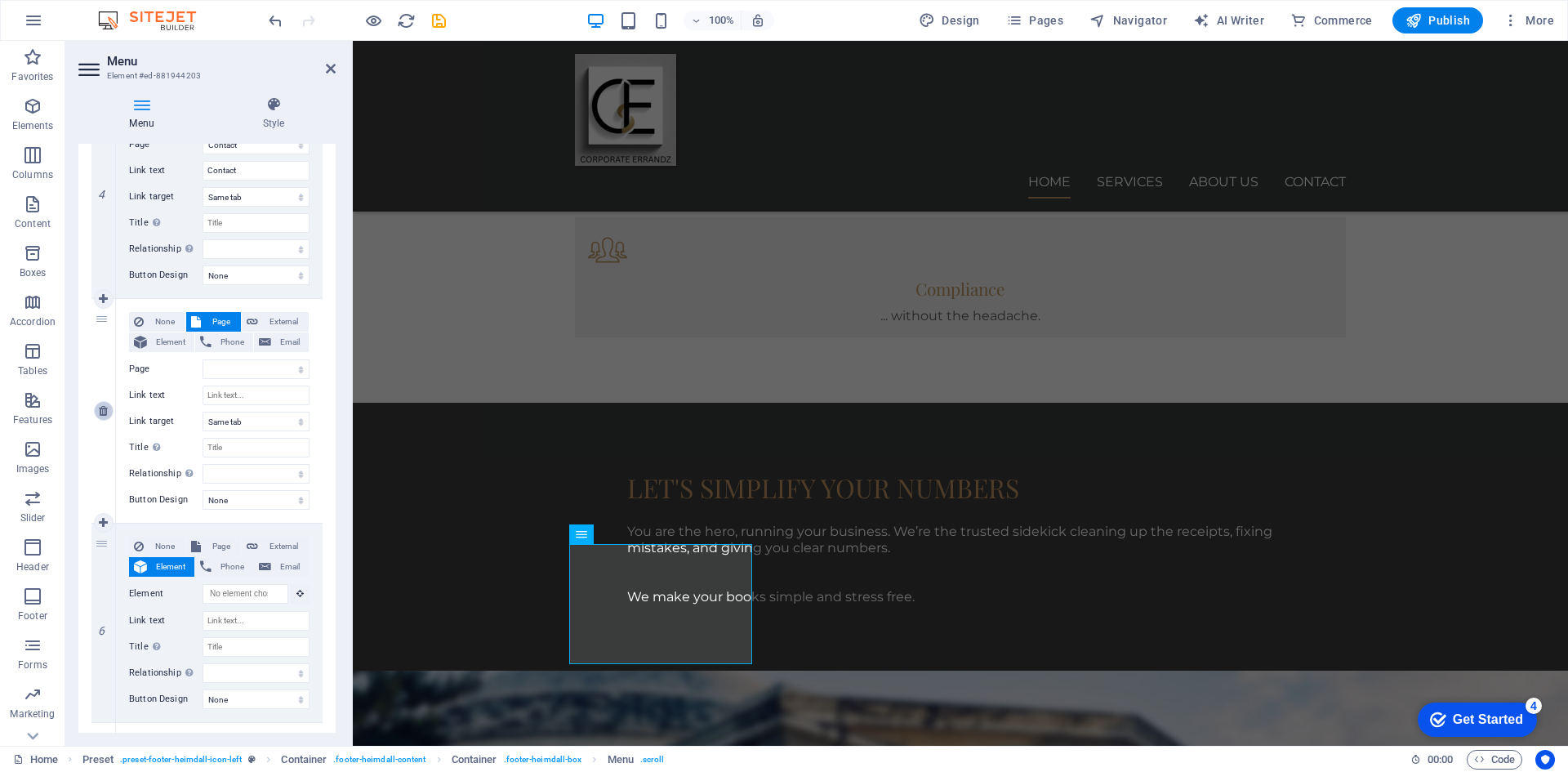
scroll to position [797, 0]
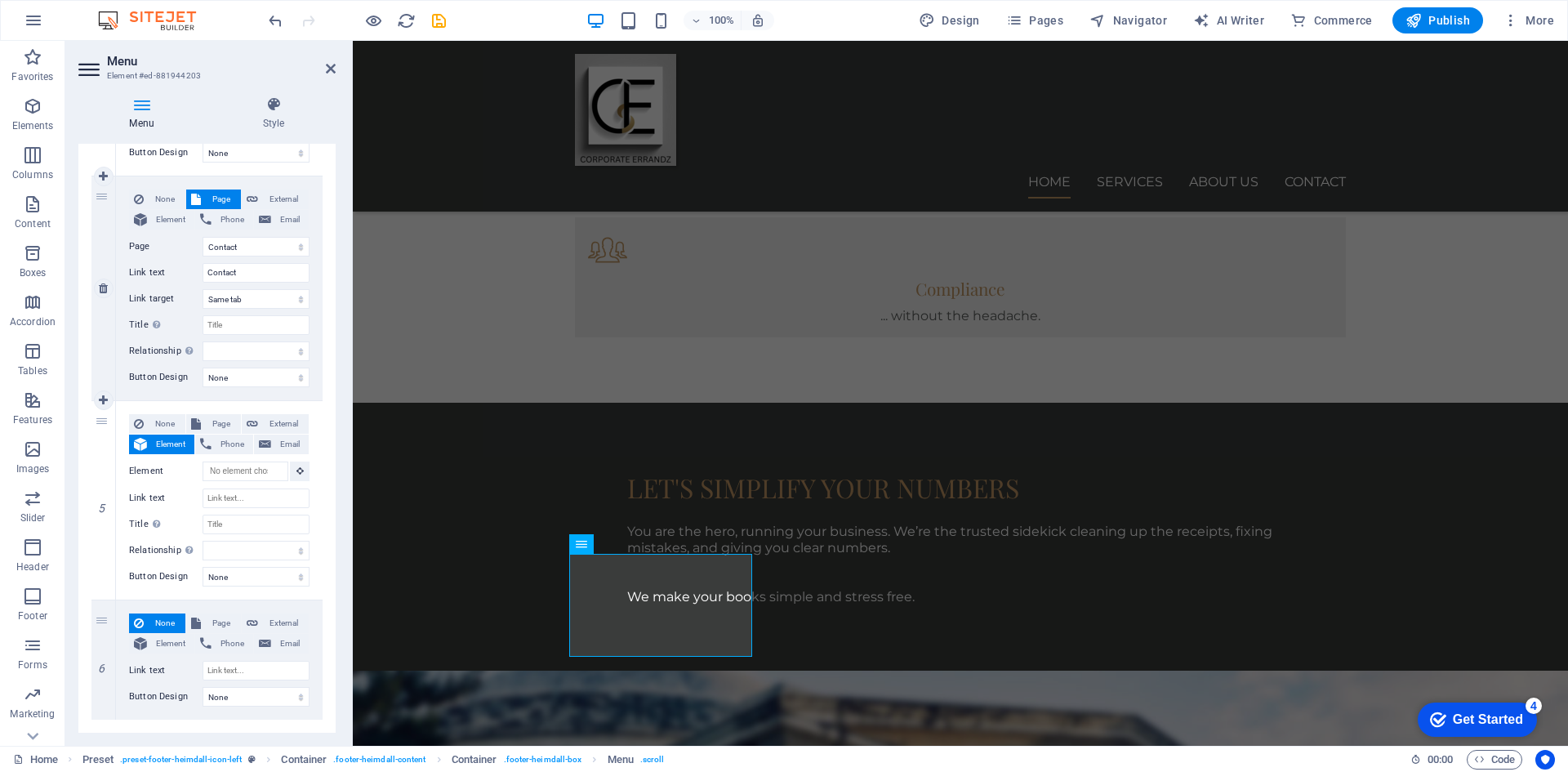
click at [0, 0] on icon at bounding box center [0, 0] width 0 height 0
select select
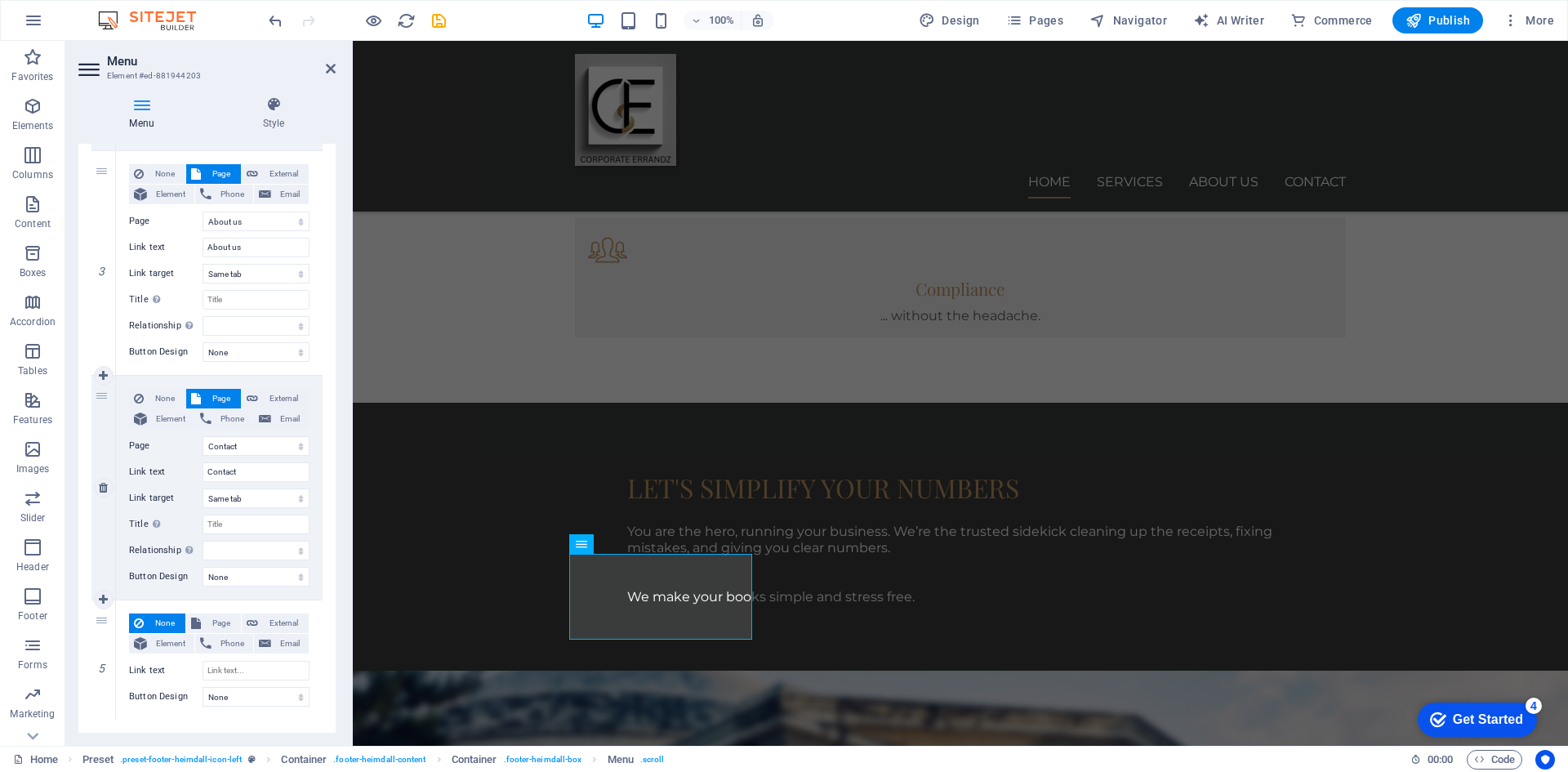
scroll to position [597, 0]
click at [0, 0] on icon at bounding box center [0, 0] width 0 height 0
select select
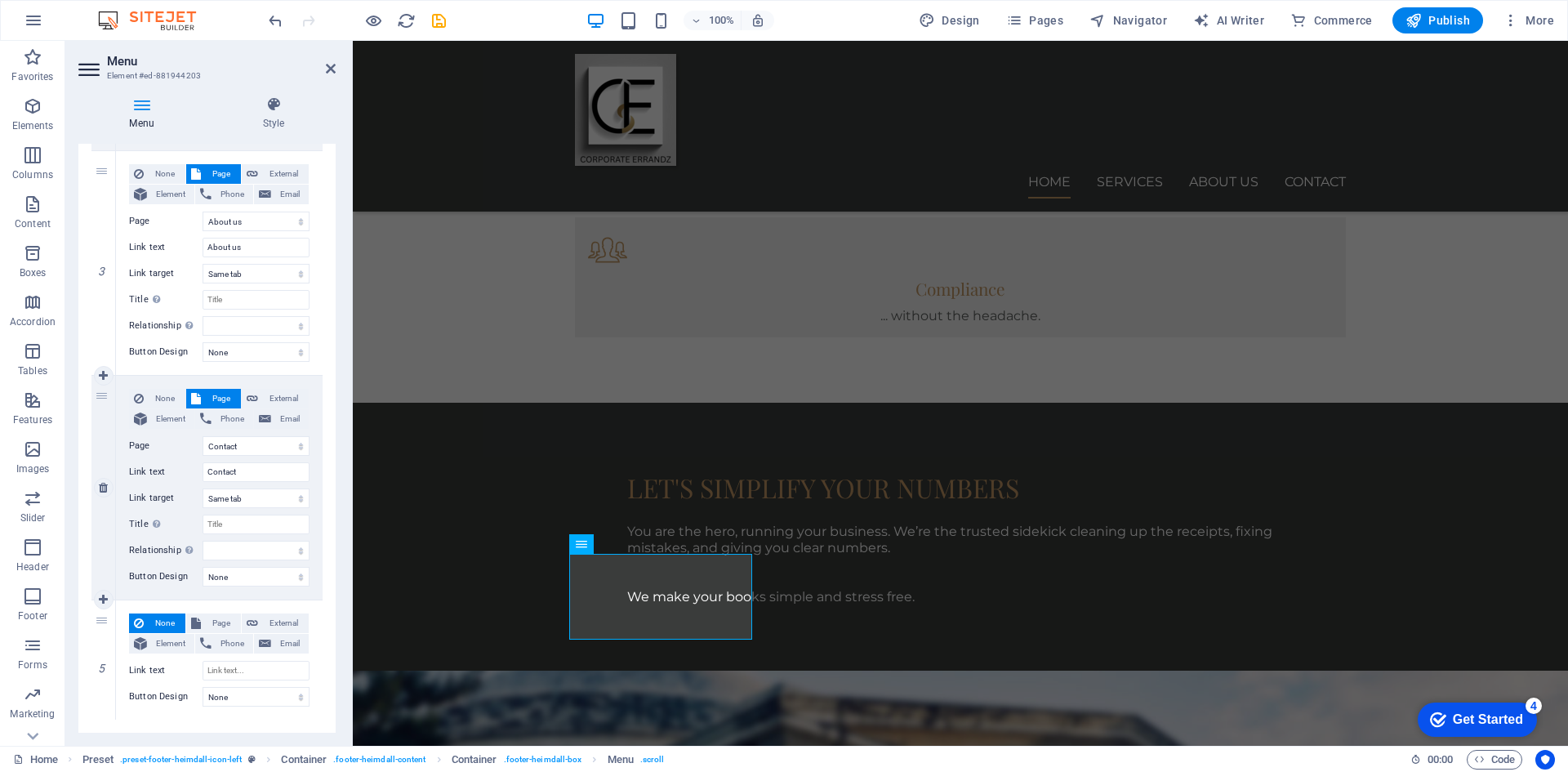
select select
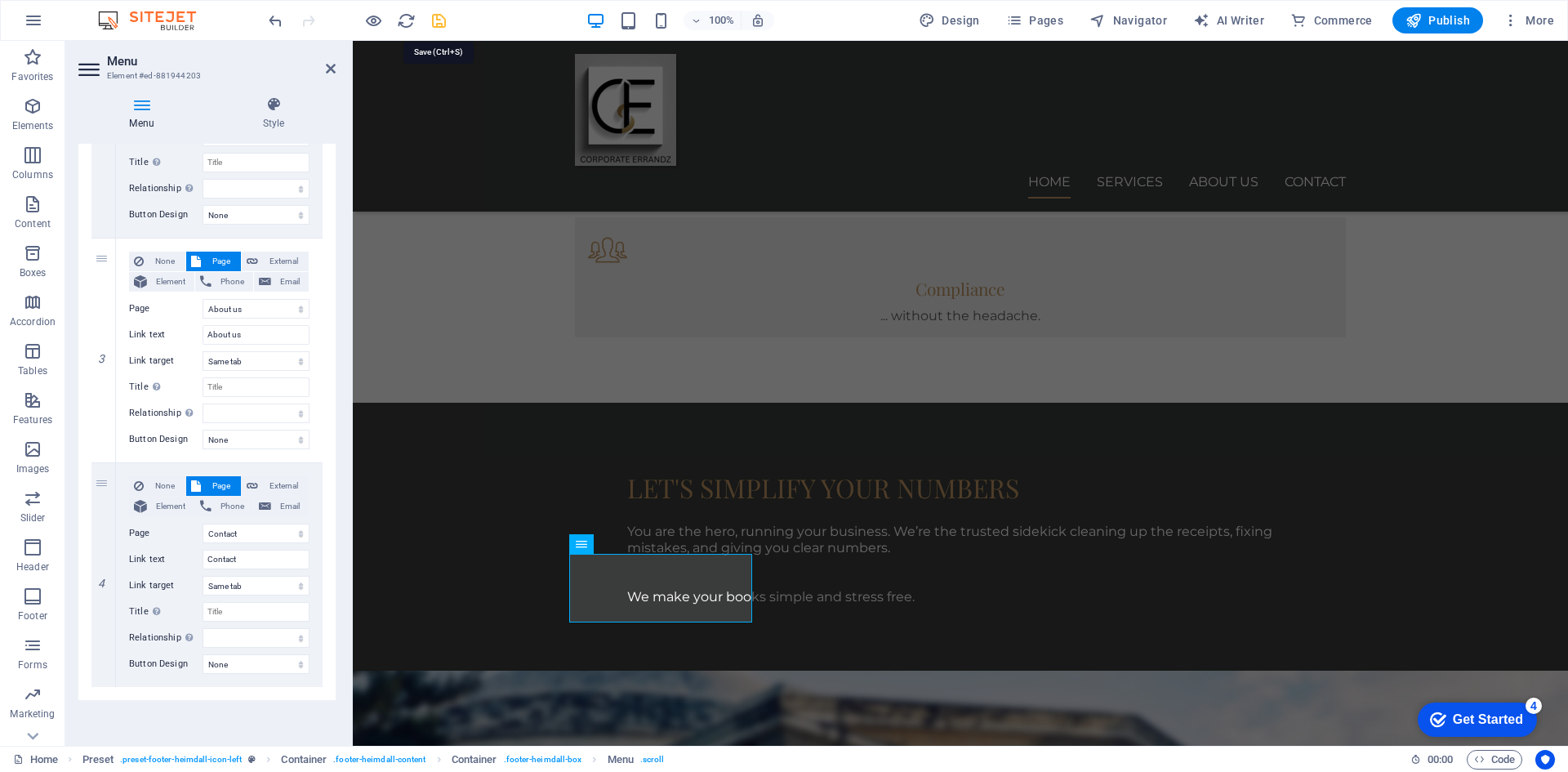
click at [434, 23] on icon "save" at bounding box center [439, 21] width 19 height 19
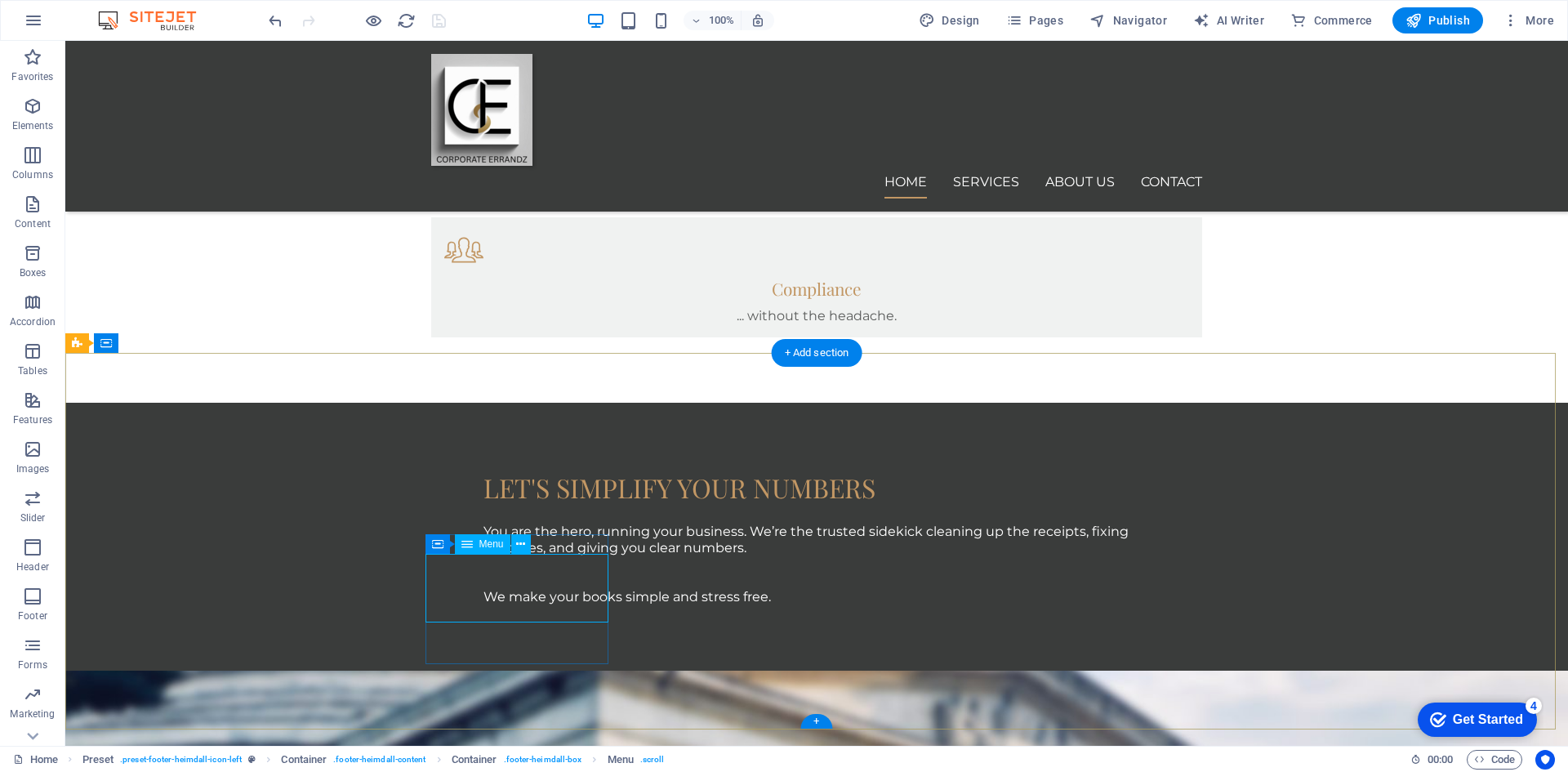
click at [707, 528] on icon at bounding box center [709, 525] width 9 height 17
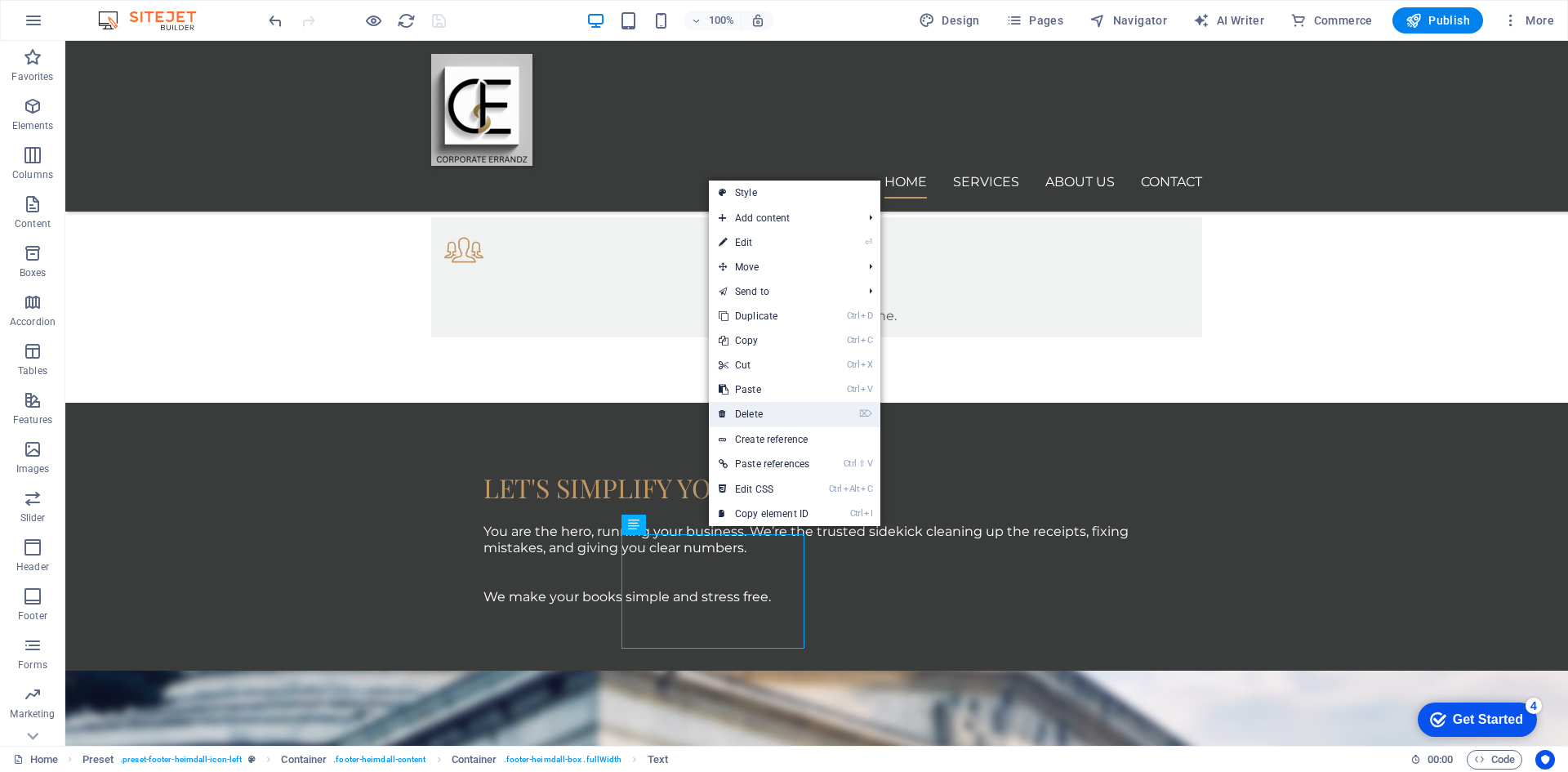
drag, startPoint x: 684, startPoint y: 369, endPoint x: 751, endPoint y: 414, distance: 80.7
click at [751, 414] on link "⌦ Delete" at bounding box center [764, 415] width 110 height 25
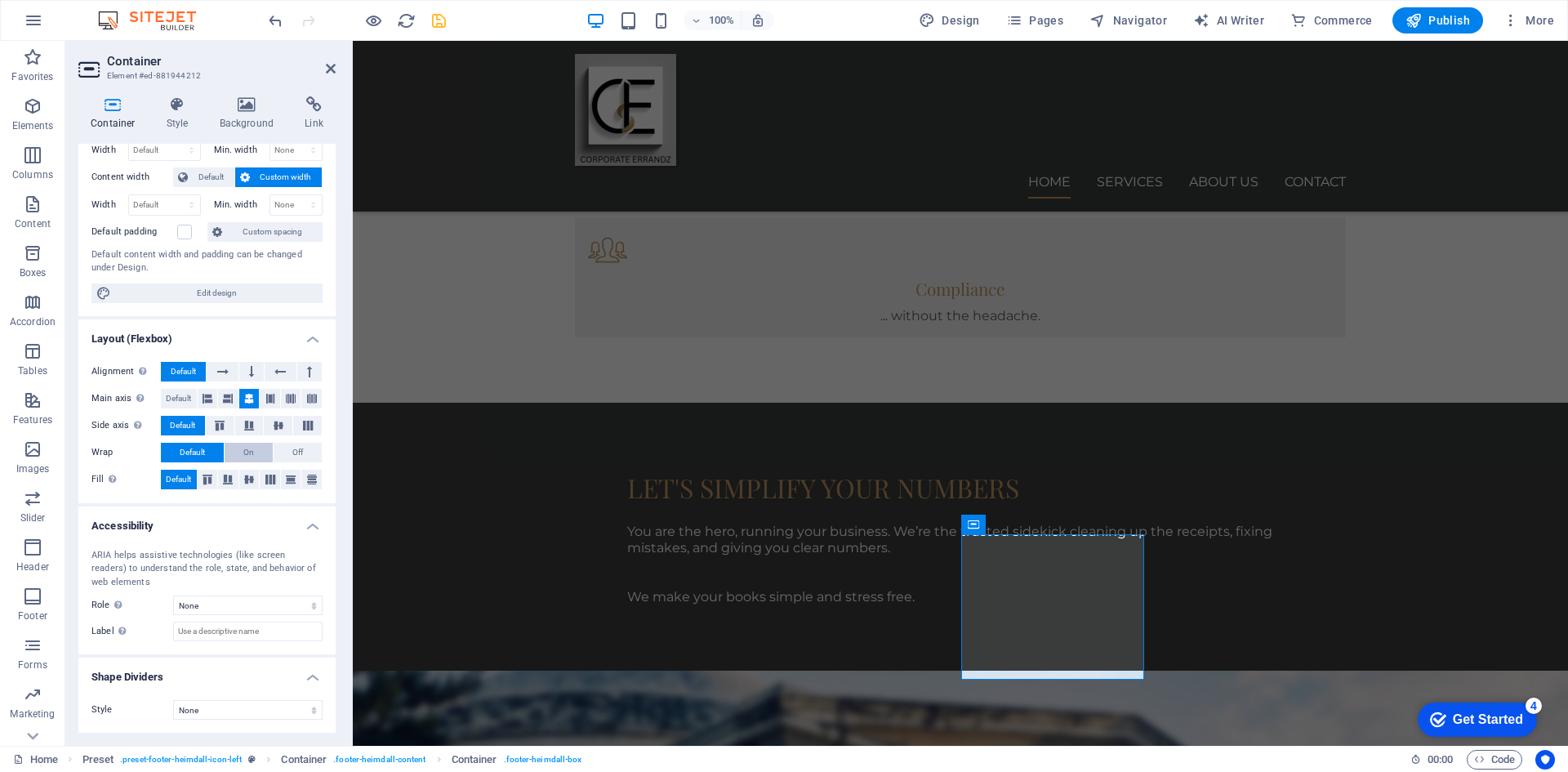
scroll to position [0, 0]
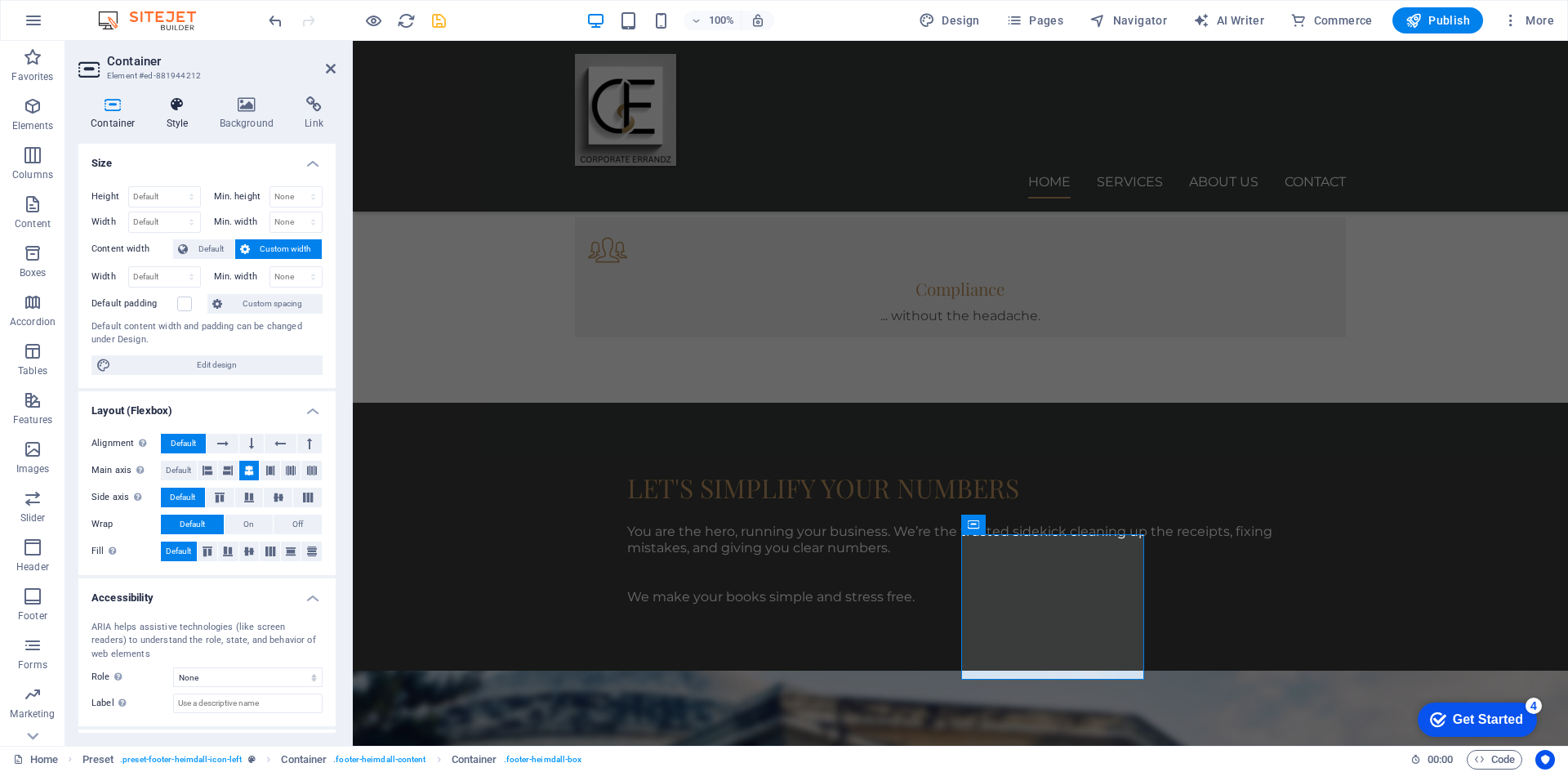
click at [185, 105] on icon at bounding box center [177, 104] width 47 height 16
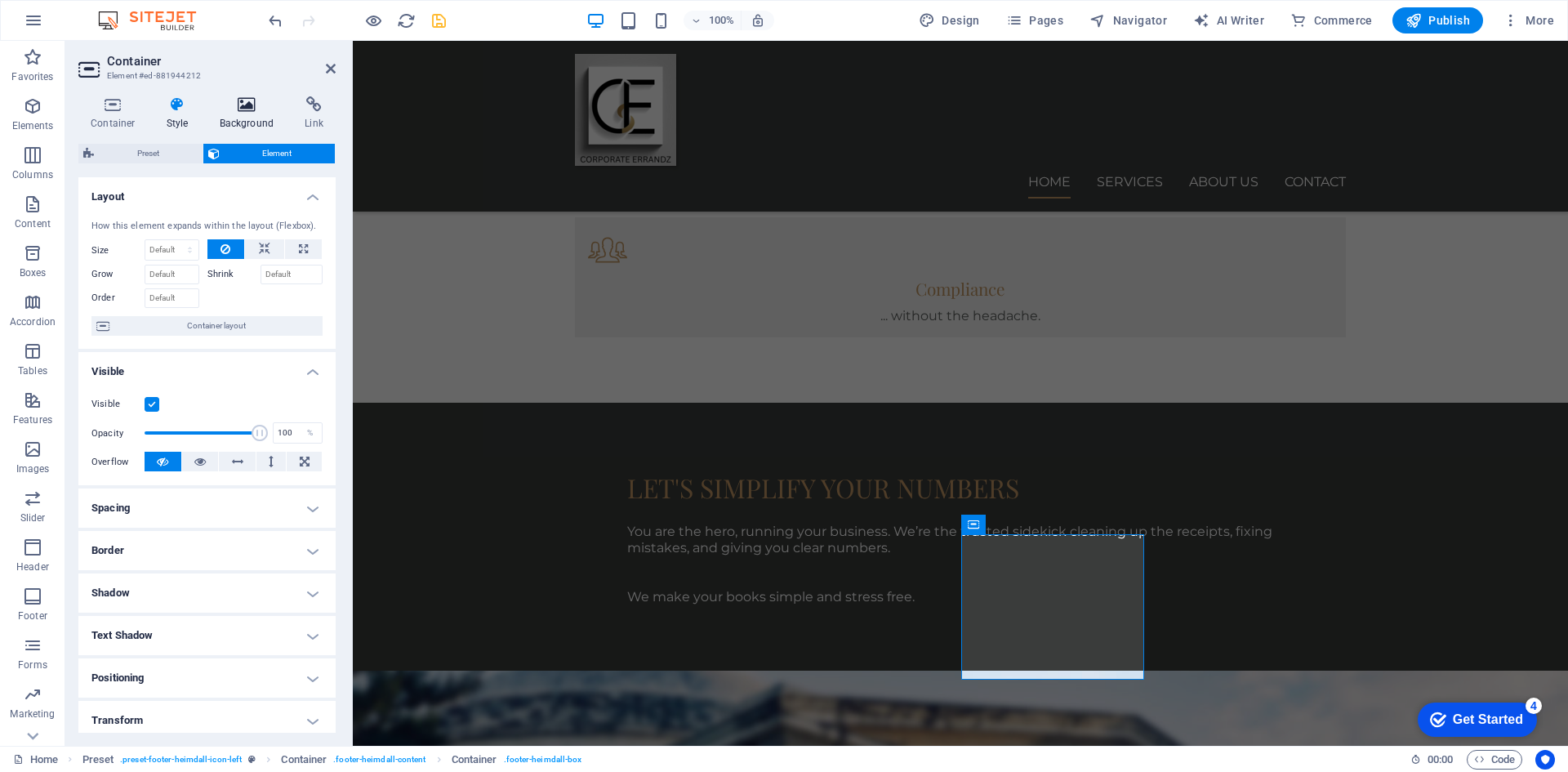
click at [246, 116] on h4 "Background" at bounding box center [250, 113] width 86 height 34
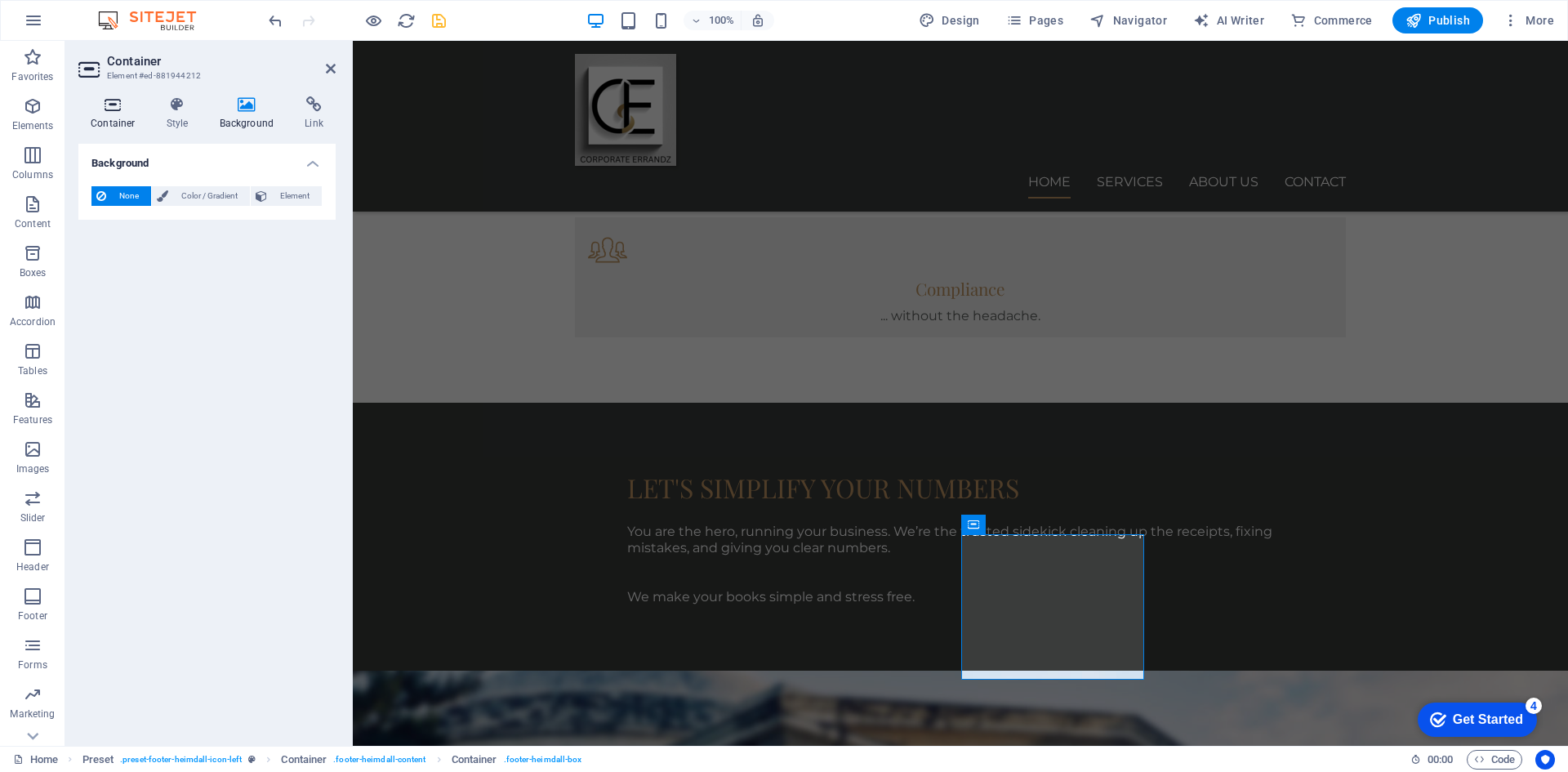
click at [115, 97] on icon at bounding box center [112, 104] width 69 height 16
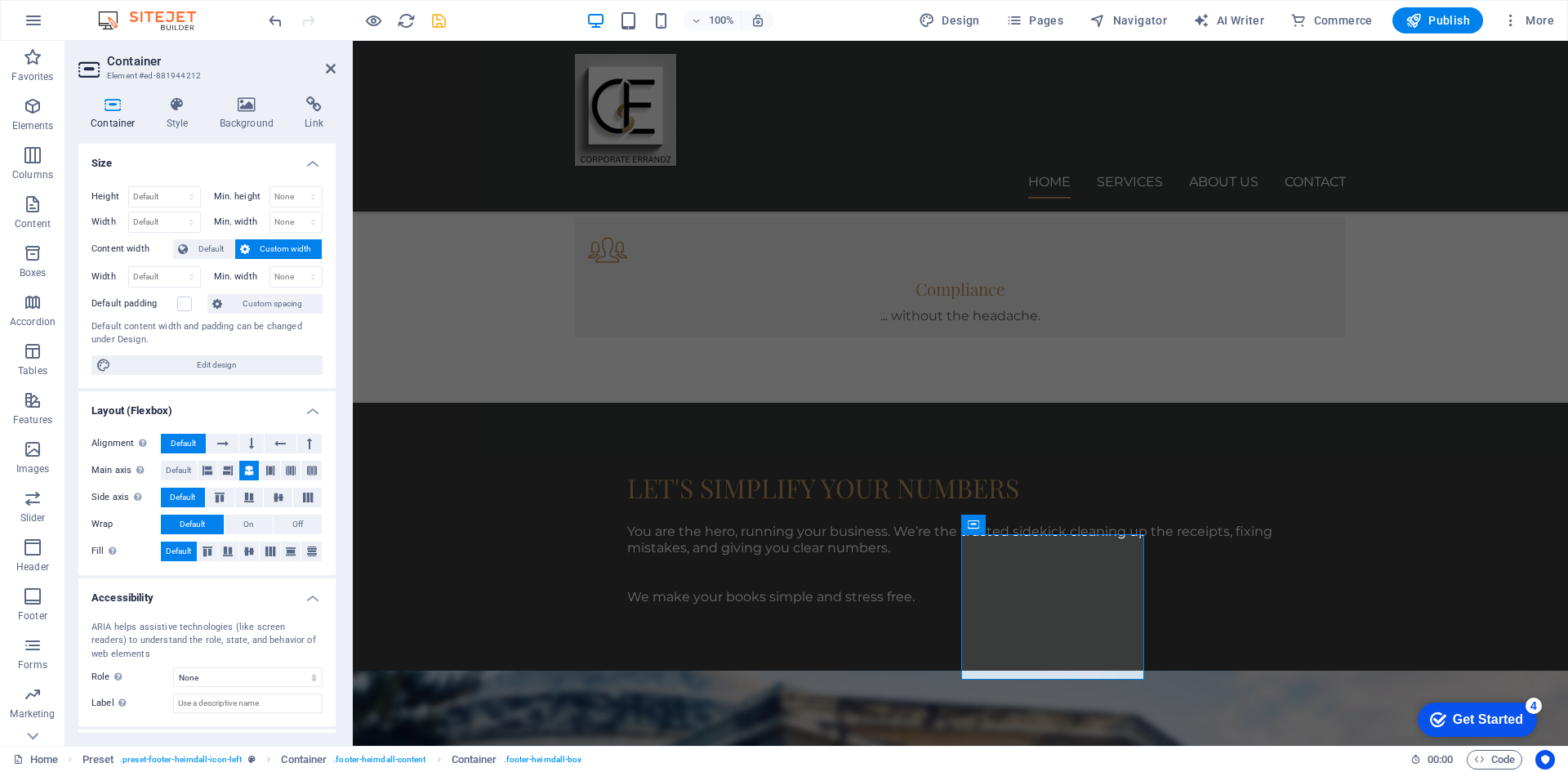
scroll to position [72, 0]
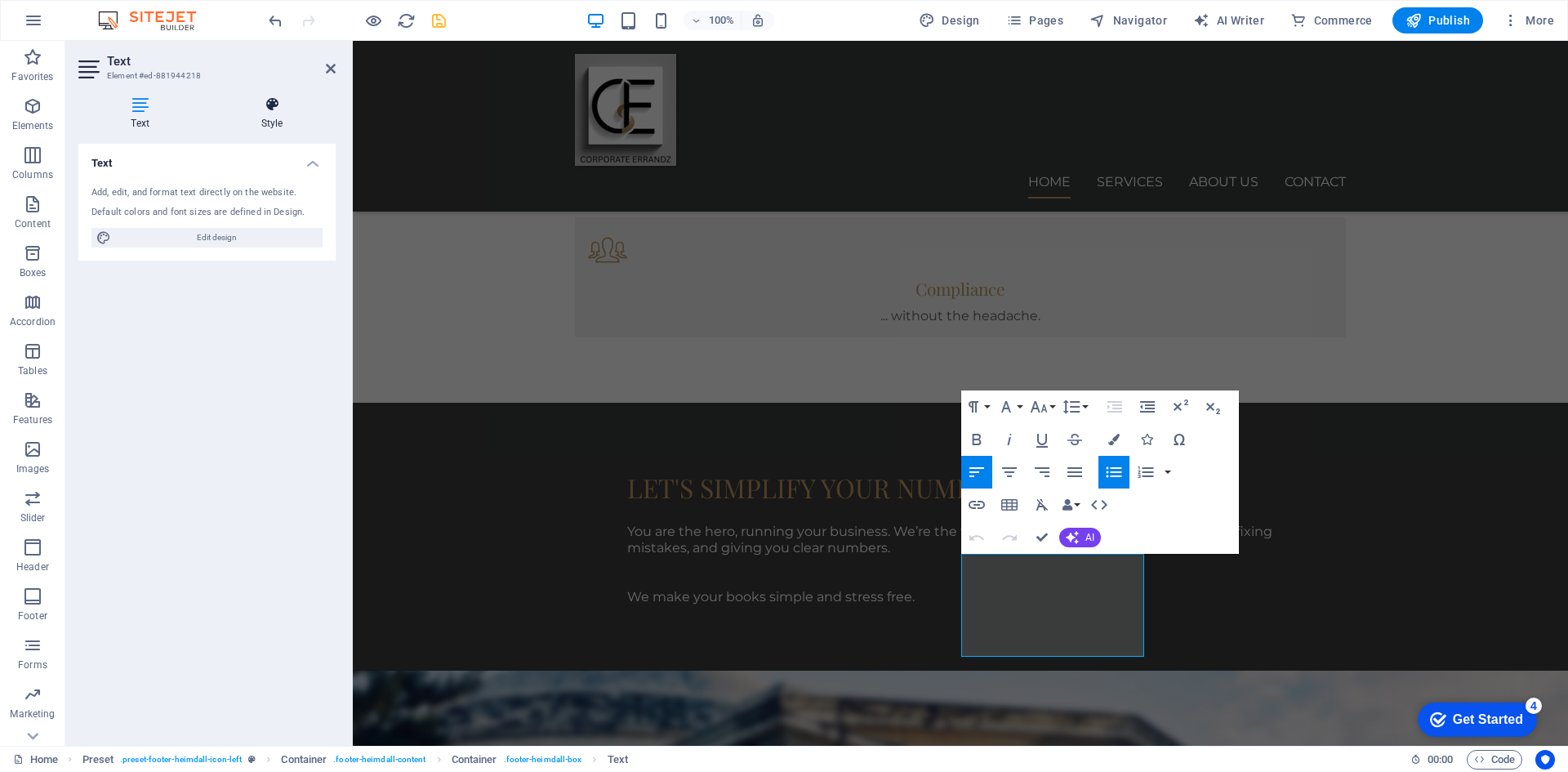
click at [270, 103] on icon at bounding box center [272, 104] width 127 height 16
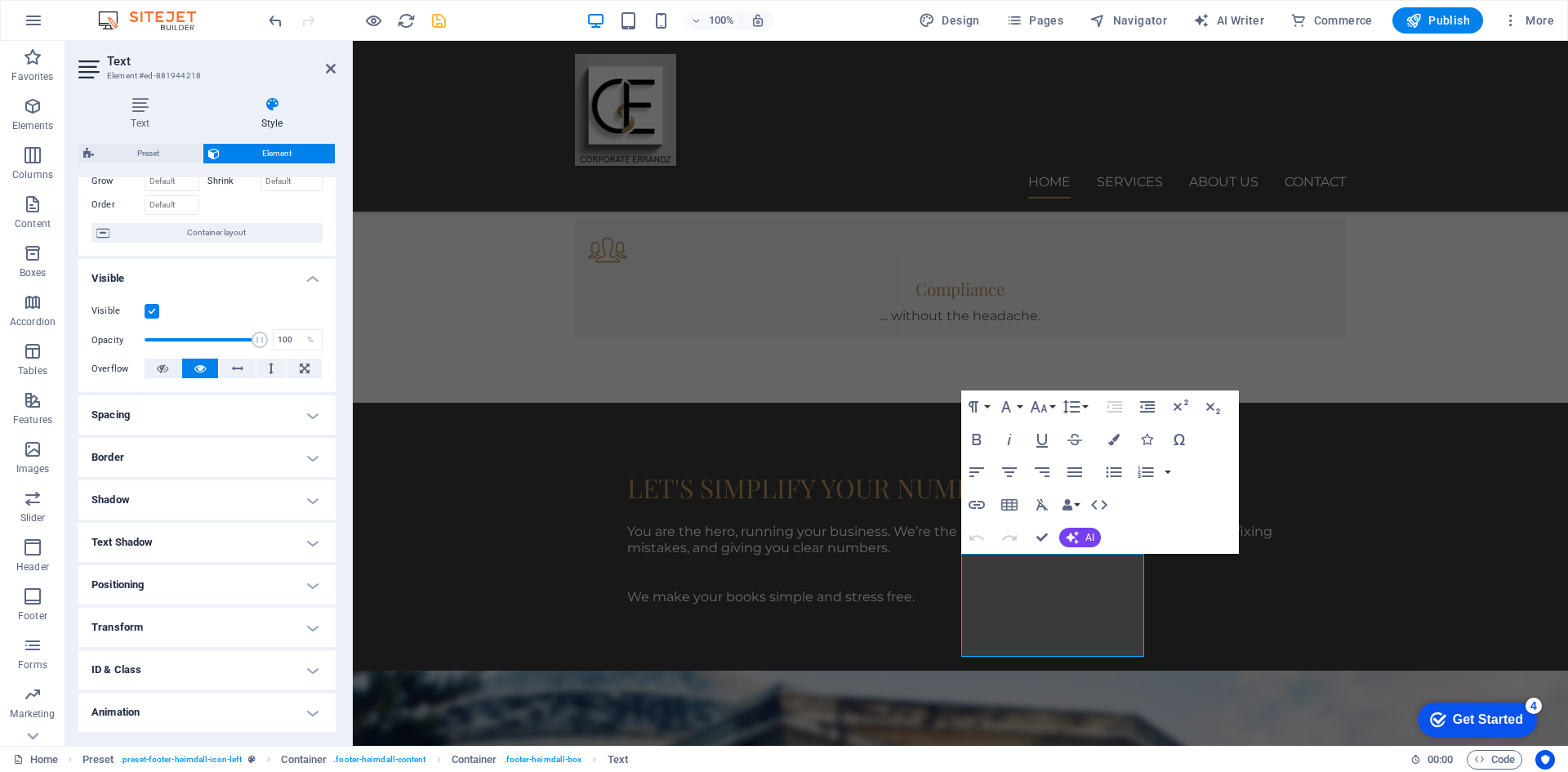
scroll to position [135, 0]
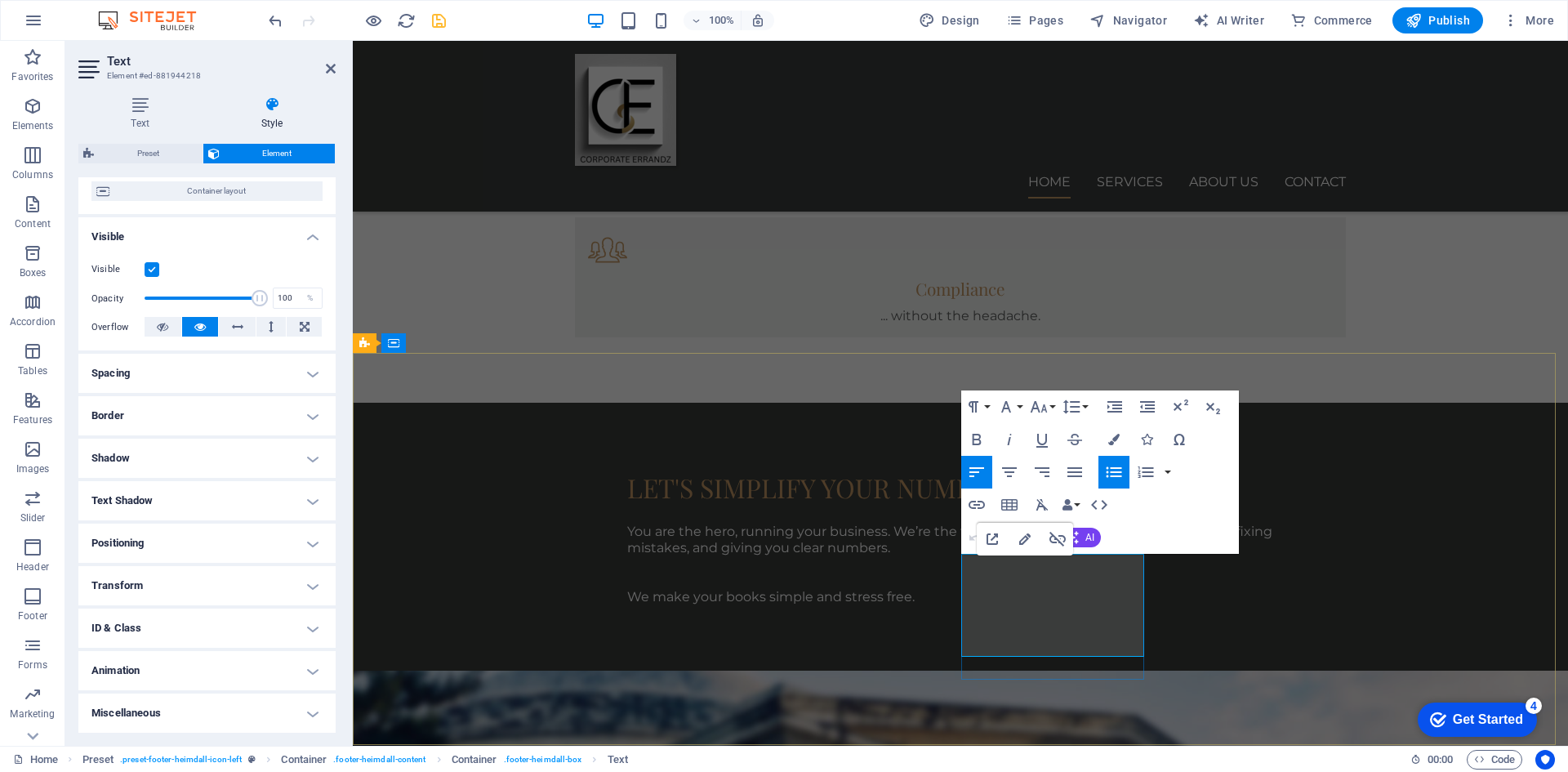
click at [1019, 547] on icon "button" at bounding box center [1024, 539] width 20 height 20
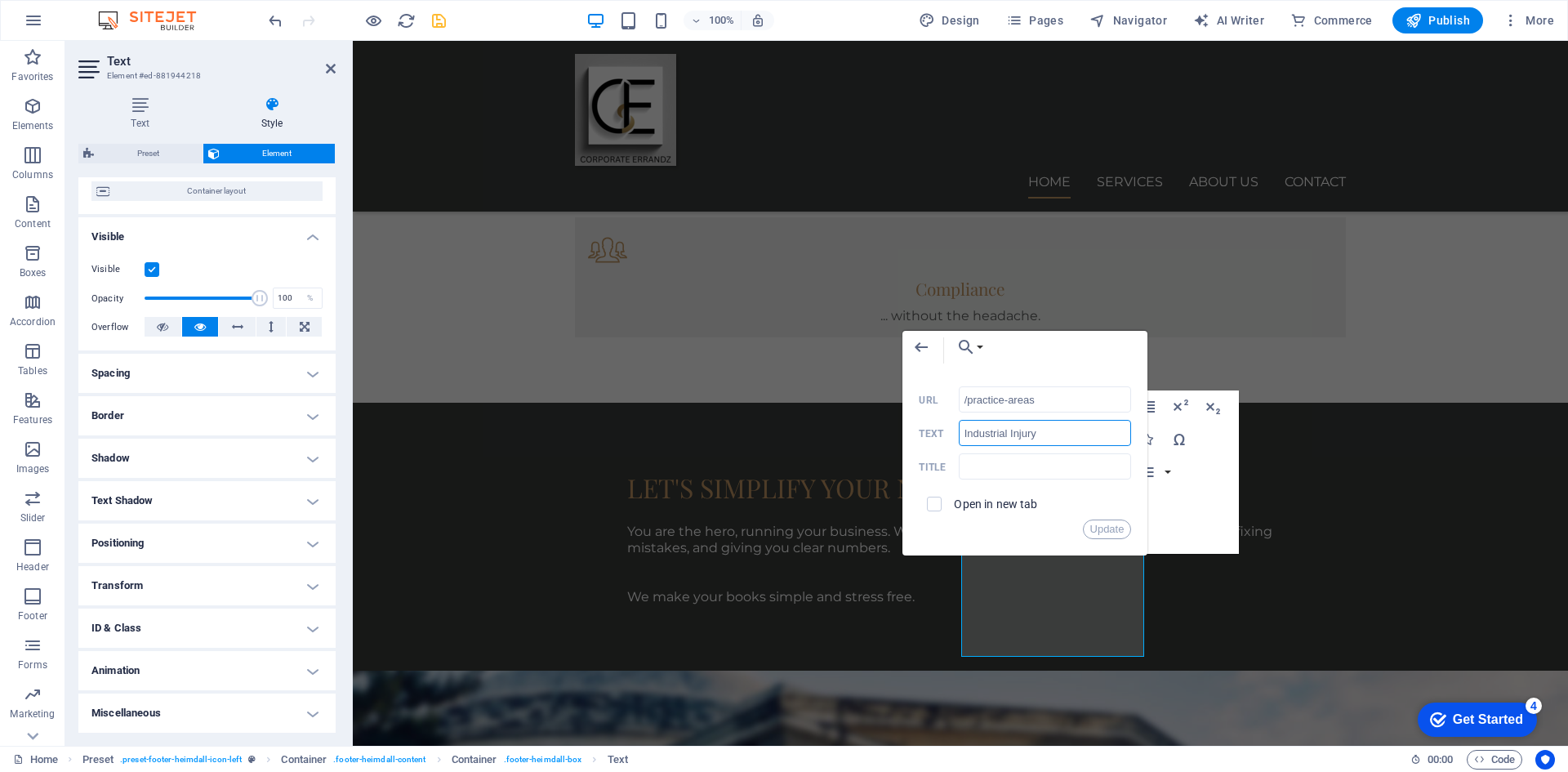
click at [1048, 437] on input "Industrial Injury" at bounding box center [1045, 433] width 173 height 26
type input "I"
click at [1109, 531] on button "Update" at bounding box center [1107, 529] width 49 height 20
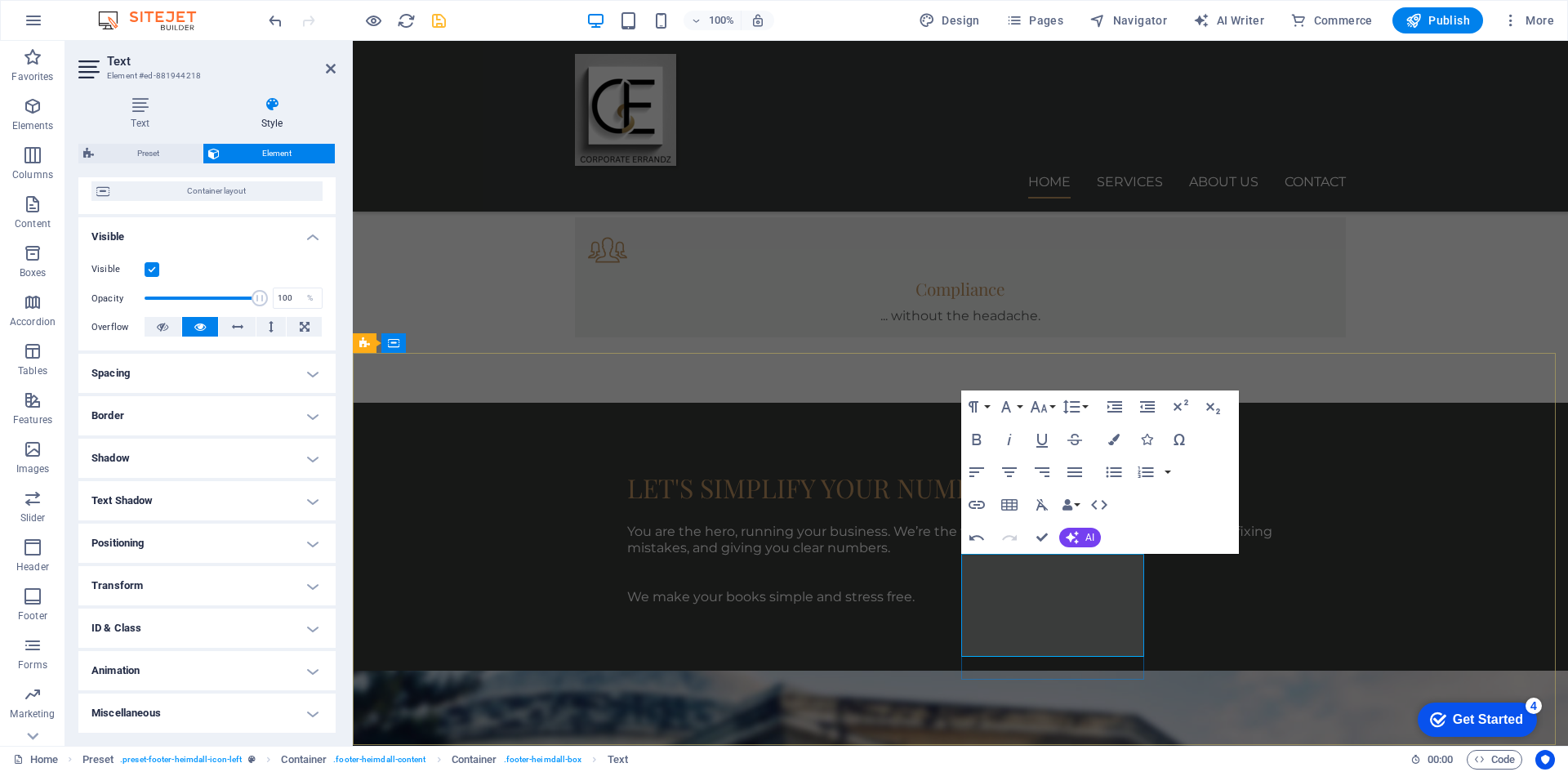
click at [1028, 554] on icon "button" at bounding box center [1029, 556] width 20 height 20
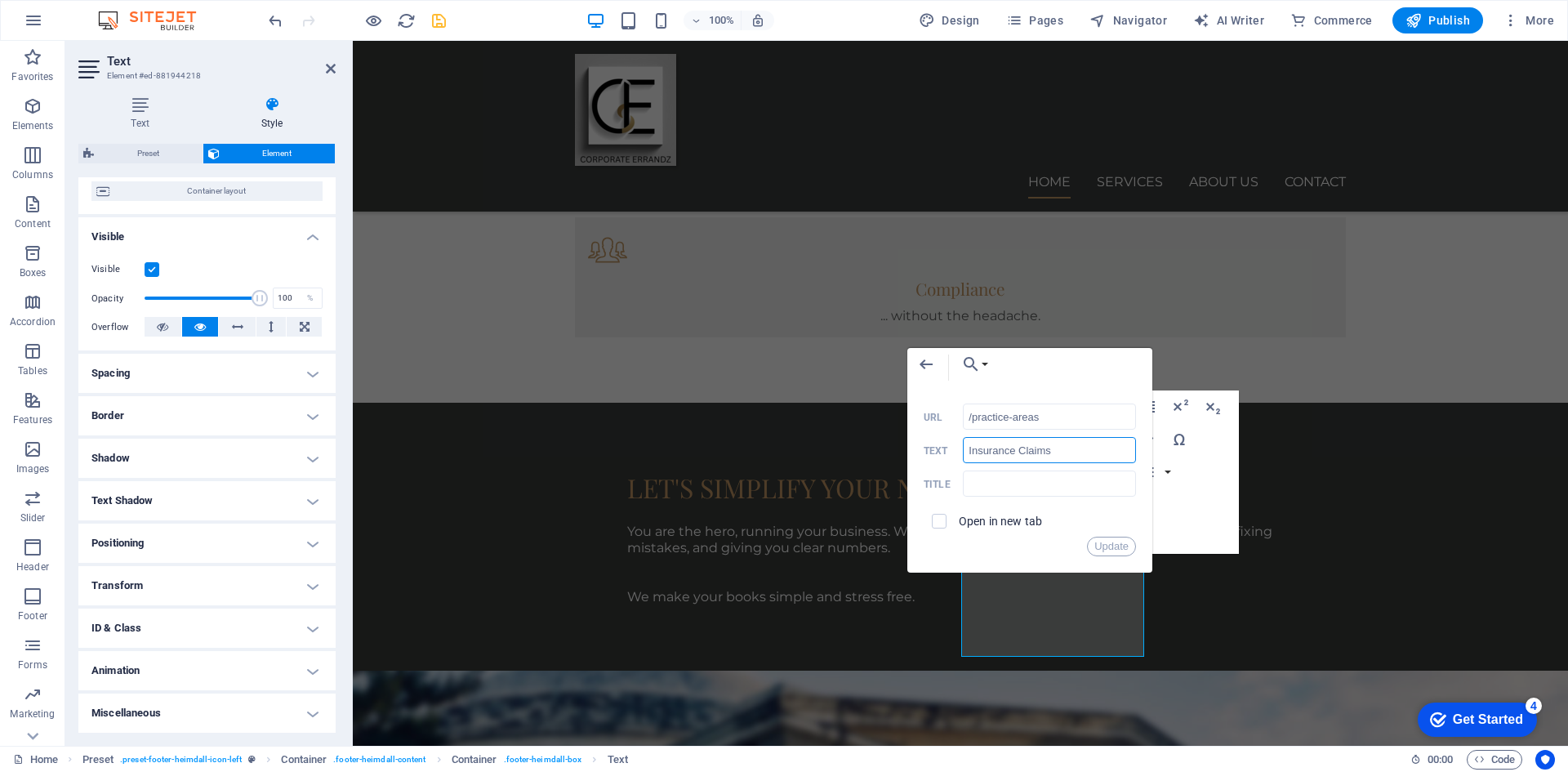
click at [1070, 451] on input "Insurance Claims" at bounding box center [1049, 450] width 173 height 26
type input "I"
type input "Compliance"
click at [1106, 539] on button "Update" at bounding box center [1112, 547] width 49 height 20
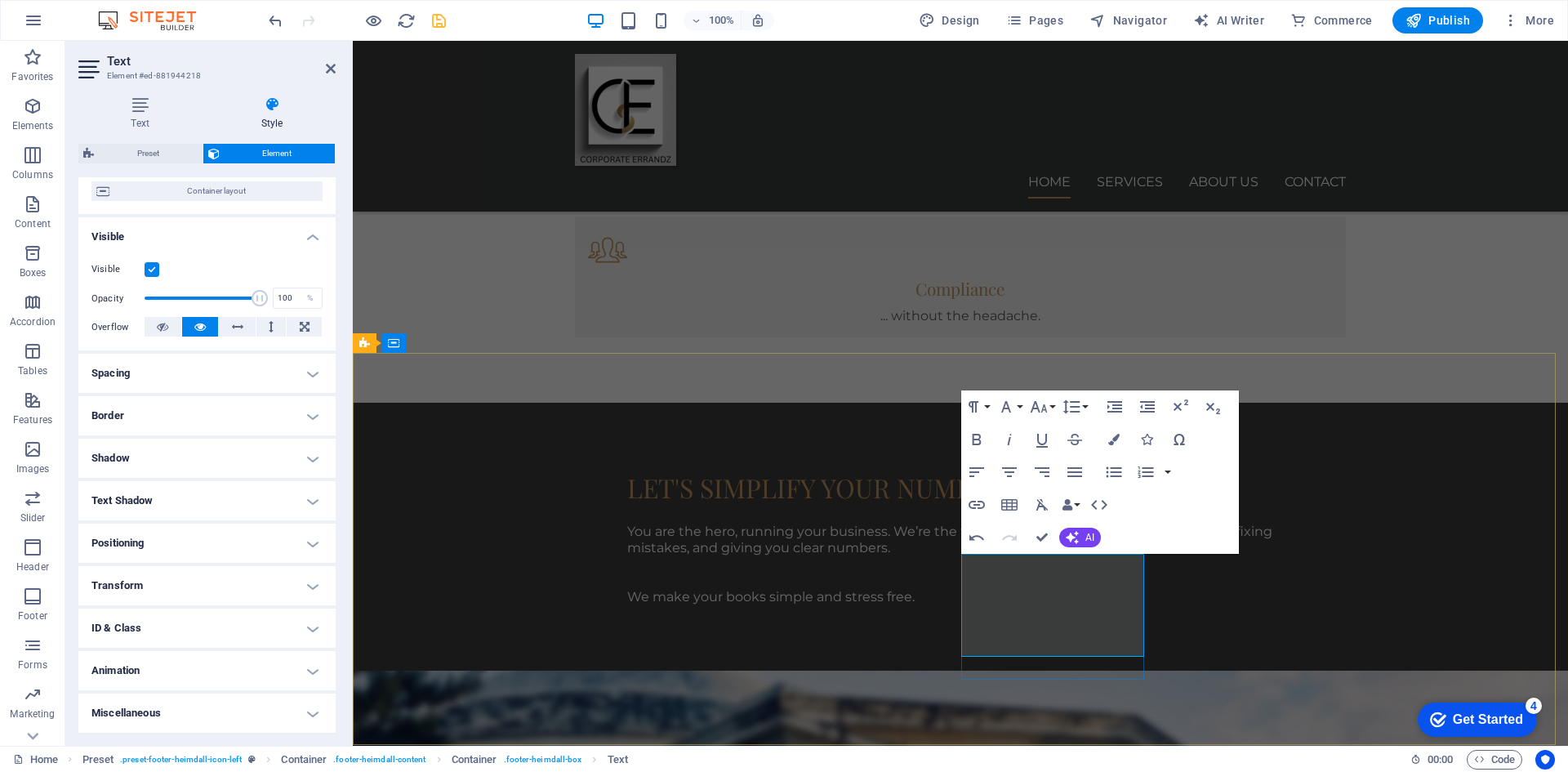
click at [1082, 577] on icon "button" at bounding box center [1083, 572] width 16 height 14
click at [1059, 595] on icon "button" at bounding box center [1062, 590] width 20 height 20
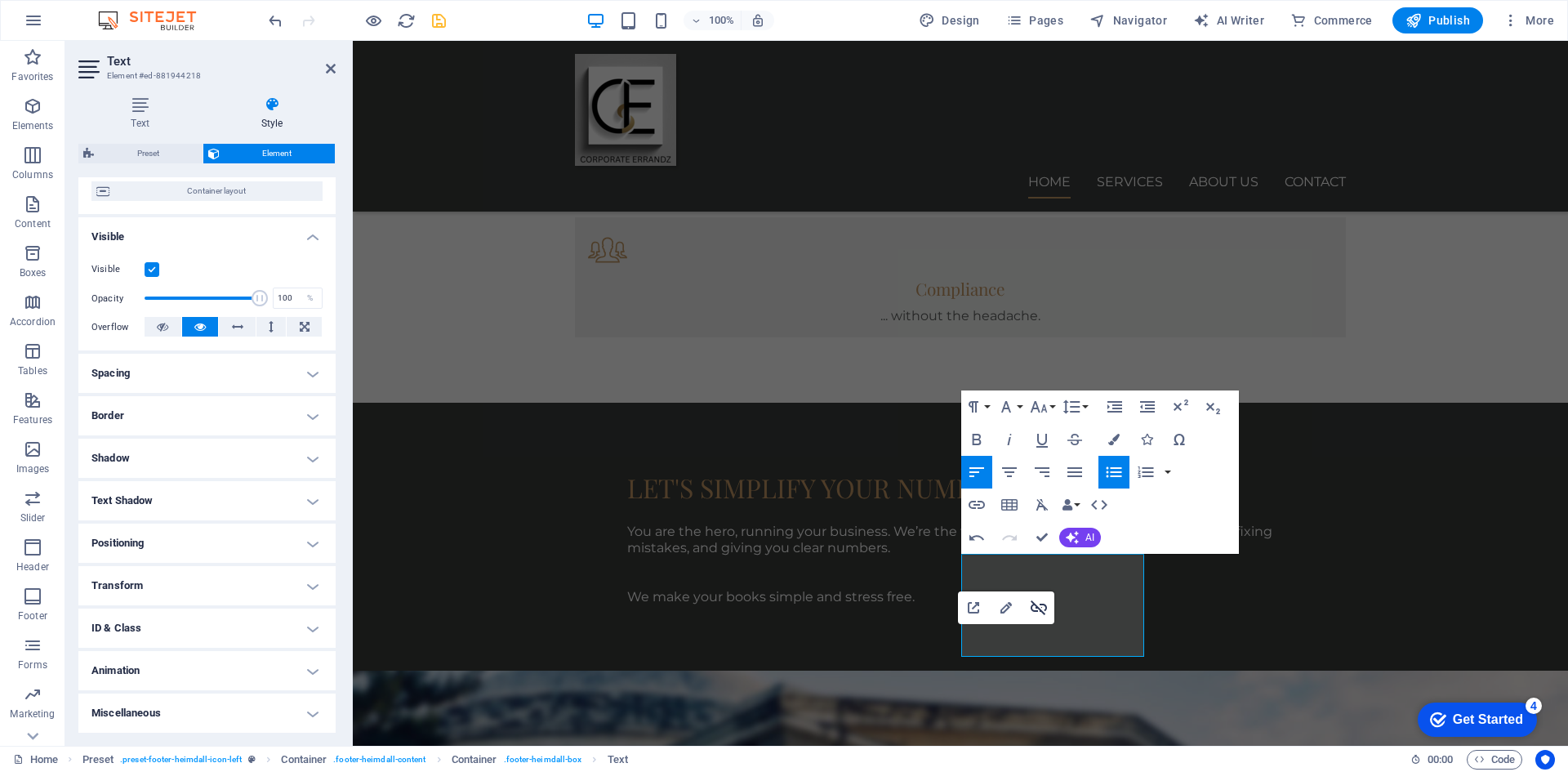
click at [1036, 604] on icon "button" at bounding box center [1039, 608] width 20 height 20
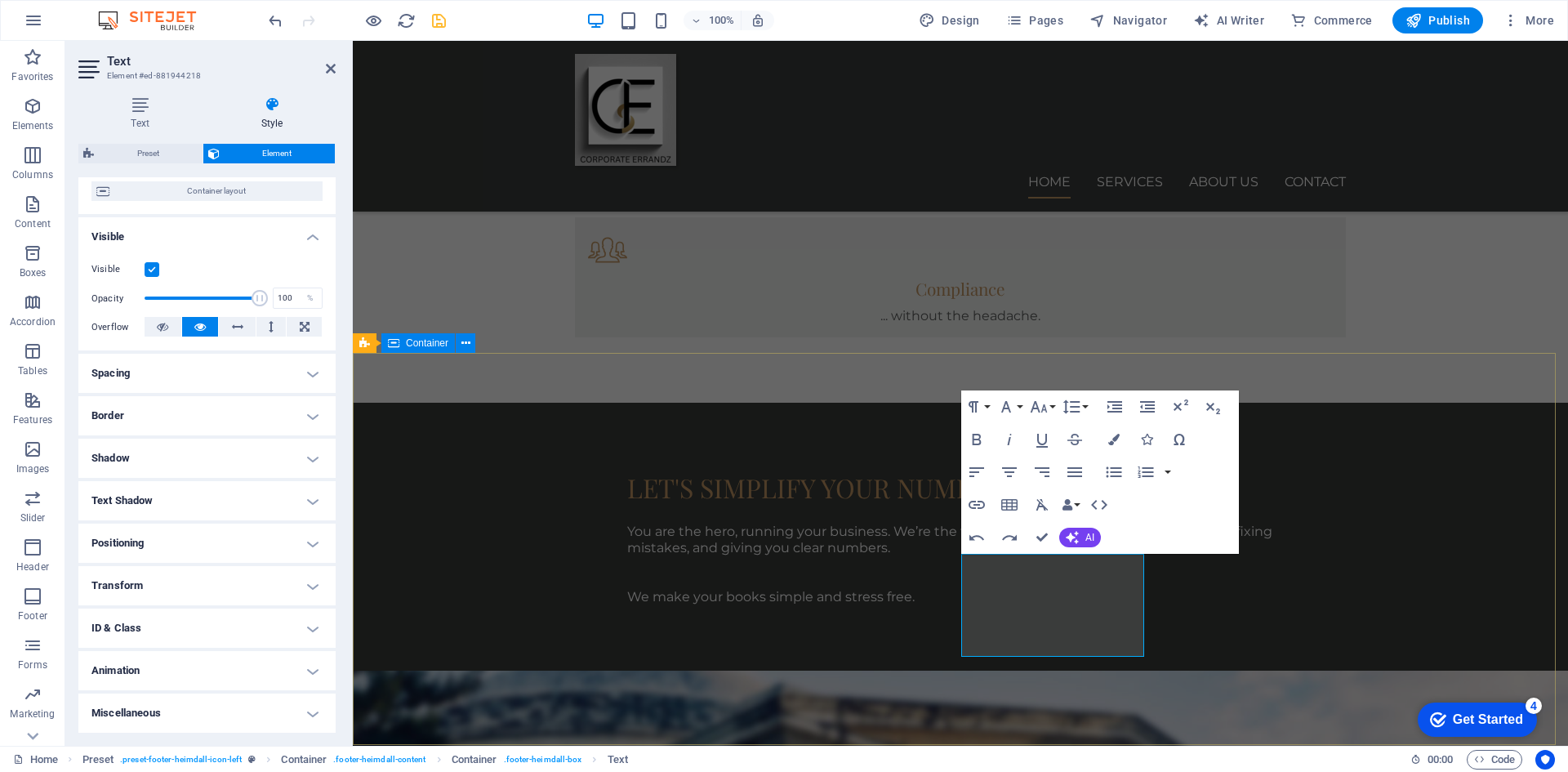
drag, startPoint x: 1361, startPoint y: 383, endPoint x: 1656, endPoint y: 381, distance: 295.0
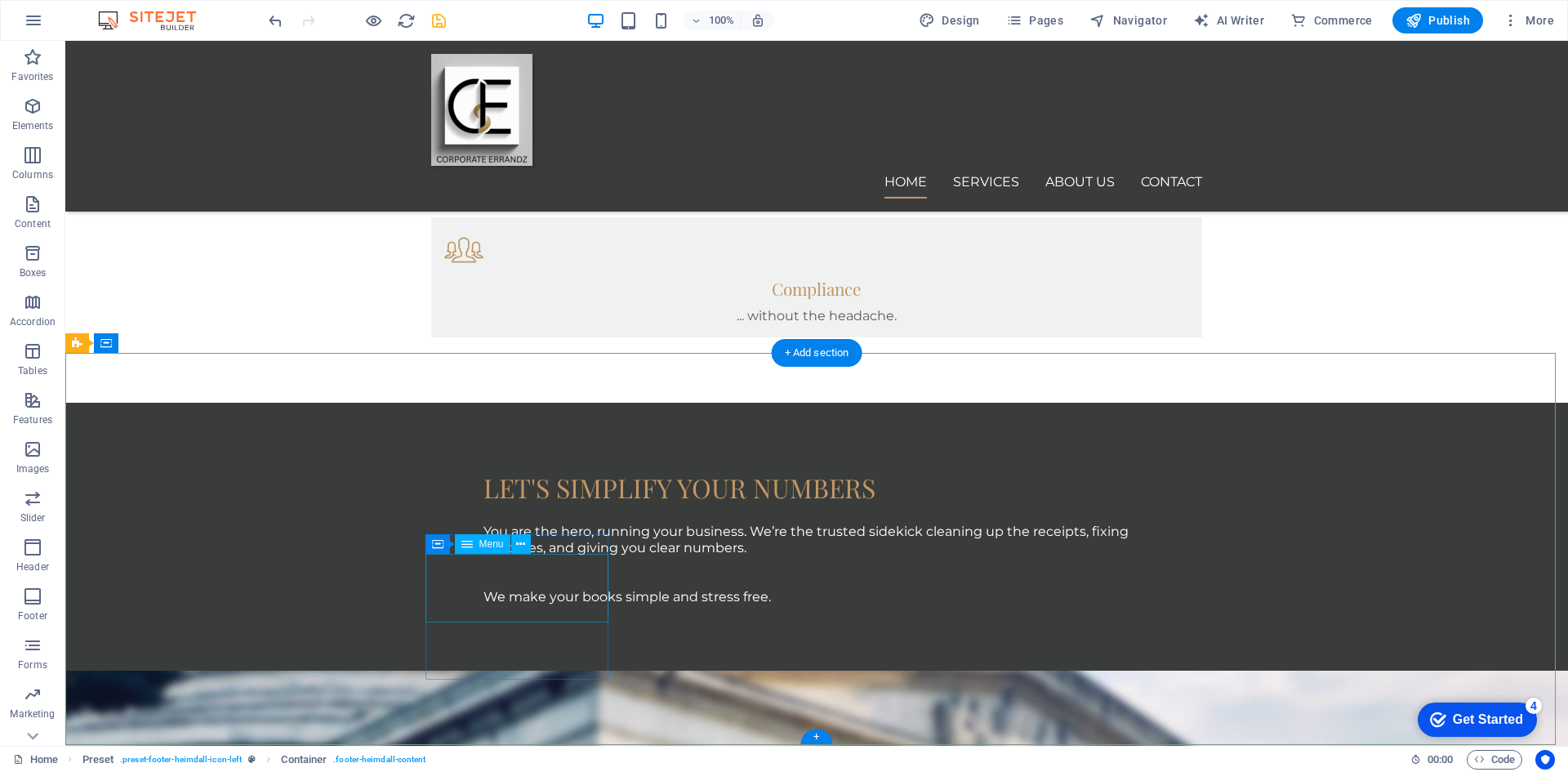
select select
select select "1"
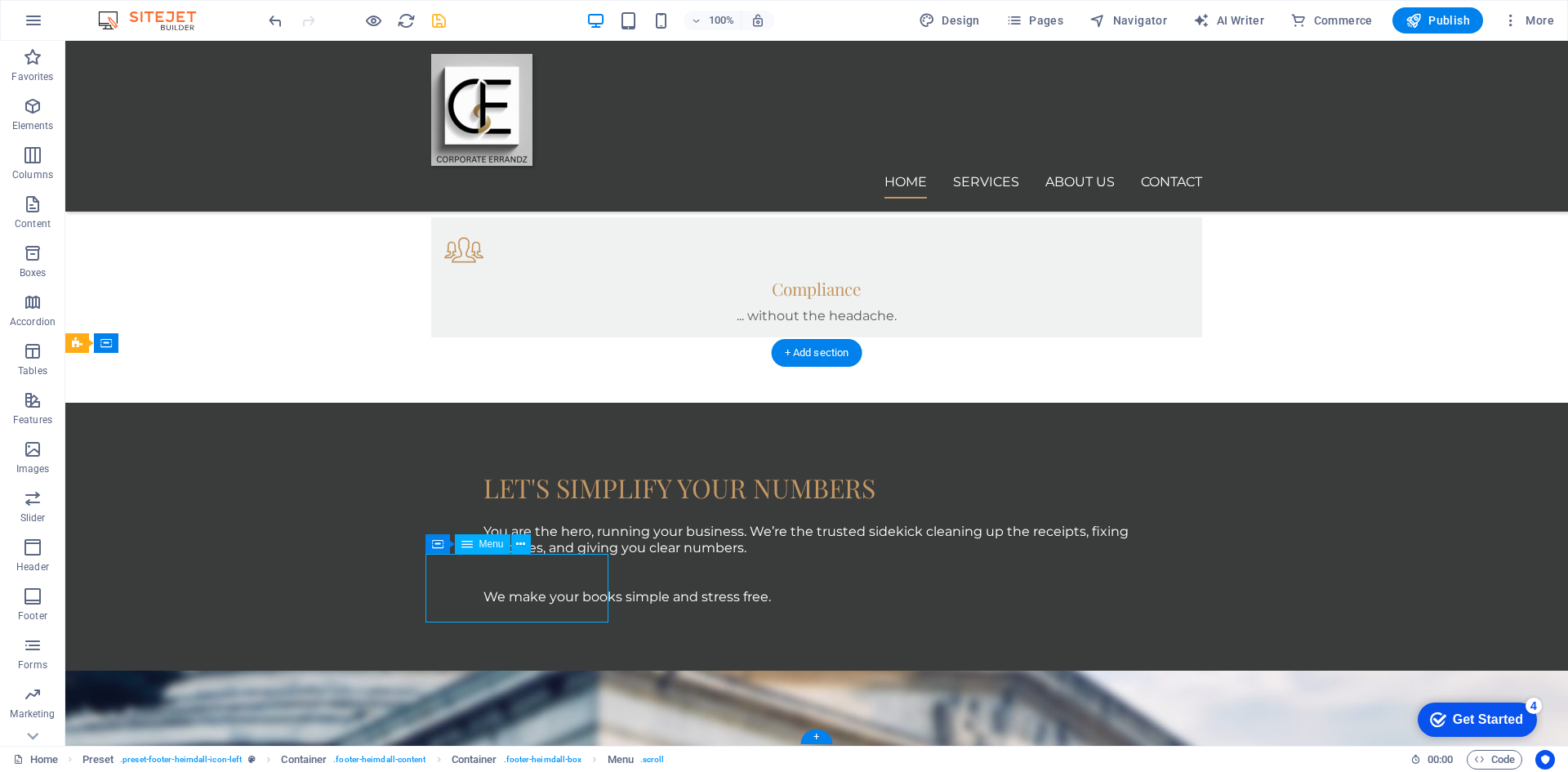
select select
select select "2"
select select
select select "3"
select select
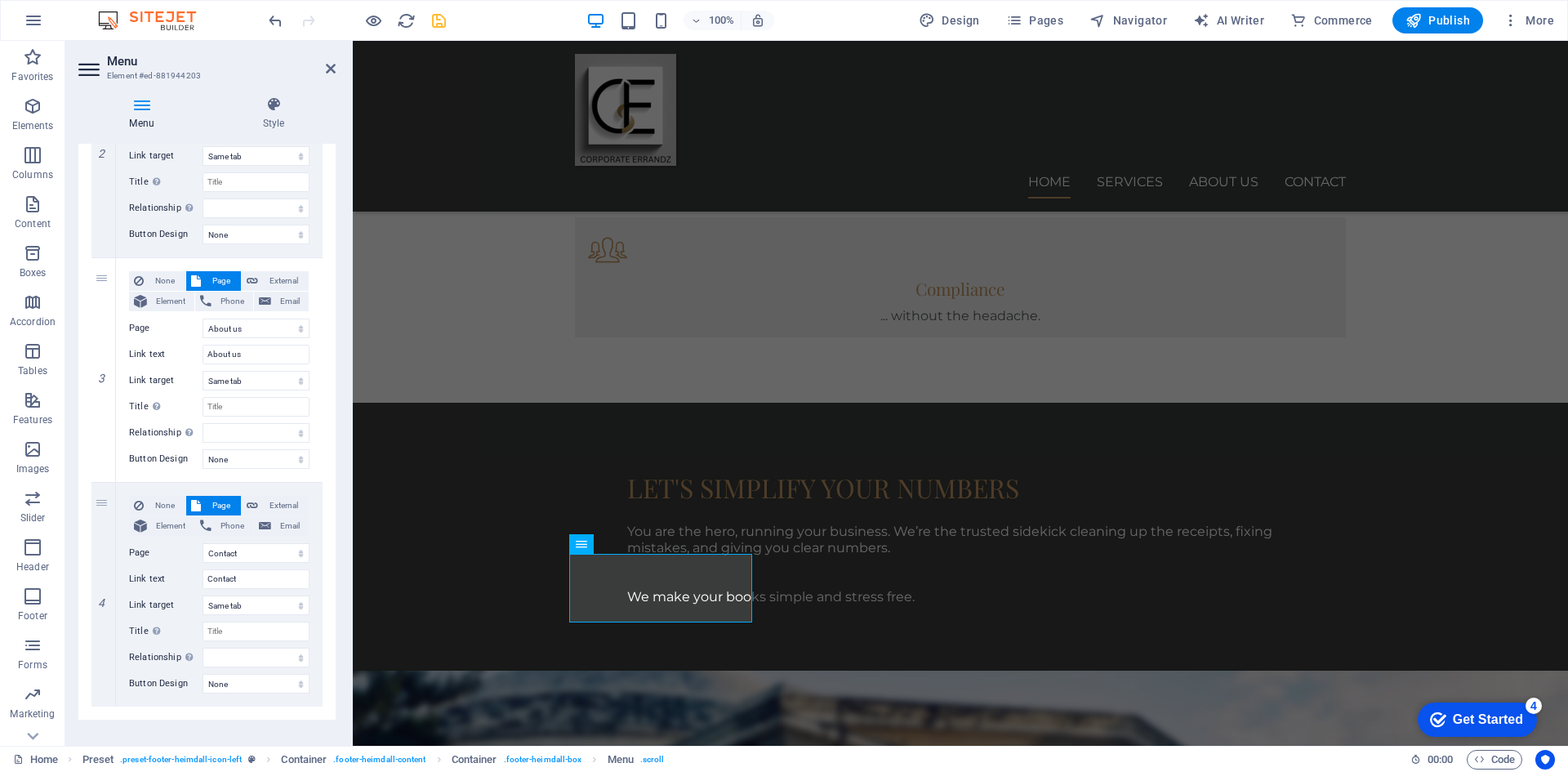
scroll to position [510, 0]
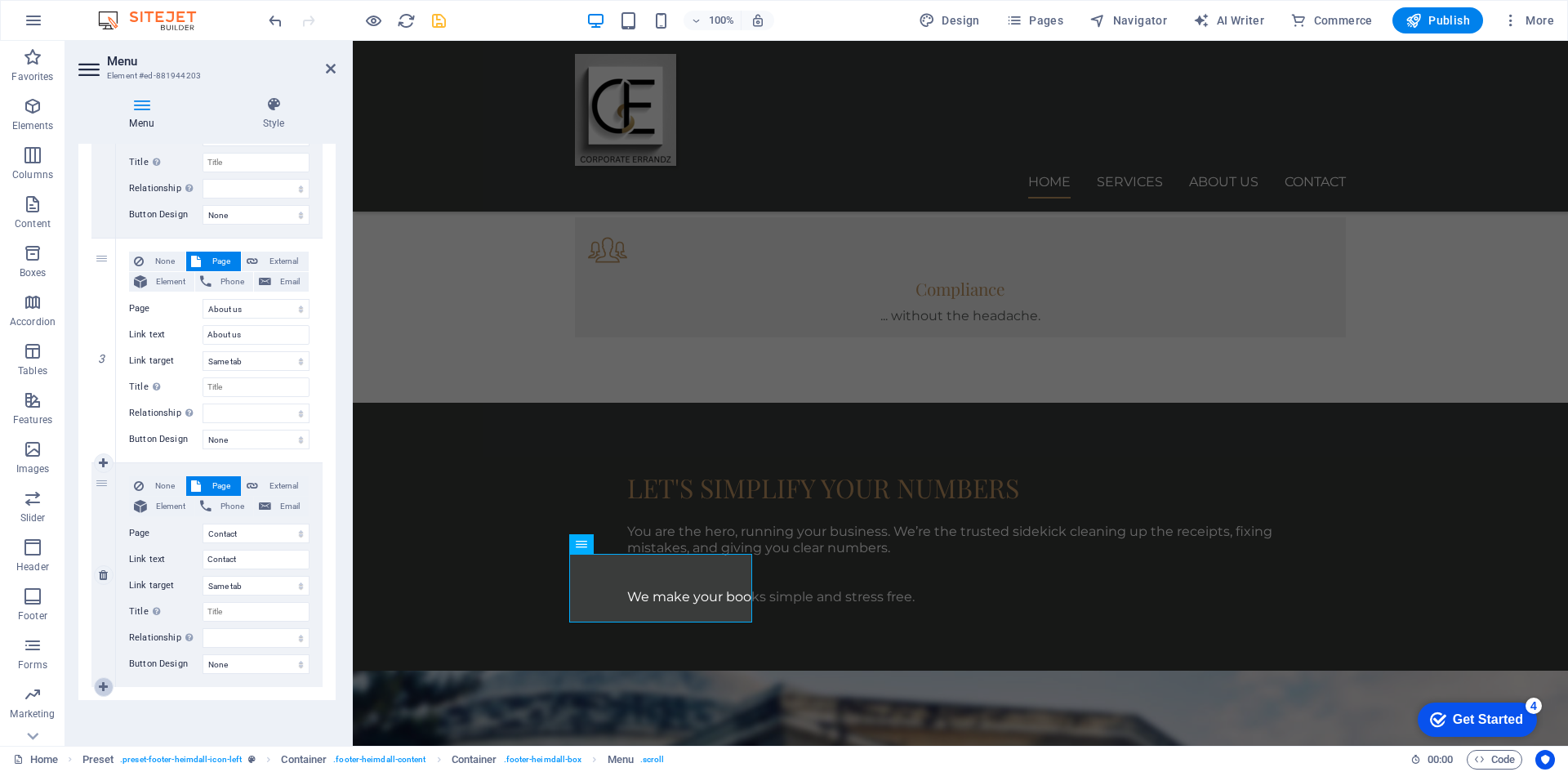
click at [103, 683] on icon at bounding box center [103, 687] width 9 height 11
select select
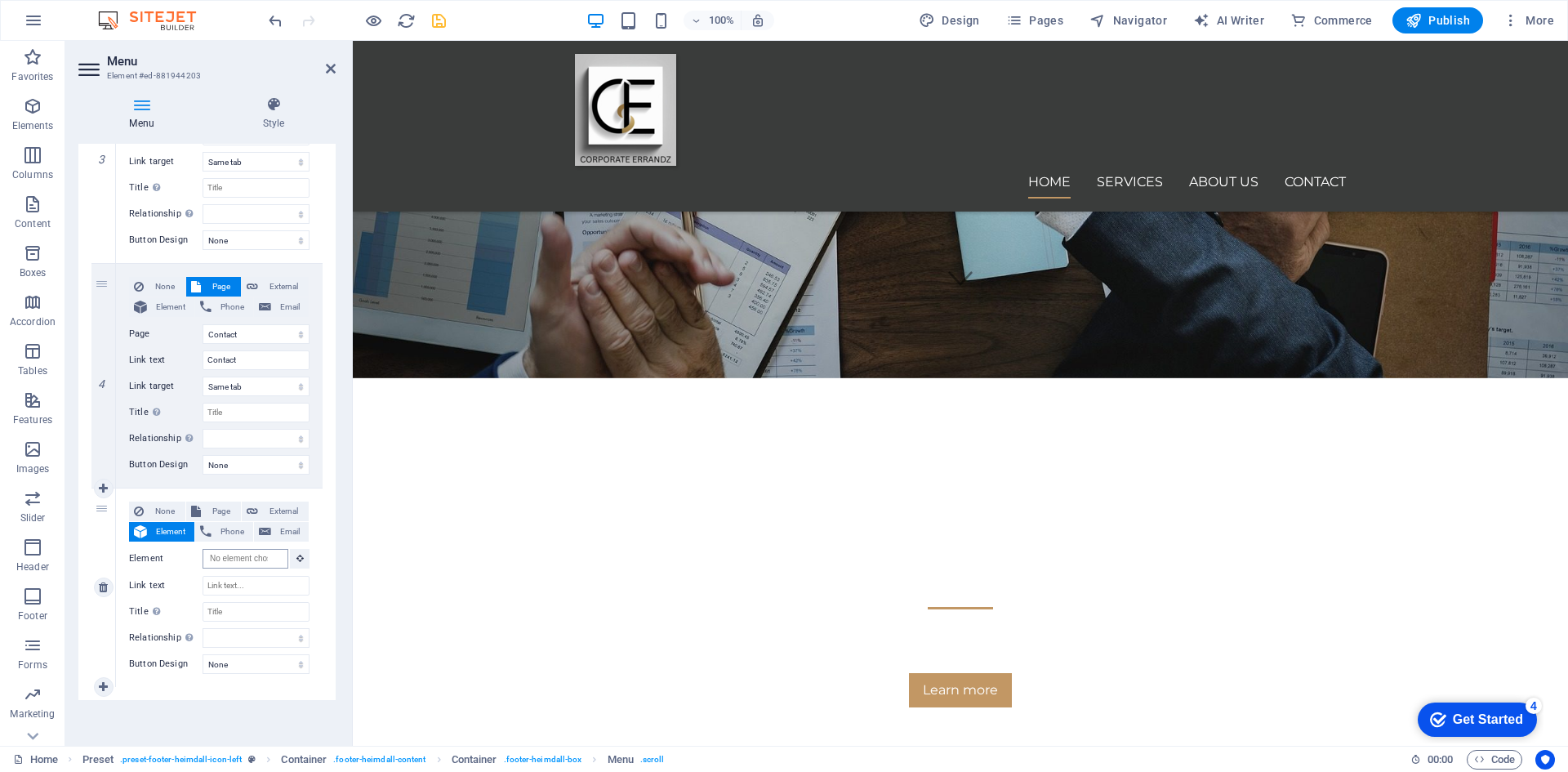
scroll to position [0, 0]
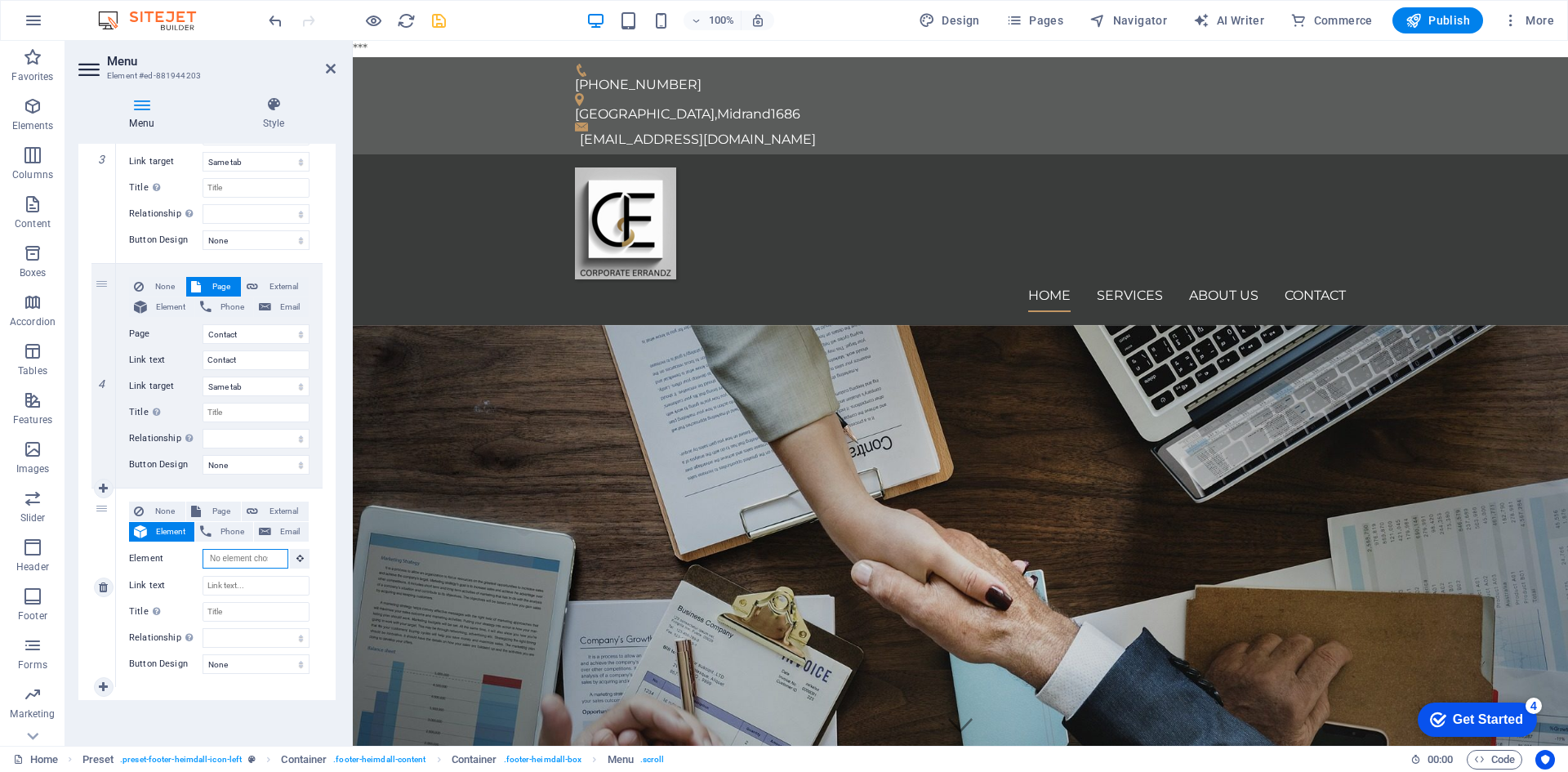
click at [225, 558] on input "Element" at bounding box center [245, 558] width 86 height 20
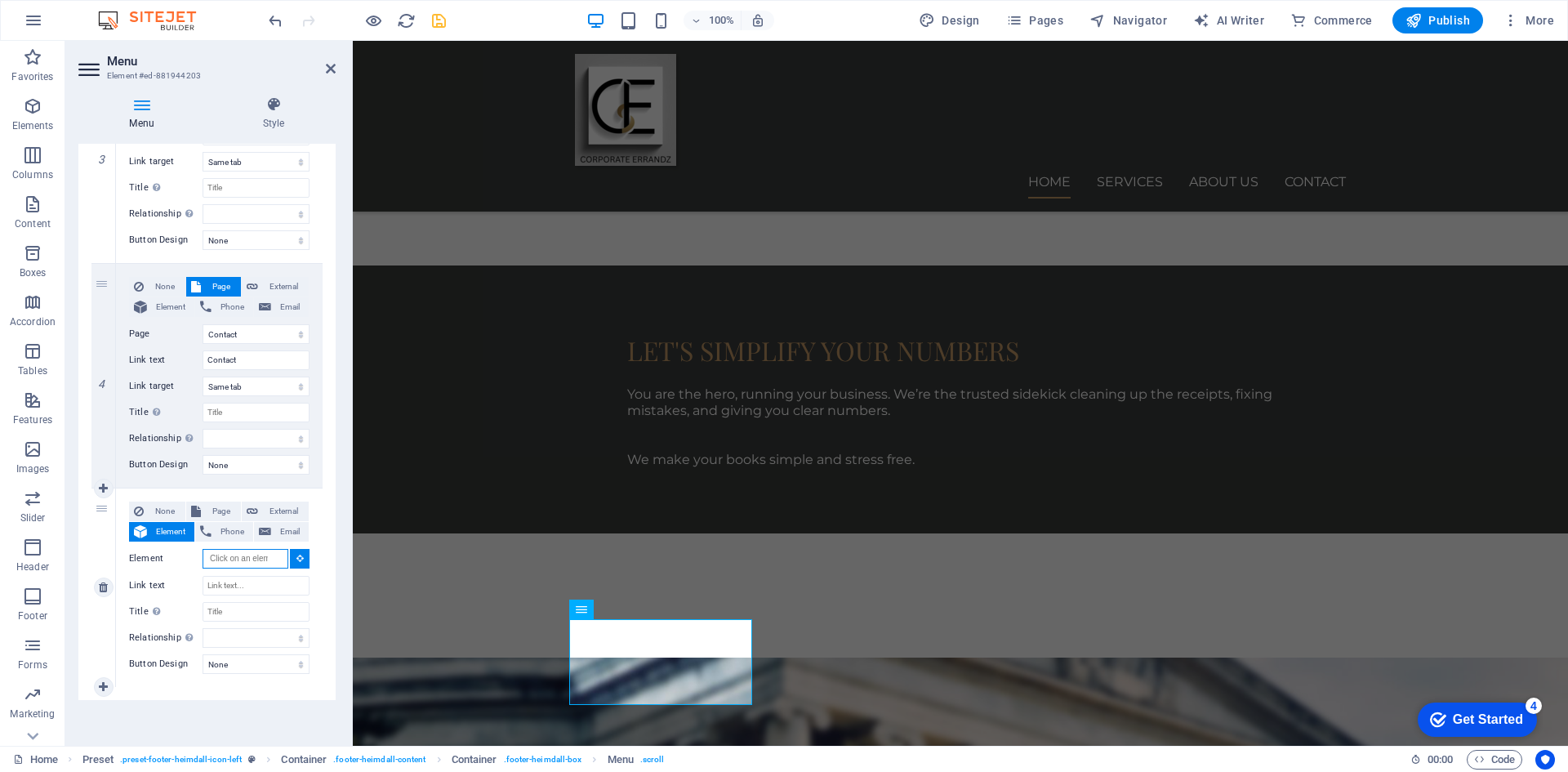
scroll to position [1239, 0]
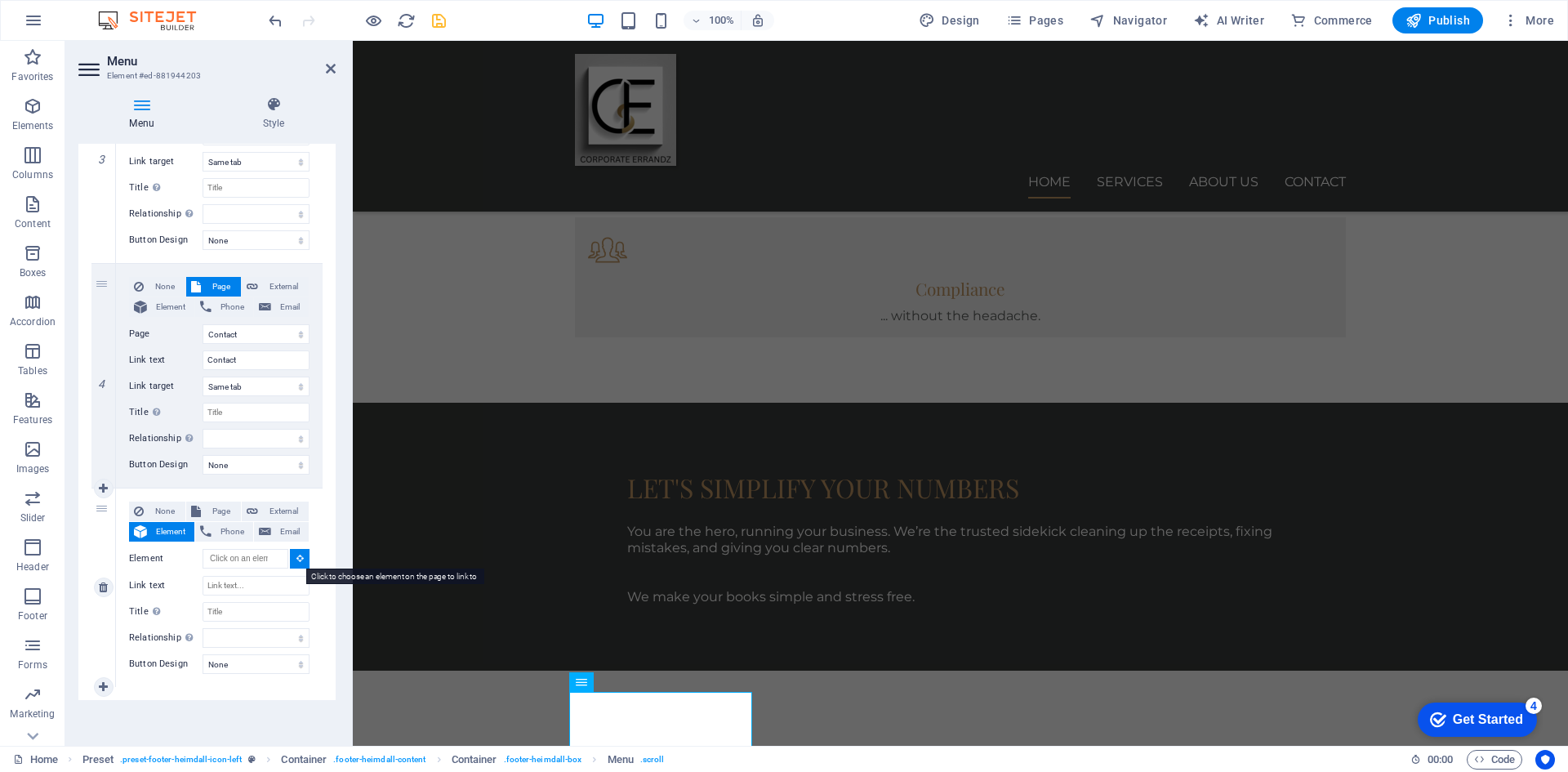
click at [296, 557] on icon at bounding box center [300, 558] width 8 height 9
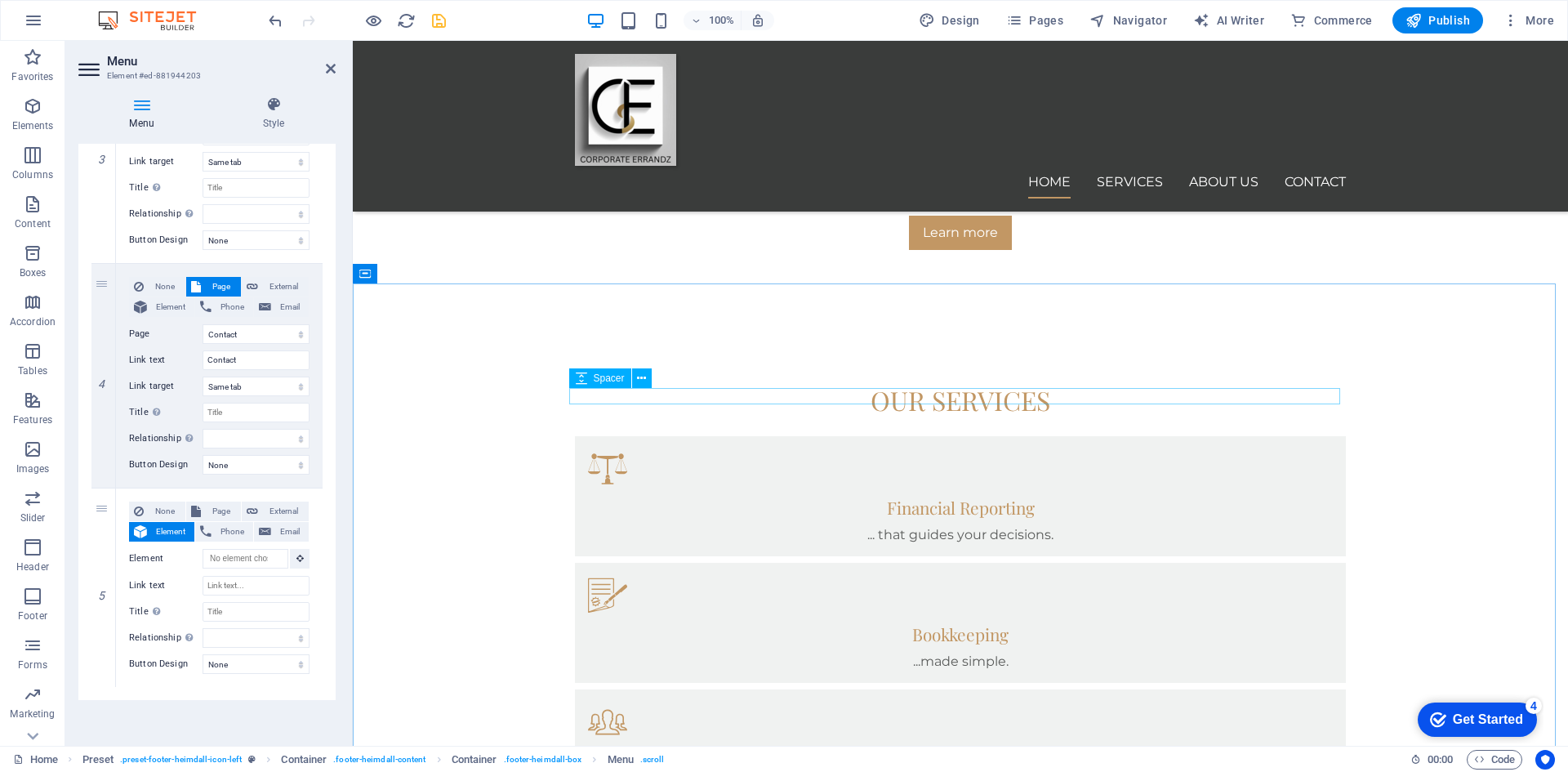
scroll to position [912, 0]
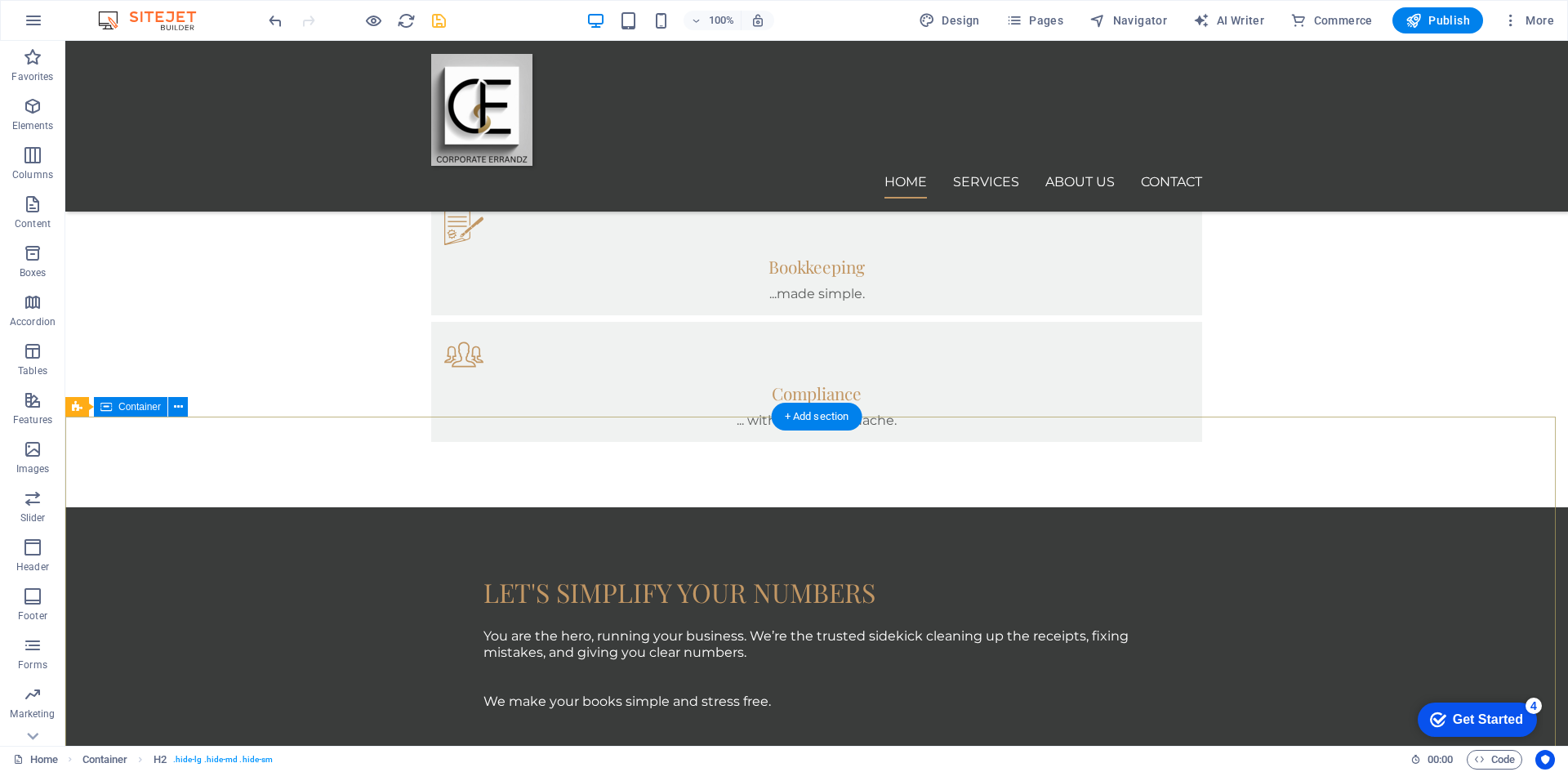
scroll to position [1392, 0]
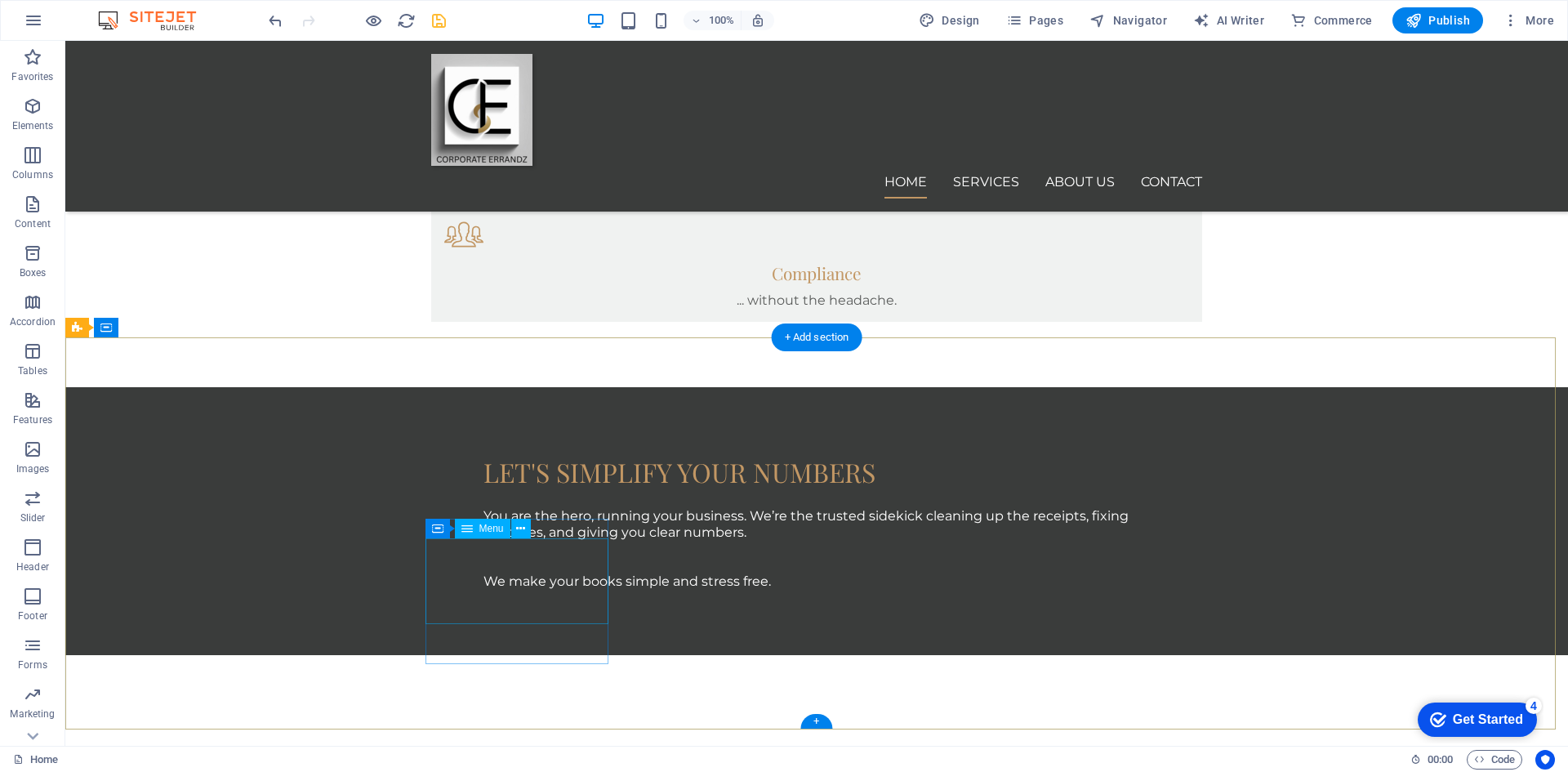
drag, startPoint x: 463, startPoint y: 600, endPoint x: 177, endPoint y: 600, distance: 286.0
select select
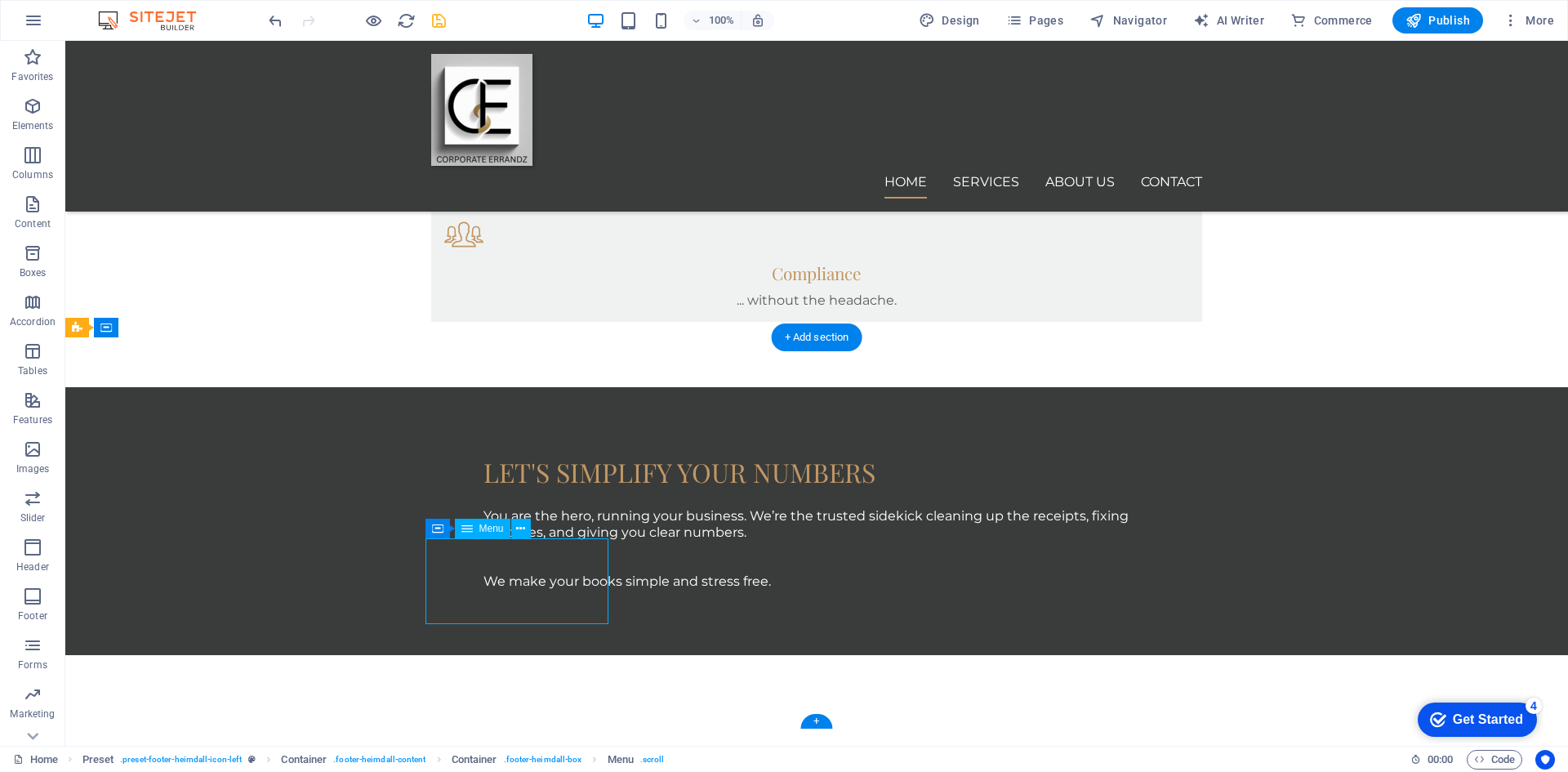
select select "1"
select select
select select "2"
select select
select select "3"
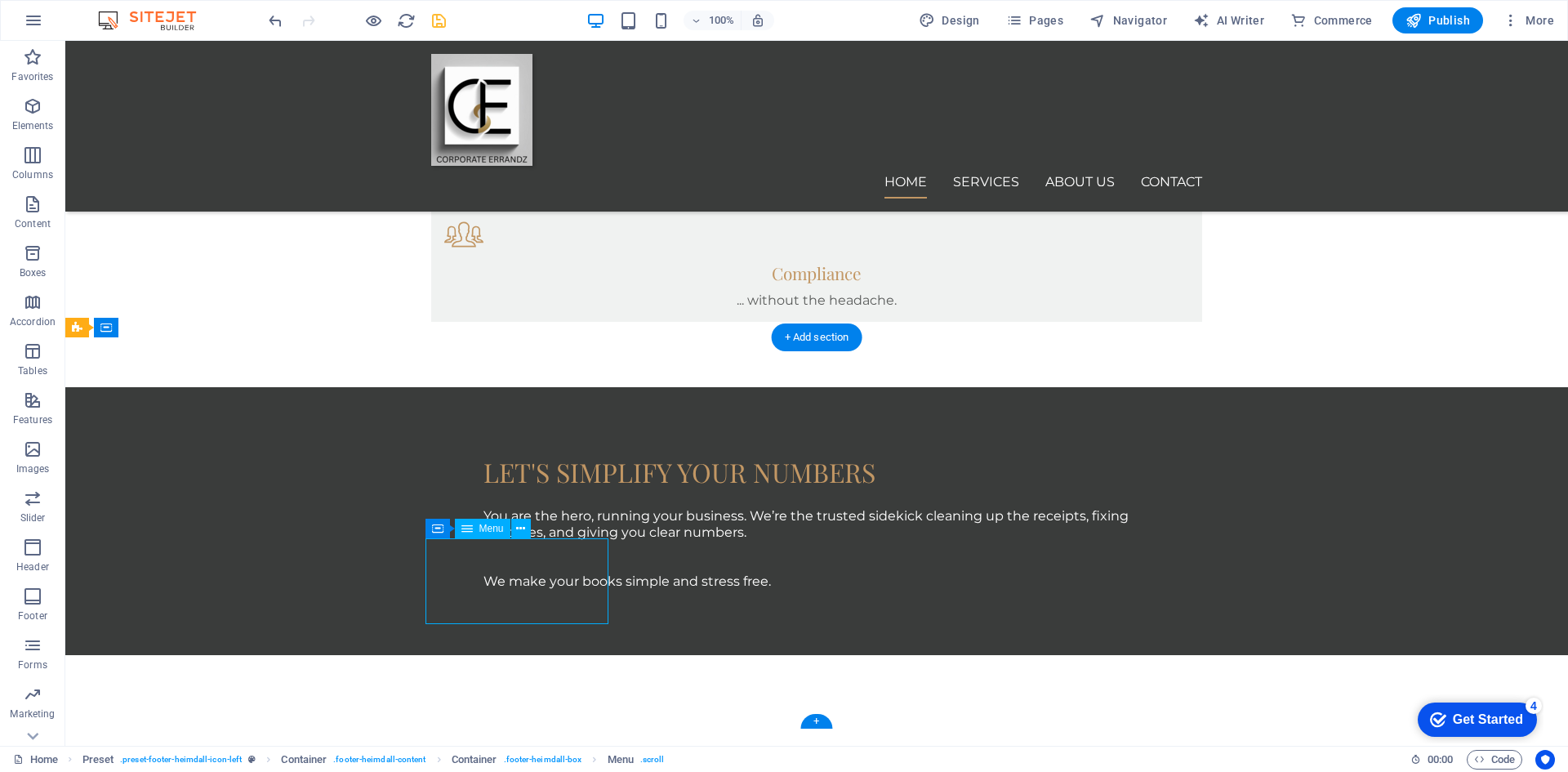
select select
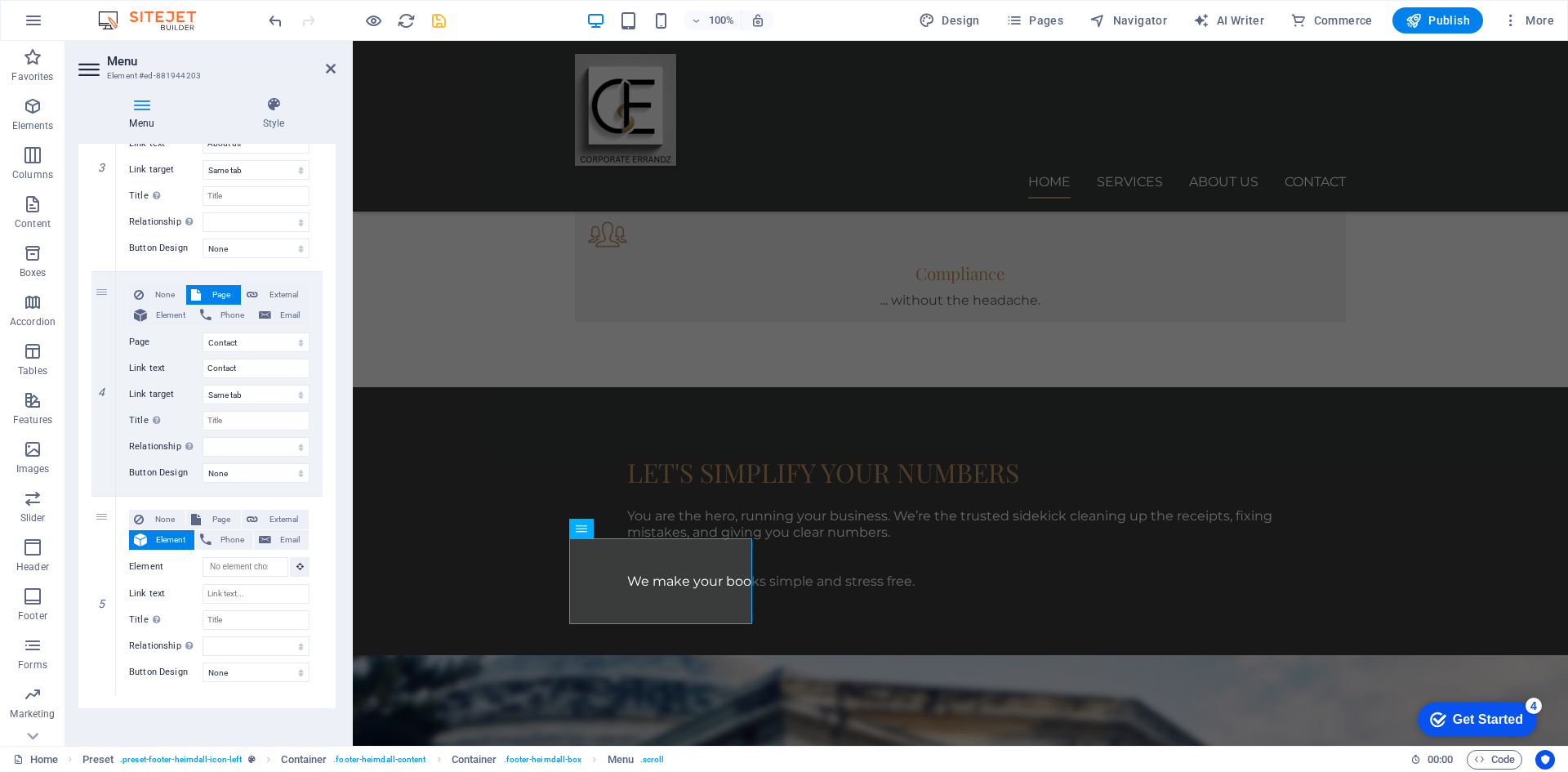
scroll to position [709, 0]
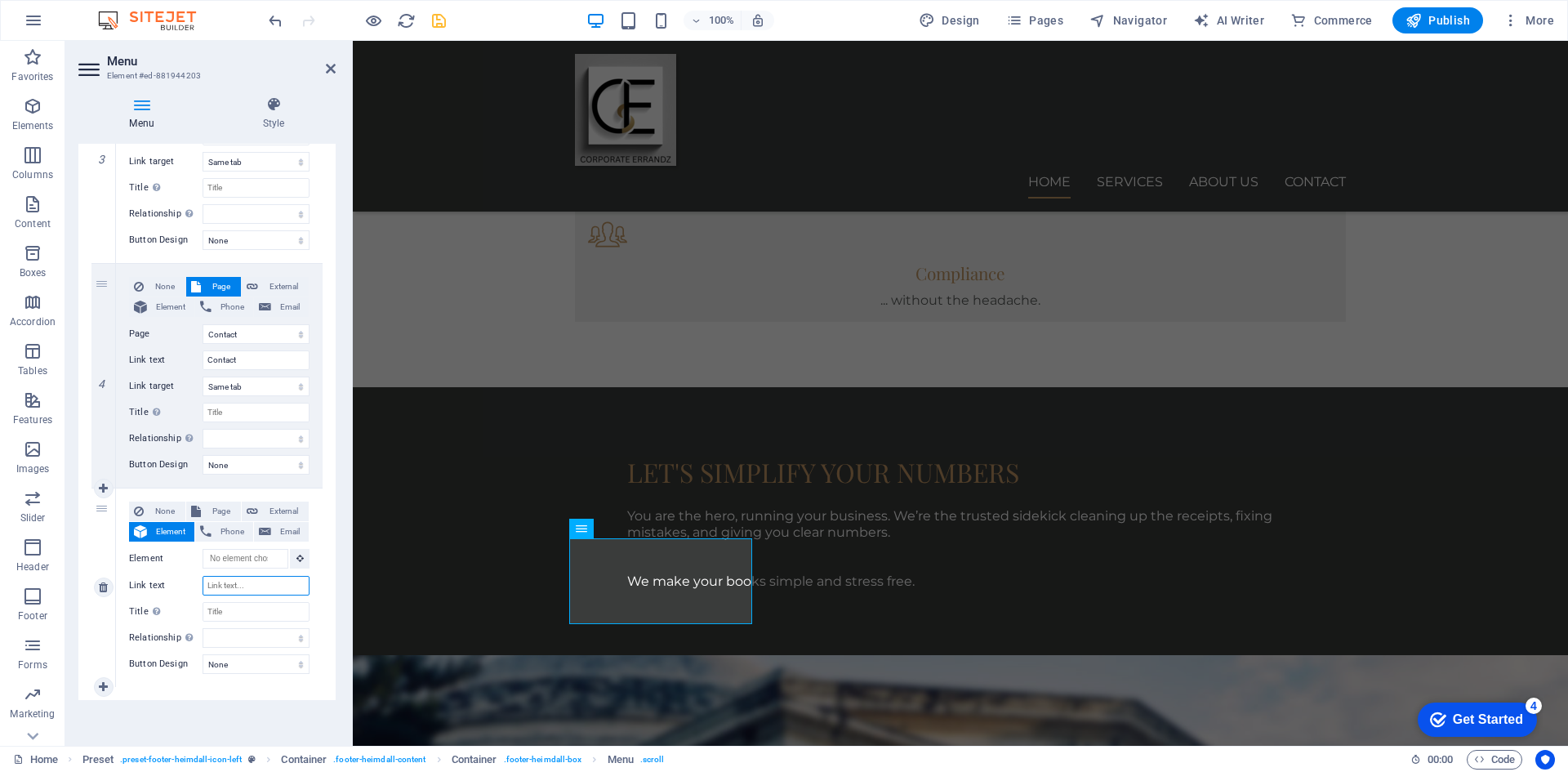
click at [254, 589] on input "Link text" at bounding box center [256, 586] width 107 height 20
type input "FA"
select select
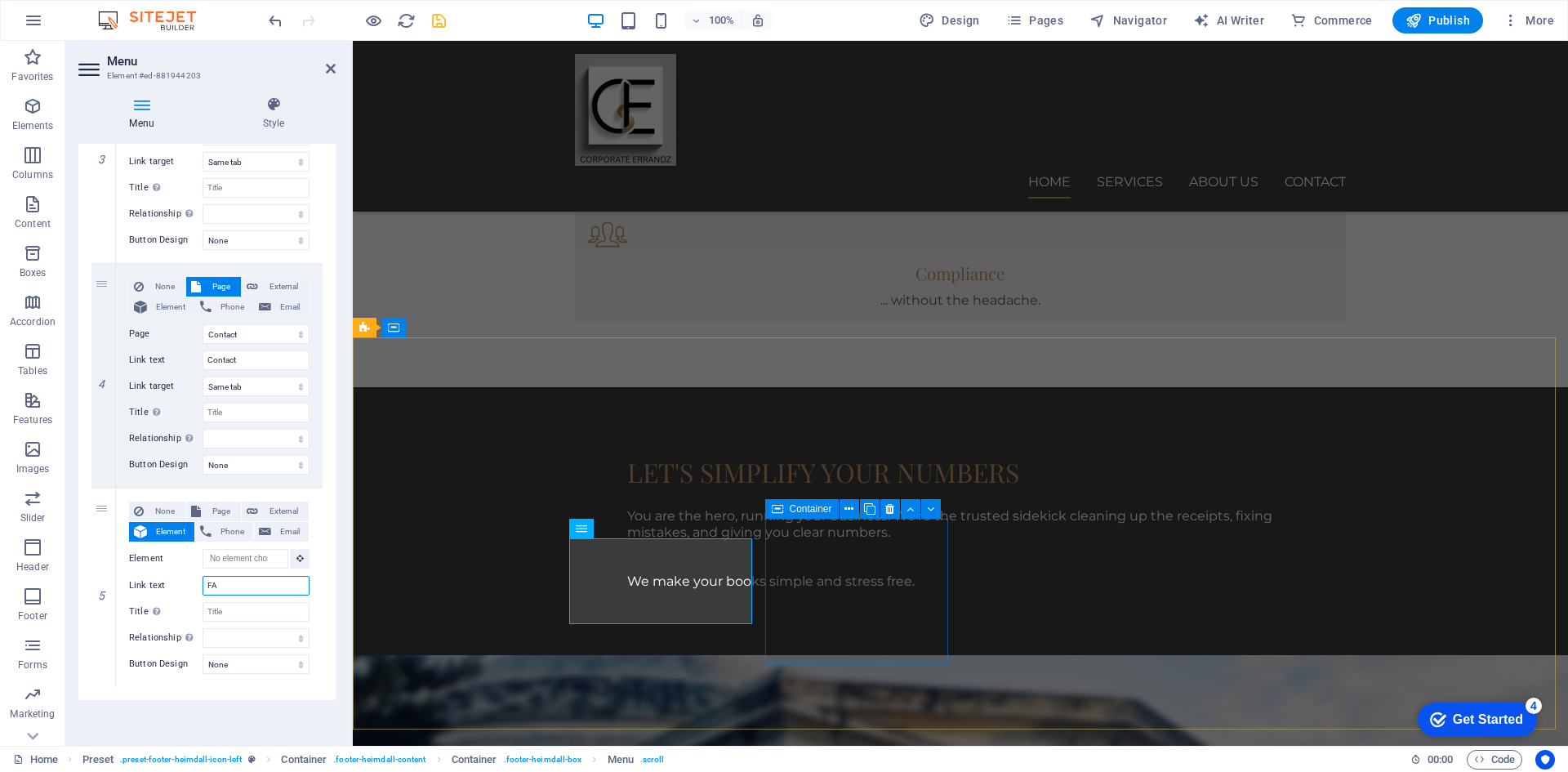
select select
type input "FAQ"
select select
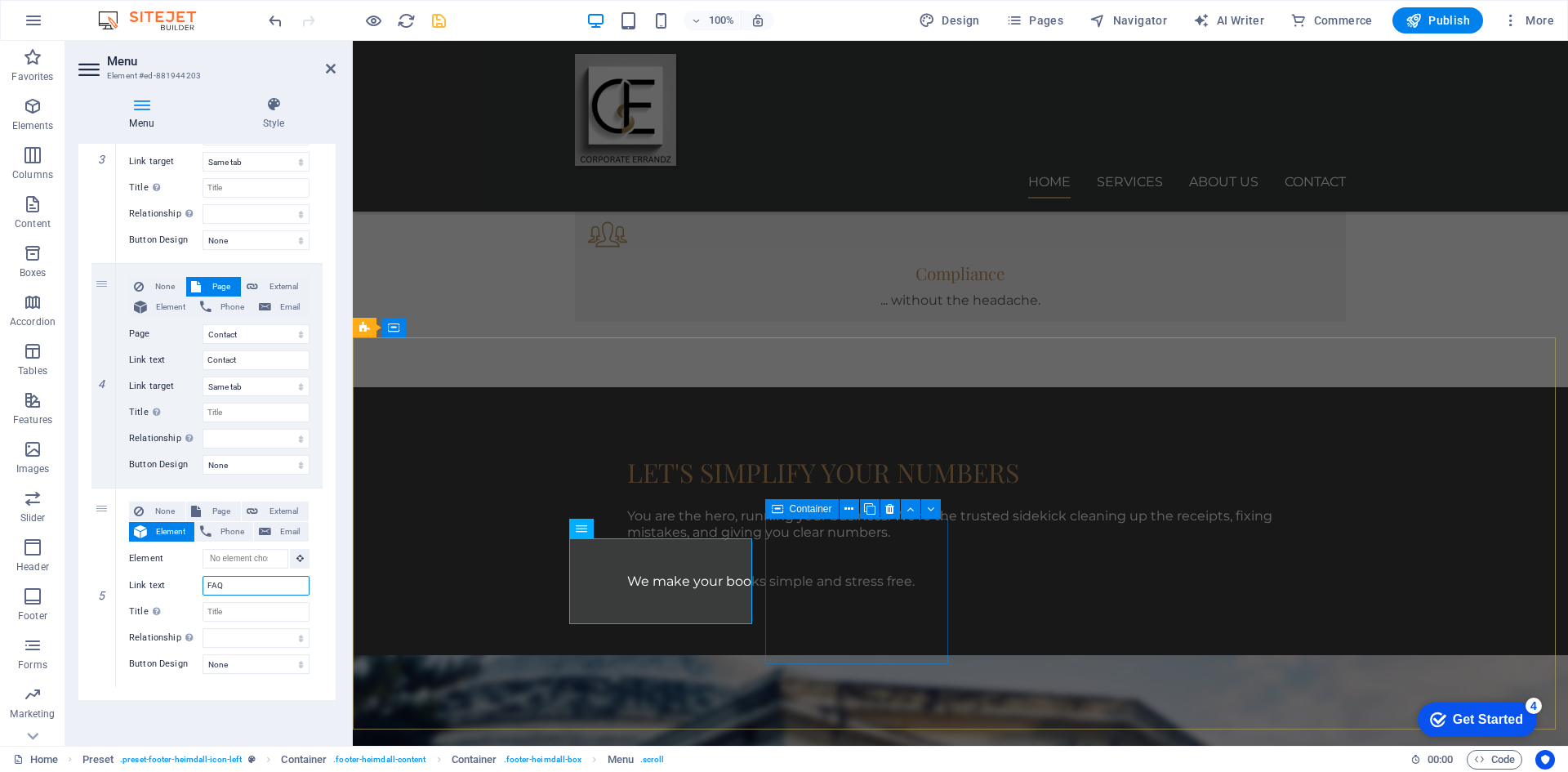
select select
type input "FAQs"
select select
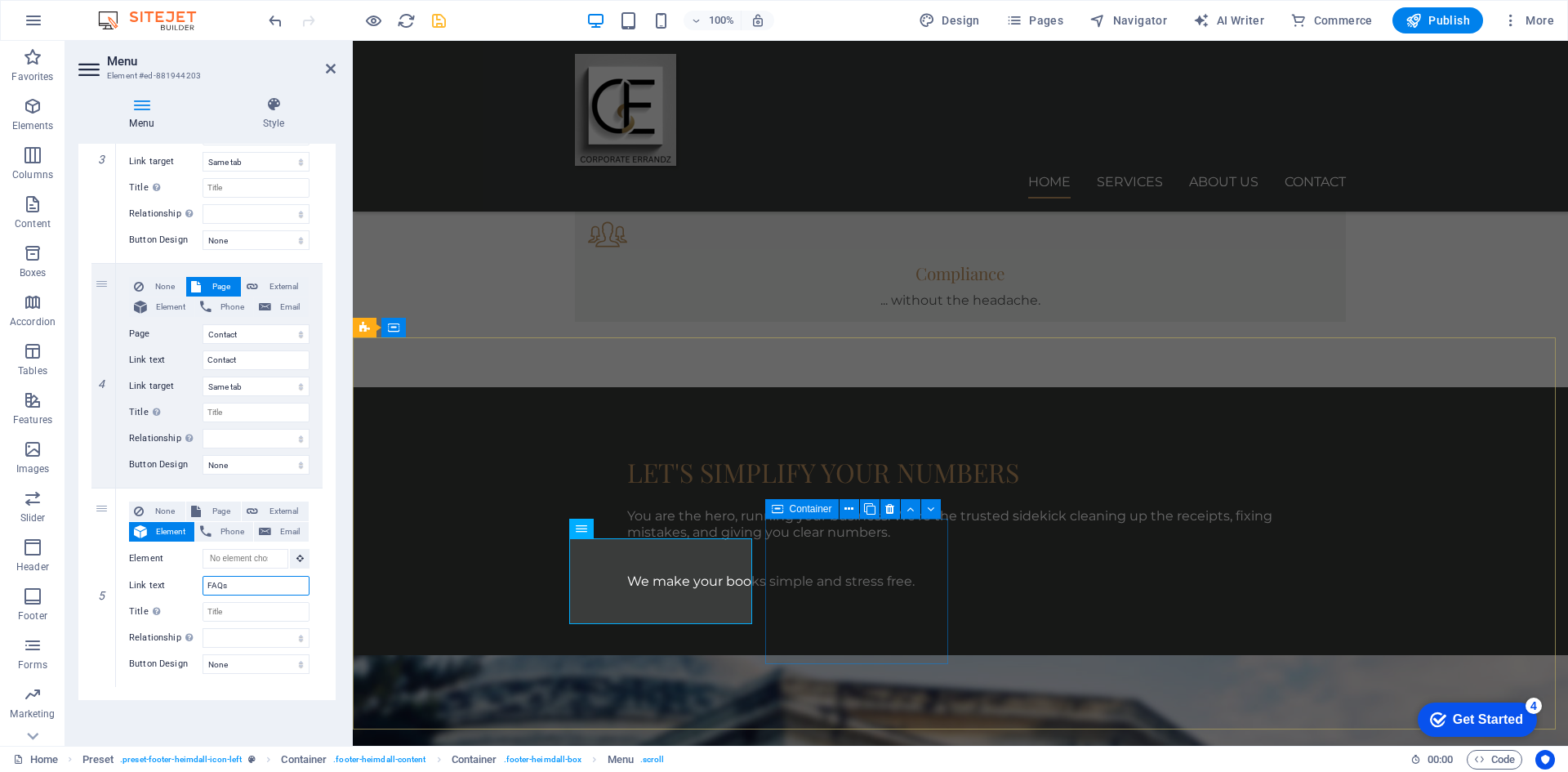
select select
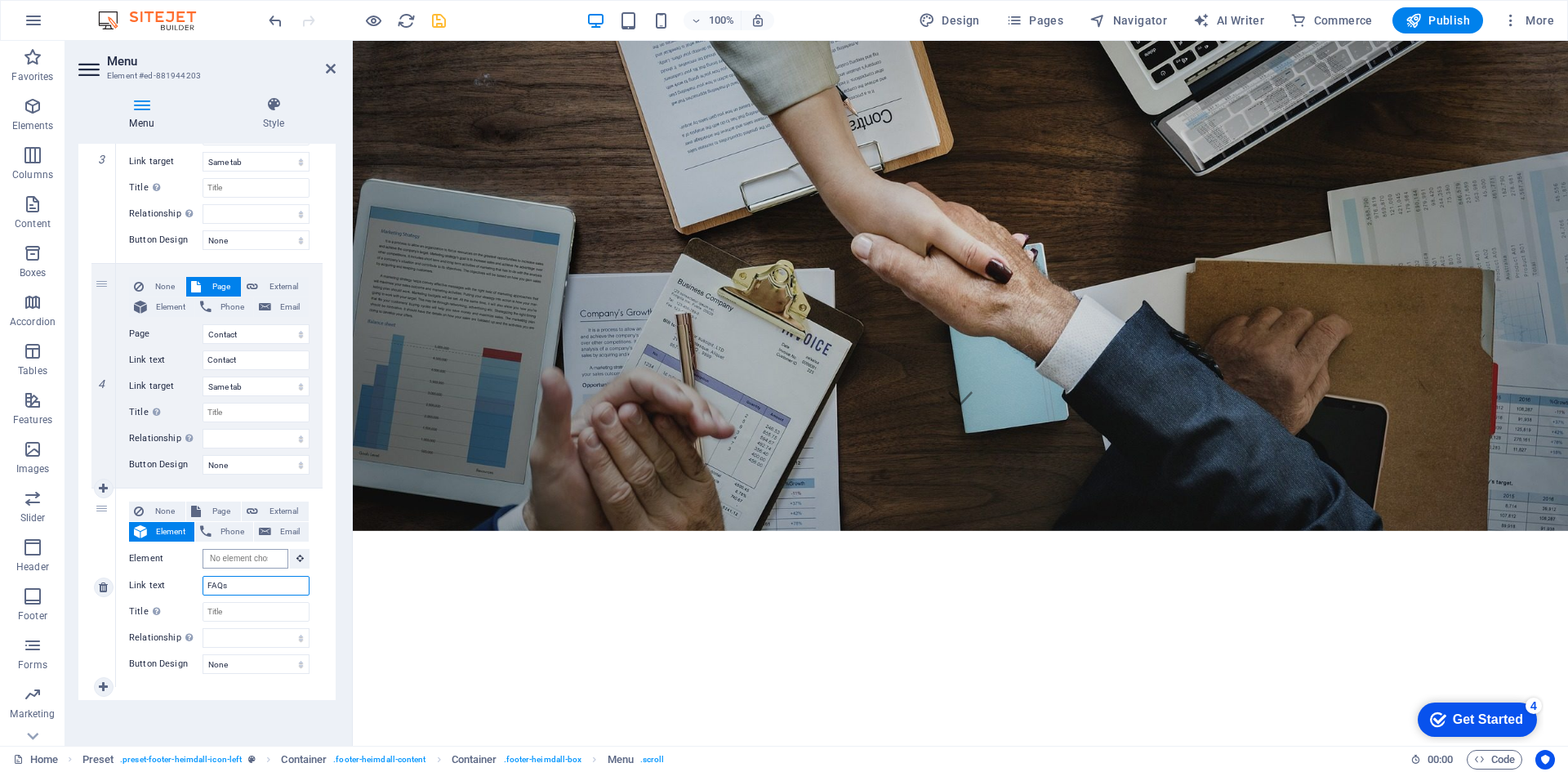
scroll to position [0, 0]
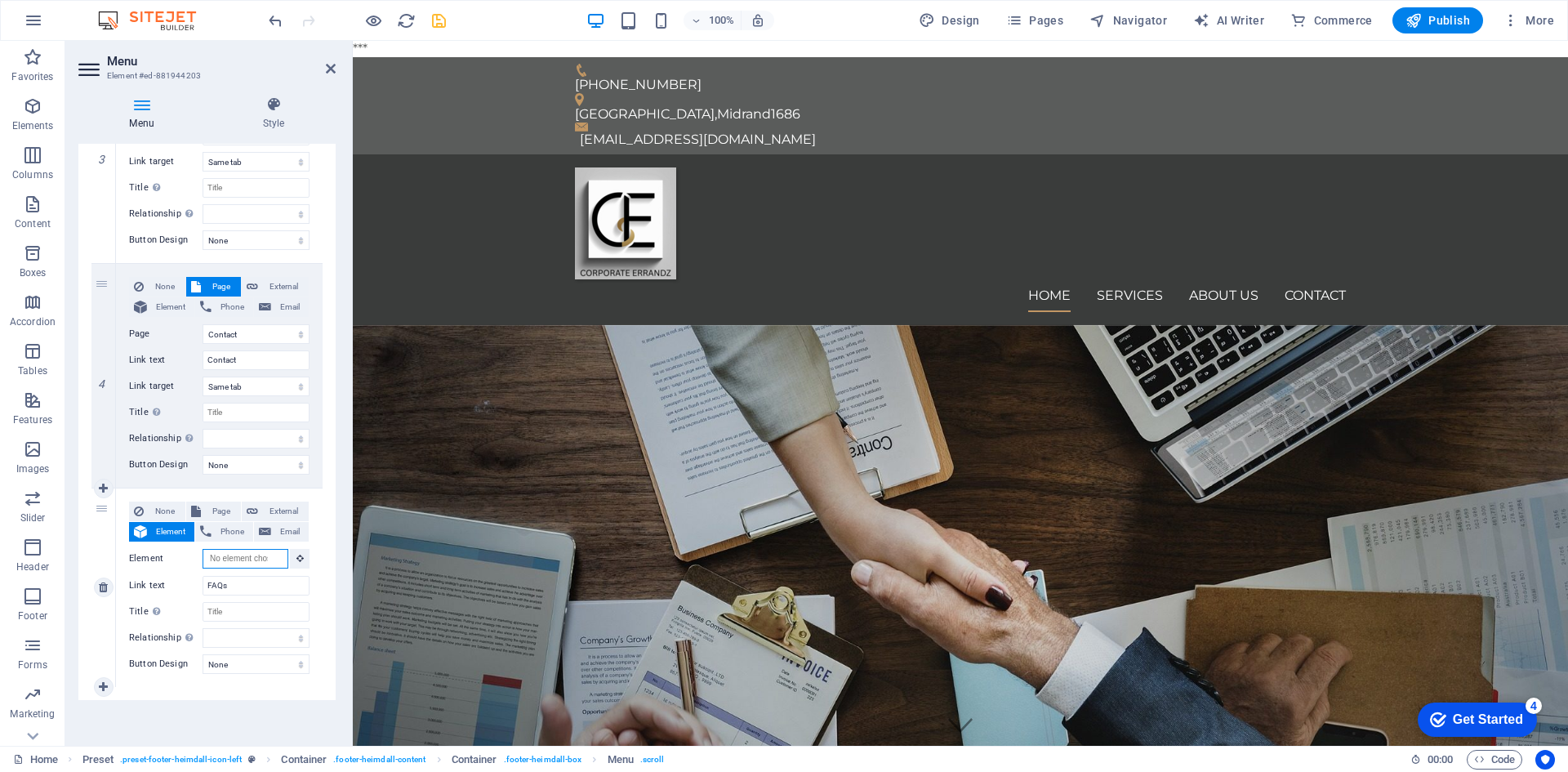
click at [234, 558] on input "Element" at bounding box center [245, 558] width 86 height 20
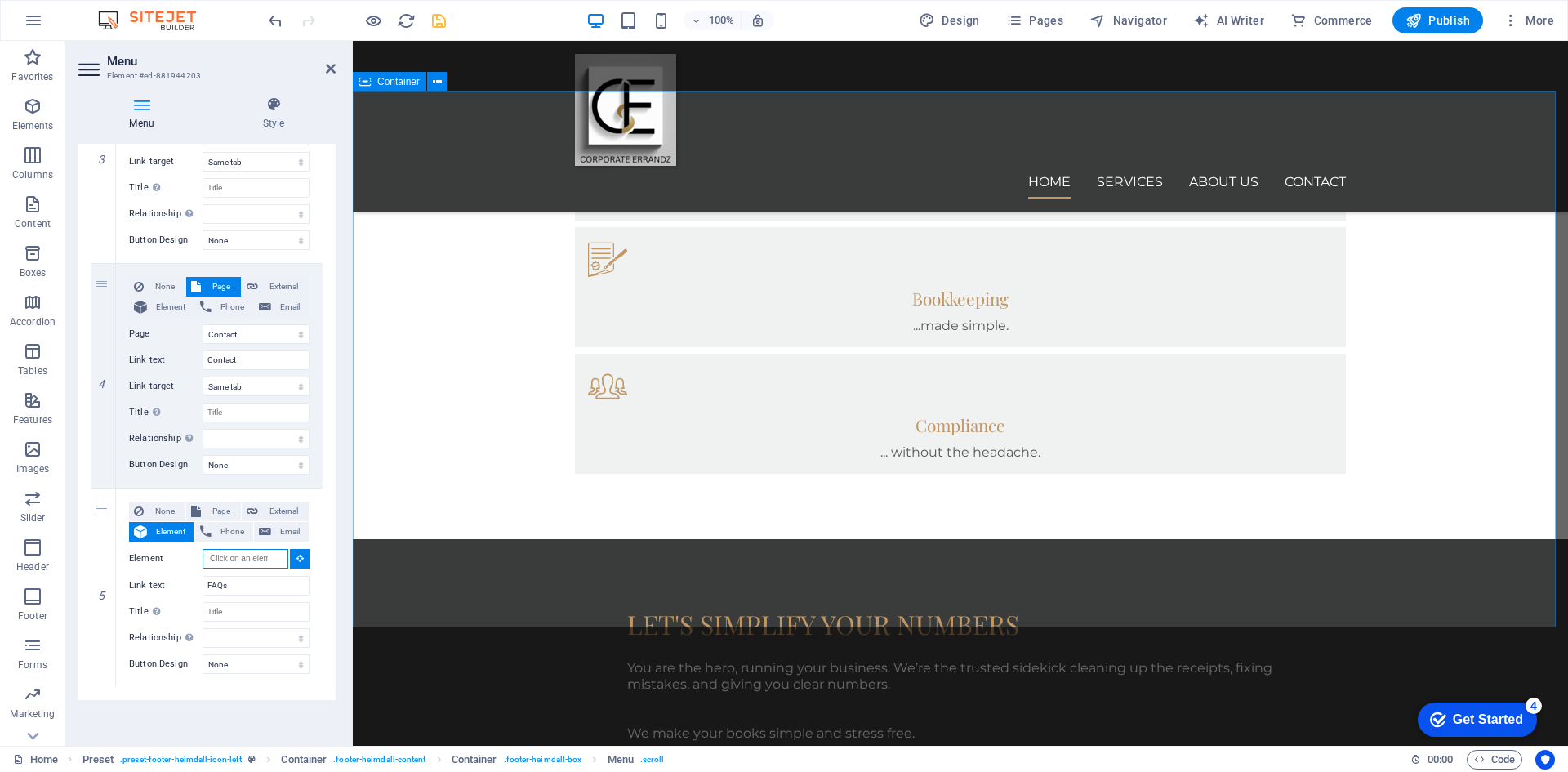
scroll to position [978, 0]
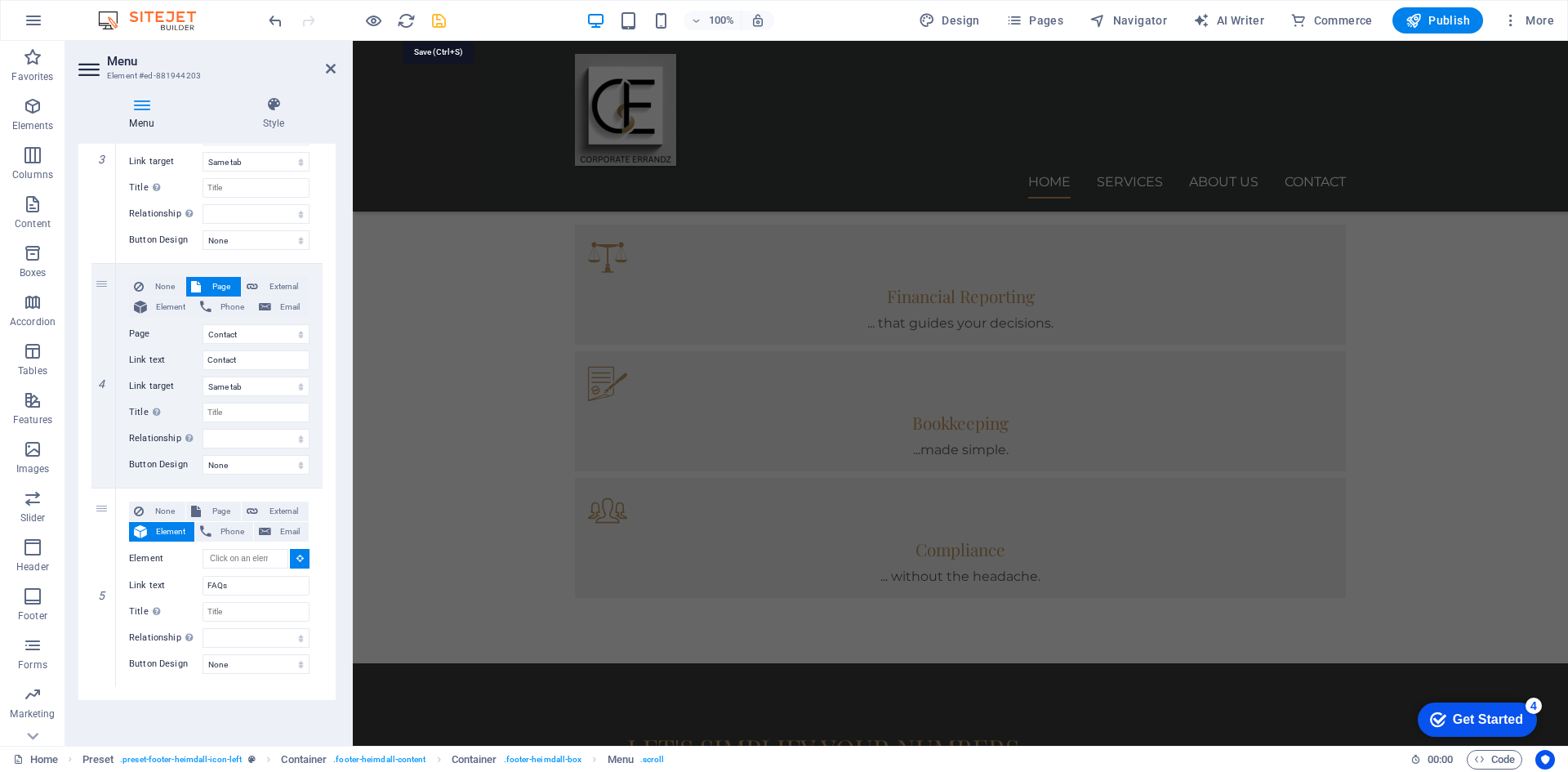
click at [440, 16] on icon "save" at bounding box center [439, 21] width 19 height 19
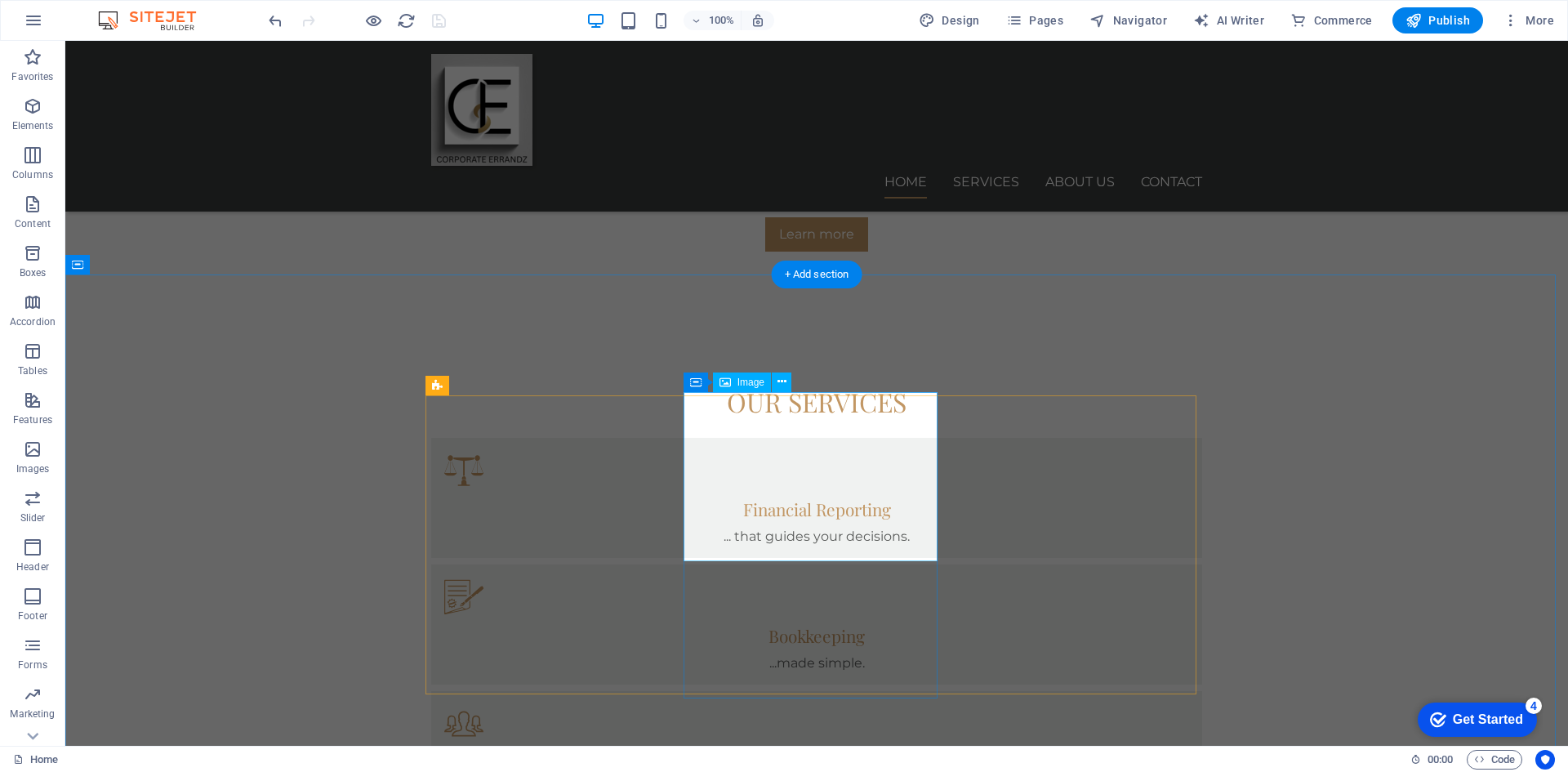
scroll to position [902, 0]
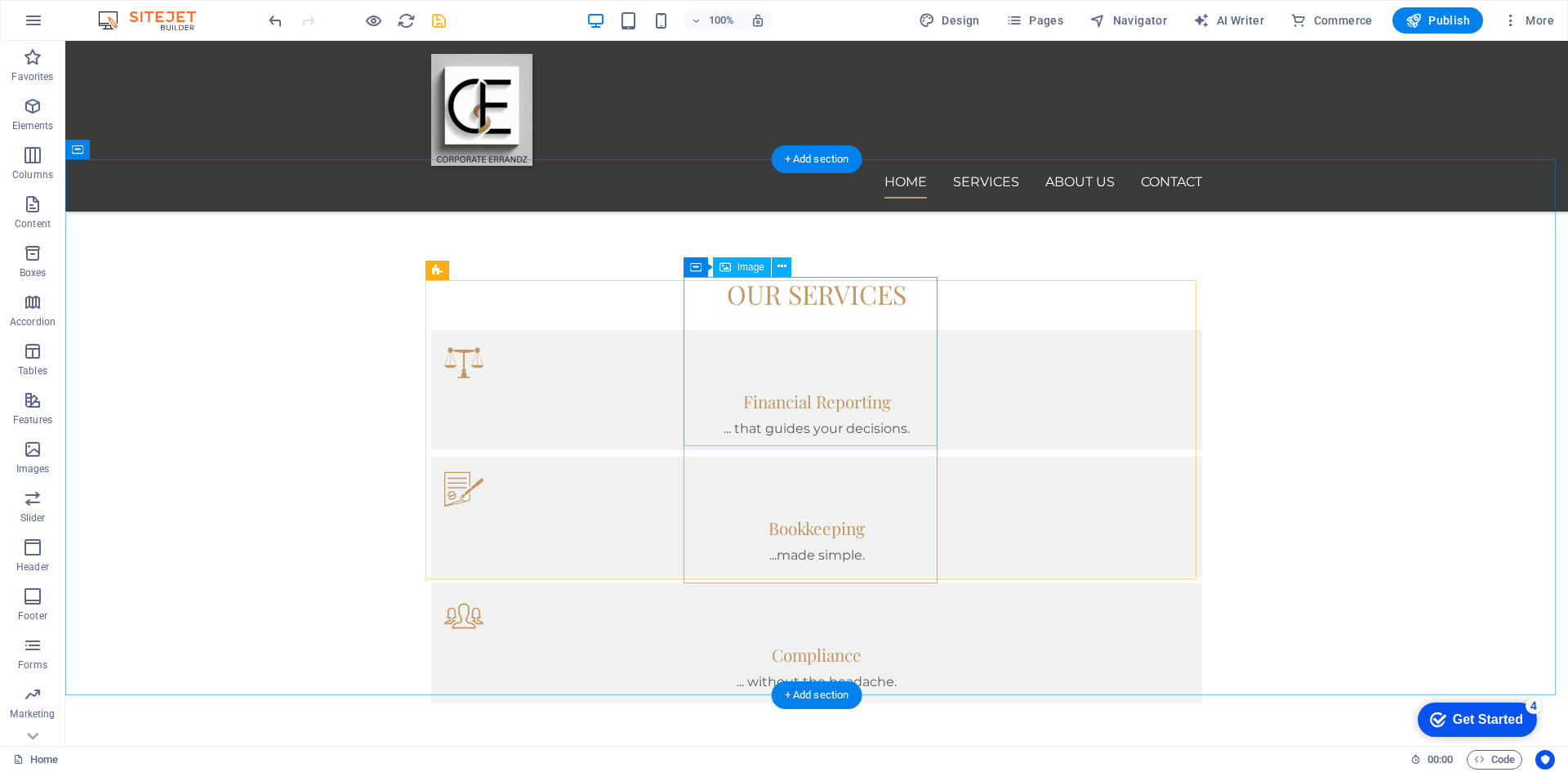
scroll to position [984, 0]
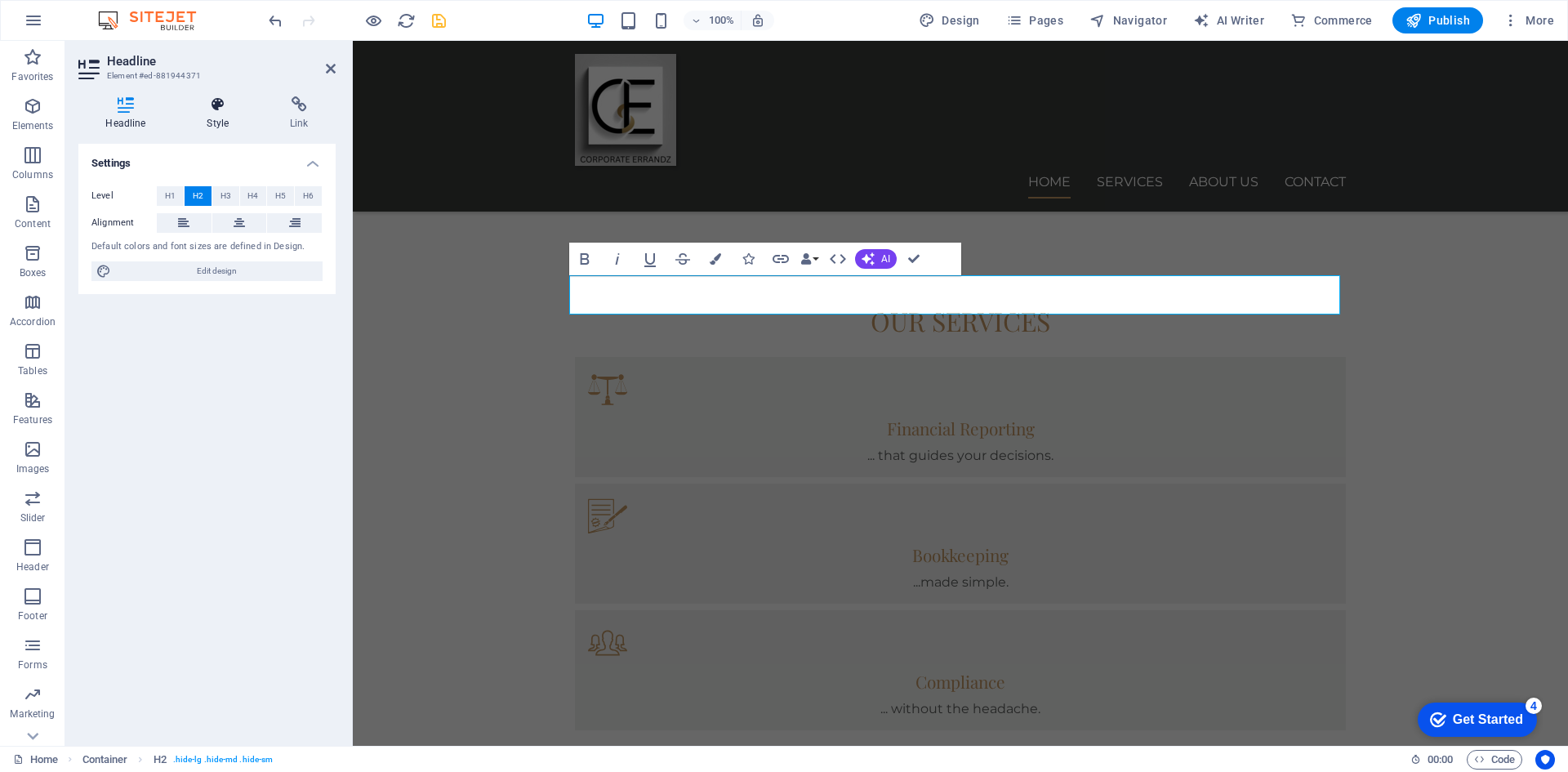
click at [220, 106] on icon at bounding box center [218, 104] width 77 height 16
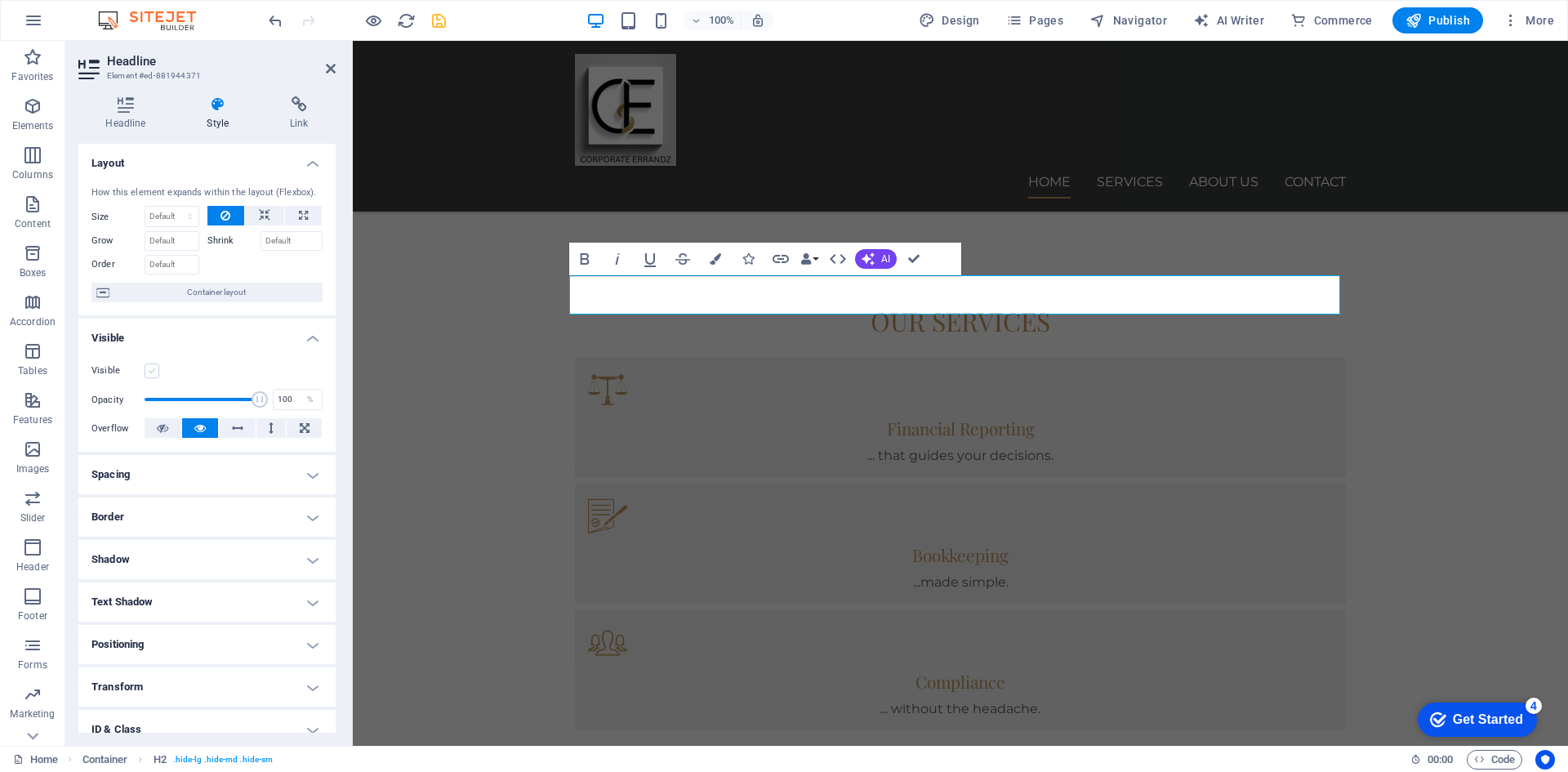
click at [149, 373] on label at bounding box center [151, 370] width 14 height 14
click at [0, 0] on input "Visible" at bounding box center [0, 0] width 0 height 0
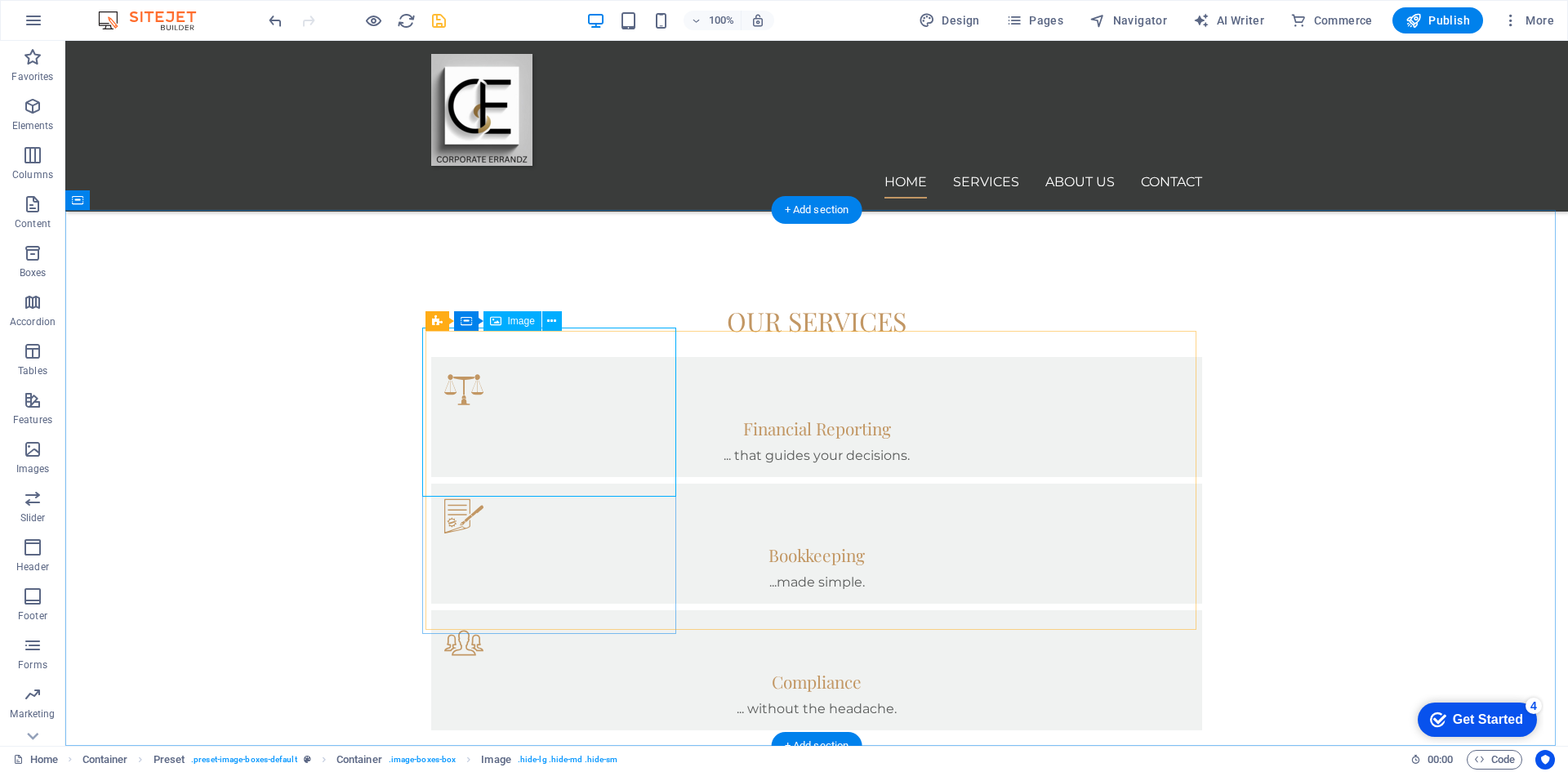
click at [548, 320] on icon at bounding box center [551, 321] width 9 height 17
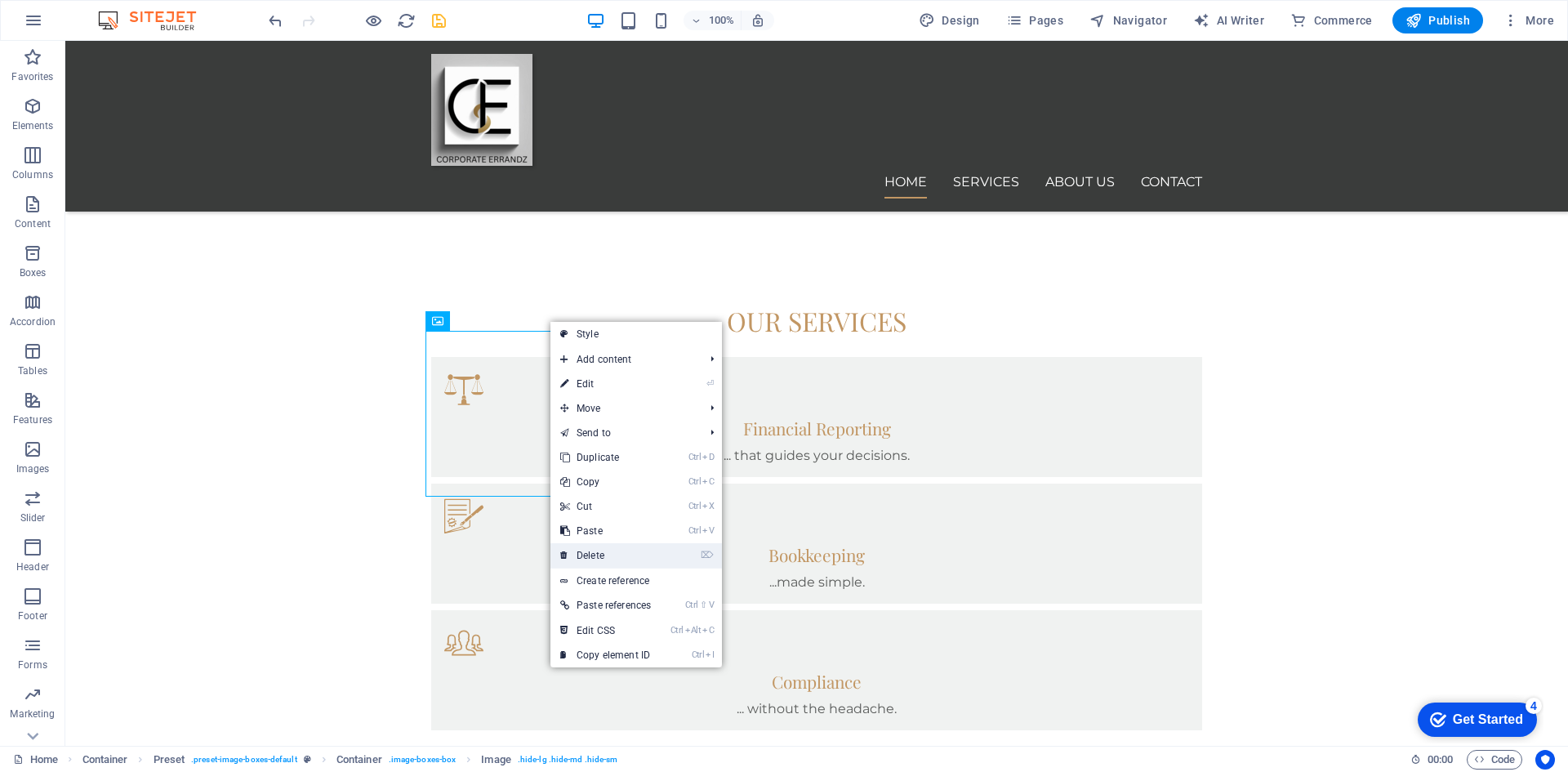
click at [570, 550] on link "⌦ Delete" at bounding box center [605, 555] width 110 height 25
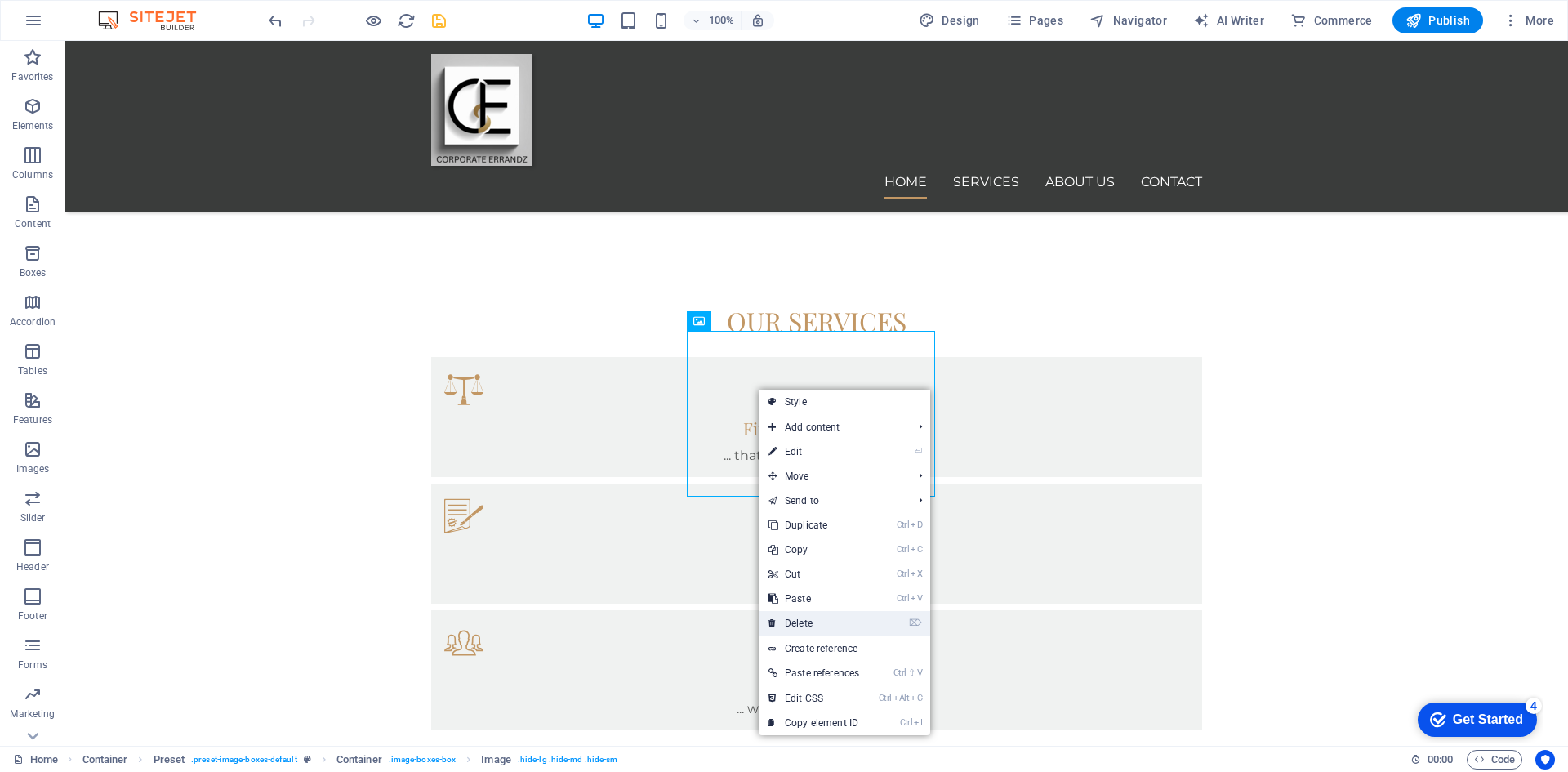
click at [804, 620] on link "⌦ Delete" at bounding box center [813, 624] width 110 height 25
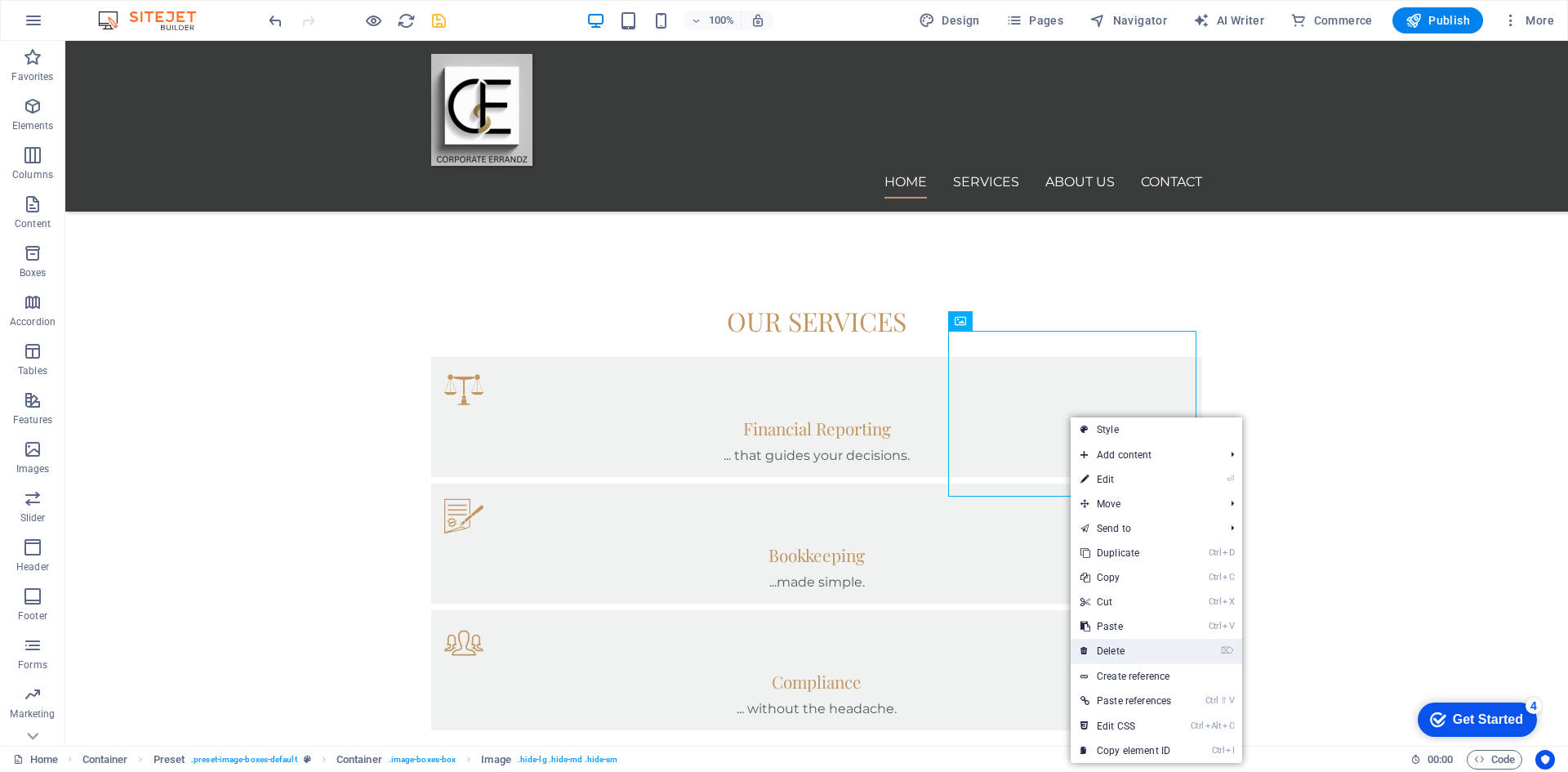
click at [1114, 647] on link "⌦ Delete" at bounding box center [1125, 651] width 110 height 25
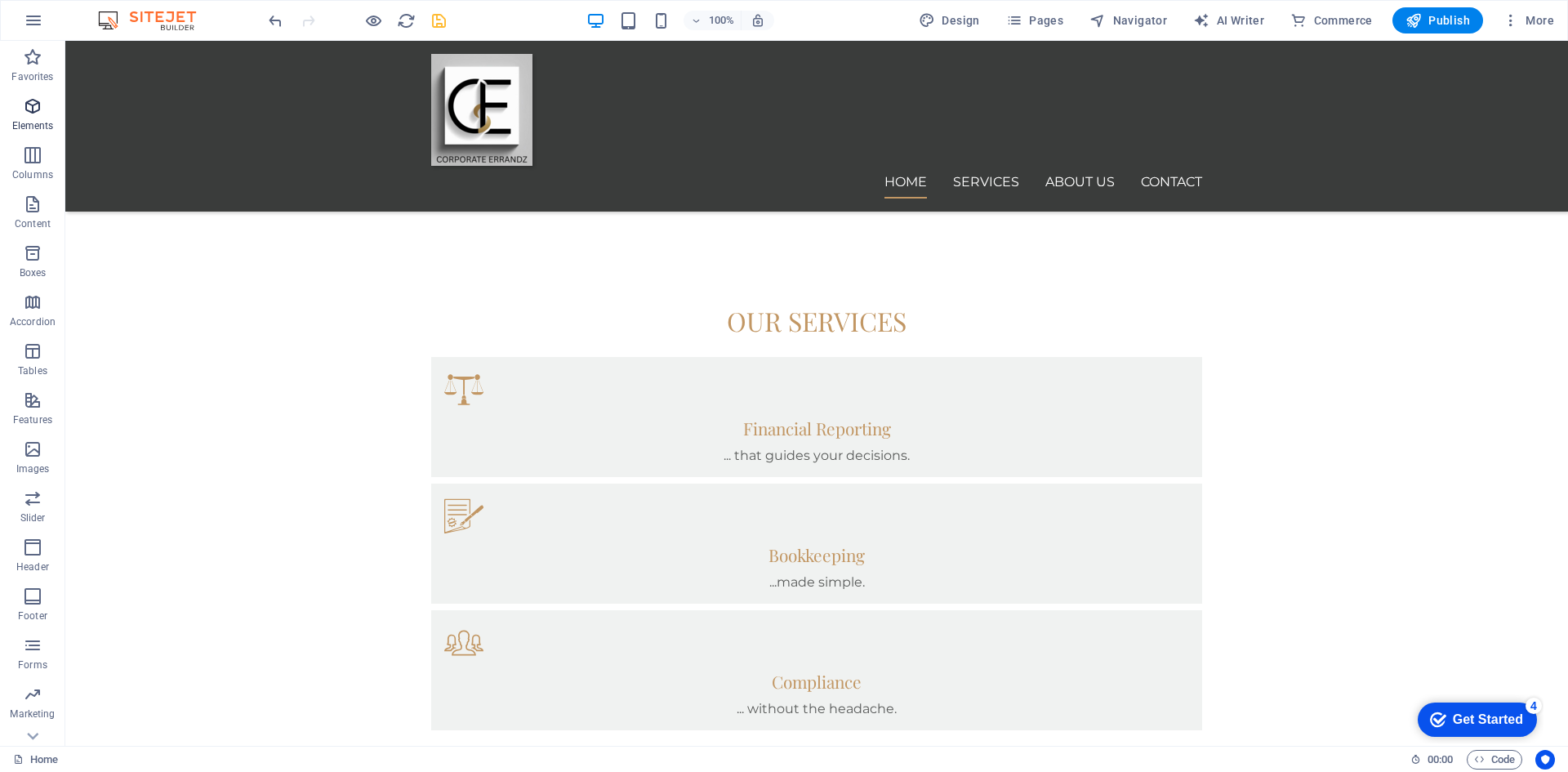
click at [30, 106] on icon "button" at bounding box center [32, 106] width 20 height 20
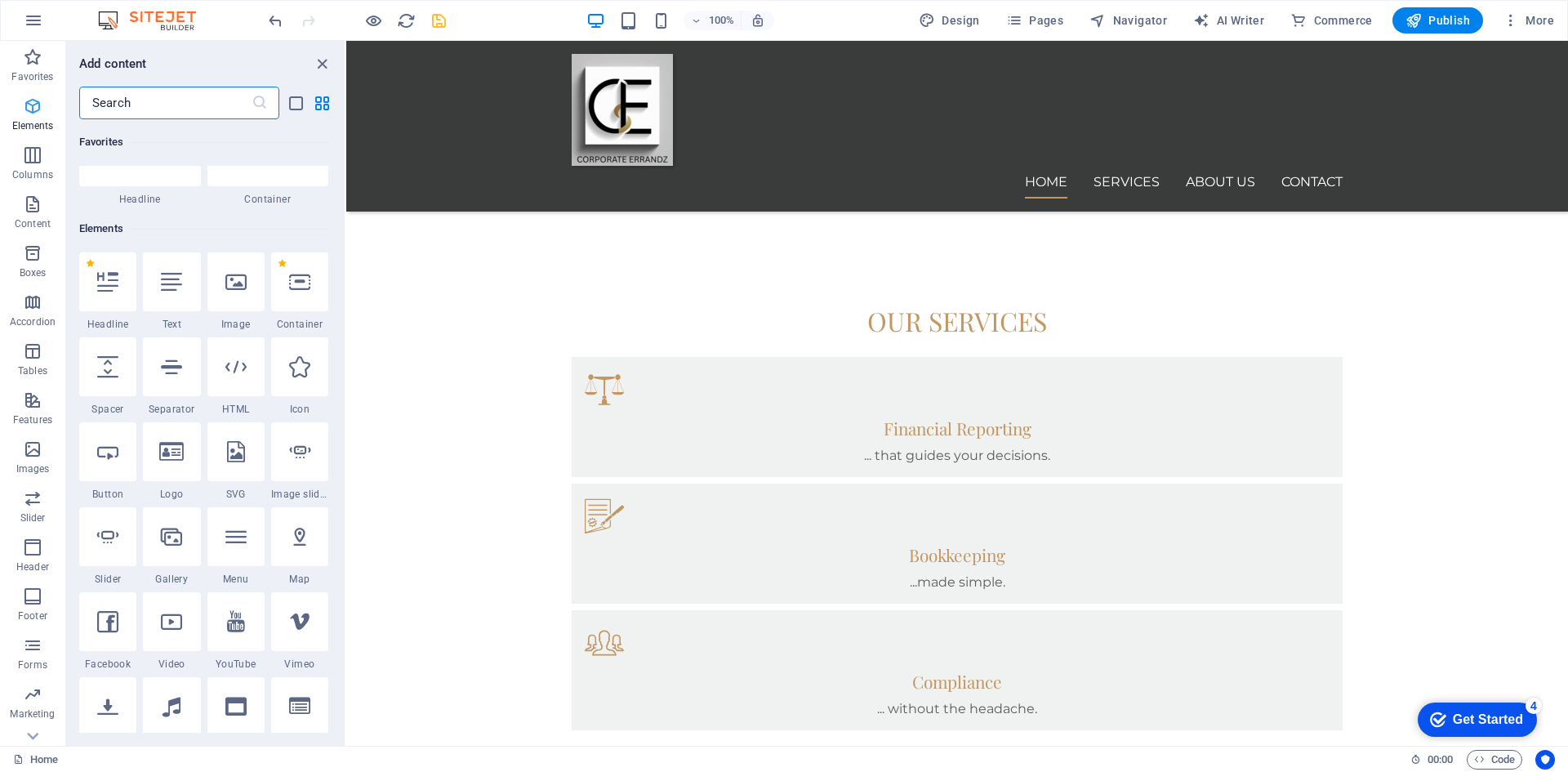
scroll to position [174, 0]
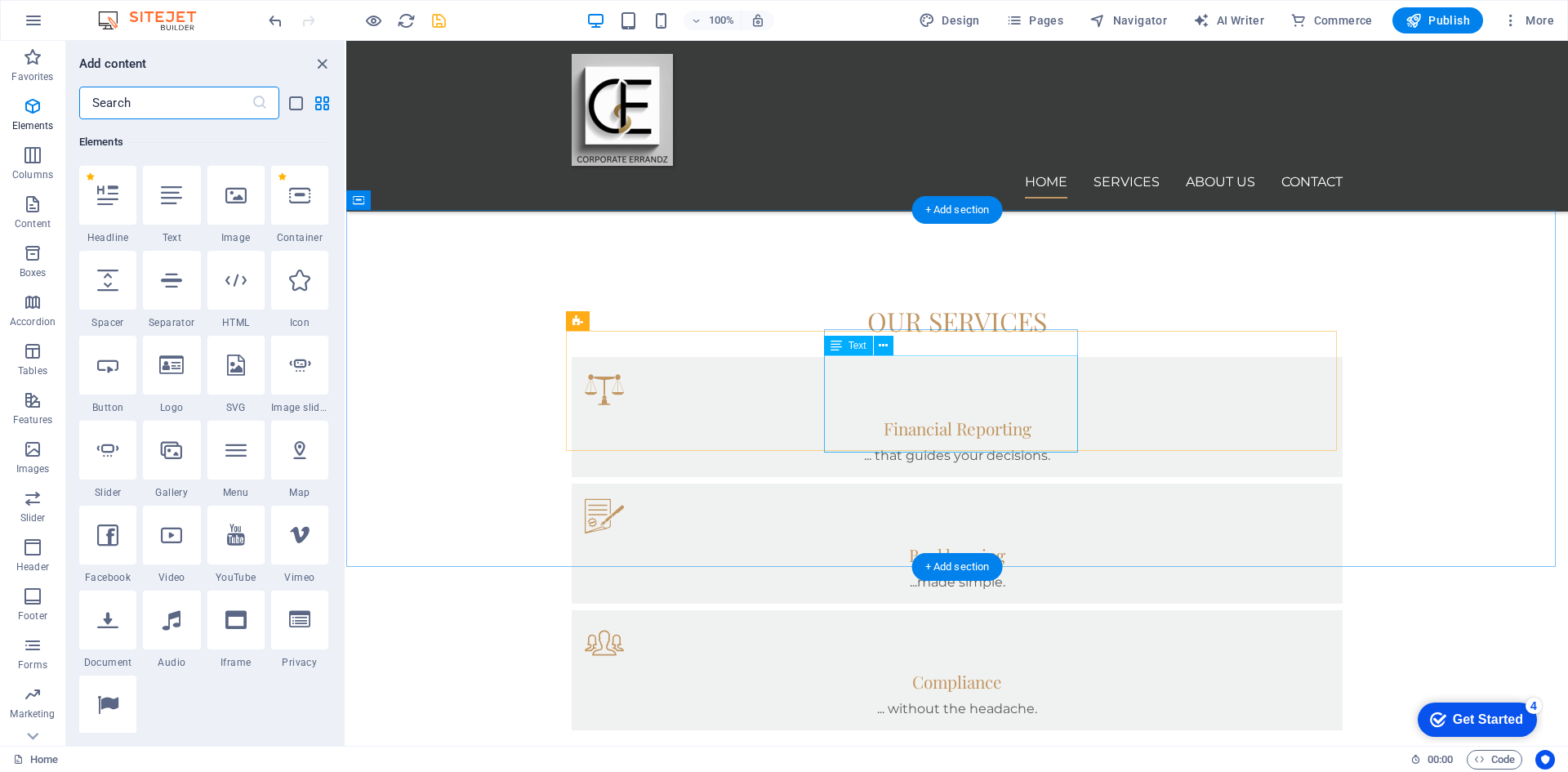
click at [886, 339] on icon at bounding box center [883, 346] width 9 height 17
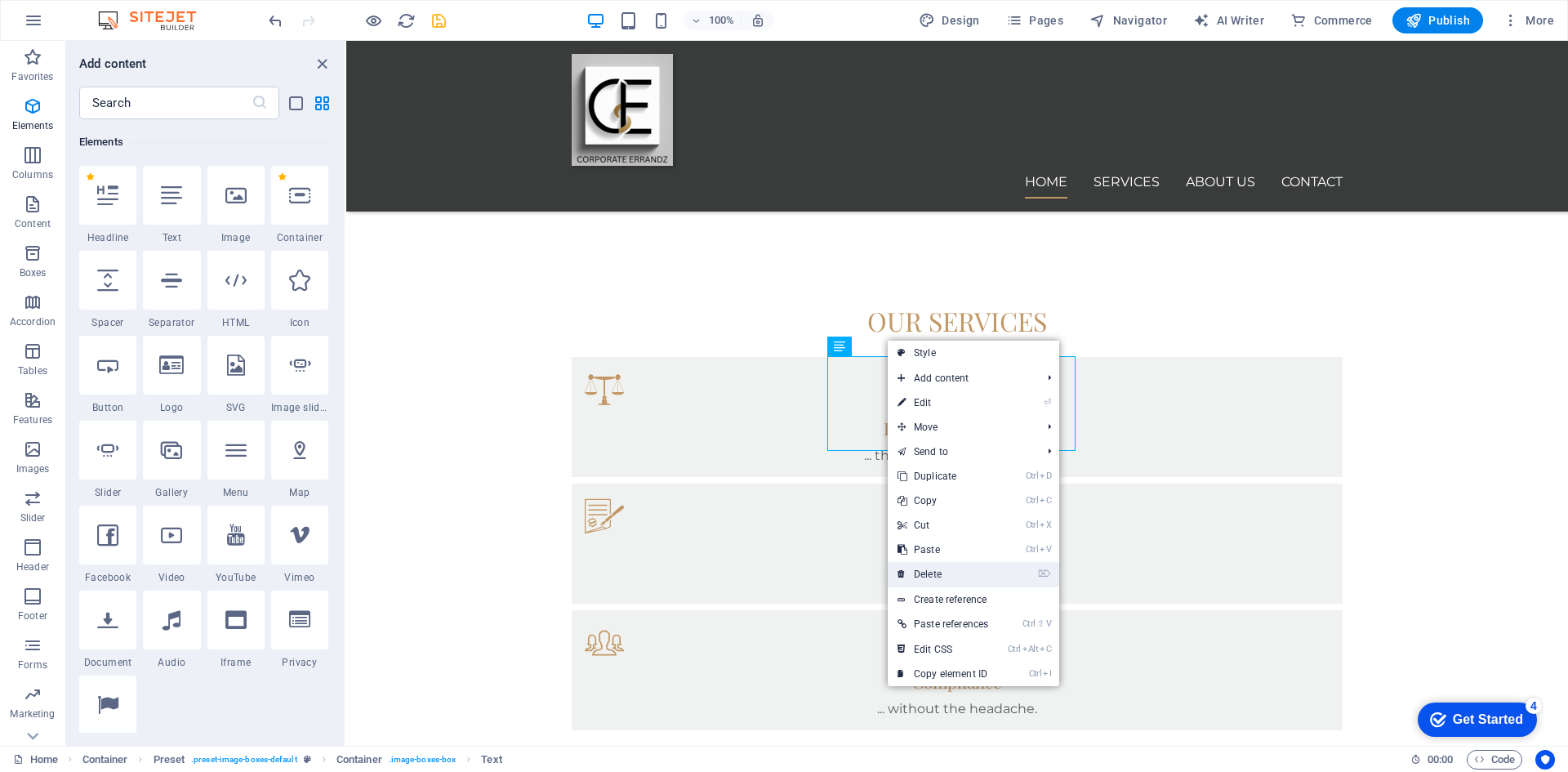
click at [948, 572] on link "⌦ Delete" at bounding box center [943, 574] width 110 height 25
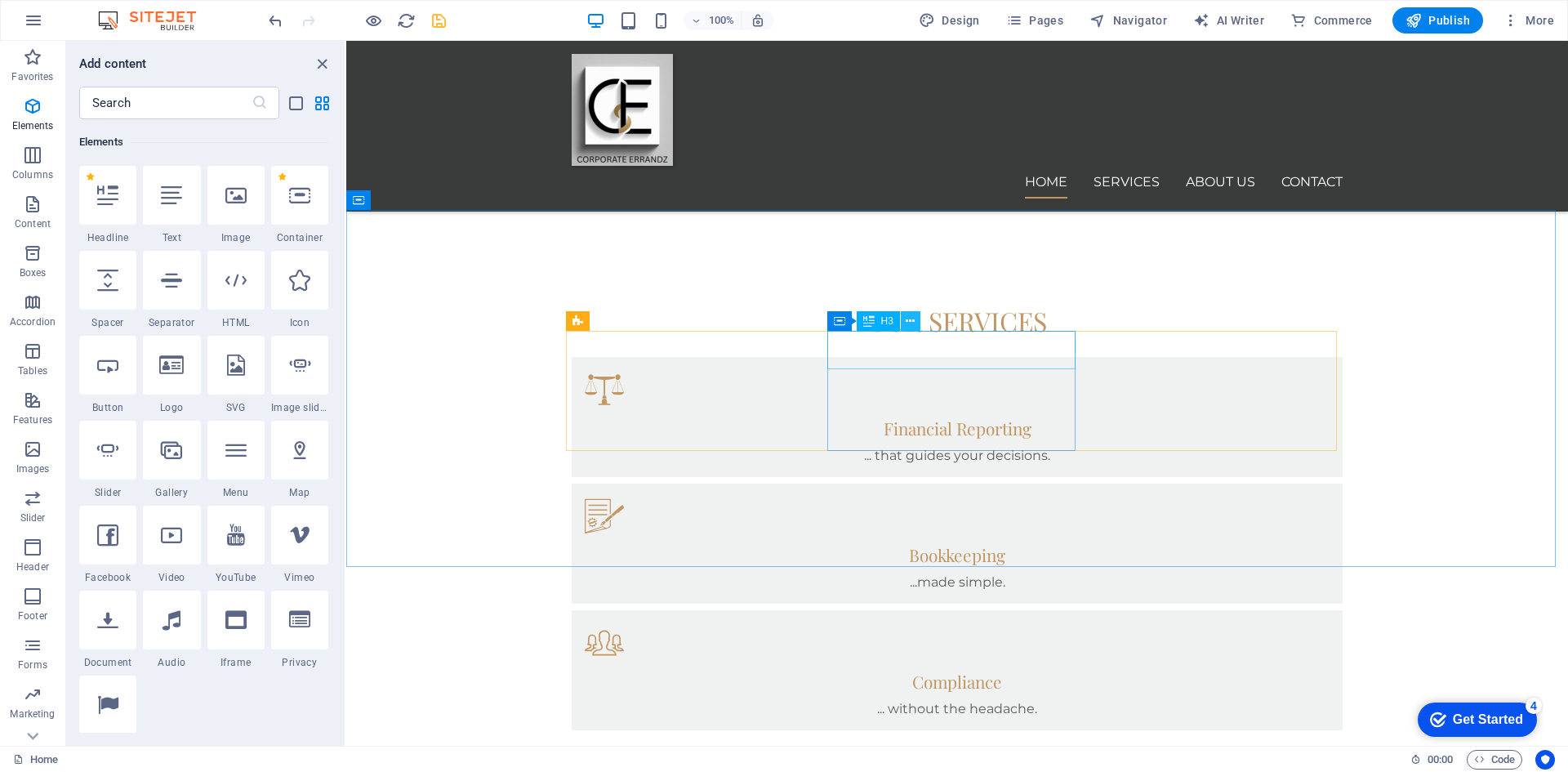
click at [907, 319] on icon at bounding box center [909, 321] width 9 height 17
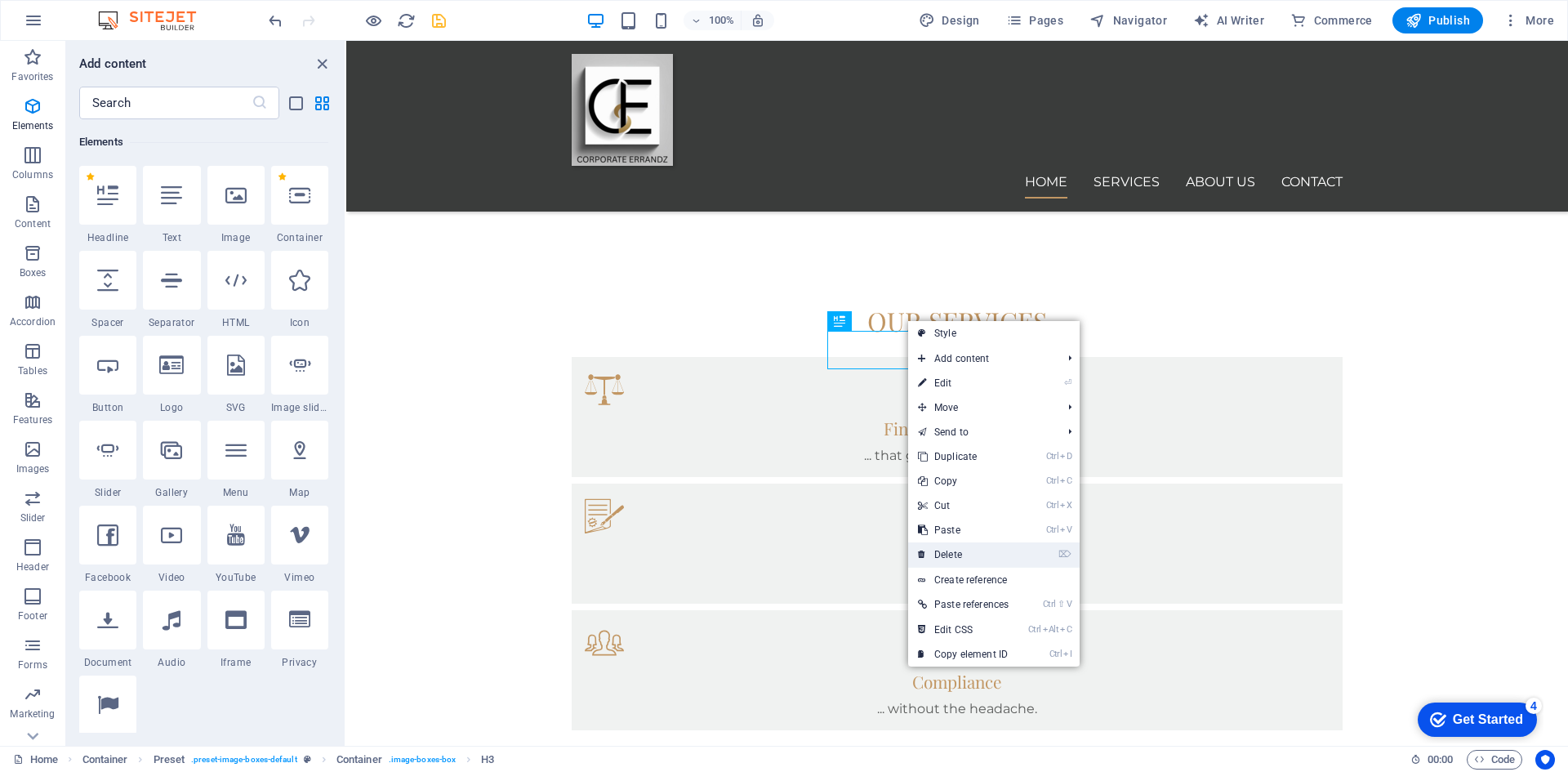
click at [944, 553] on link "⌦ Delete" at bounding box center [963, 555] width 110 height 25
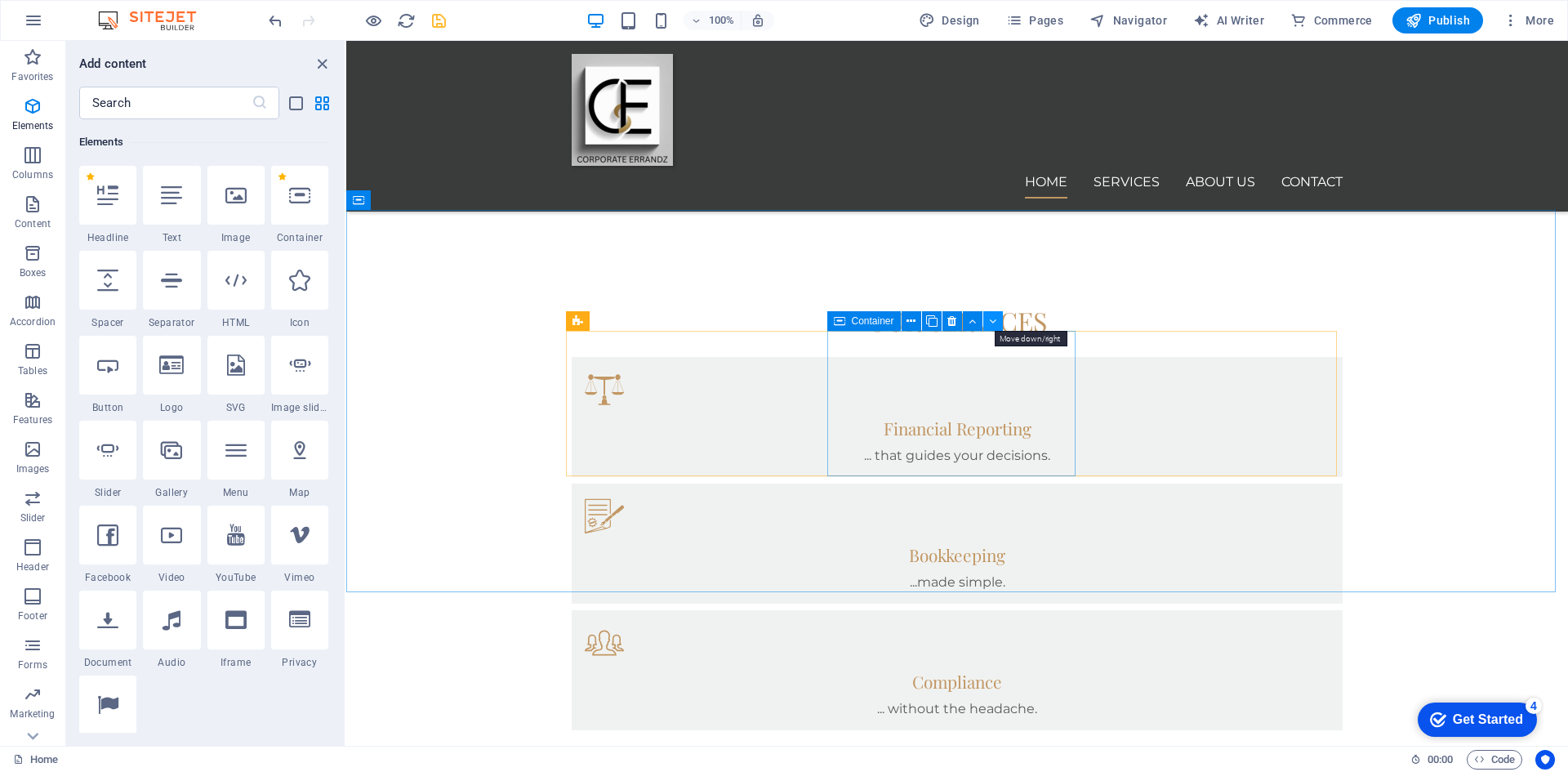
click at [990, 320] on icon at bounding box center [993, 321] width 8 height 17
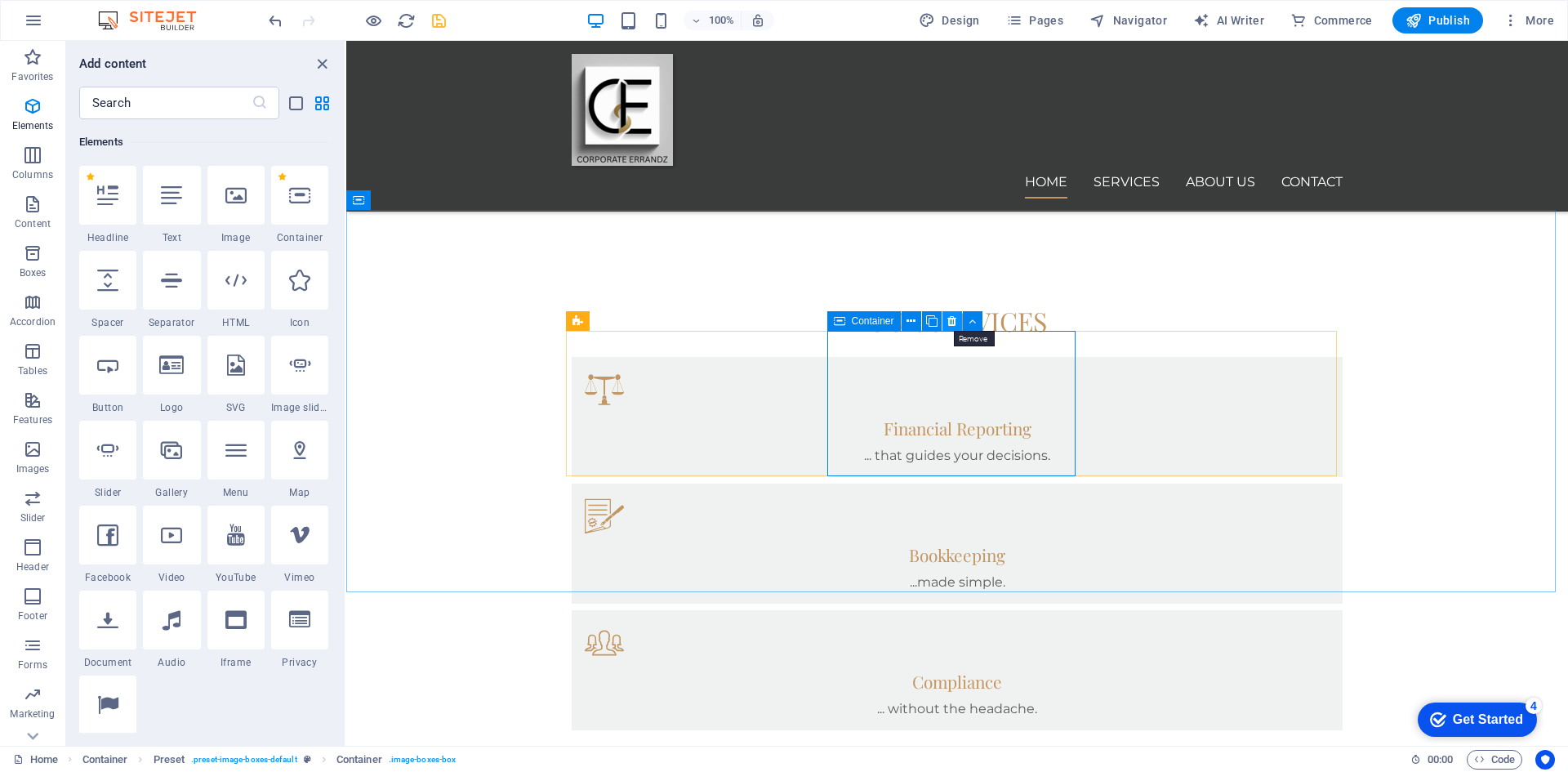
click at [954, 322] on icon at bounding box center [951, 321] width 9 height 17
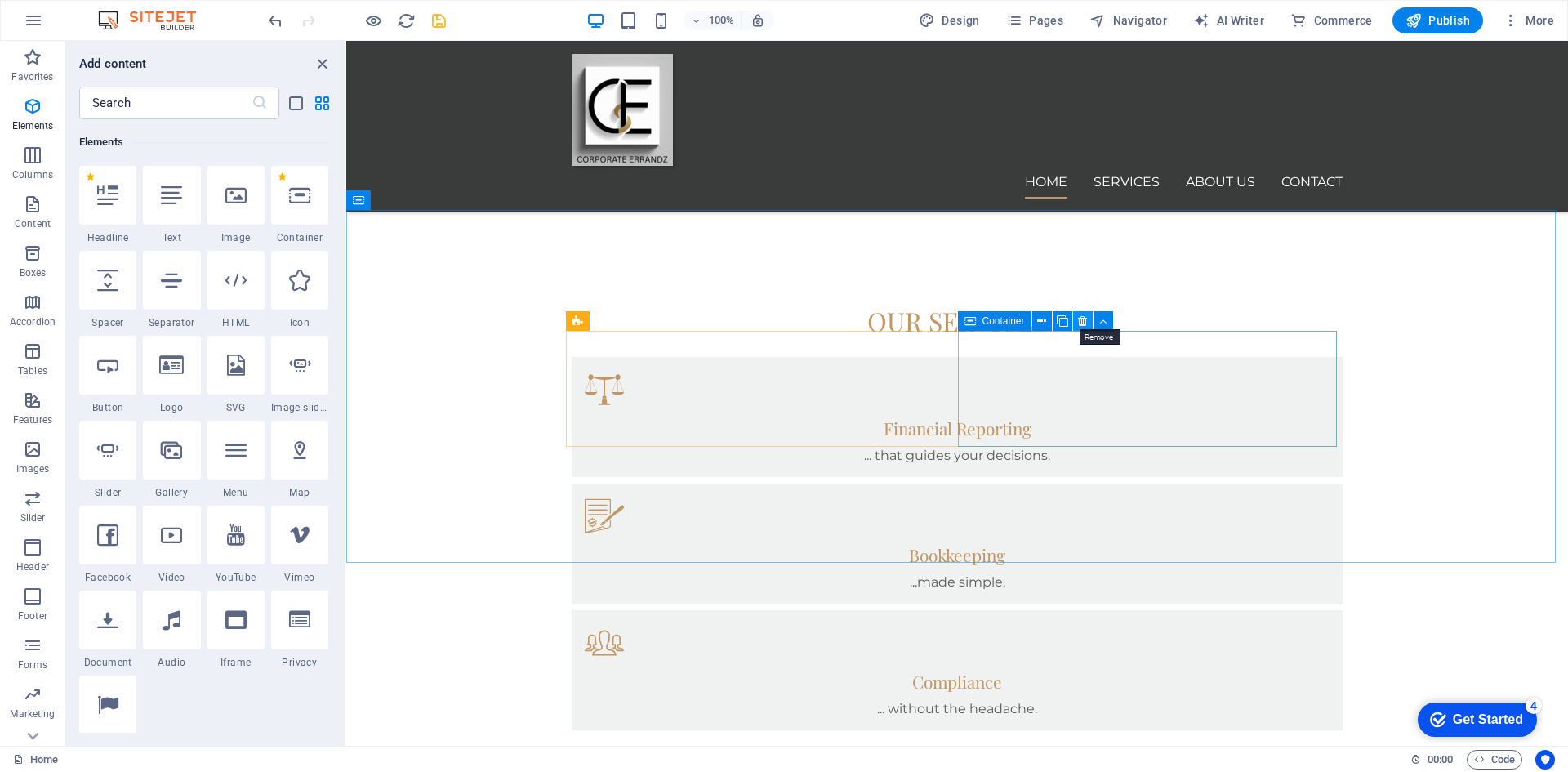
click at [1079, 322] on icon at bounding box center [1081, 321] width 9 height 17
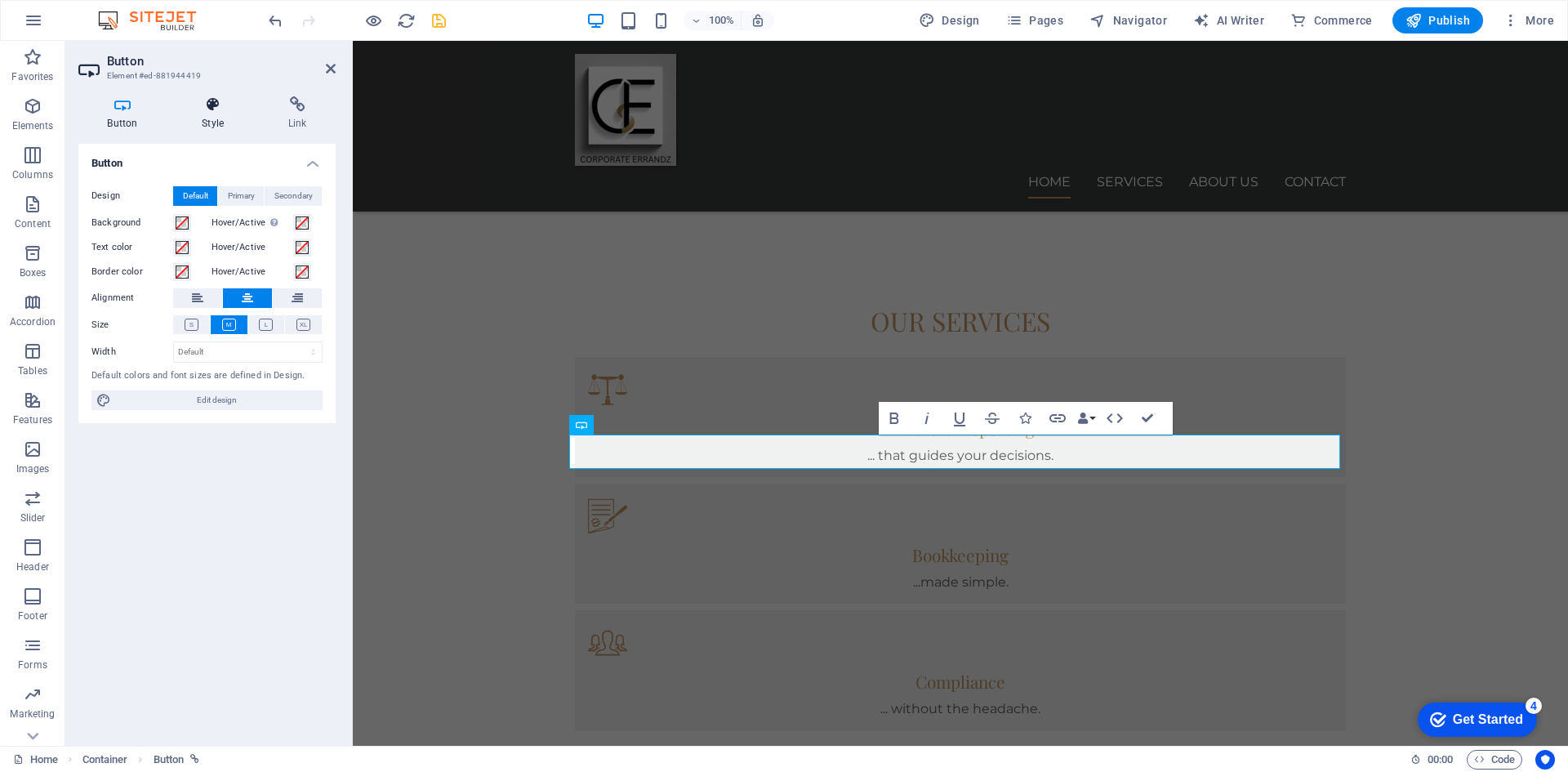
click at [214, 100] on icon at bounding box center [213, 104] width 80 height 16
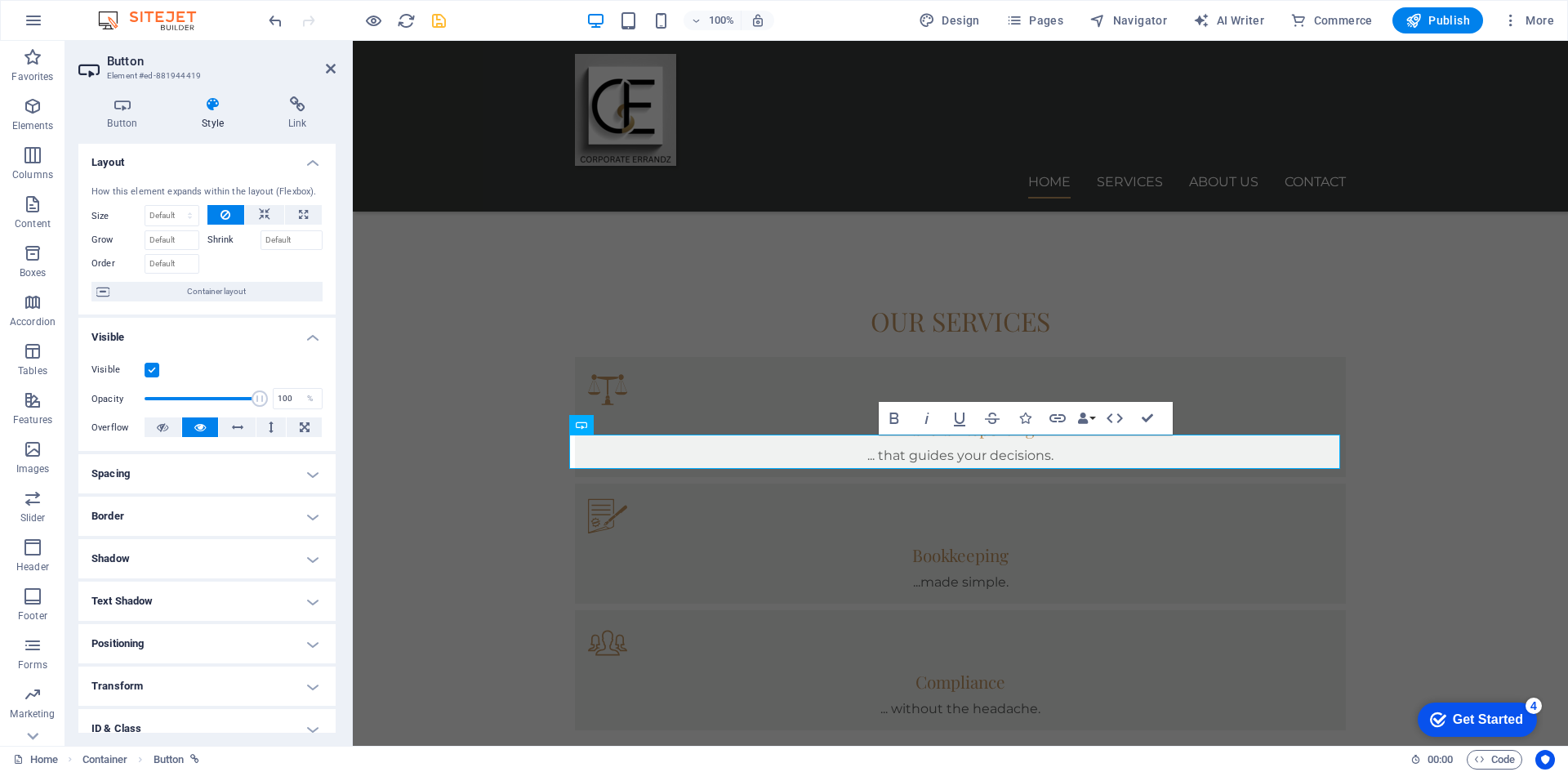
scroll to position [0, 0]
click at [299, 112] on icon at bounding box center [296, 104] width 77 height 16
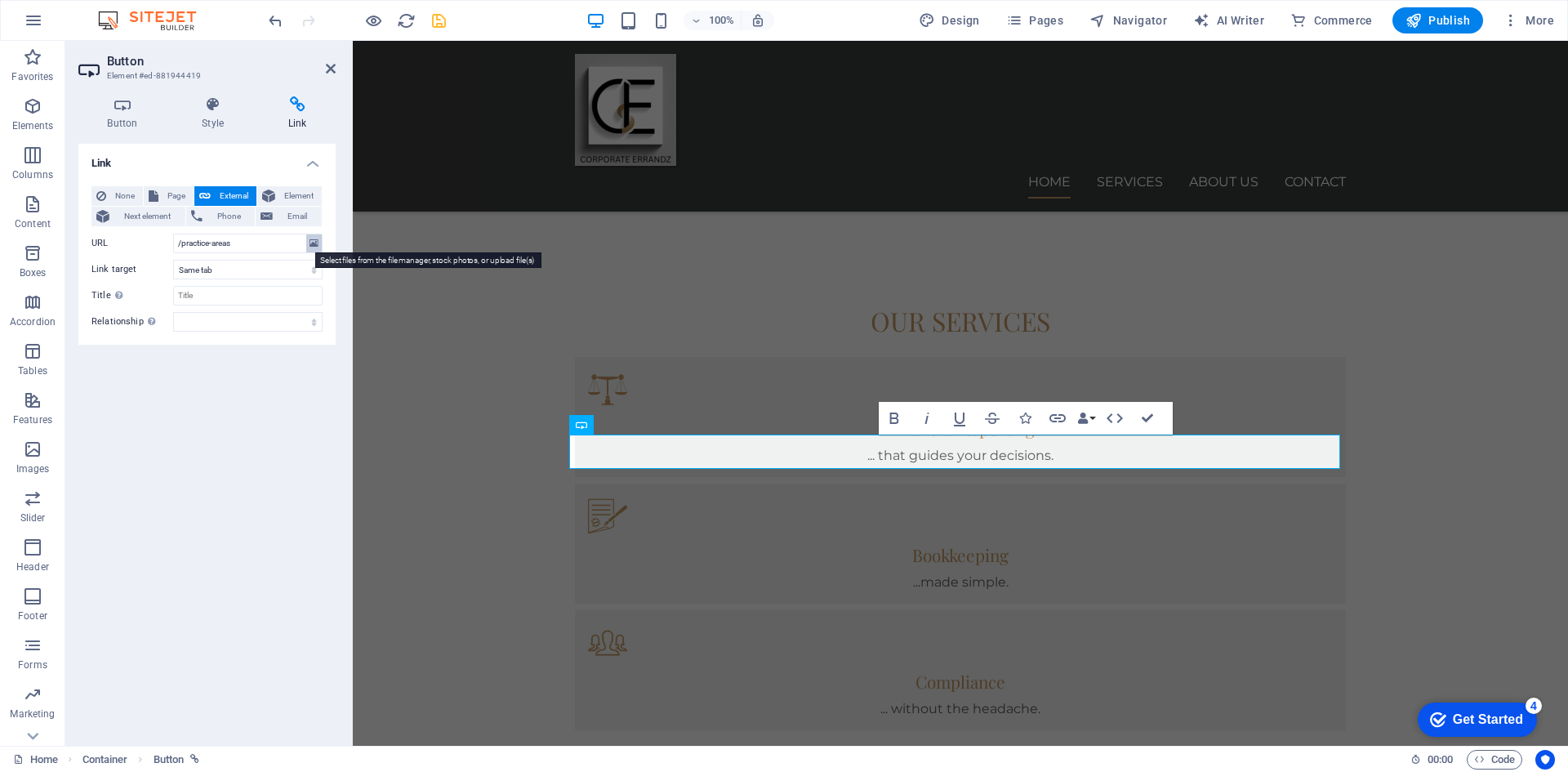
click at [315, 244] on icon at bounding box center [314, 243] width 9 height 18
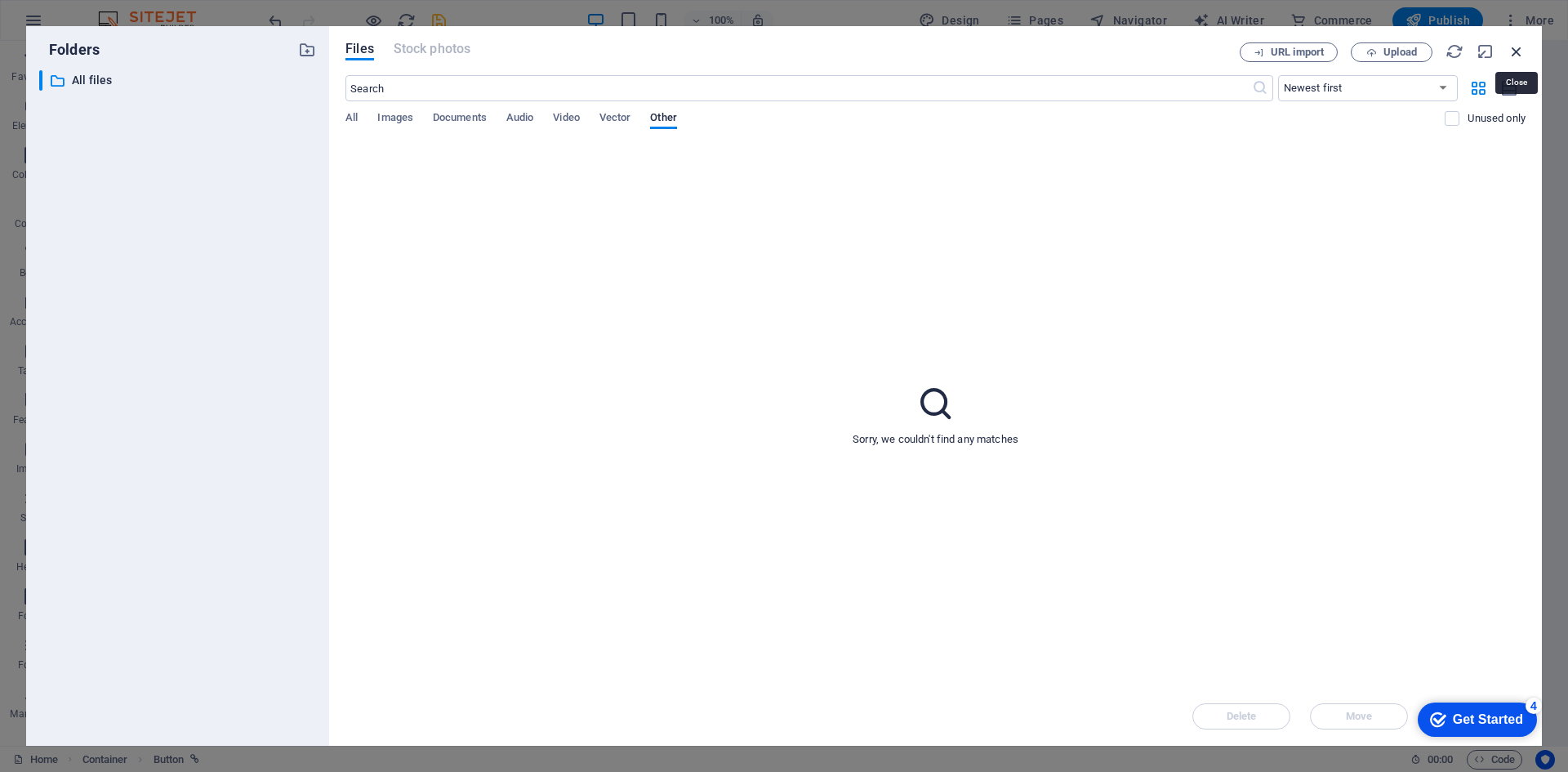
click at [1520, 49] on icon "button" at bounding box center [1516, 51] width 18 height 18
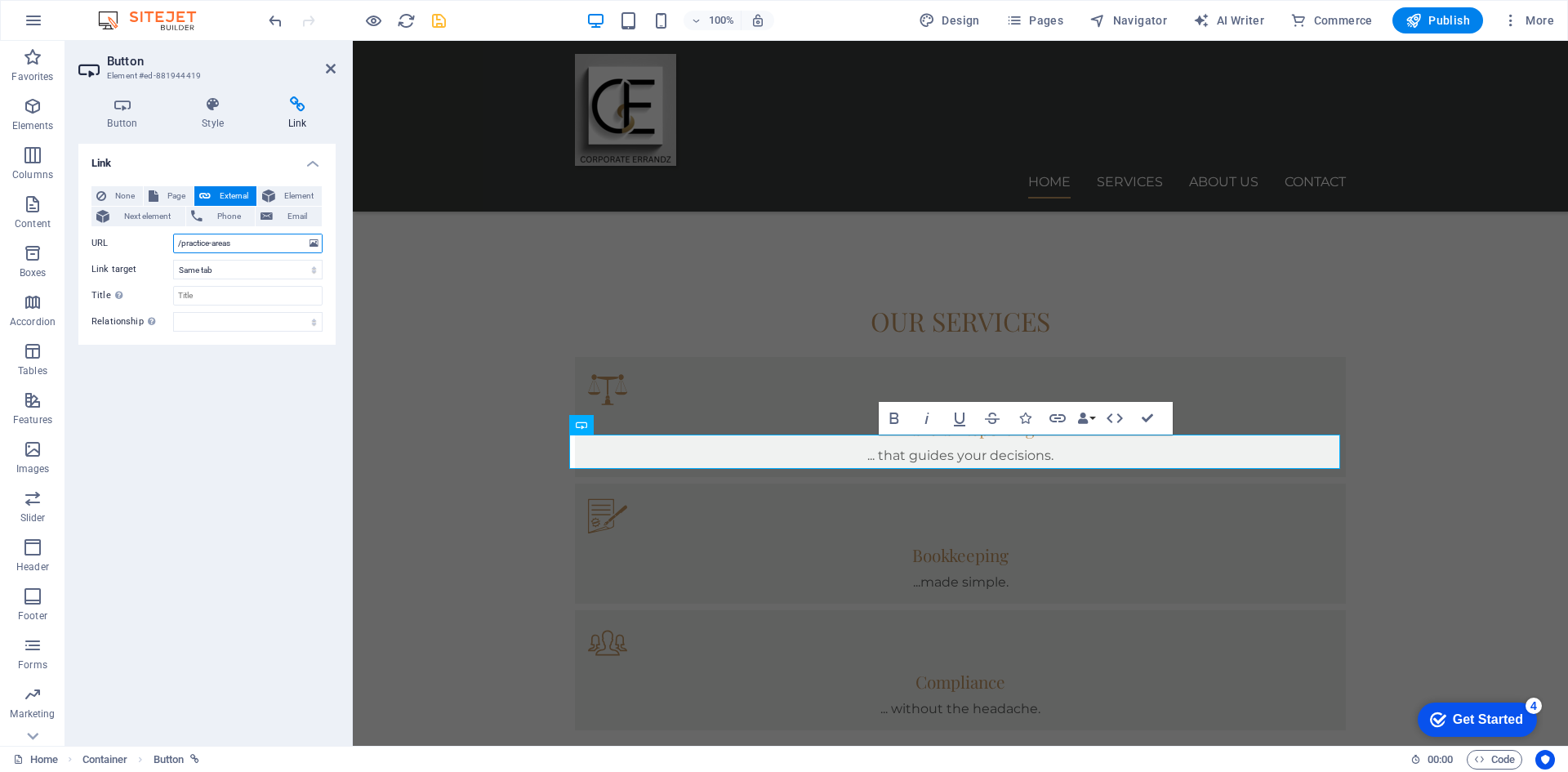
click at [206, 242] on input "/practice-areas" at bounding box center [247, 243] width 149 height 20
click at [252, 240] on input "/practice-areas" at bounding box center [247, 243] width 149 height 20
click at [218, 270] on select "New tab Same tab Overlay" at bounding box center [247, 269] width 149 height 20
click at [220, 420] on div "Link None Page External Element Next element Phone Email Page Home Services Abo…" at bounding box center [206, 438] width 258 height 589
click at [163, 195] on span "Page" at bounding box center [176, 196] width 26 height 20
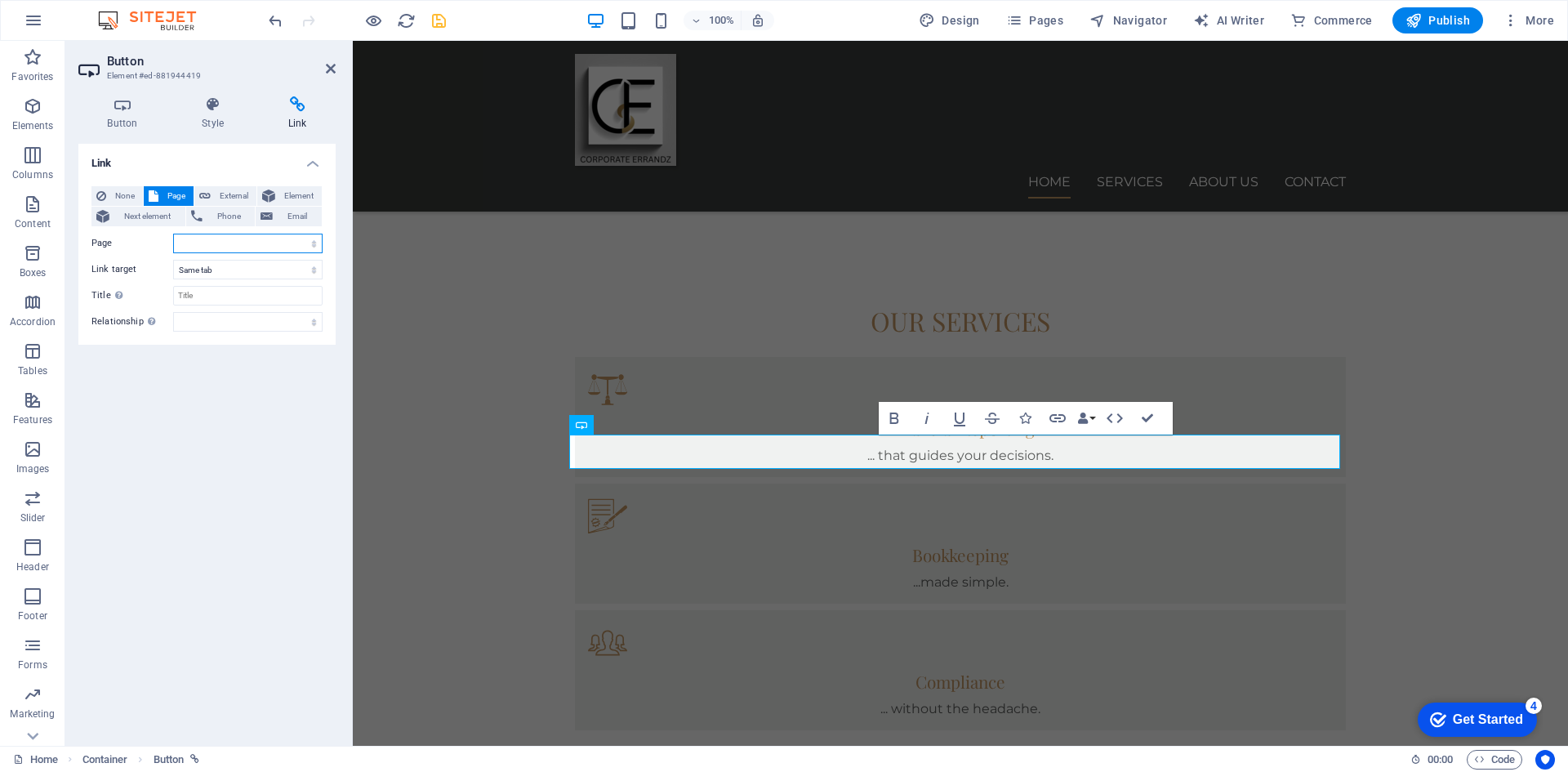
click at [205, 242] on select "Home Services About us Contact Legal Notice Privacy" at bounding box center [247, 243] width 149 height 20
click at [173, 234] on select "Home Services About us Contact Legal Notice Privacy" at bounding box center [247, 243] width 149 height 20
click at [115, 103] on icon at bounding box center [122, 104] width 88 height 16
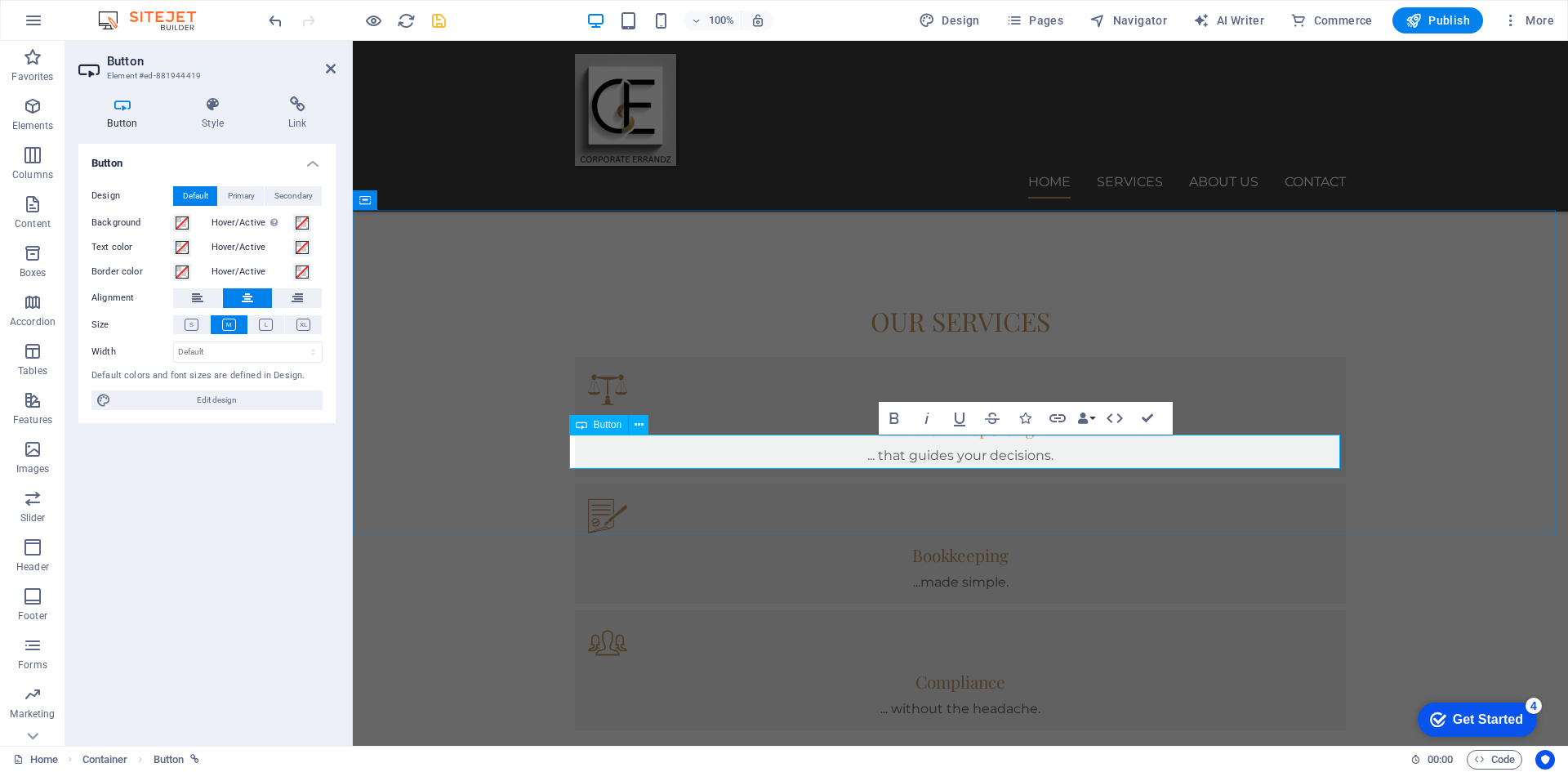
click at [444, 26] on icon "save" at bounding box center [439, 21] width 19 height 19
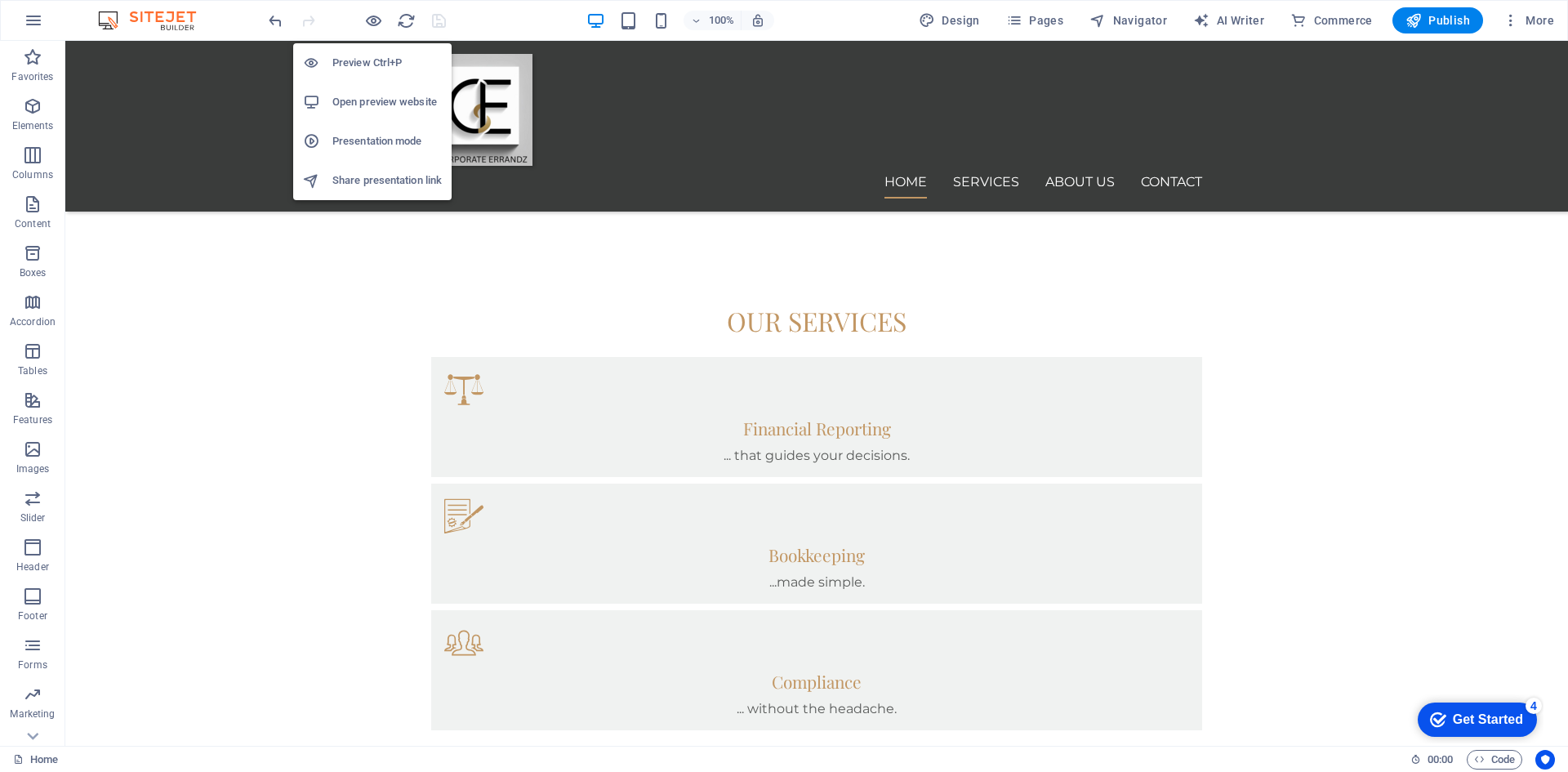
click at [372, 104] on h6 "Open preview website" at bounding box center [387, 102] width 109 height 20
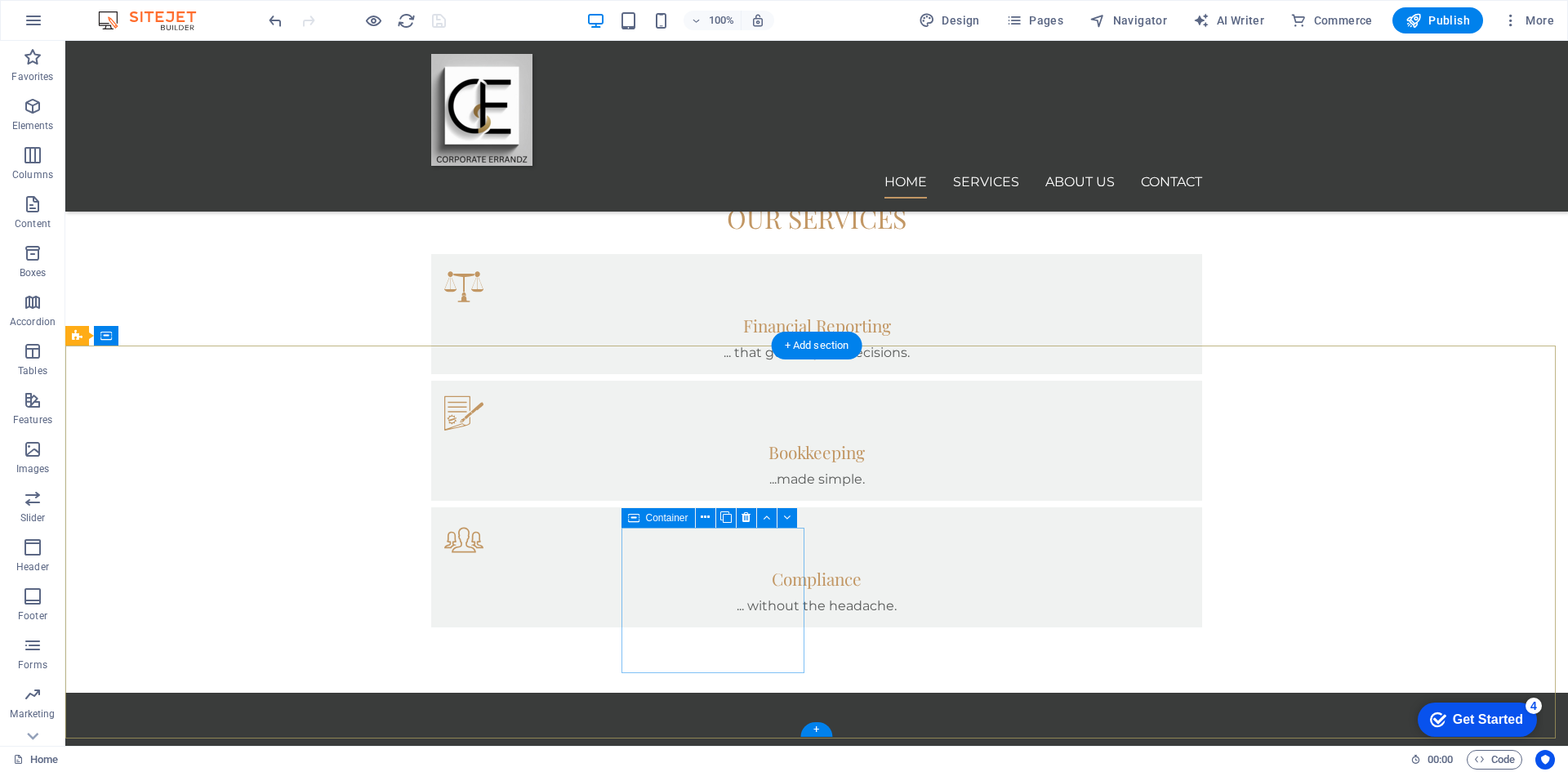
scroll to position [1181, 0]
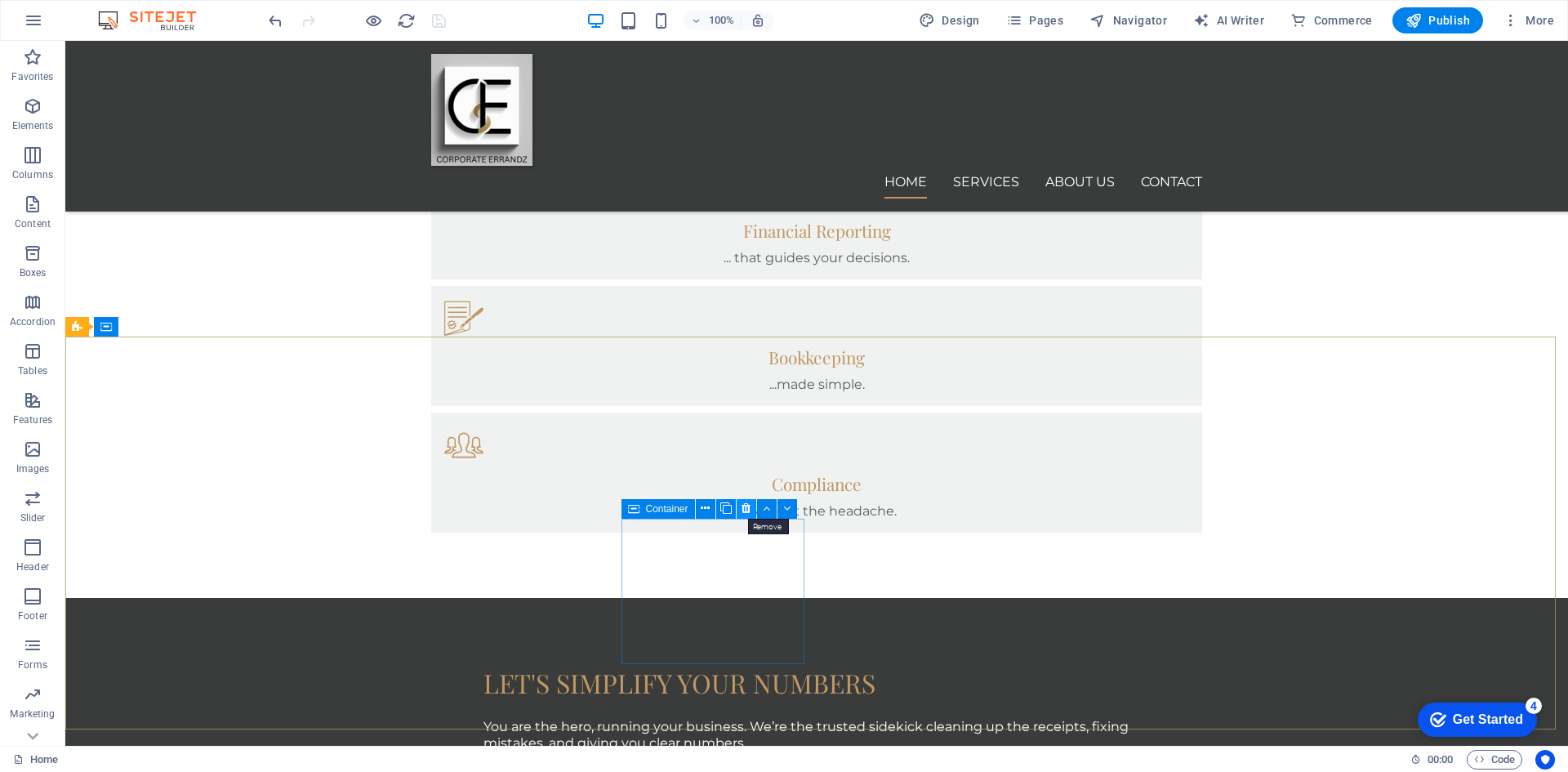
click at [746, 505] on icon at bounding box center [745, 509] width 9 height 17
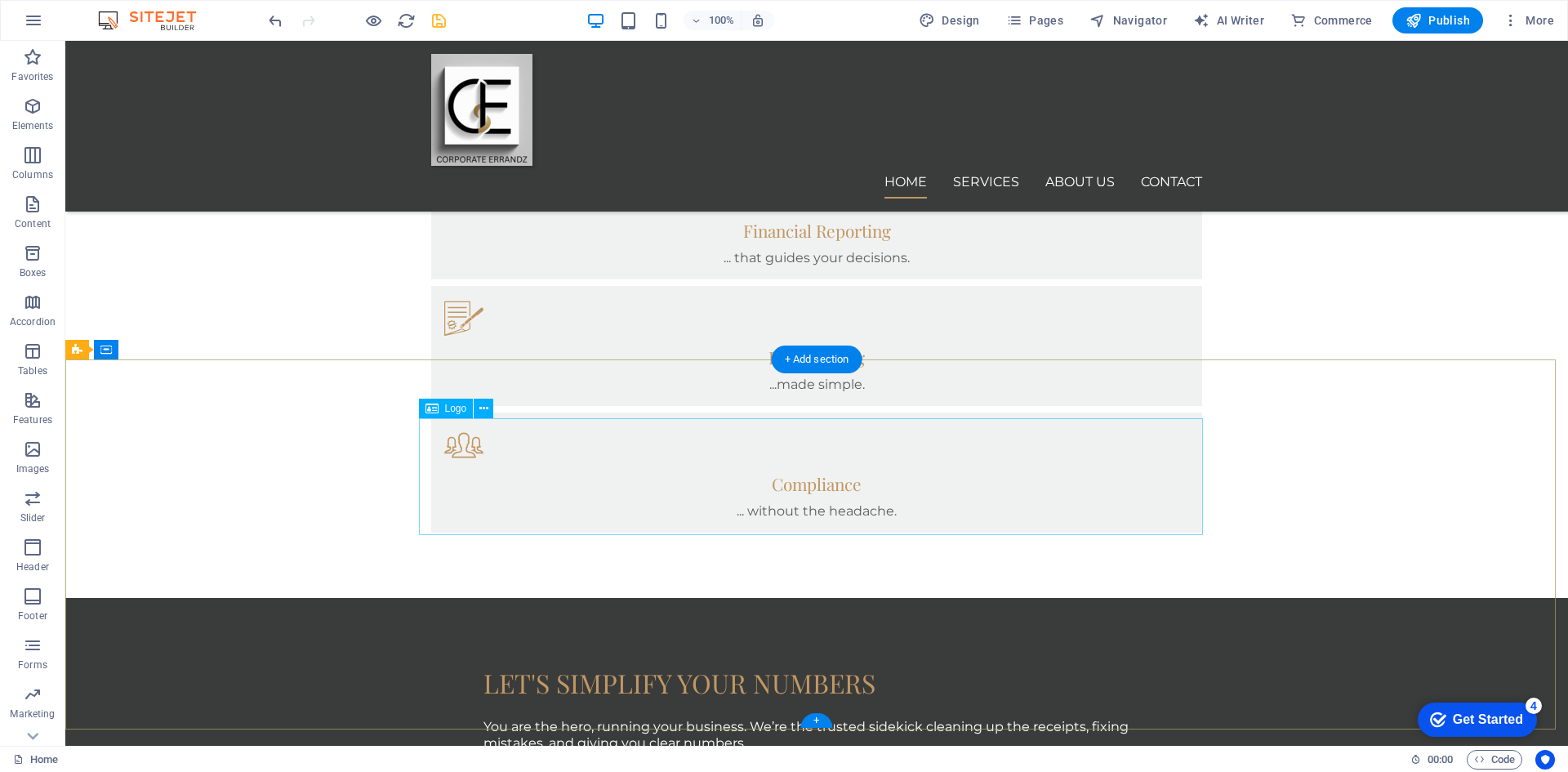
scroll to position [1158, 0]
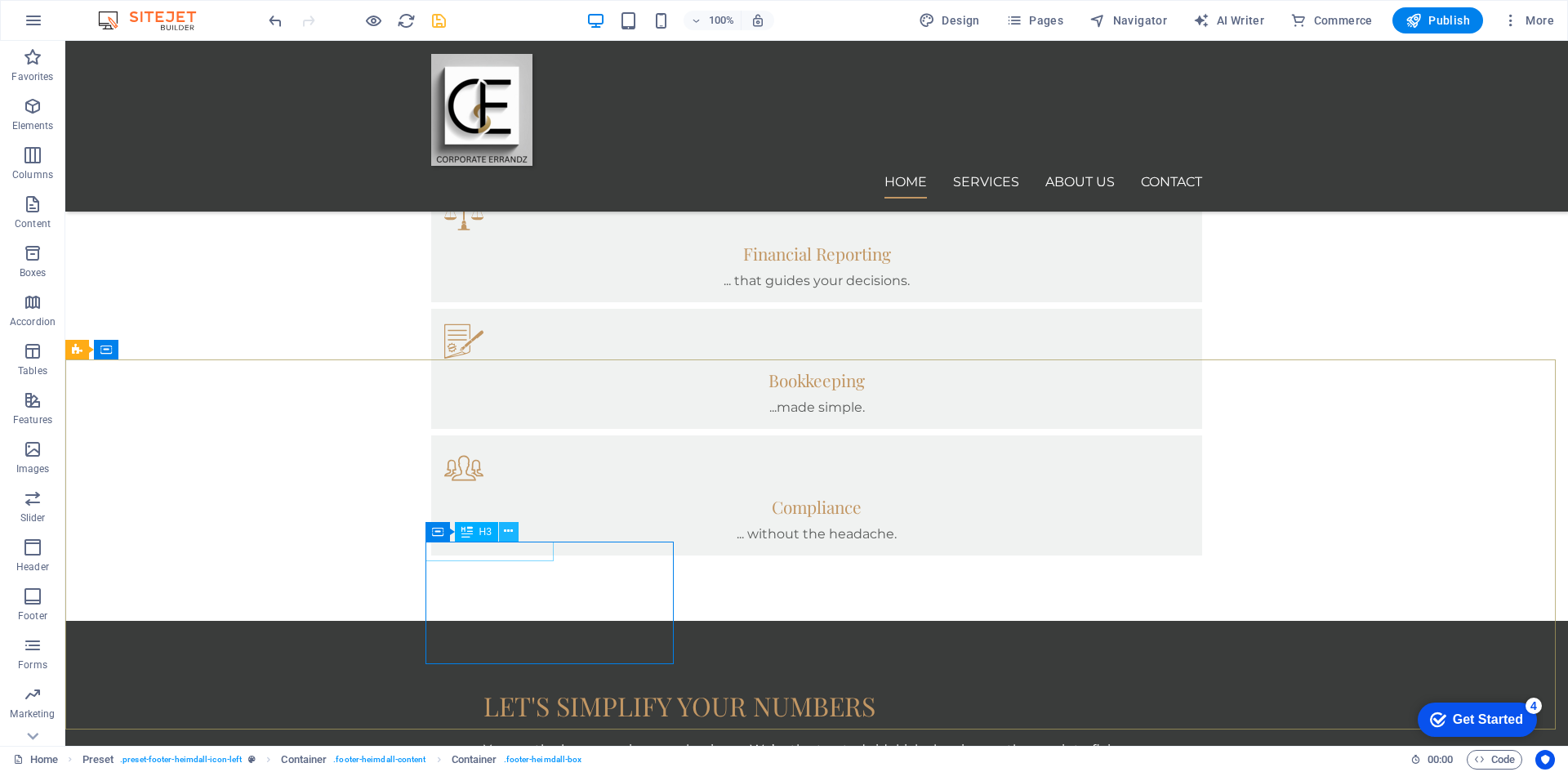
click at [509, 529] on icon at bounding box center [507, 531] width 9 height 17
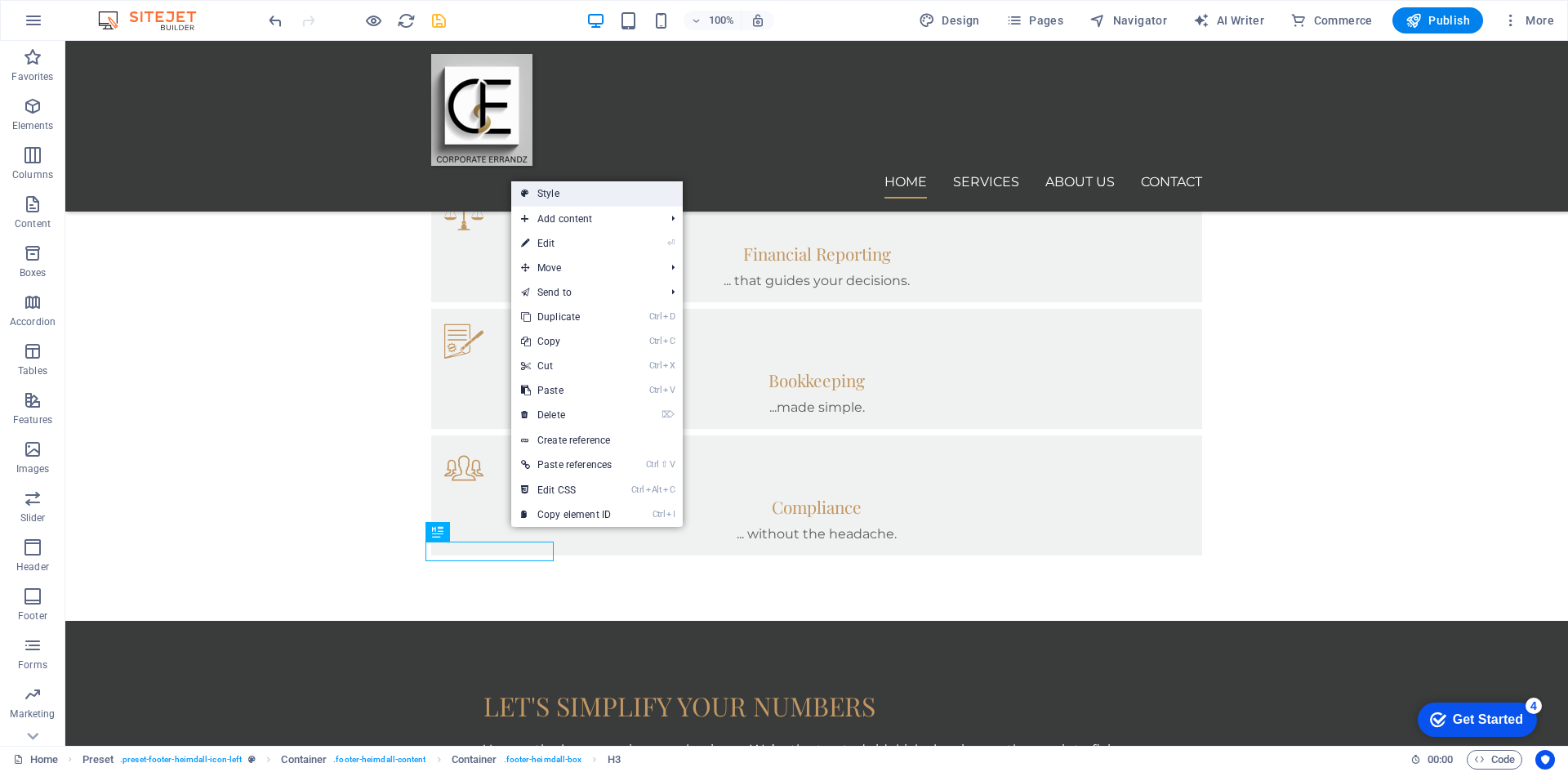
click at [550, 190] on link "Style" at bounding box center [597, 194] width 171 height 25
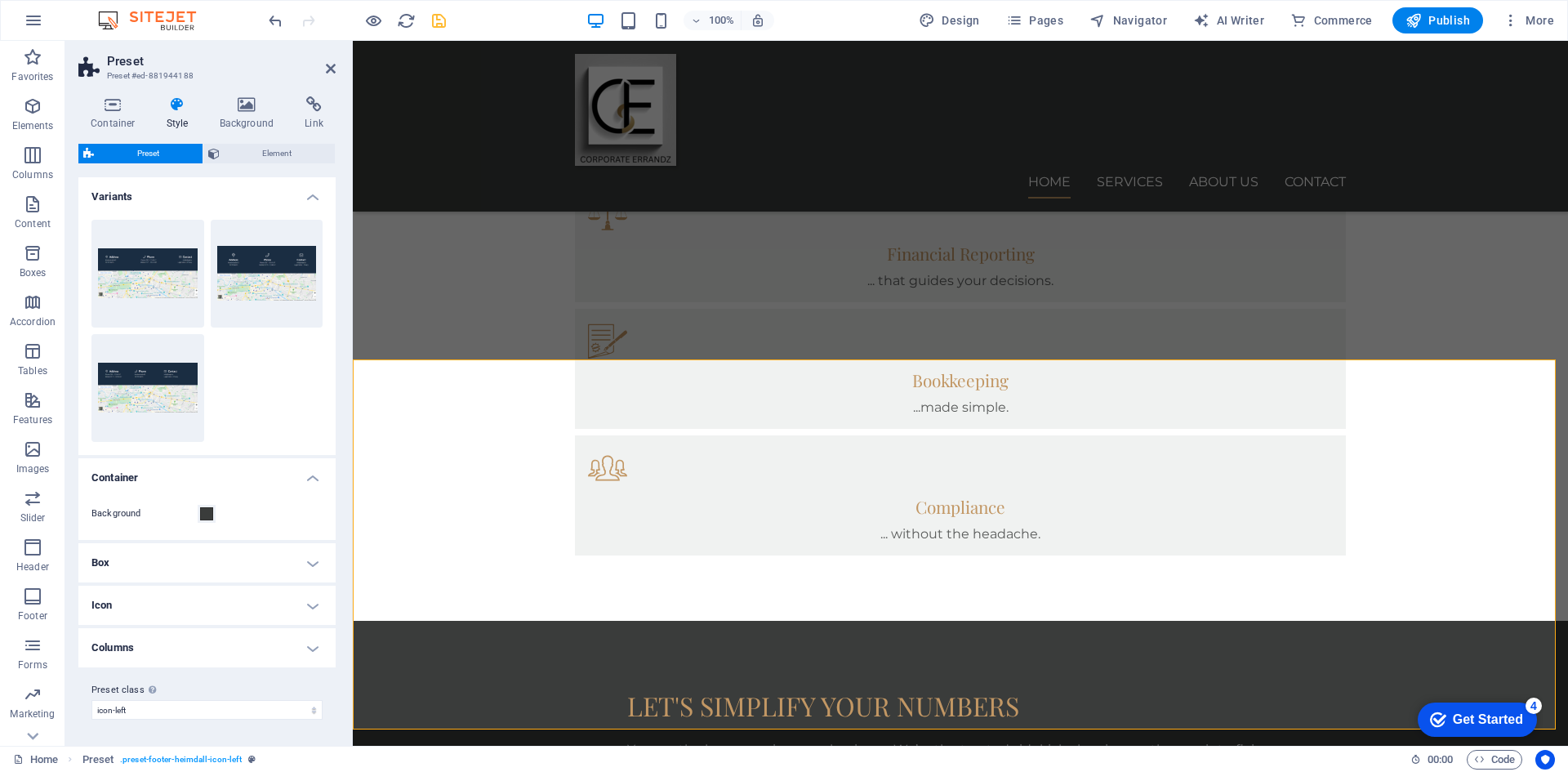
click at [316, 559] on h4 "Box" at bounding box center [206, 562] width 258 height 39
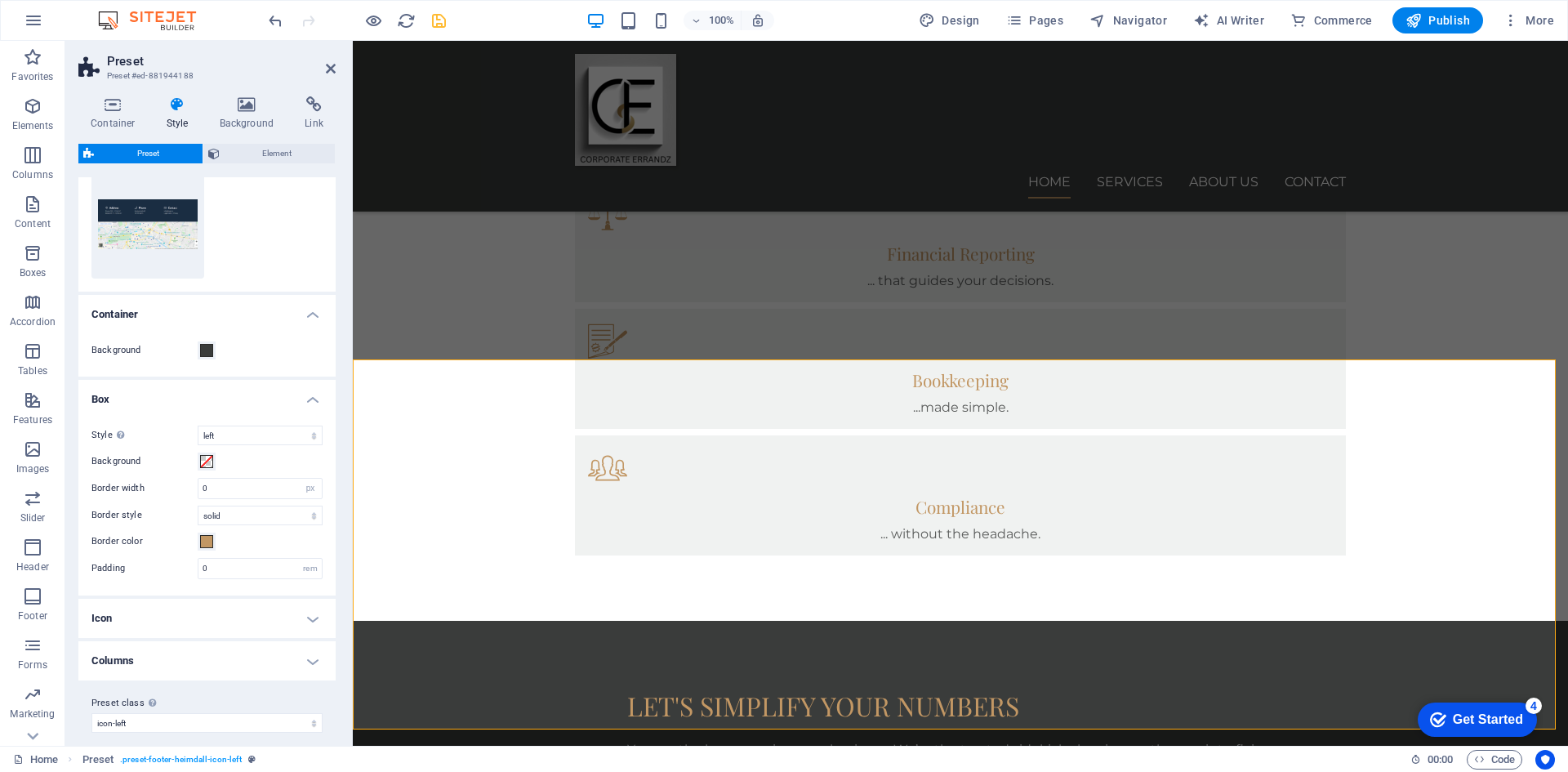
scroll to position [177, 0]
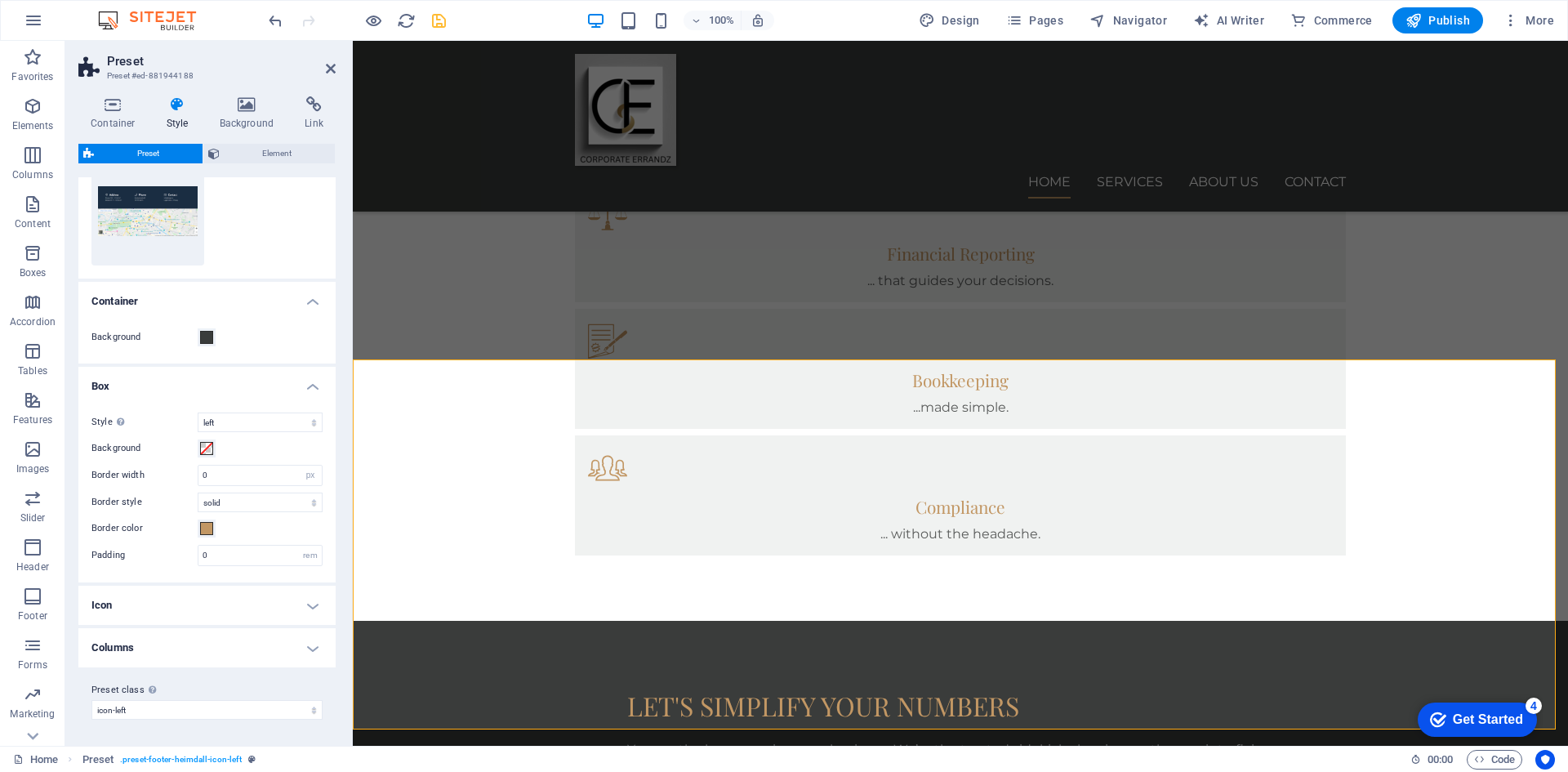
click at [312, 389] on h4 "Box" at bounding box center [206, 381] width 258 height 29
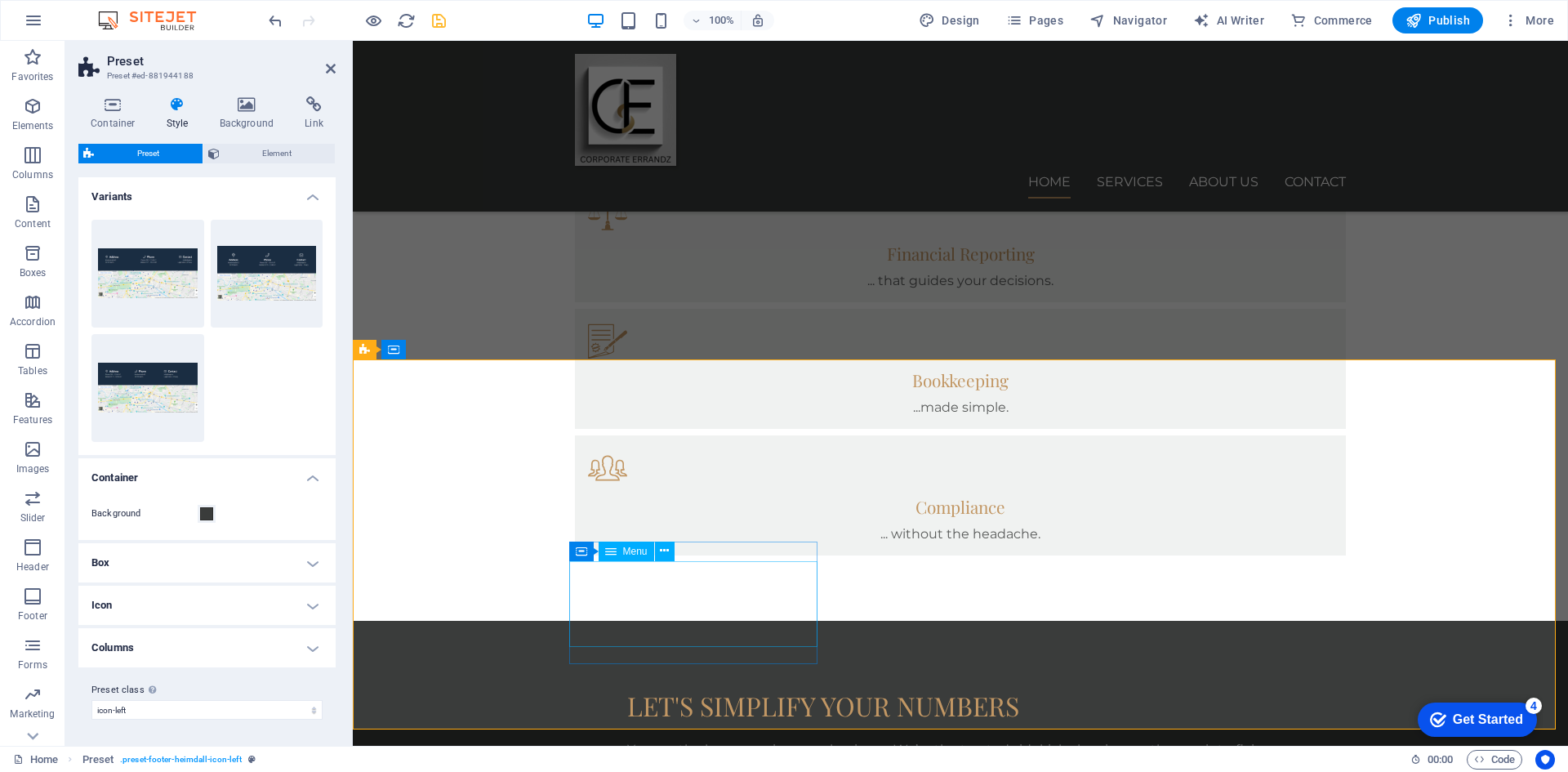
click at [109, 110] on icon at bounding box center [112, 104] width 69 height 16
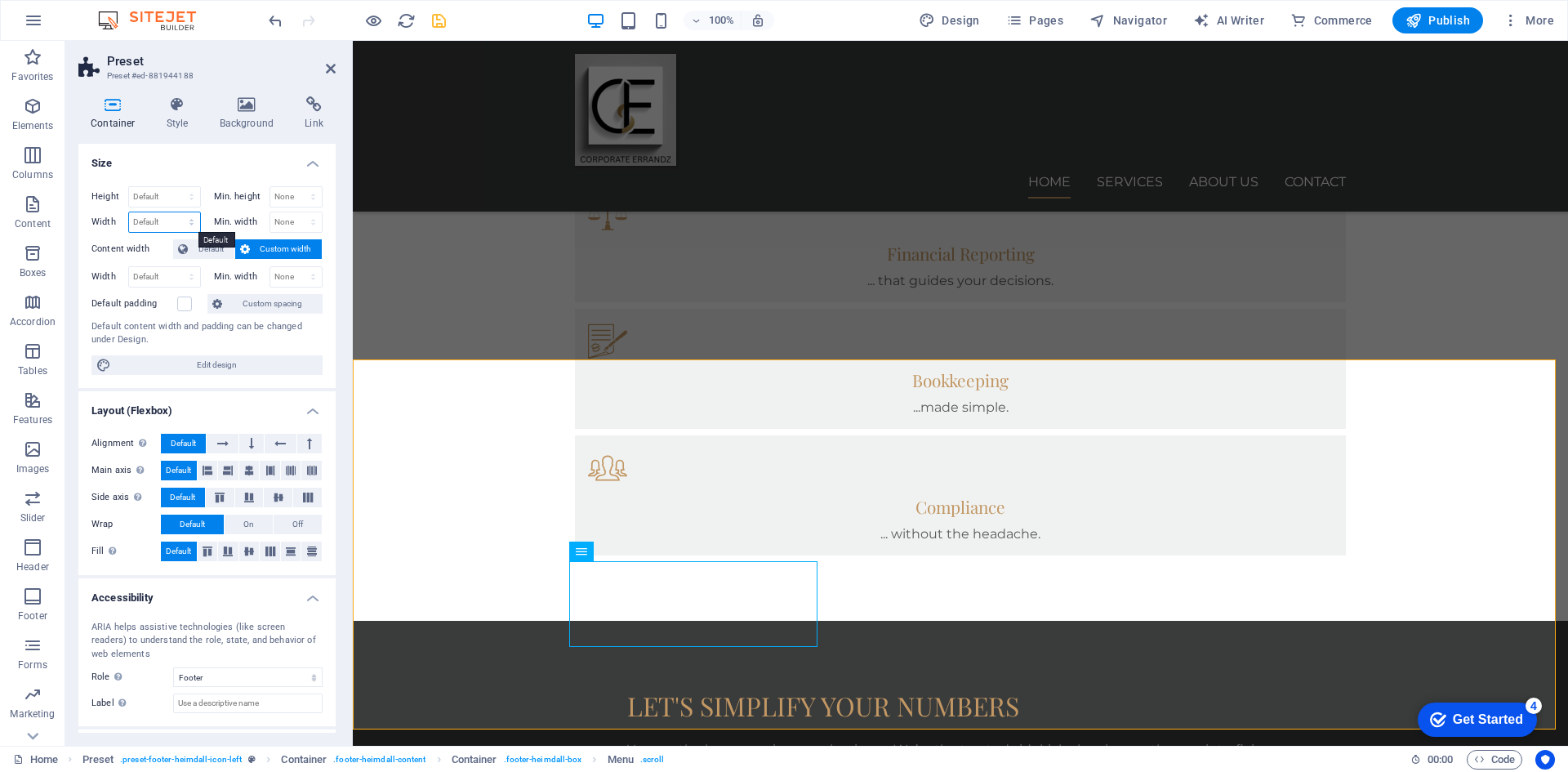
click at [192, 223] on select "Default px rem % em vh vw" at bounding box center [164, 222] width 71 height 20
click at [167, 218] on select "Default px rem % em vh vw" at bounding box center [164, 222] width 71 height 20
click at [189, 279] on select "Default px rem % em vh vw" at bounding box center [164, 277] width 71 height 20
click at [167, 279] on select "Default px rem % em vh vw" at bounding box center [164, 277] width 71 height 20
click at [191, 280] on select "Default px rem % em vh vw" at bounding box center [164, 277] width 71 height 20
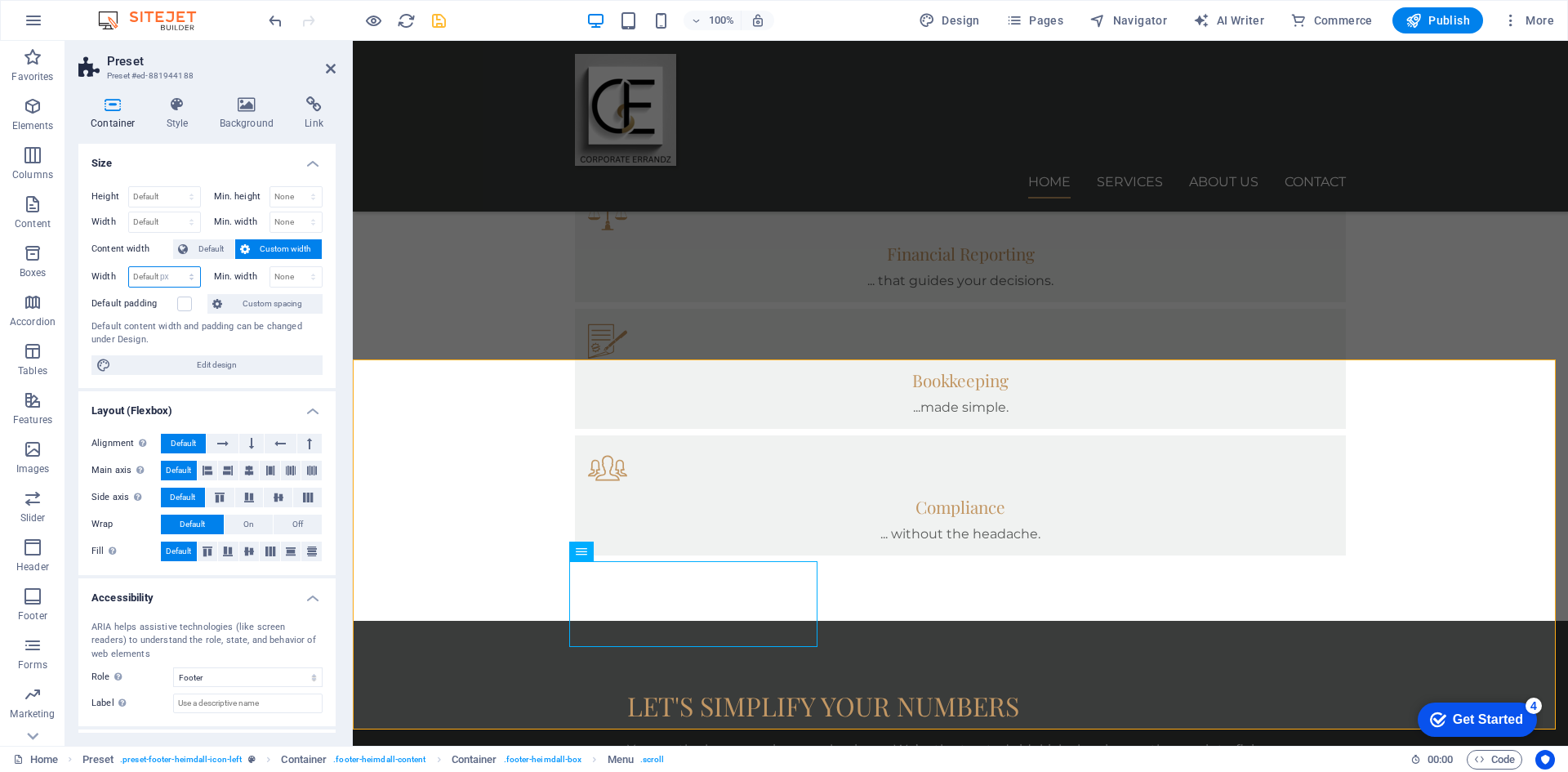
click at [175, 267] on select "Default px rem % em vh vw" at bounding box center [164, 277] width 71 height 20
click at [159, 275] on input "1473" at bounding box center [164, 277] width 71 height 20
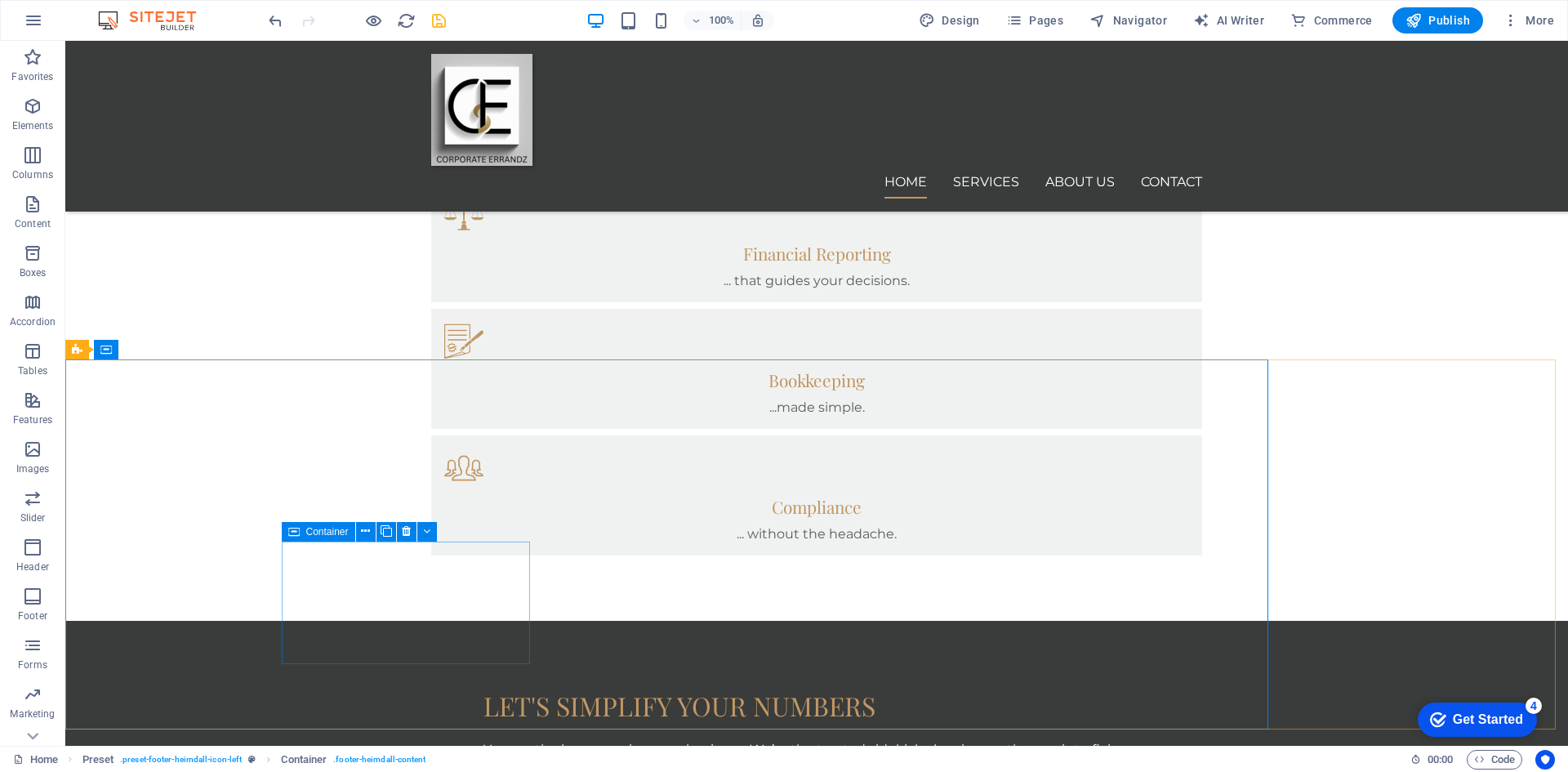
click at [307, 531] on span "Container" at bounding box center [327, 531] width 43 height 10
click at [359, 531] on button at bounding box center [366, 531] width 20 height 20
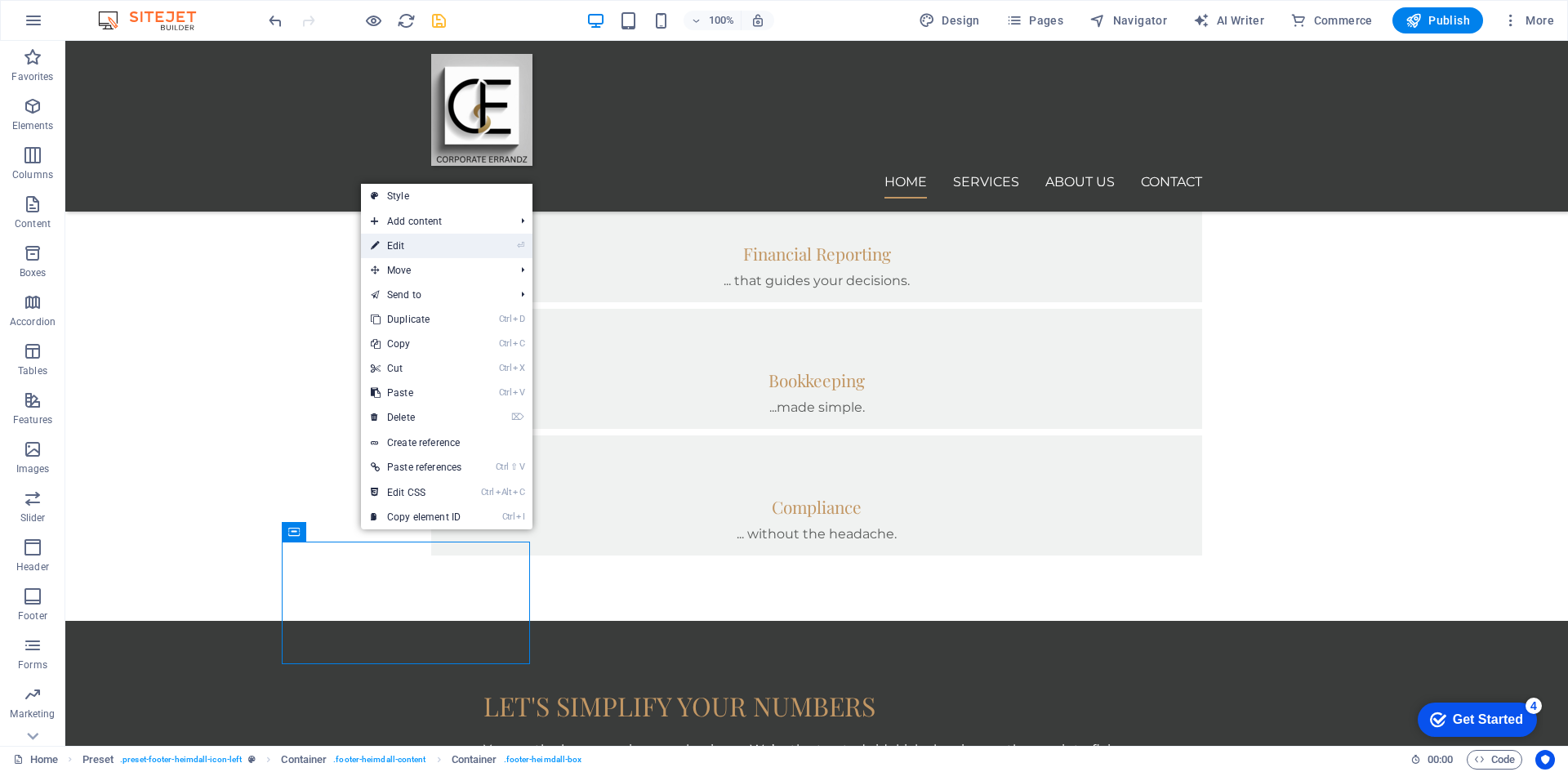
click at [423, 245] on link "⏎ Edit" at bounding box center [416, 246] width 110 height 25
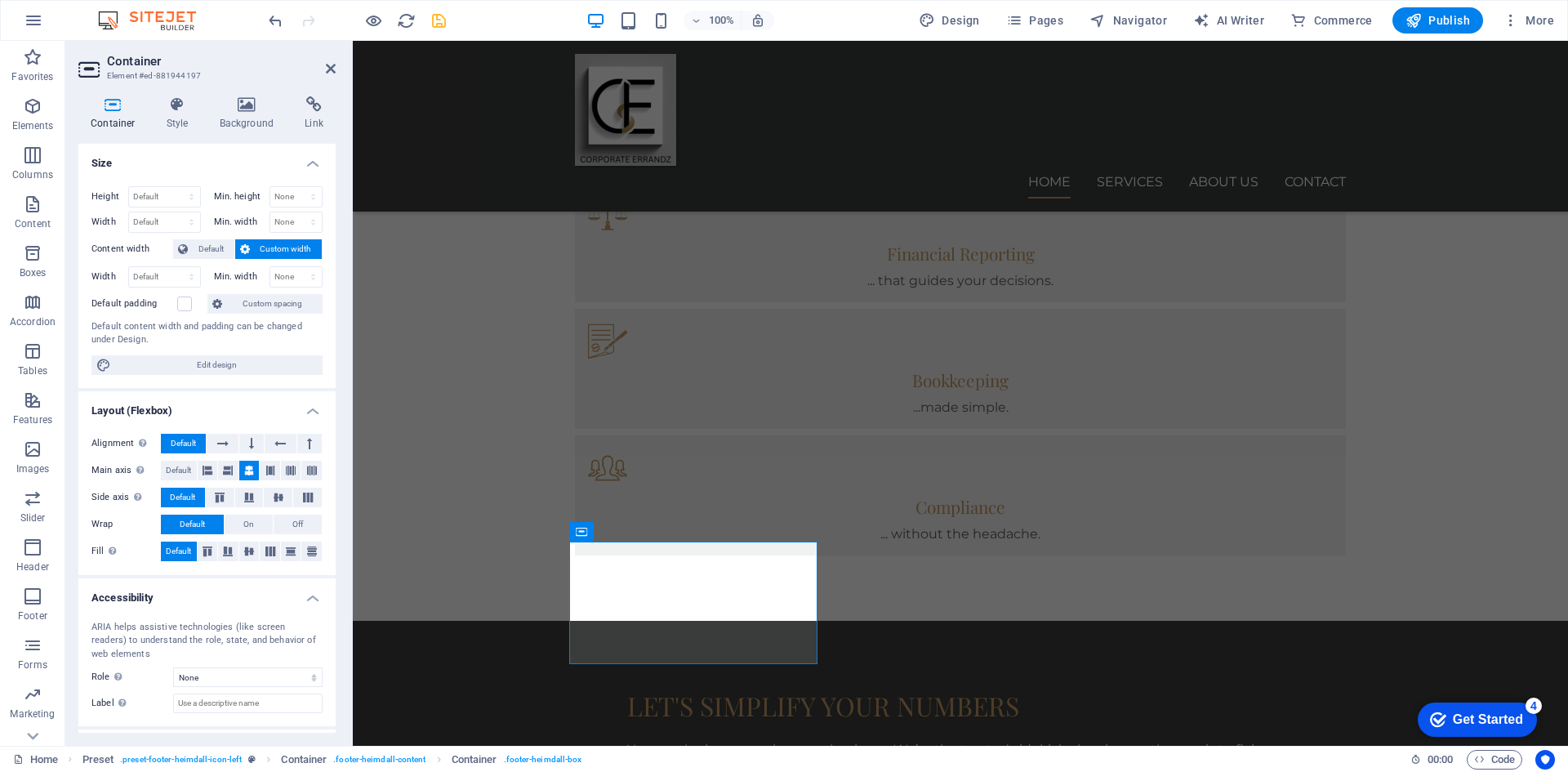
click at [296, 248] on span "Custom width" at bounding box center [286, 249] width 63 height 20
click at [682, 533] on icon at bounding box center [682, 531] width 9 height 17
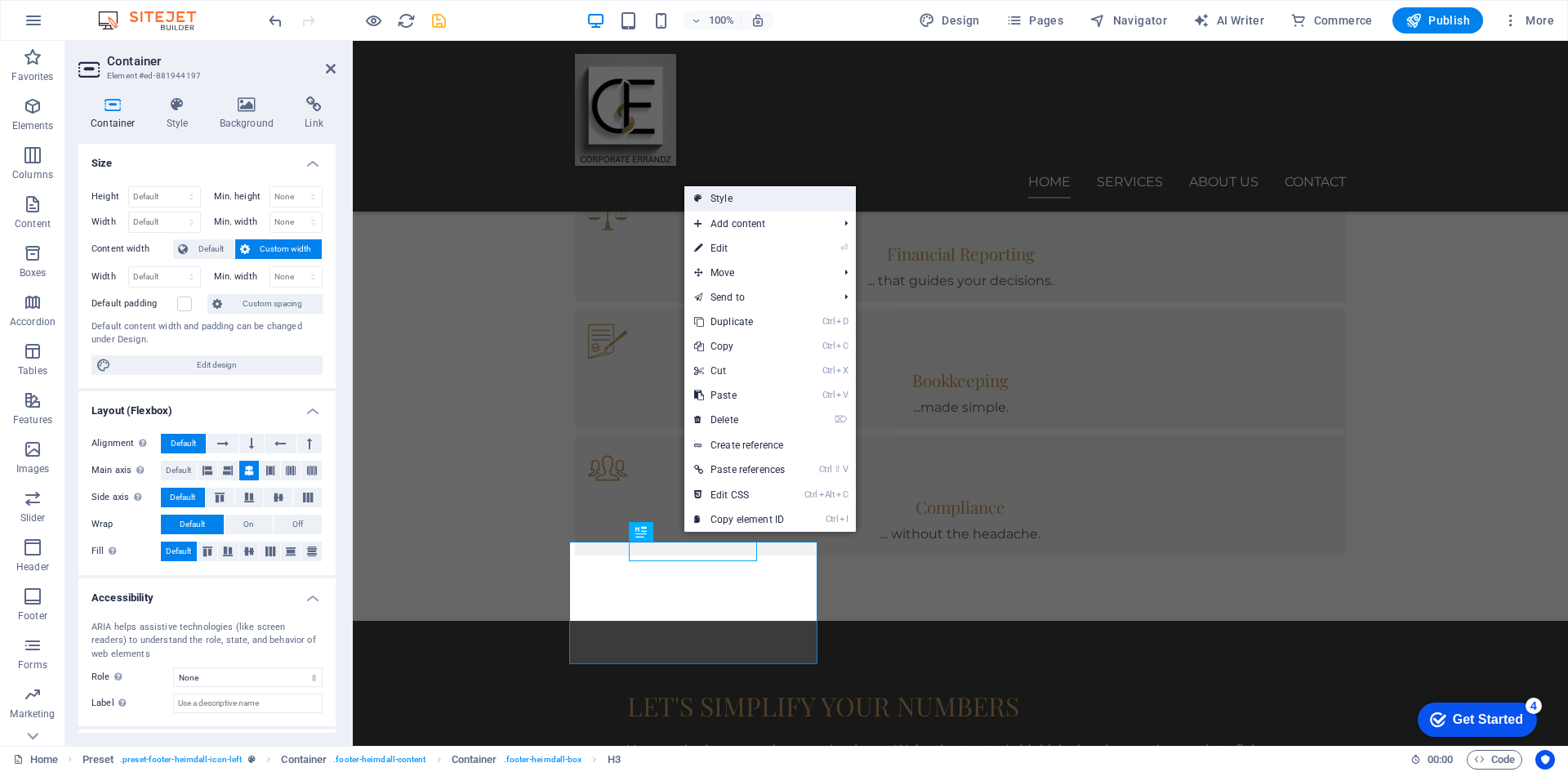
click at [722, 202] on link "Style" at bounding box center [770, 199] width 171 height 25
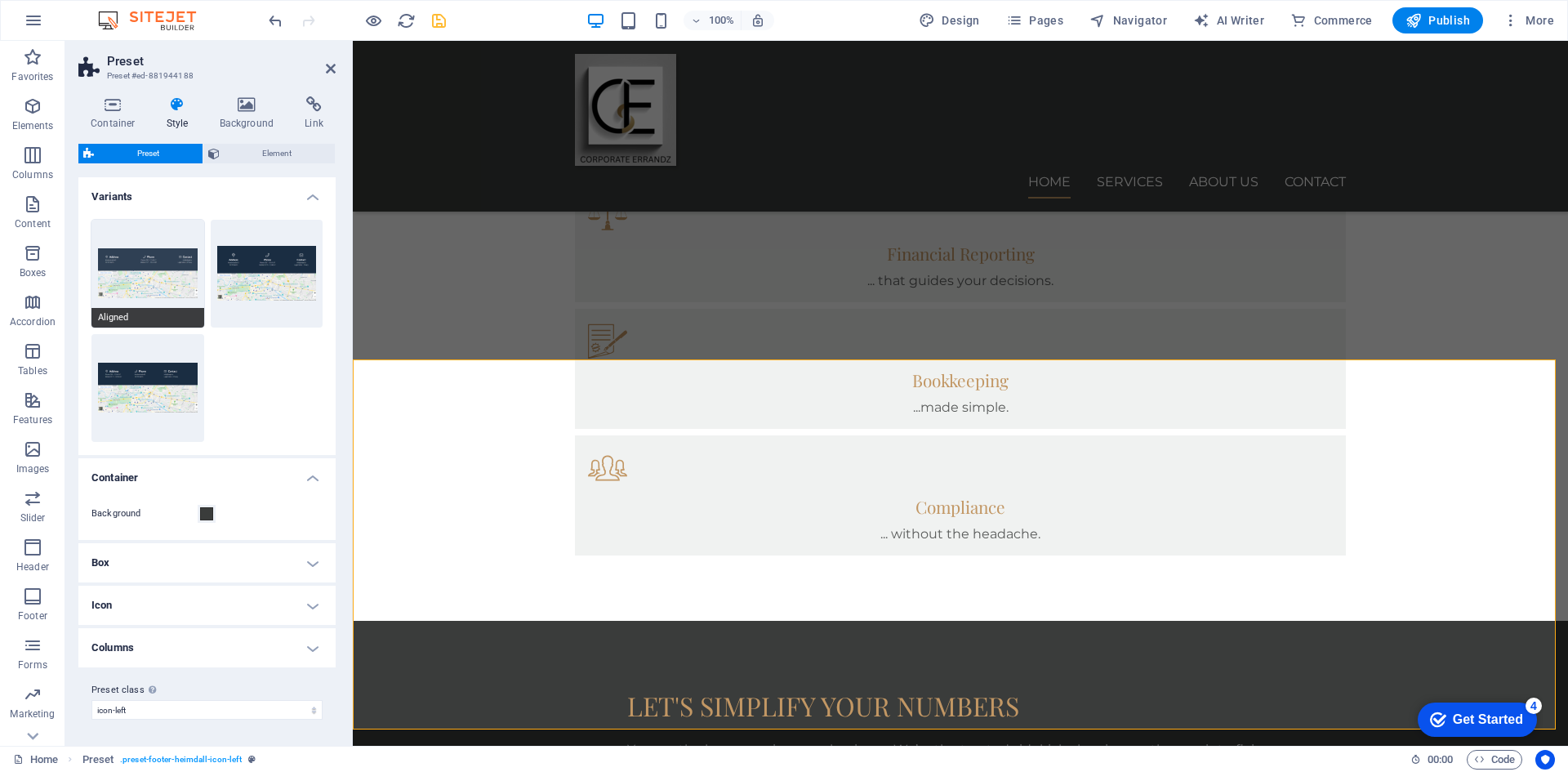
click at [154, 311] on span "Aligned" at bounding box center [147, 318] width 113 height 20
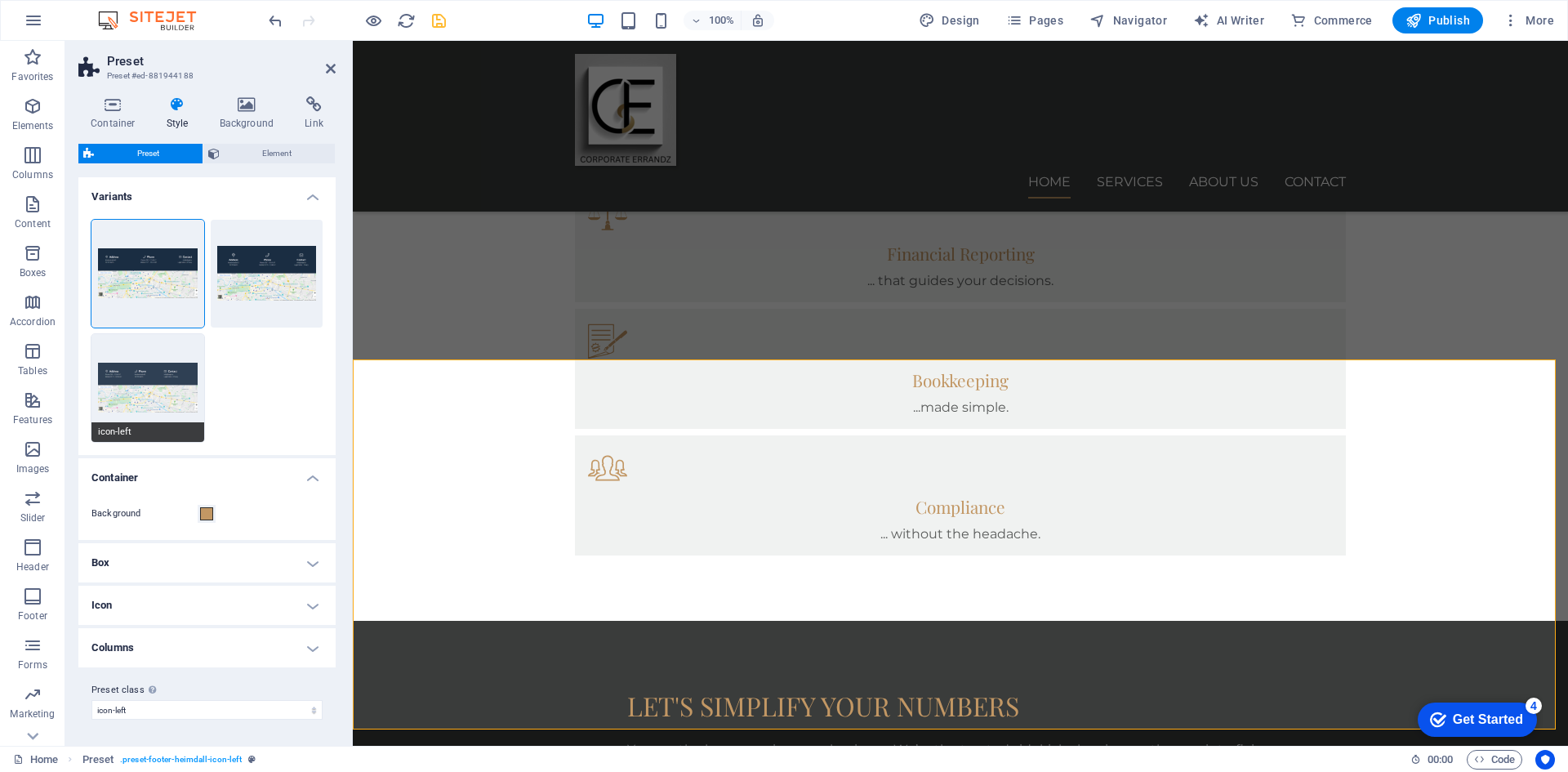
click at [145, 430] on span "icon-left" at bounding box center [147, 432] width 113 height 20
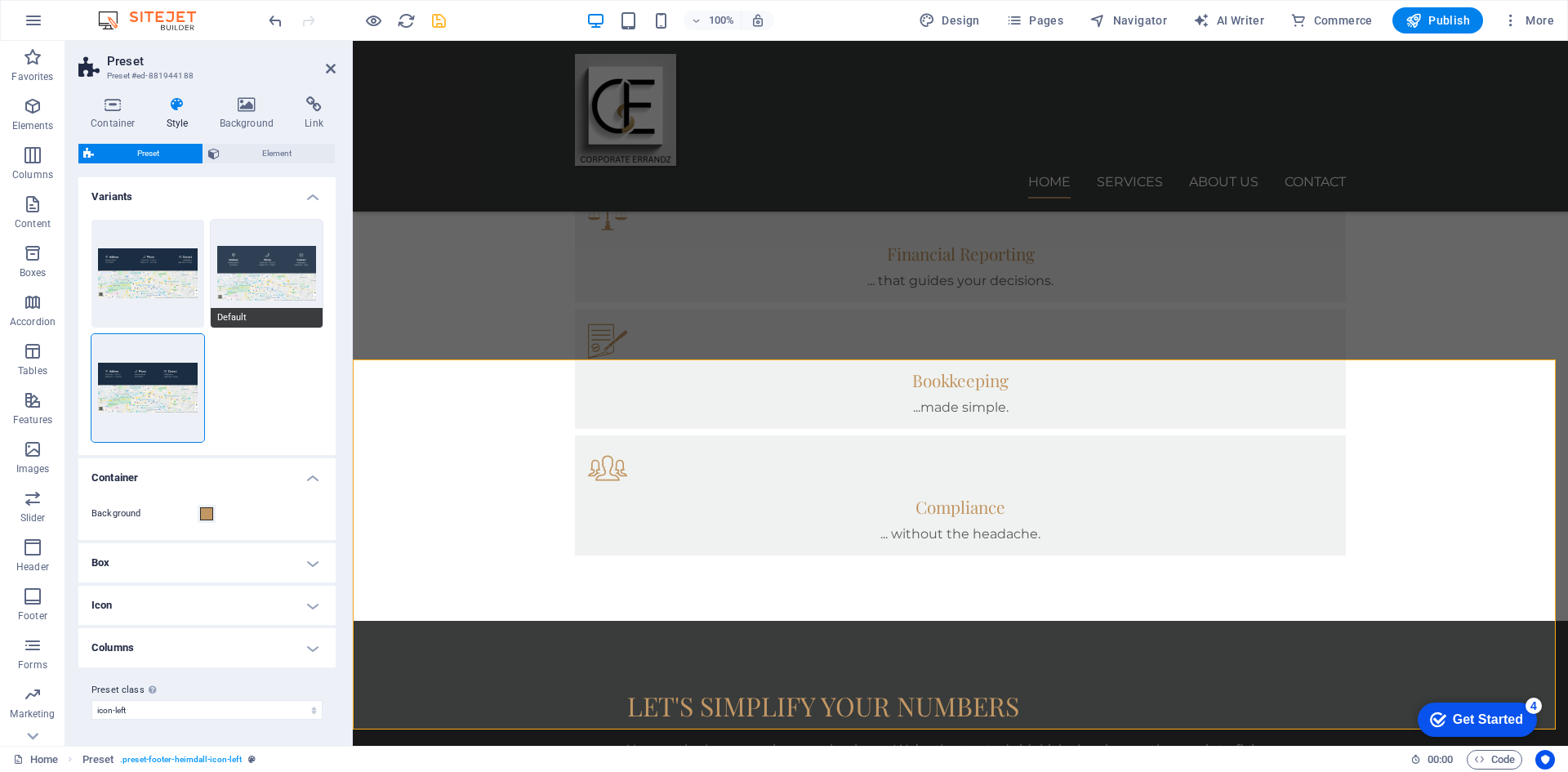
click at [258, 264] on button "Default" at bounding box center [267, 273] width 113 height 107
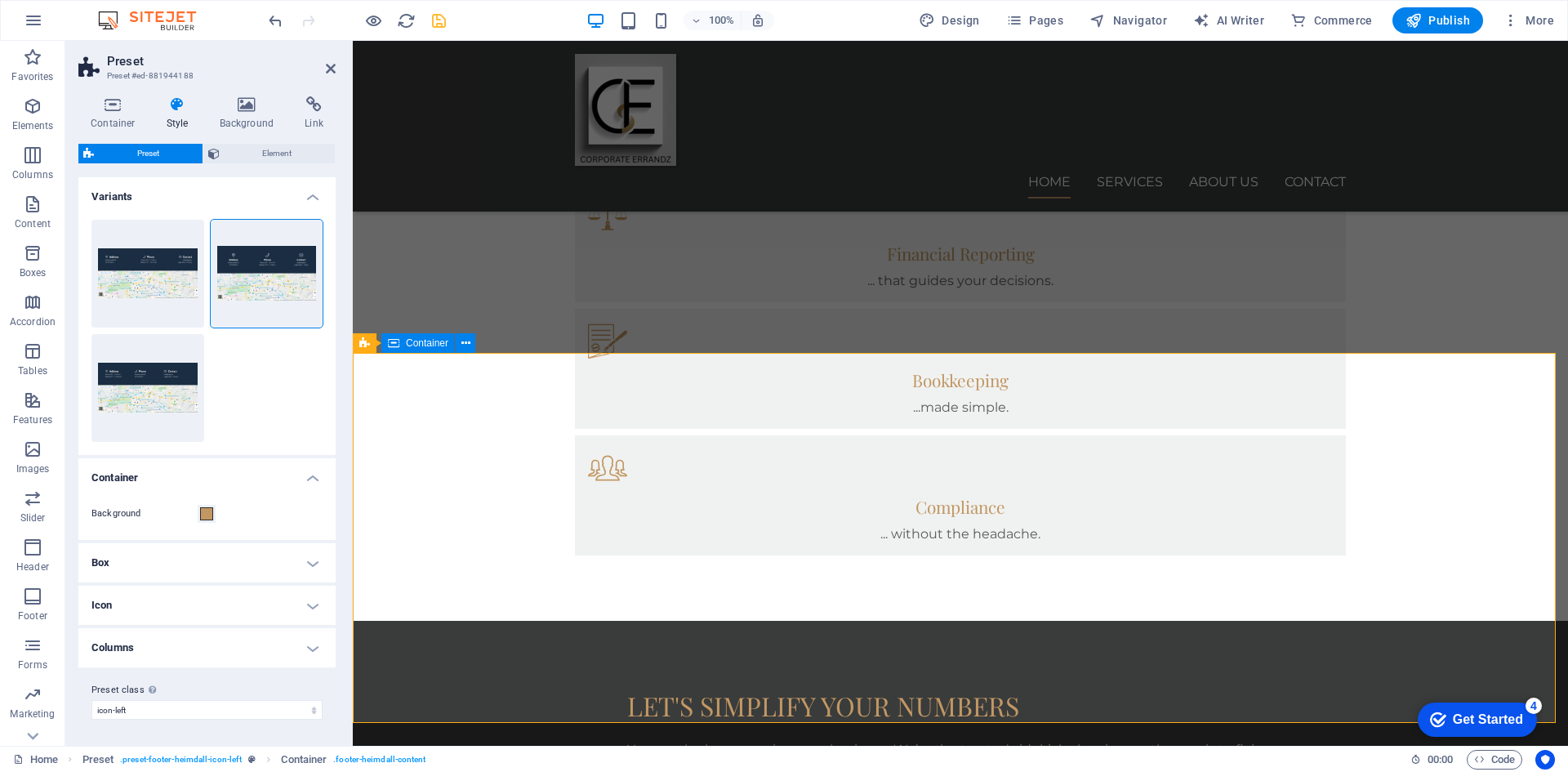
scroll to position [1165, 0]
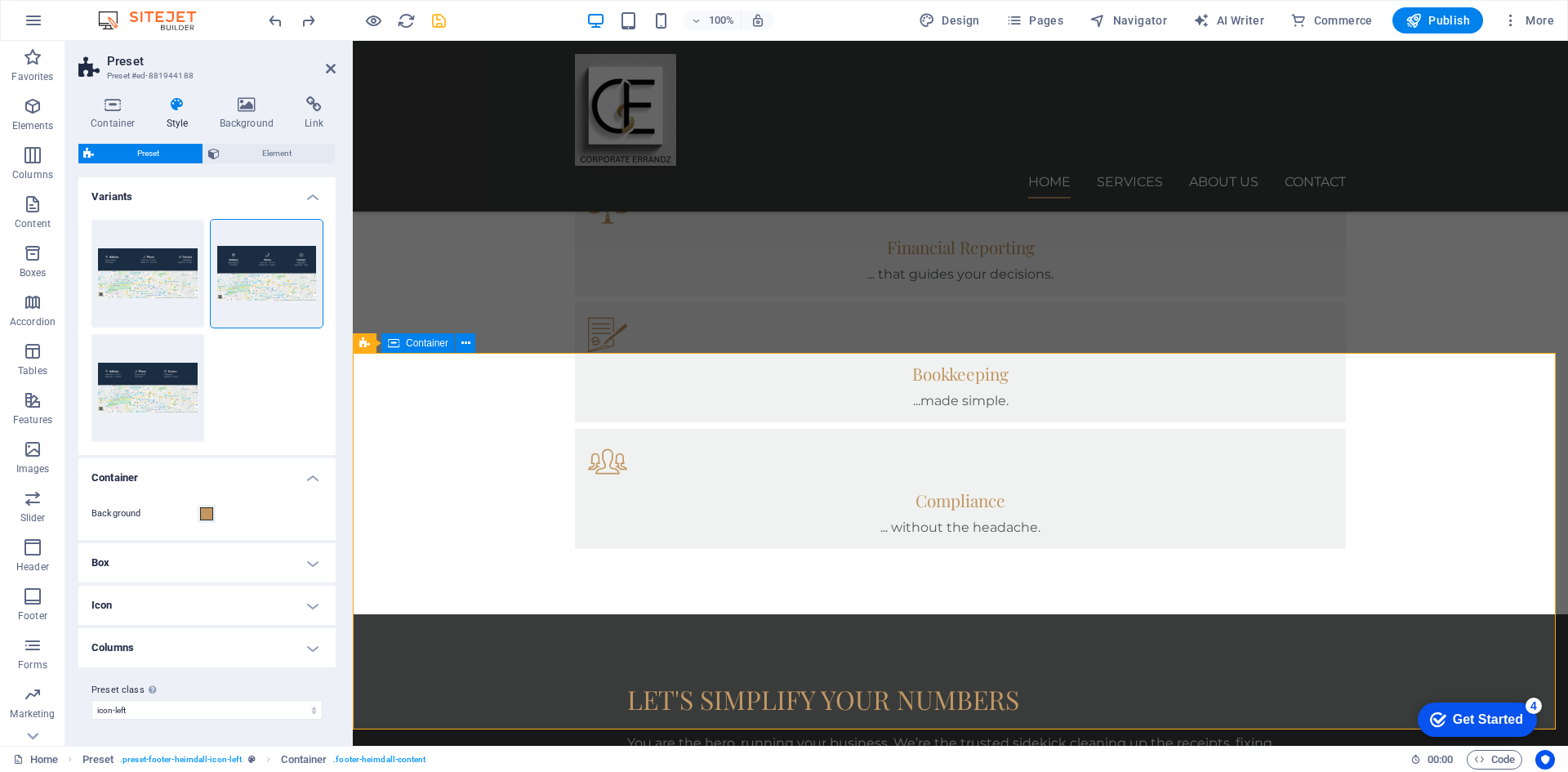
drag, startPoint x: 264, startPoint y: 29, endPoint x: 330, endPoint y: 70, distance: 77.7
click at [330, 70] on icon at bounding box center [331, 68] width 10 height 13
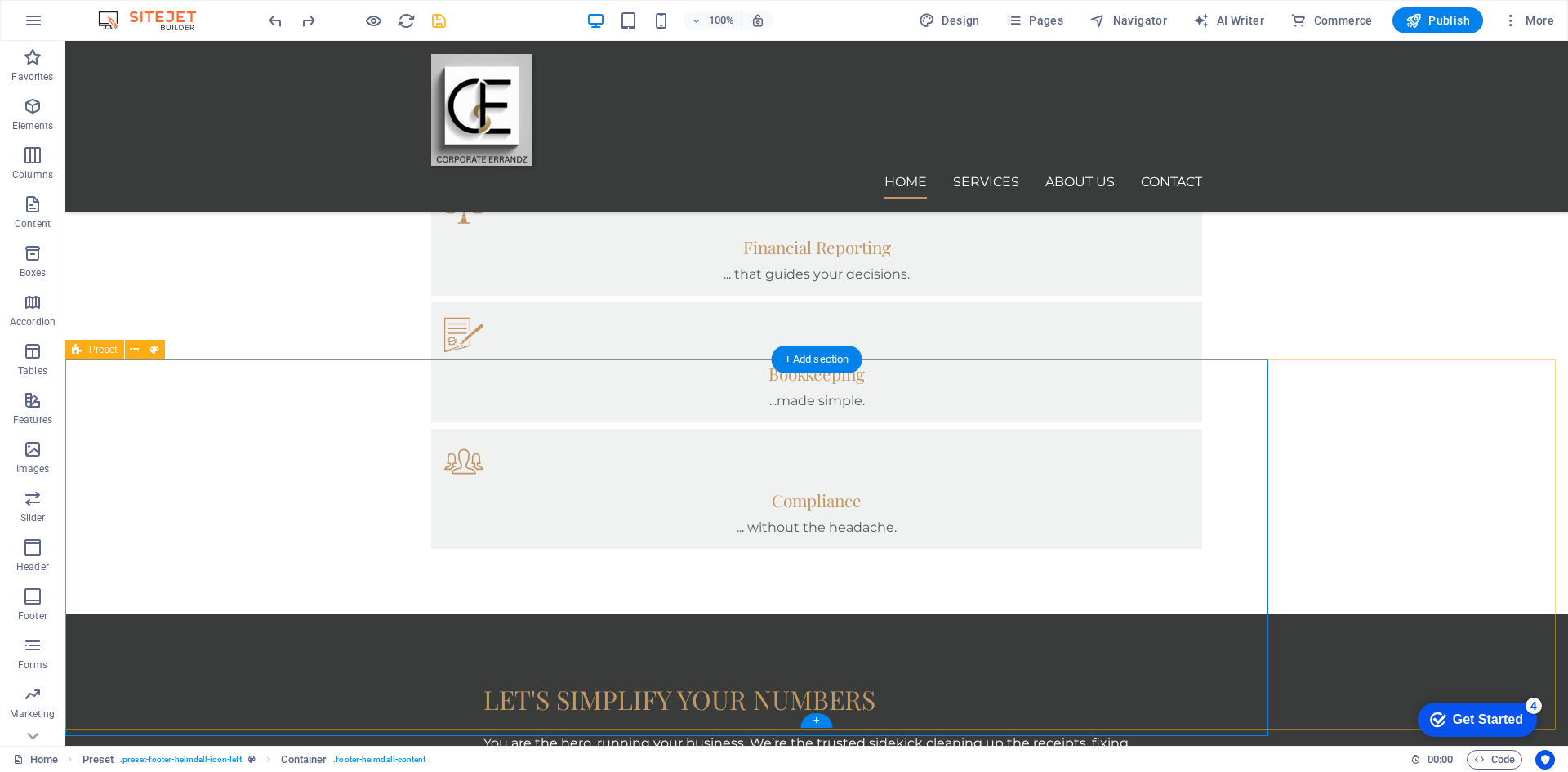
scroll to position [1158, 0]
